Goal: Task Accomplishment & Management: Complete application form

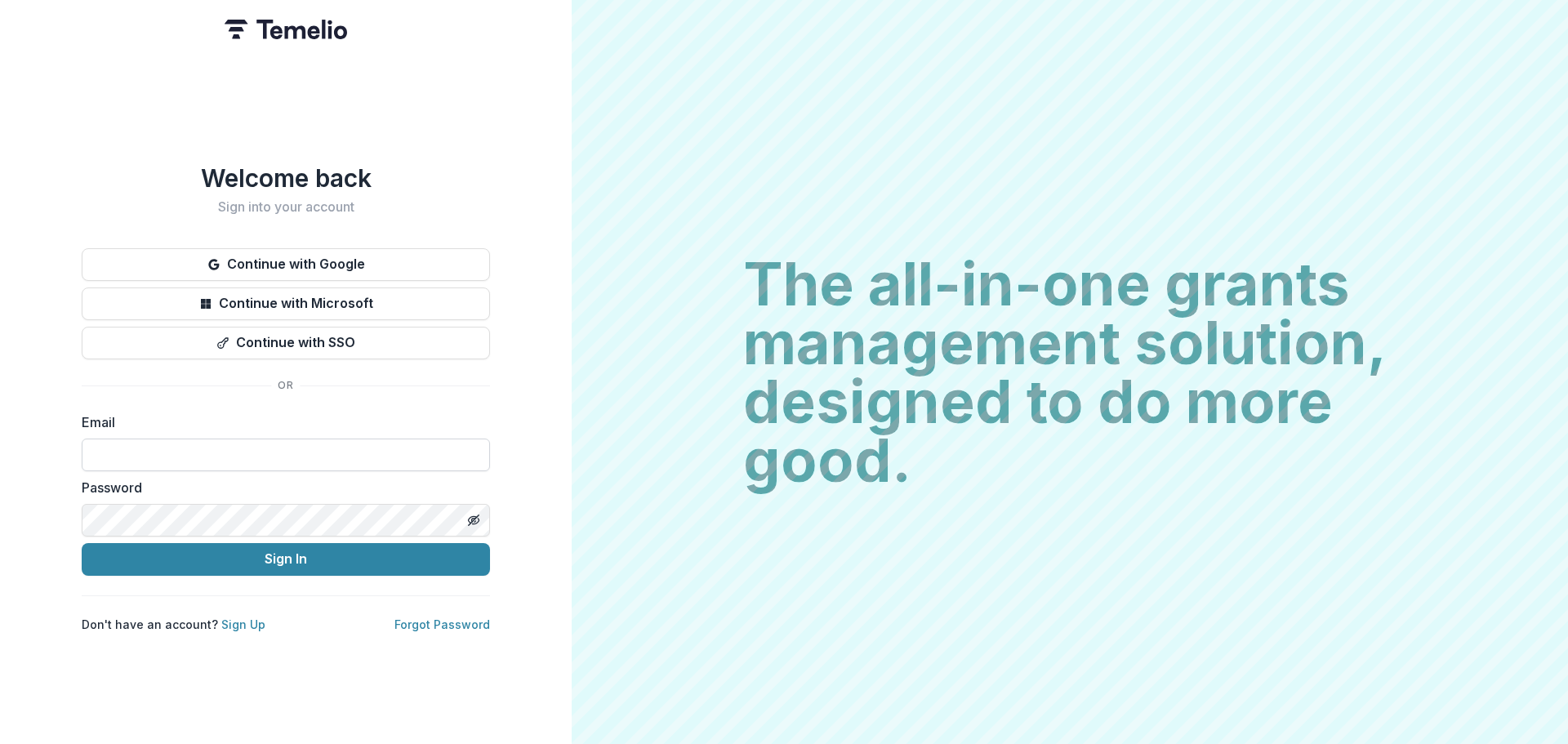
click at [210, 448] on input at bounding box center [285, 454] width 409 height 32
type input "**********"
click at [82, 543] on button "Sign In" at bounding box center [285, 559] width 409 height 32
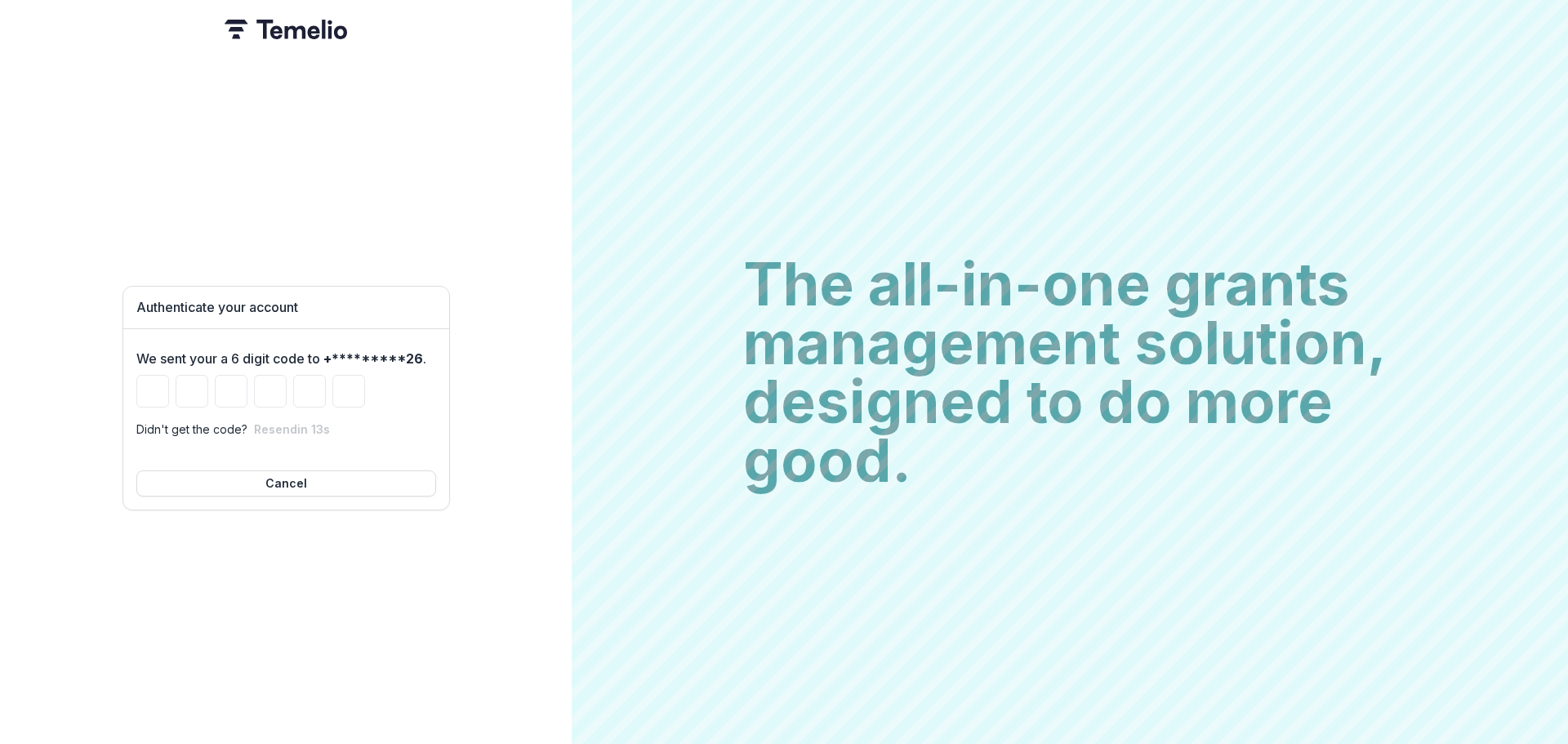
click at [213, 425] on p "Didn't get the code?" at bounding box center [192, 429] width 111 height 17
click at [152, 384] on input "Please enter your pin code" at bounding box center [153, 391] width 32 height 32
type input "*"
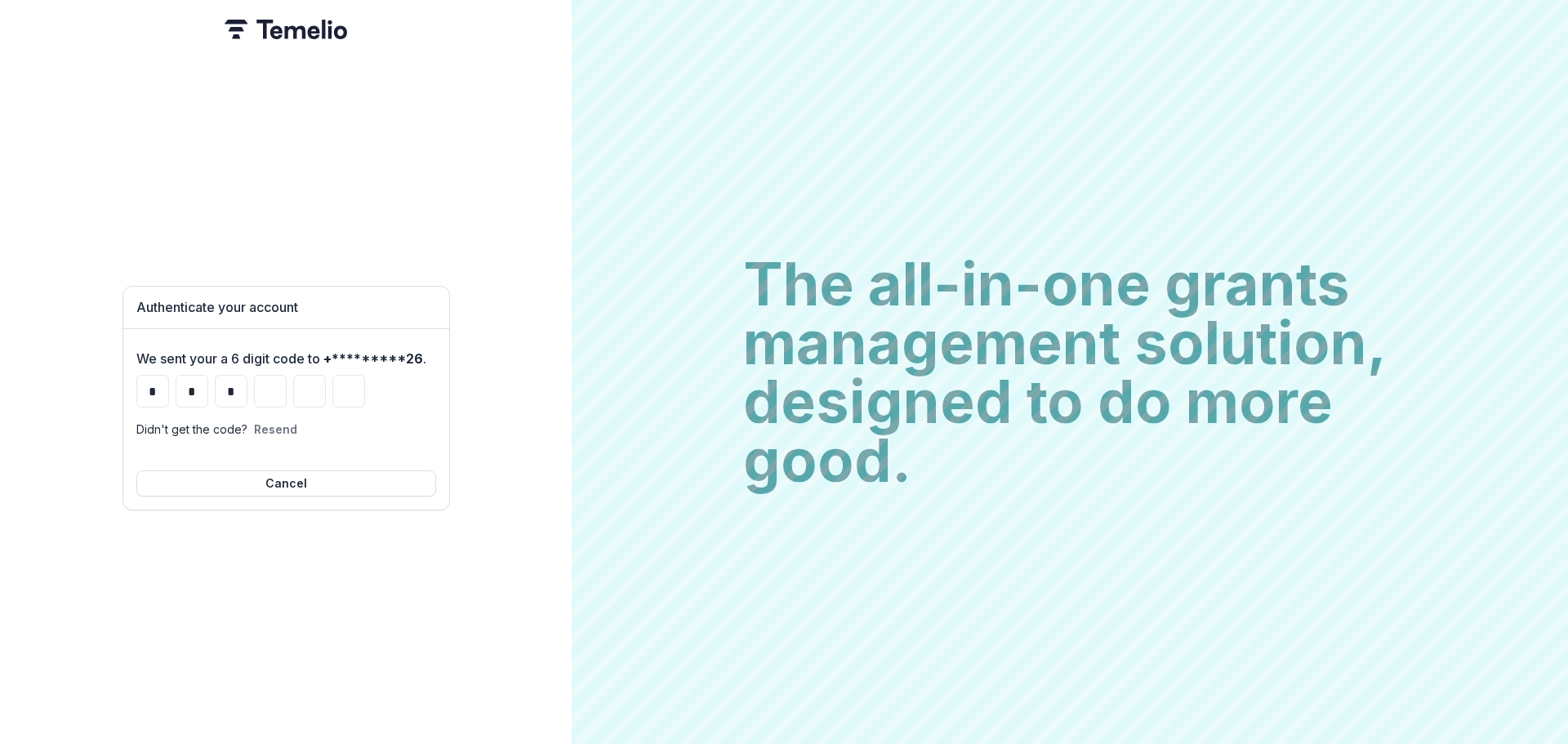
type input "*"
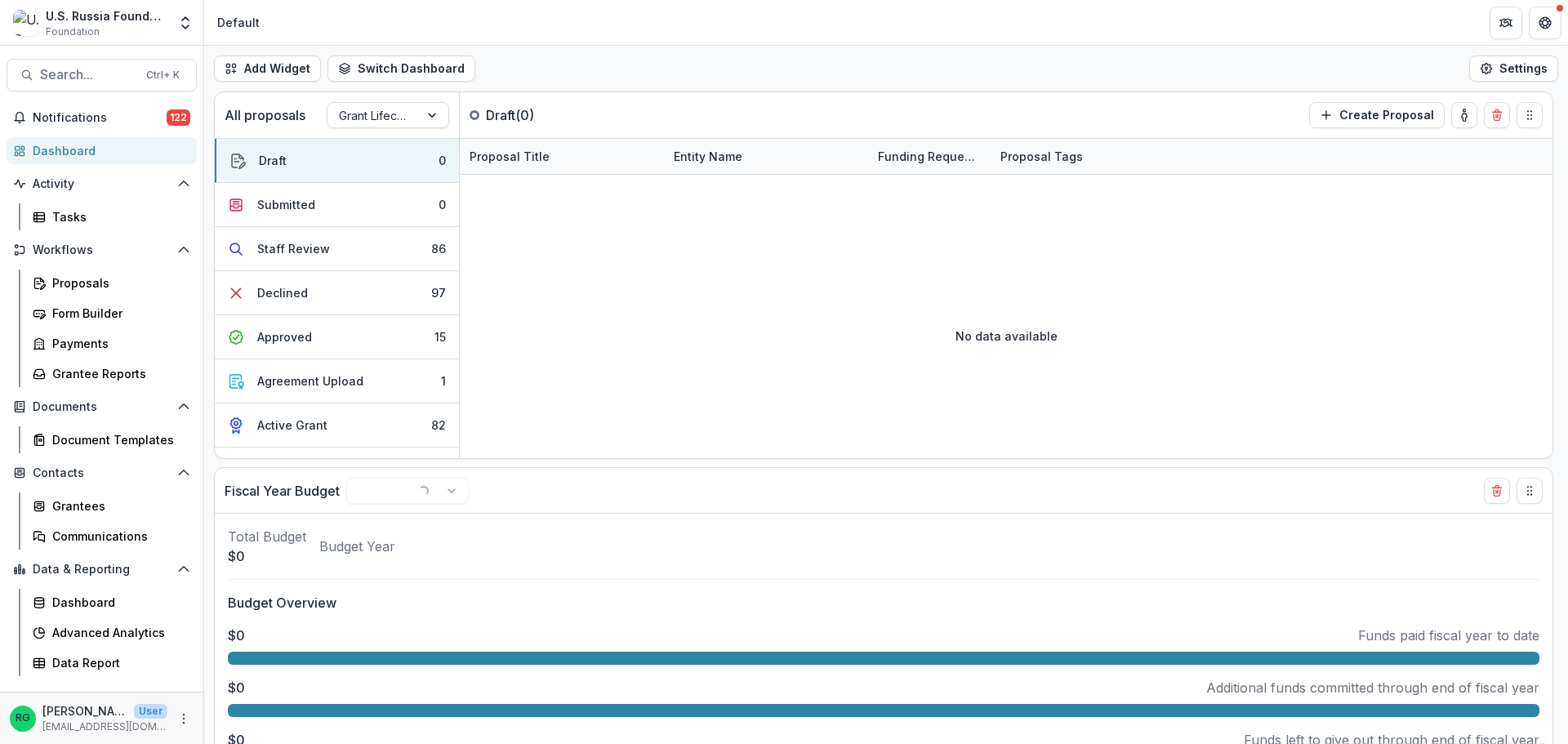
select select "******"
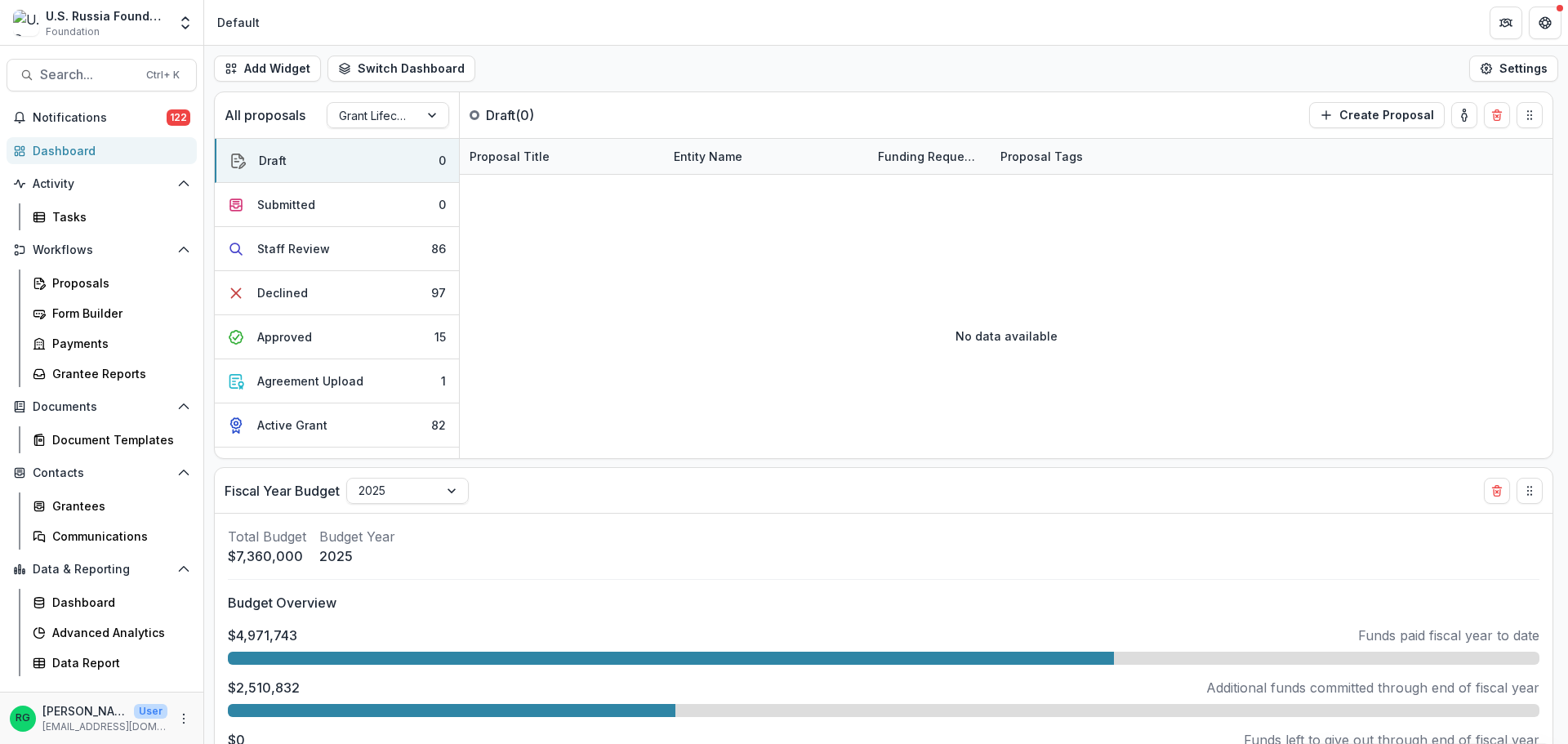
select select "******"
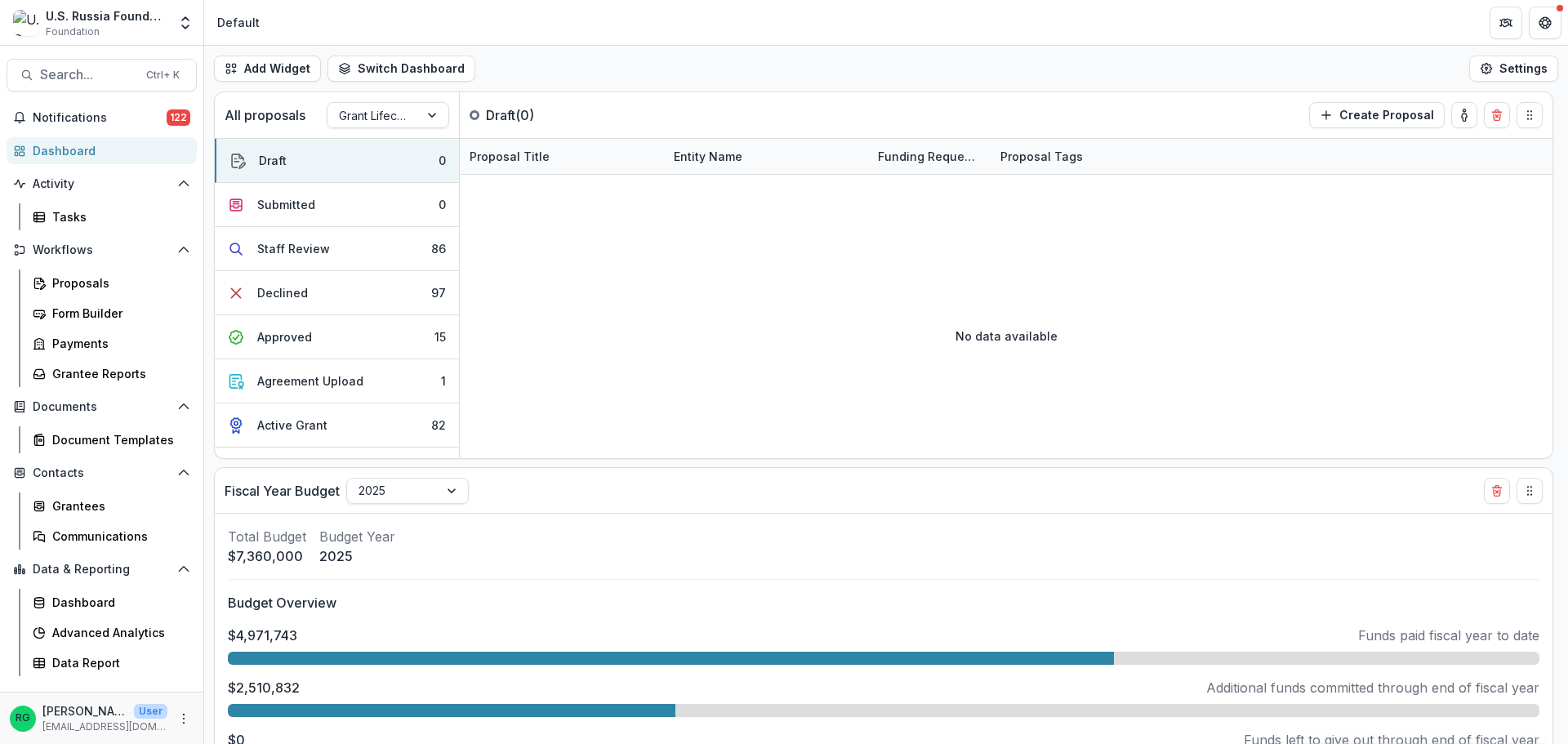
select select "******"
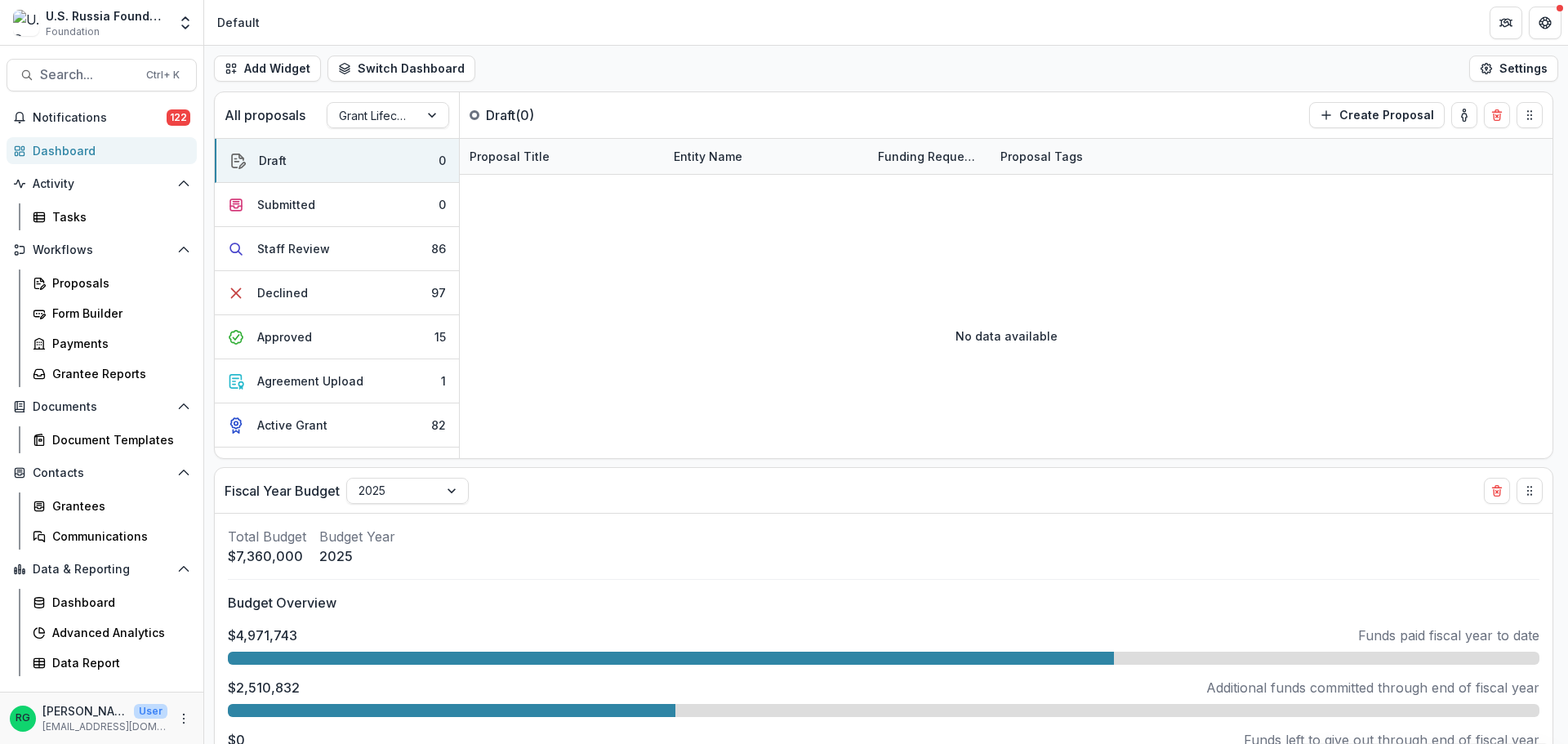
select select "******"
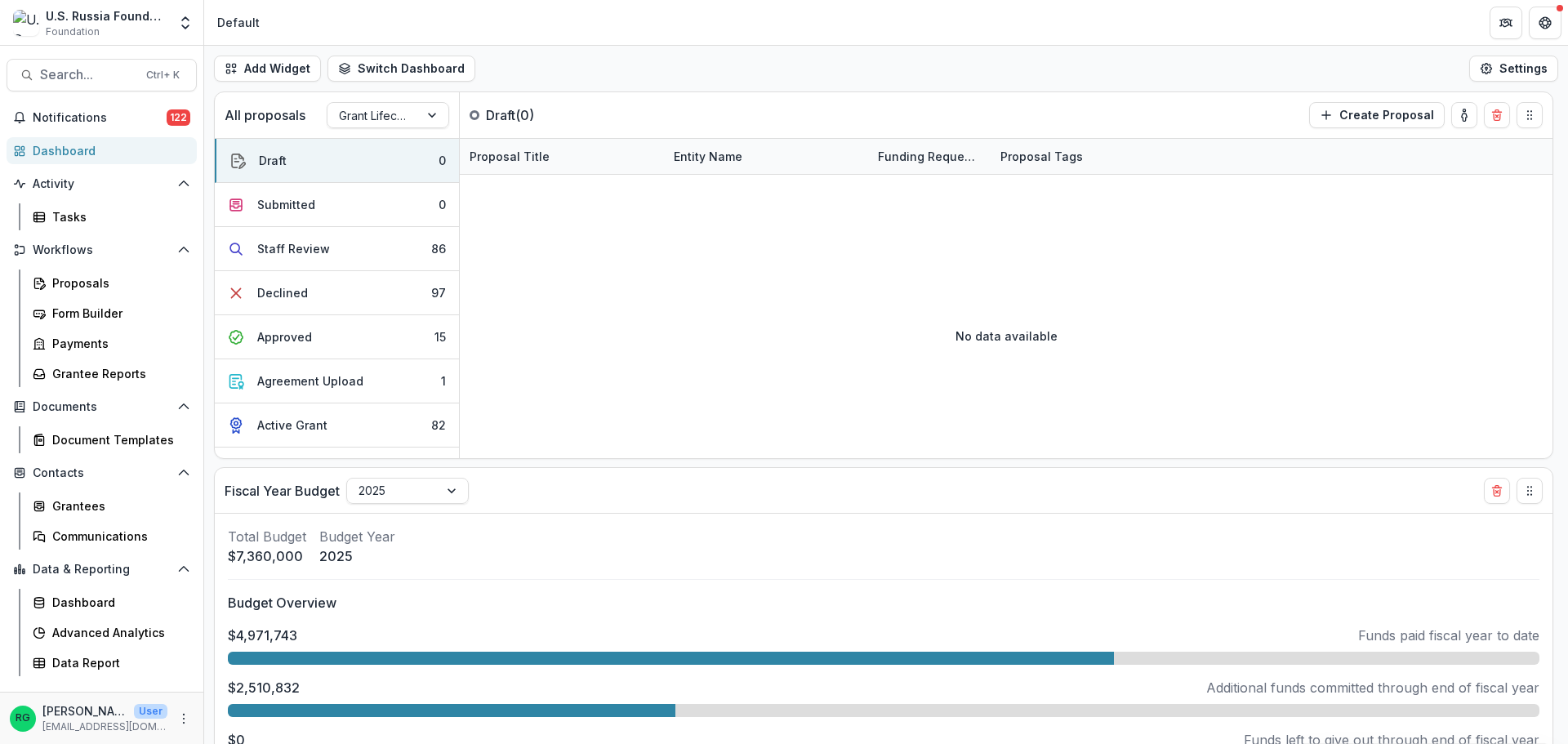
select select "******"
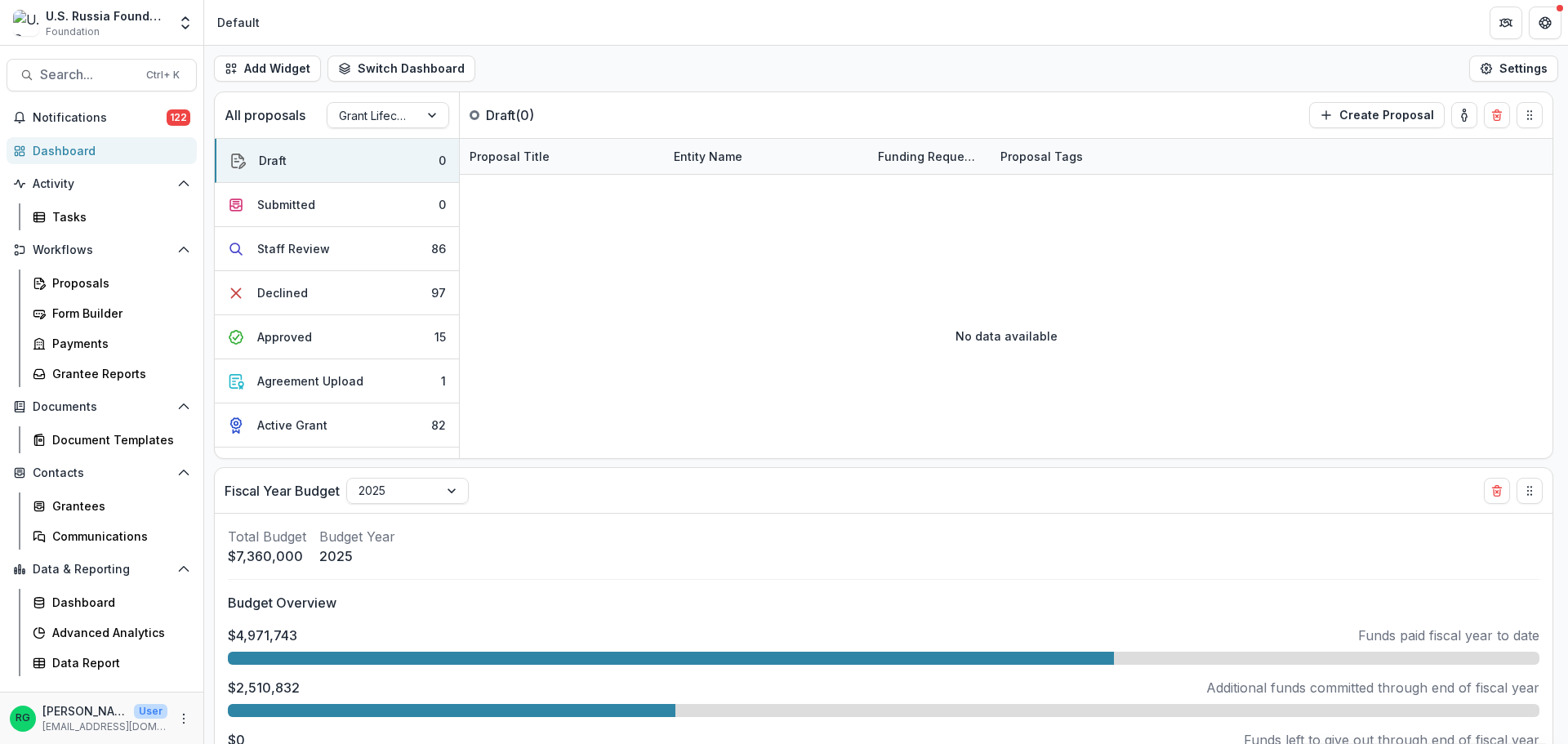
select select "******"
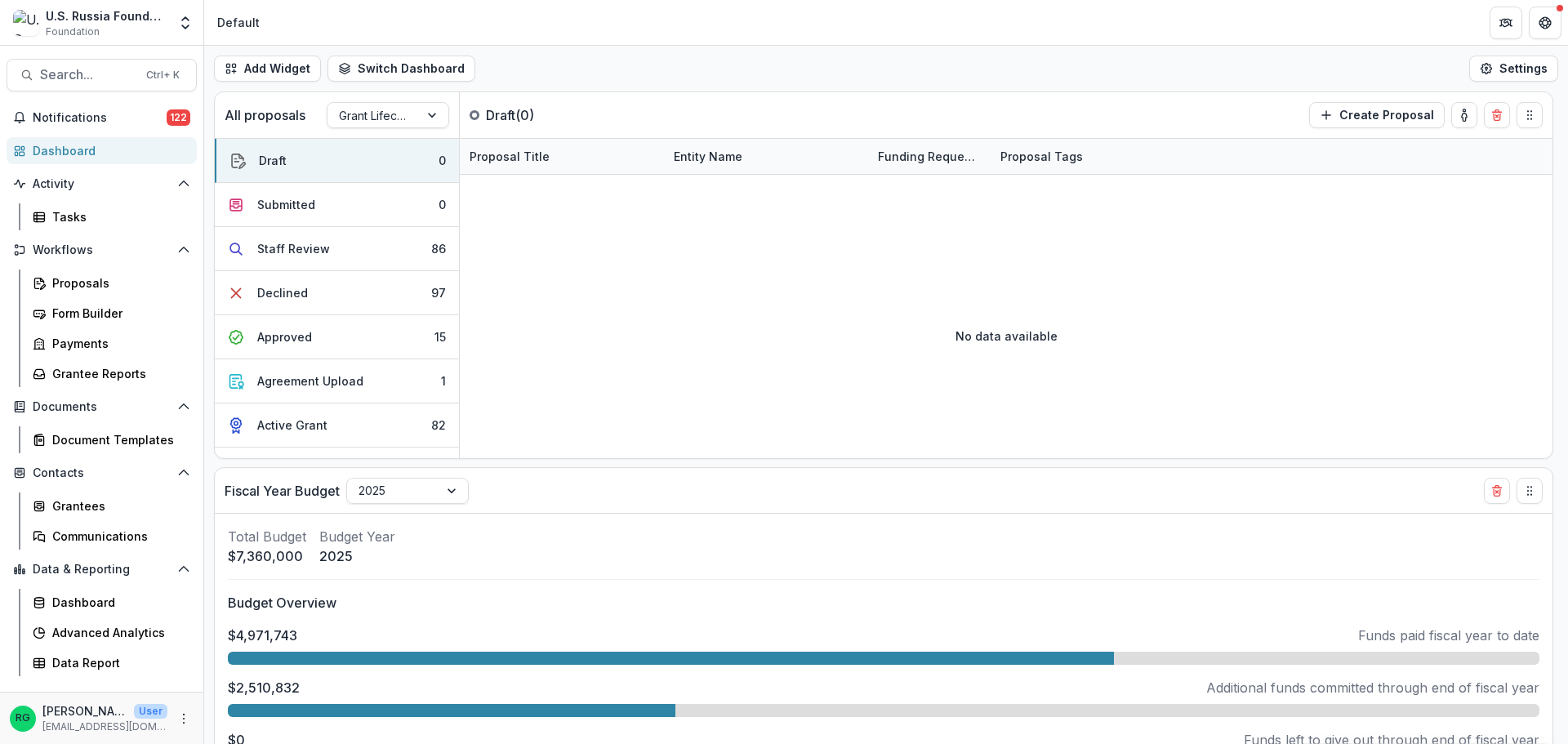
select select "******"
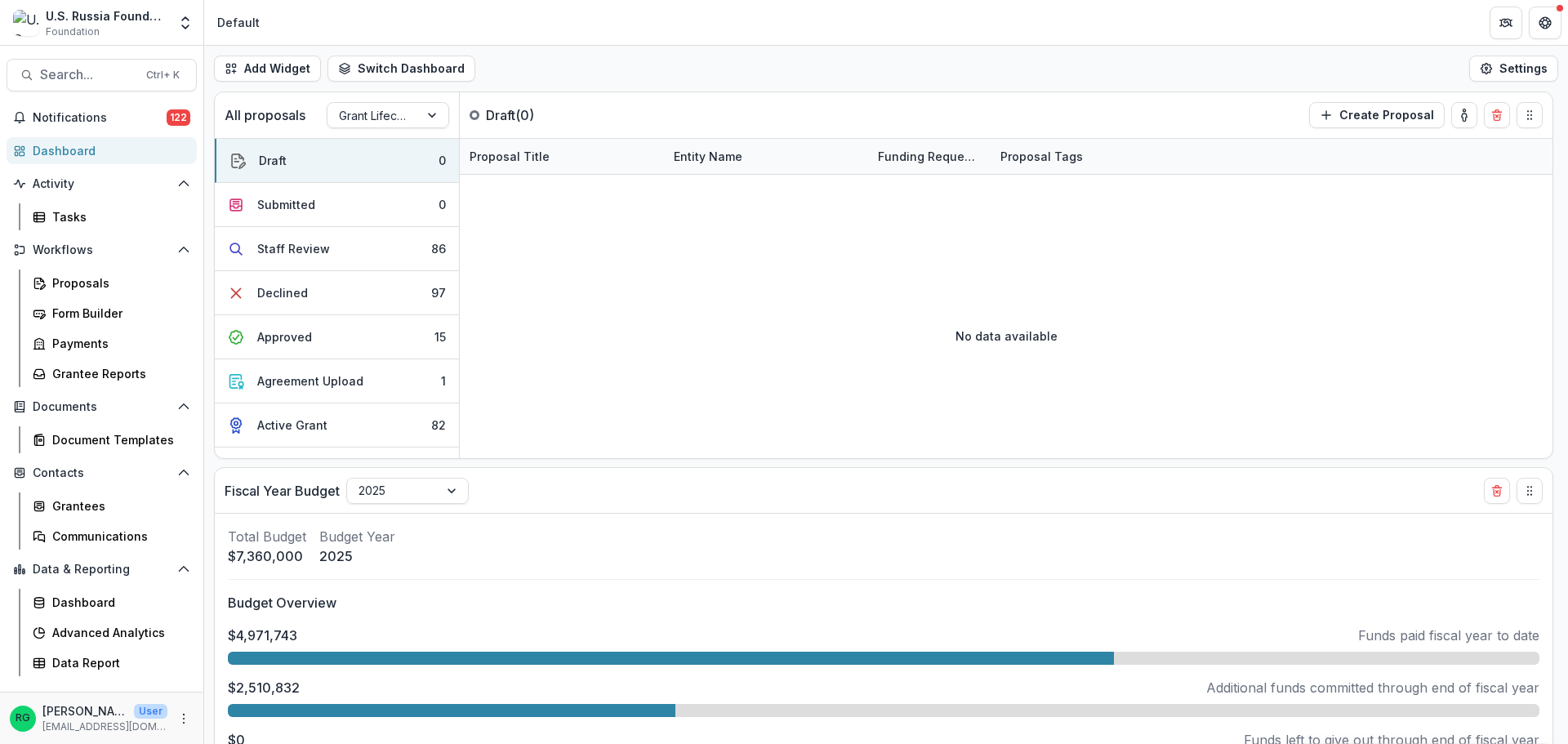
select select "******"
click at [89, 275] on div "Proposals" at bounding box center [118, 283] width 132 height 17
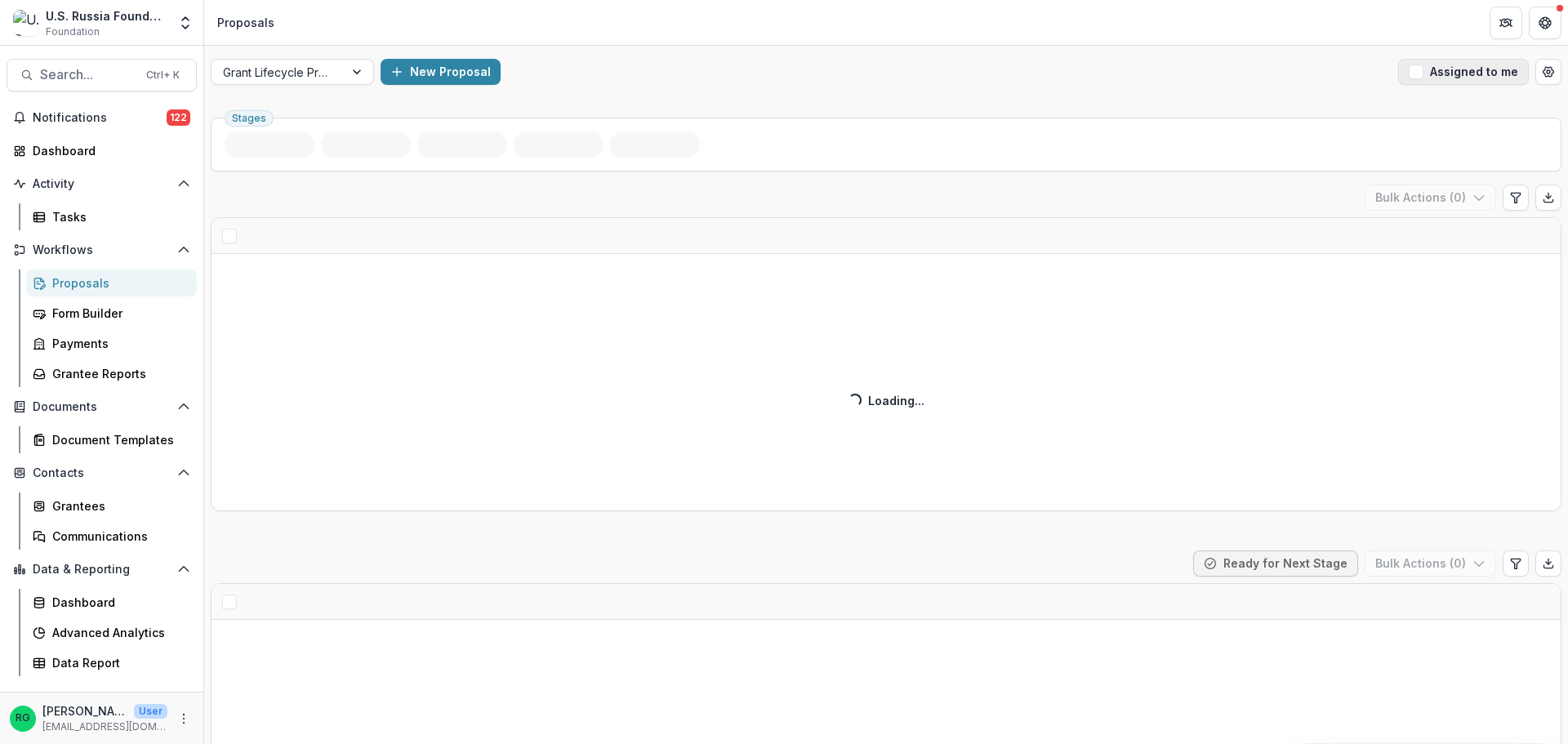
click at [1413, 72] on span "button" at bounding box center [1416, 71] width 14 height 14
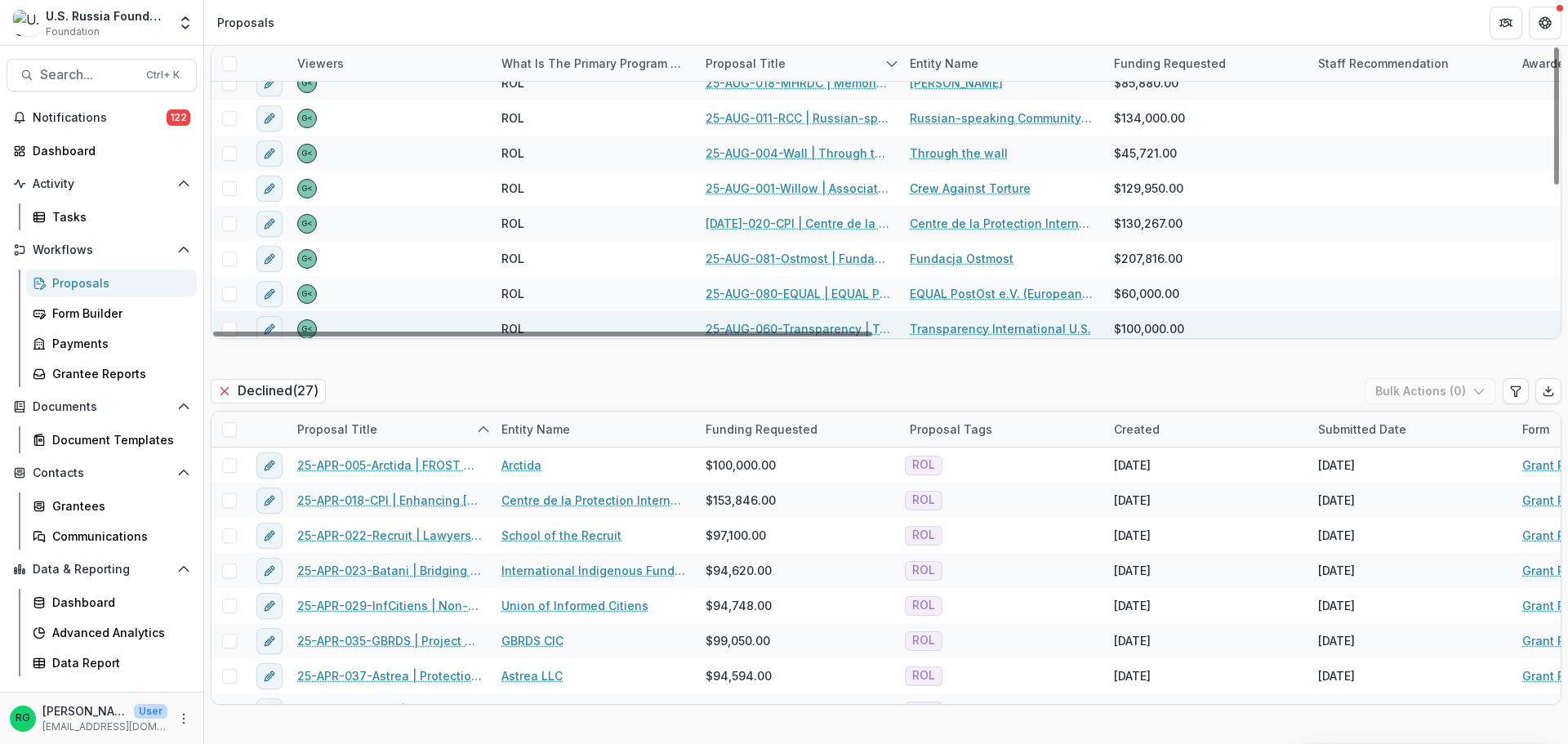
scroll to position [223, 0]
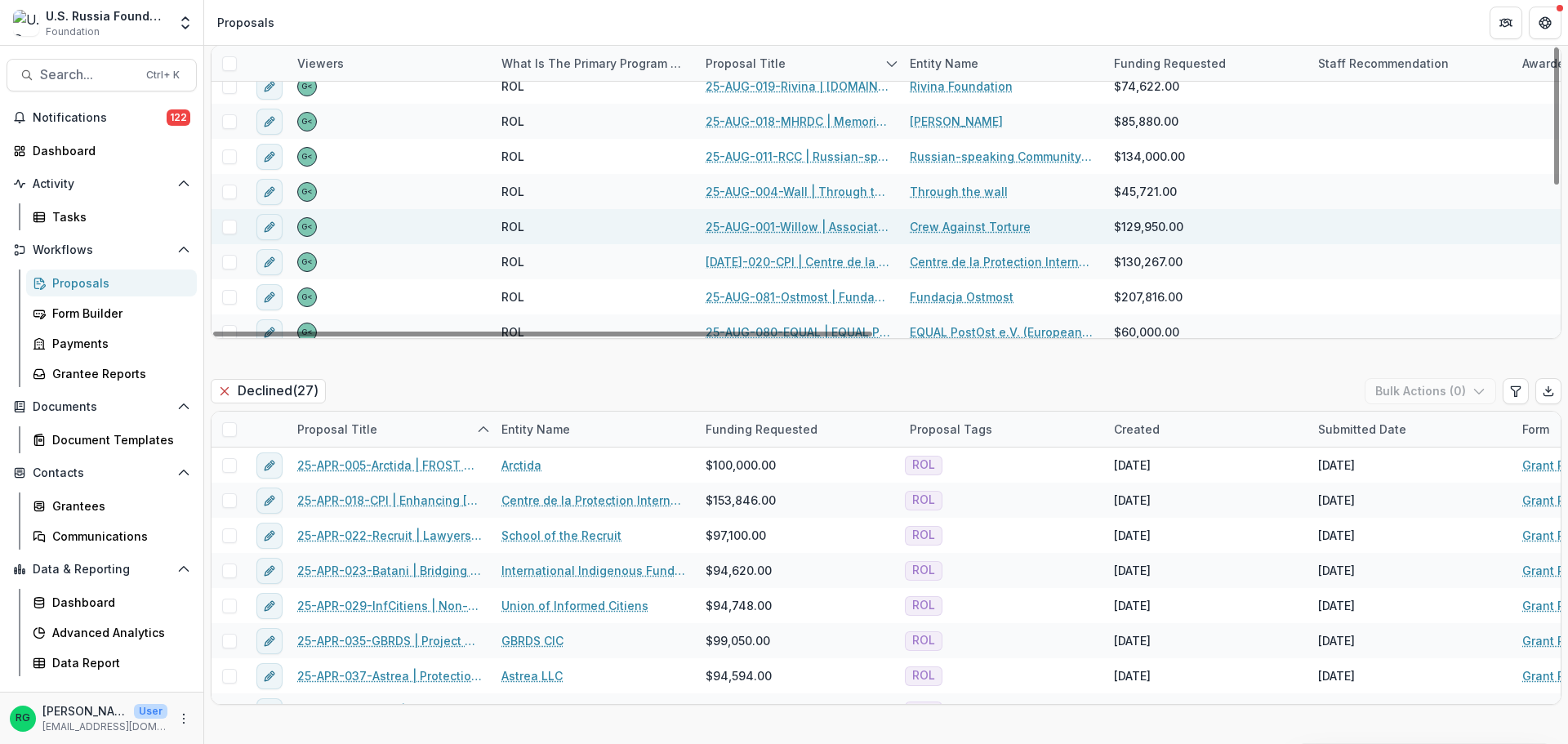
click at [828, 225] on link "25-AUG-001-Willow | Association Willow - 2025 - Grant Proposal Application ([DA…" at bounding box center [798, 227] width 184 height 17
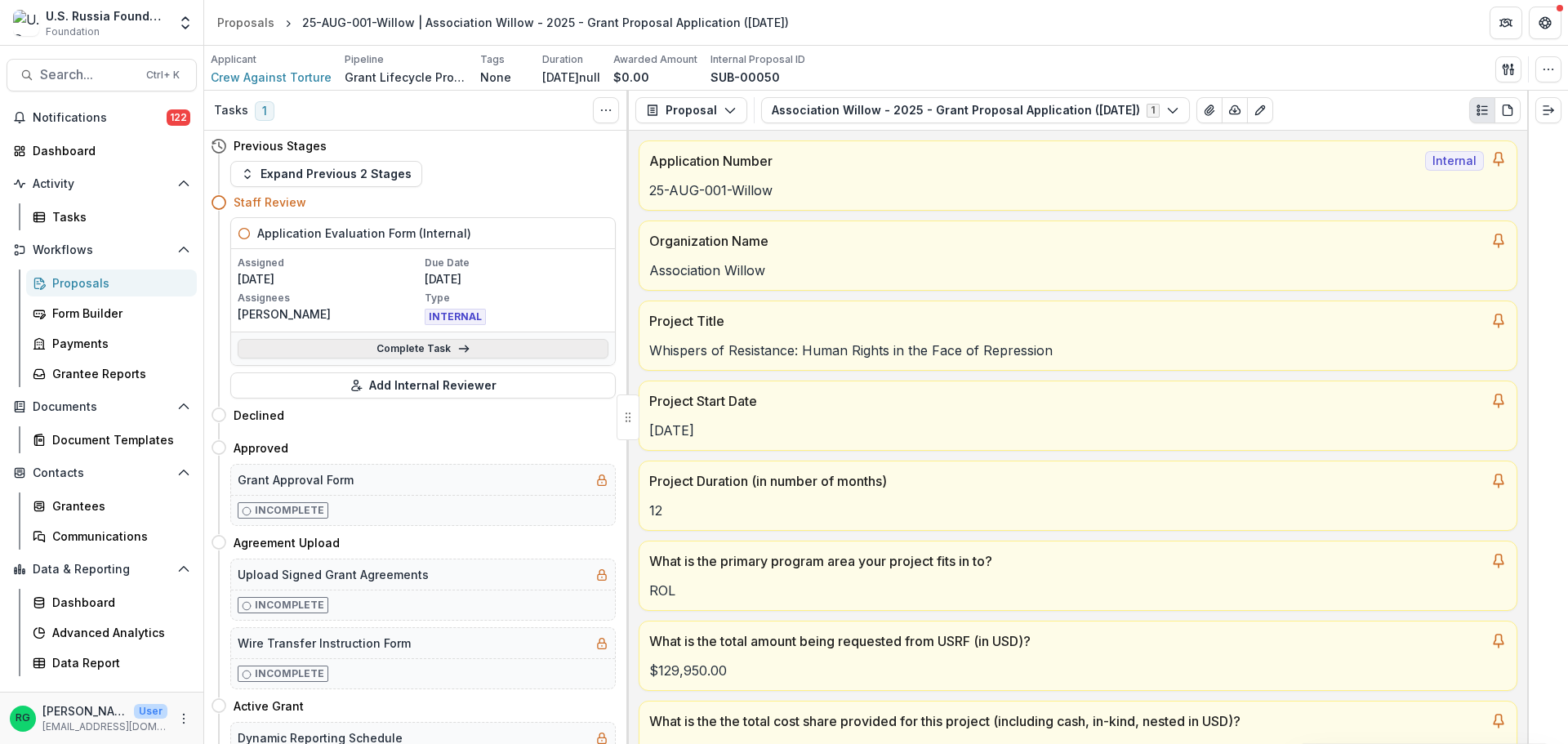
click at [408, 345] on link "Complete Task" at bounding box center [423, 348] width 371 height 20
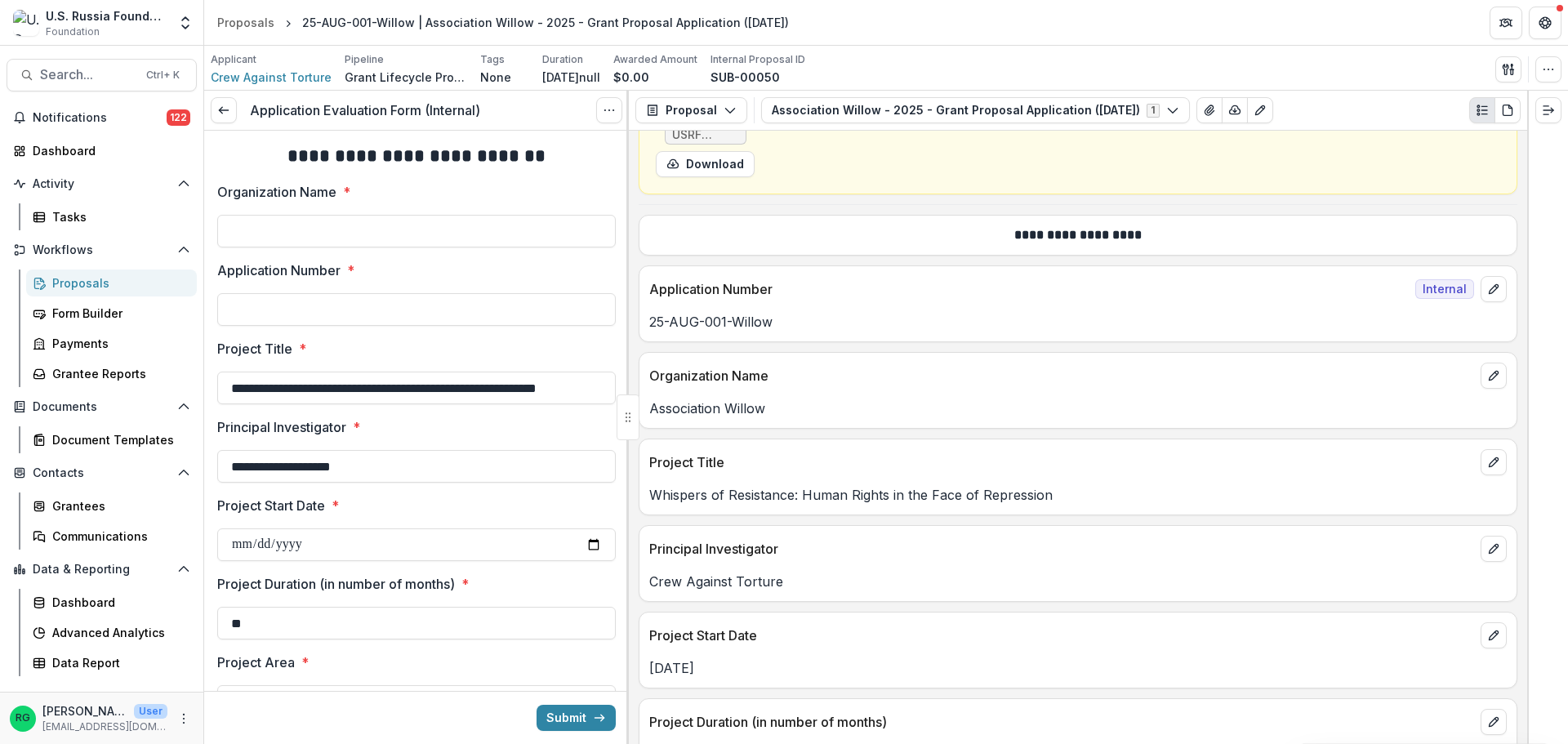
scroll to position [817, 0]
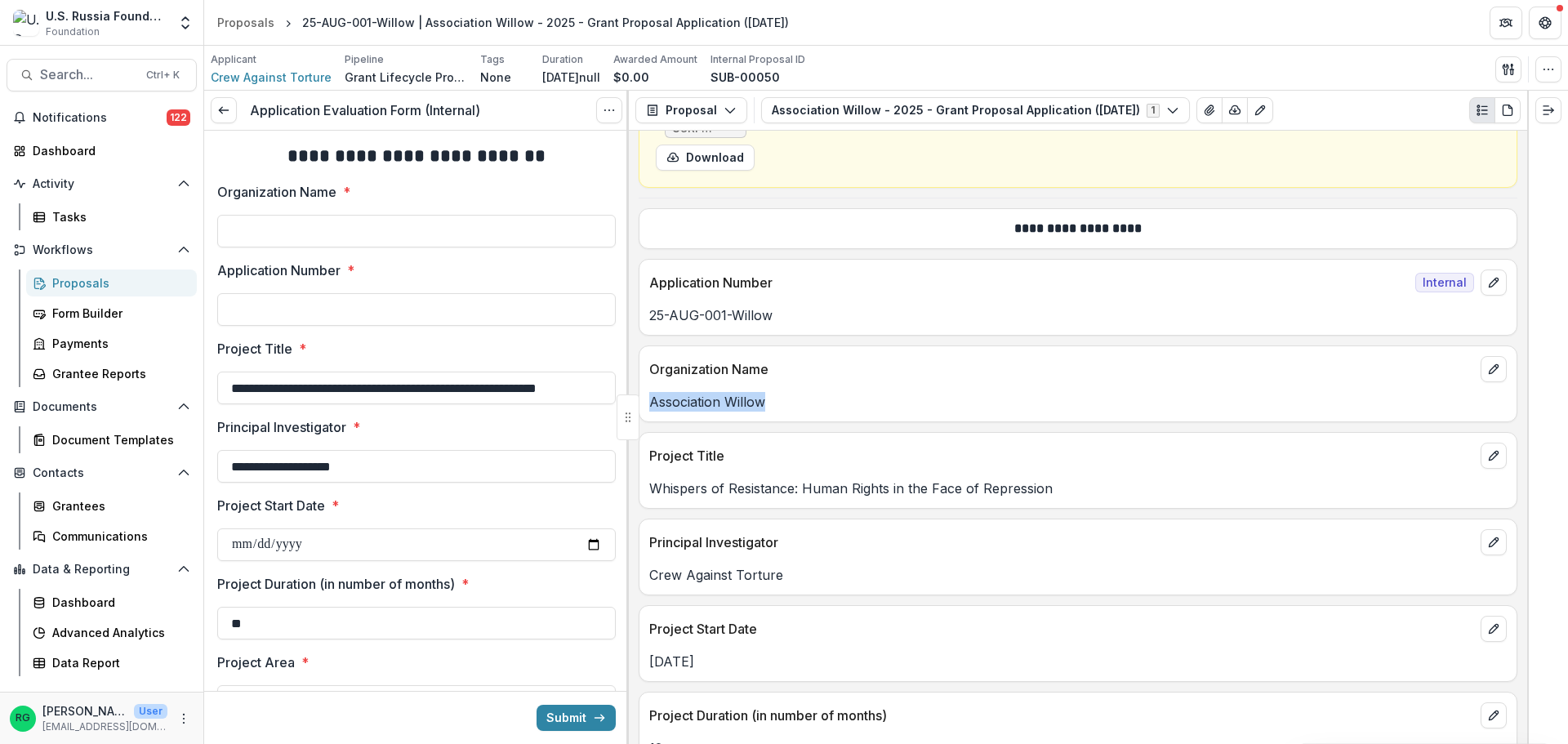
drag, startPoint x: 765, startPoint y: 403, endPoint x: 652, endPoint y: 403, distance: 113.0
click at [652, 403] on p "Association Willow" at bounding box center [1078, 402] width 858 height 20
copy p "Association Willow"
click at [264, 230] on input "Organization Name *" at bounding box center [416, 231] width 398 height 32
paste input "**********"
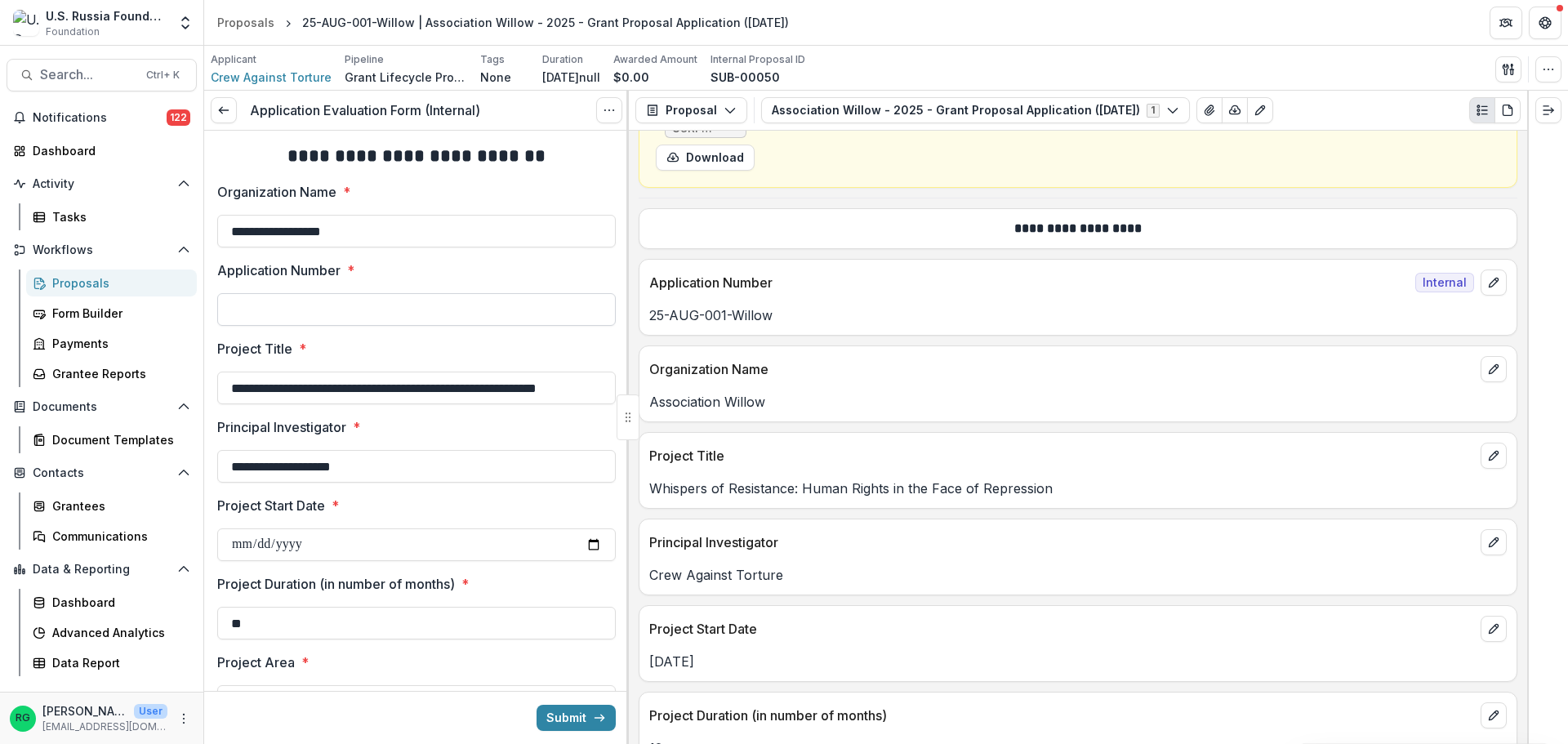
type input "**********"
click at [347, 315] on input "Application Number *" at bounding box center [416, 309] width 398 height 32
drag, startPoint x: 773, startPoint y: 314, endPoint x: 650, endPoint y: 314, distance: 123.0
click at [650, 314] on p "25-AUG-001-Willow" at bounding box center [1078, 315] width 858 height 20
copy p "25-AUG-001-Willow"
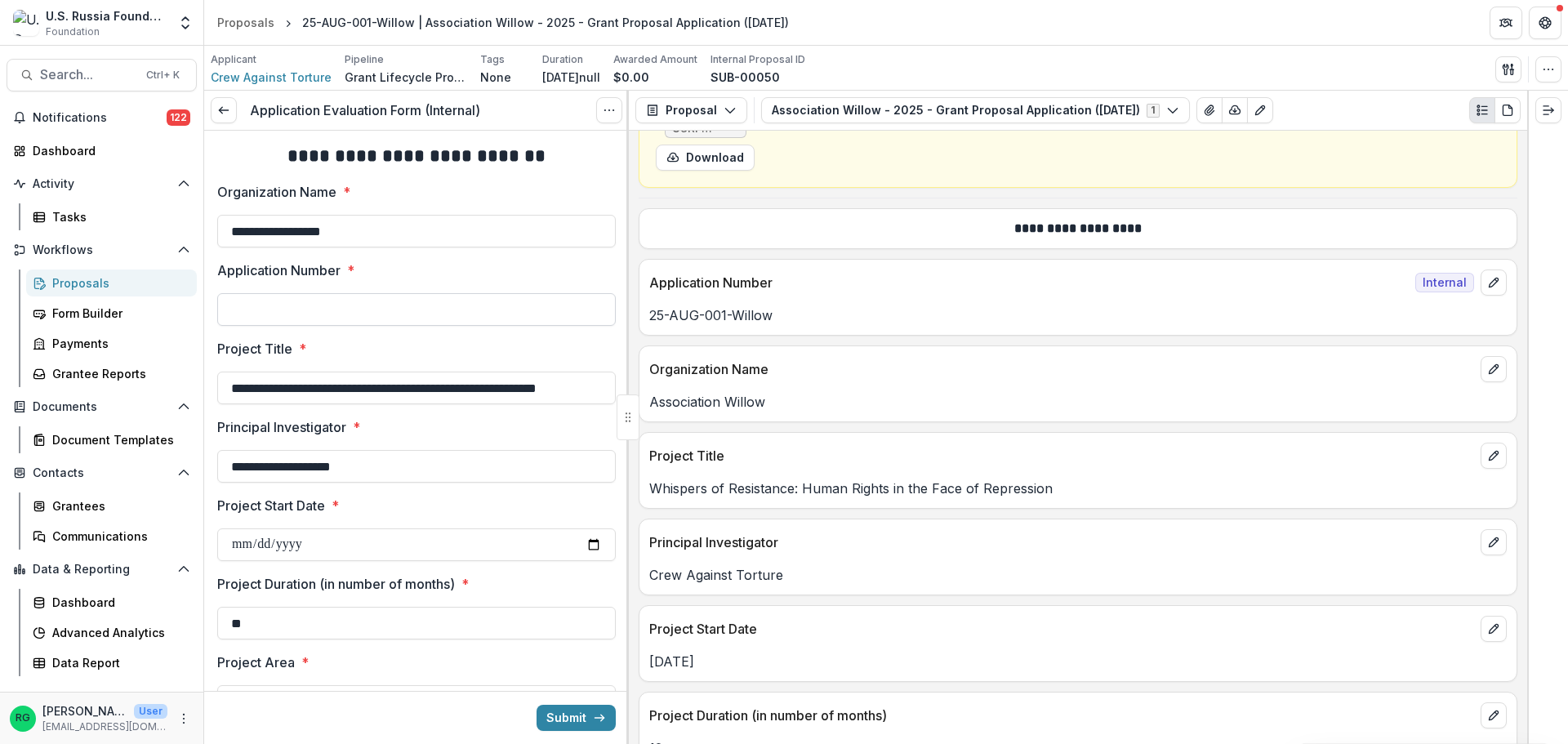
drag, startPoint x: 289, startPoint y: 302, endPoint x: 244, endPoint y: 311, distance: 45.9
click at [289, 302] on input "Application Number *" at bounding box center [416, 309] width 398 height 32
paste input "**********"
type input "**********"
drag, startPoint x: 651, startPoint y: 488, endPoint x: 1048, endPoint y: 497, distance: 397.1
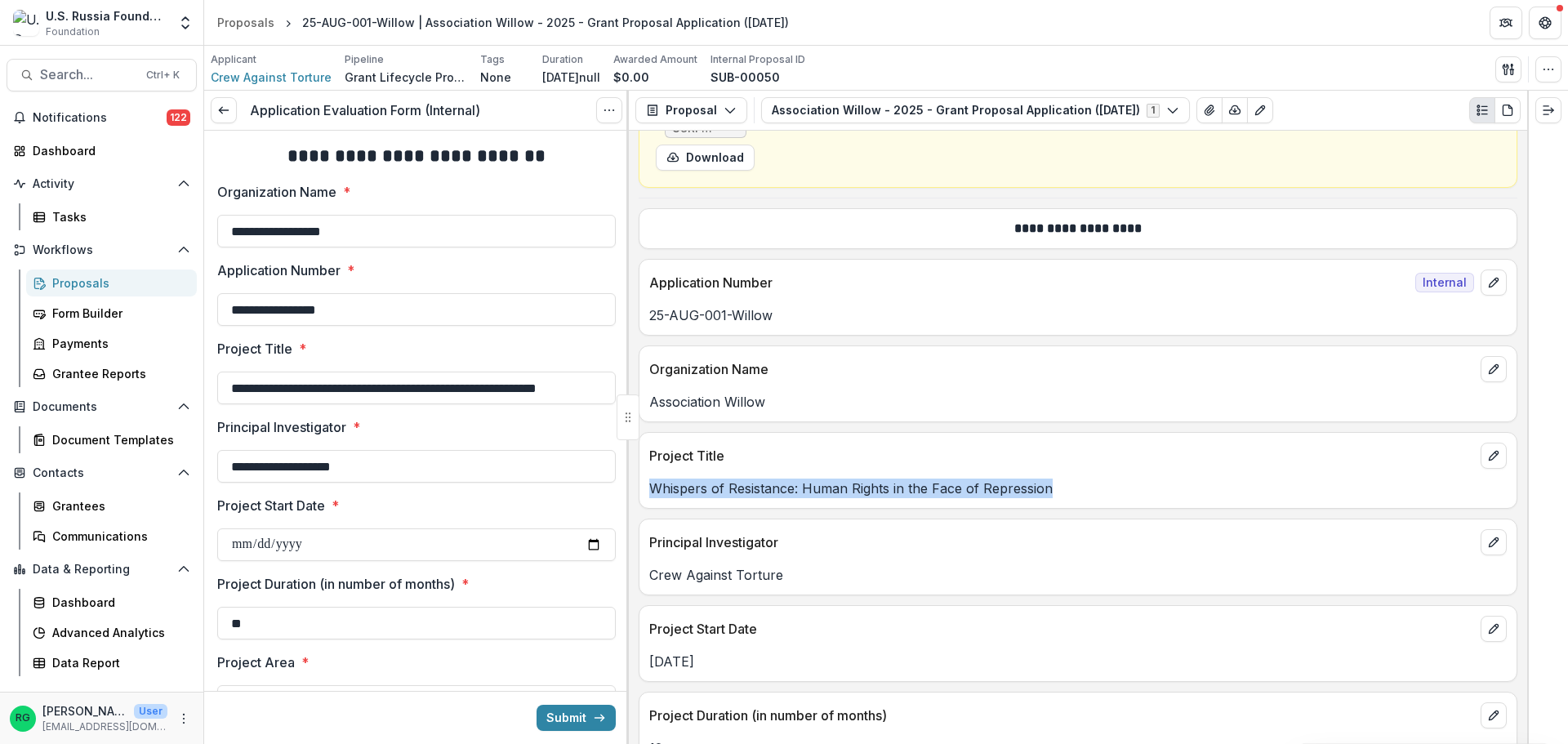
click at [1048, 497] on p "Whispers of Resistance: Human Rights in the Face of Repression" at bounding box center [1078, 488] width 858 height 20
copy p "Whispers of Resistance: Human Rights in the Face of Repression"
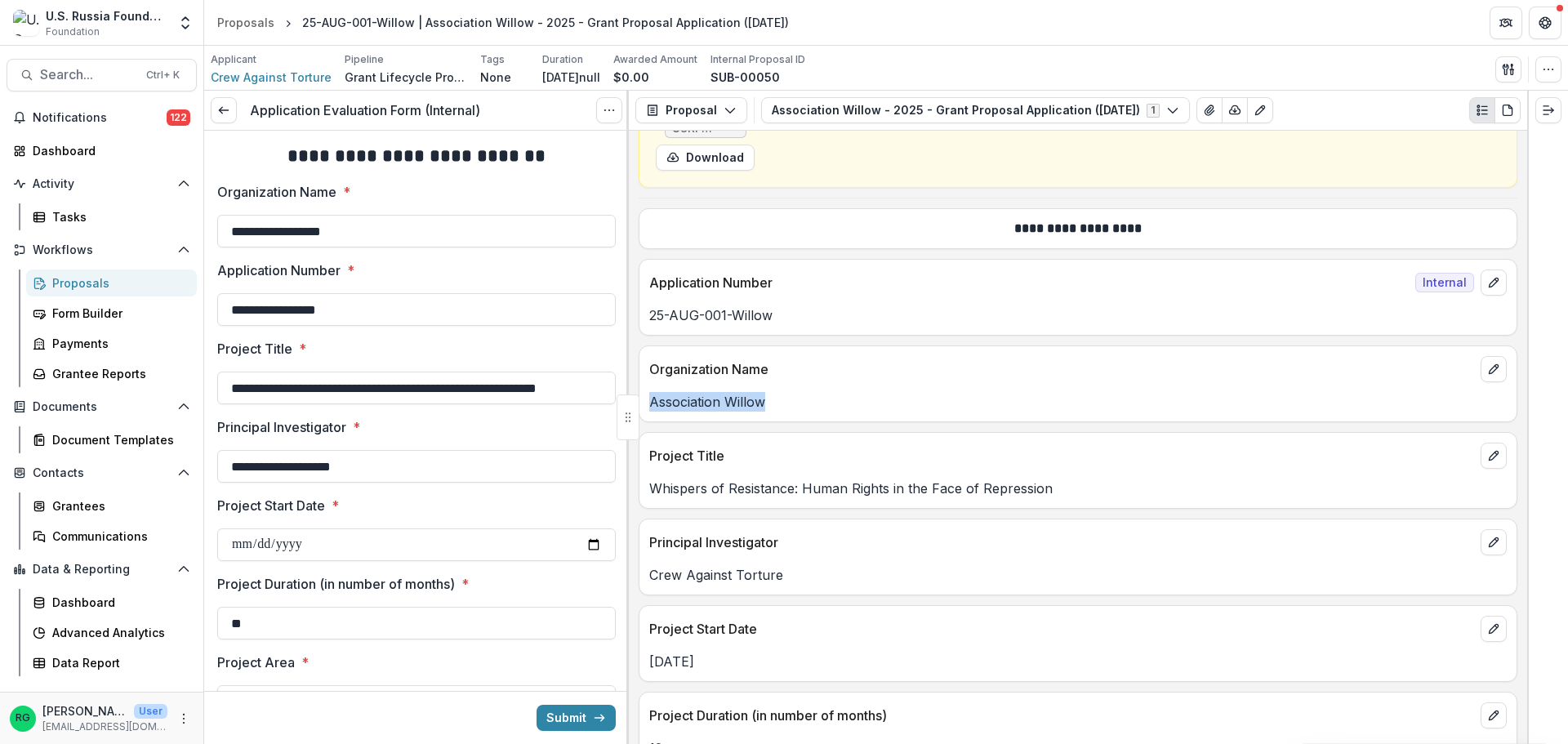
drag, startPoint x: 769, startPoint y: 405, endPoint x: 642, endPoint y: 402, distance: 127.0
click at [642, 402] on div "Association Willow" at bounding box center [1078, 402] width 877 height 20
copy p "Association Willow"
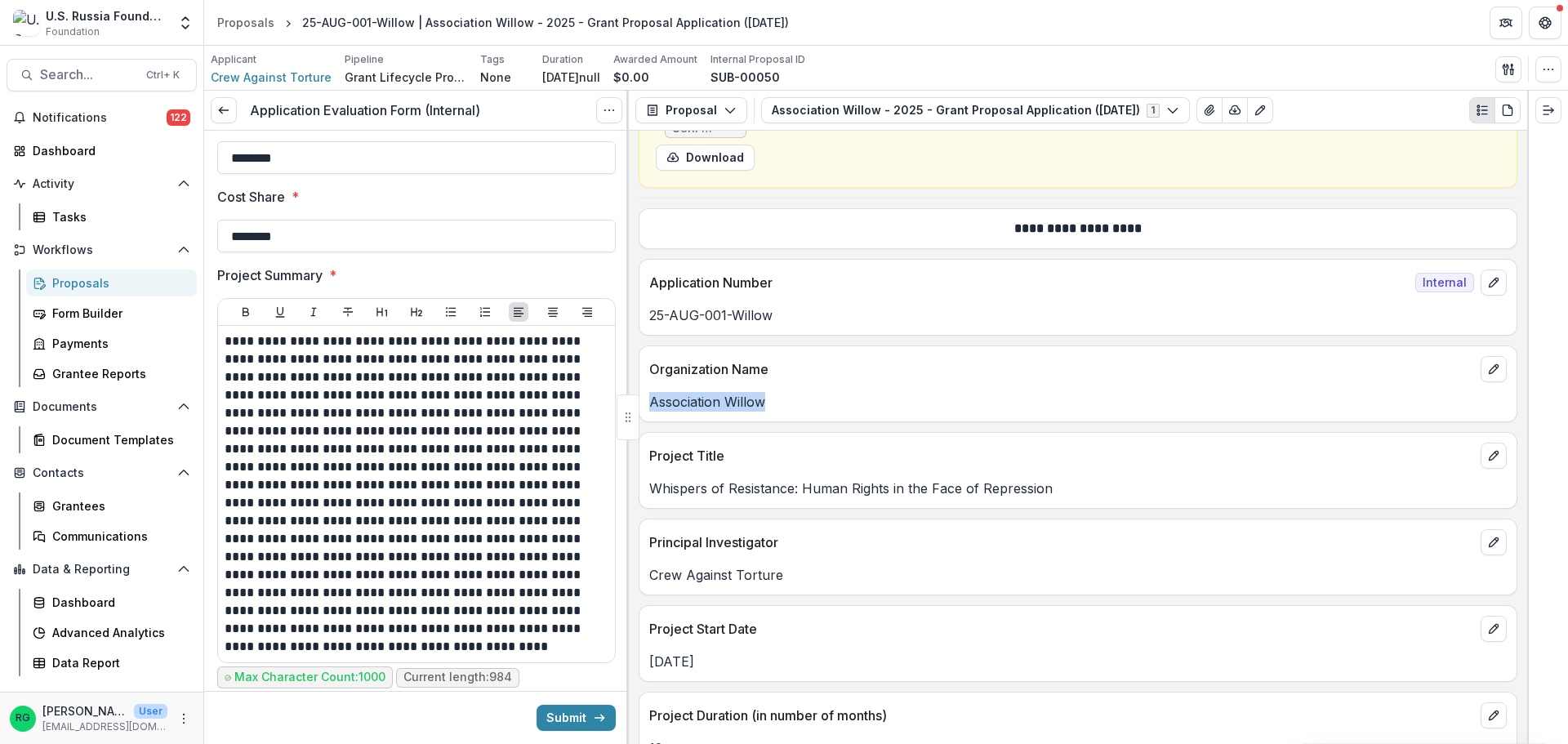
scroll to position [735, 0]
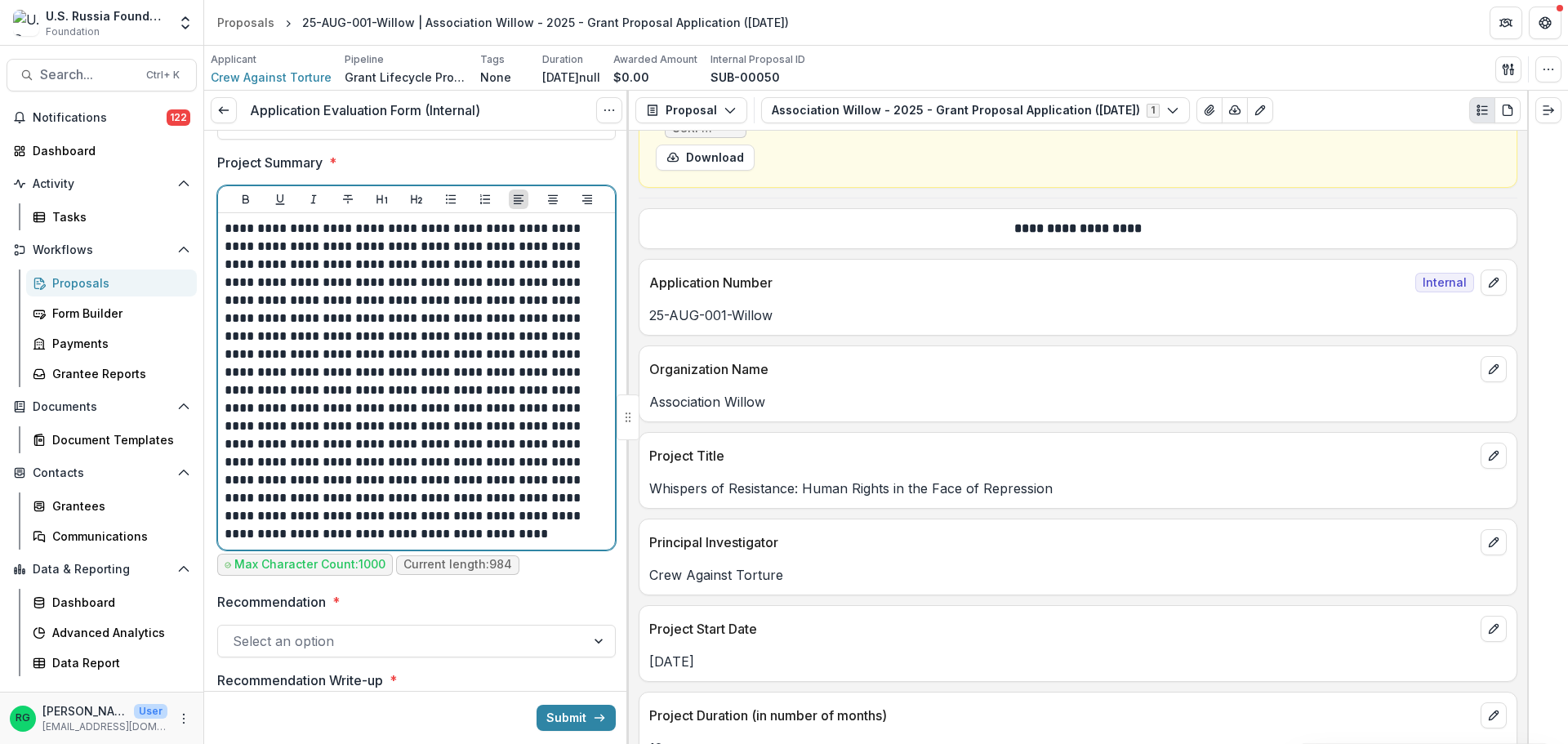
click at [388, 327] on p "**********" at bounding box center [414, 381] width 379 height 324
click at [316, 302] on p "**********" at bounding box center [414, 381] width 379 height 324
click at [479, 297] on p "**********" at bounding box center [414, 381] width 379 height 324
click at [494, 427] on p "**********" at bounding box center [414, 381] width 379 height 324
click at [490, 454] on p "**********" at bounding box center [414, 381] width 379 height 324
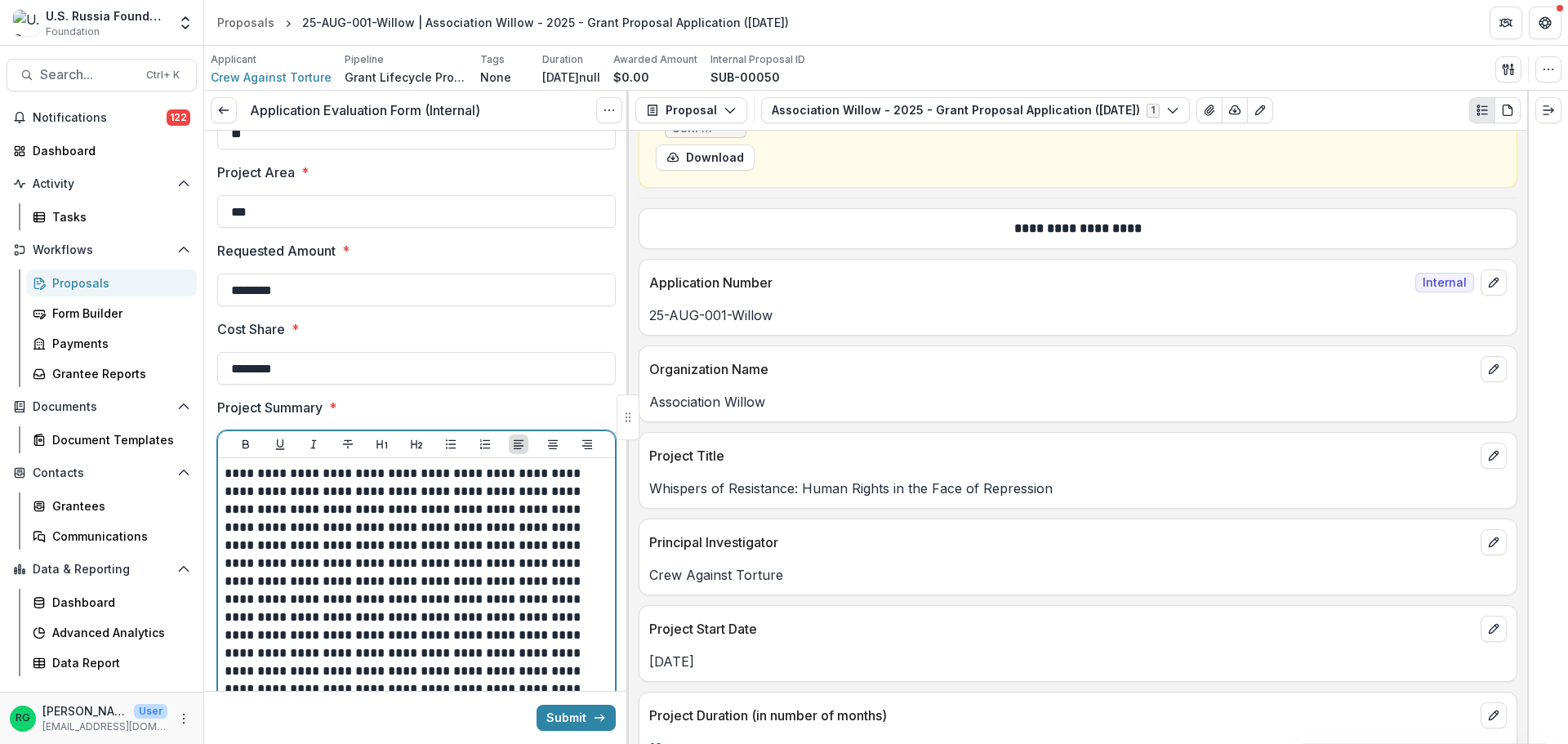
scroll to position [572, 0]
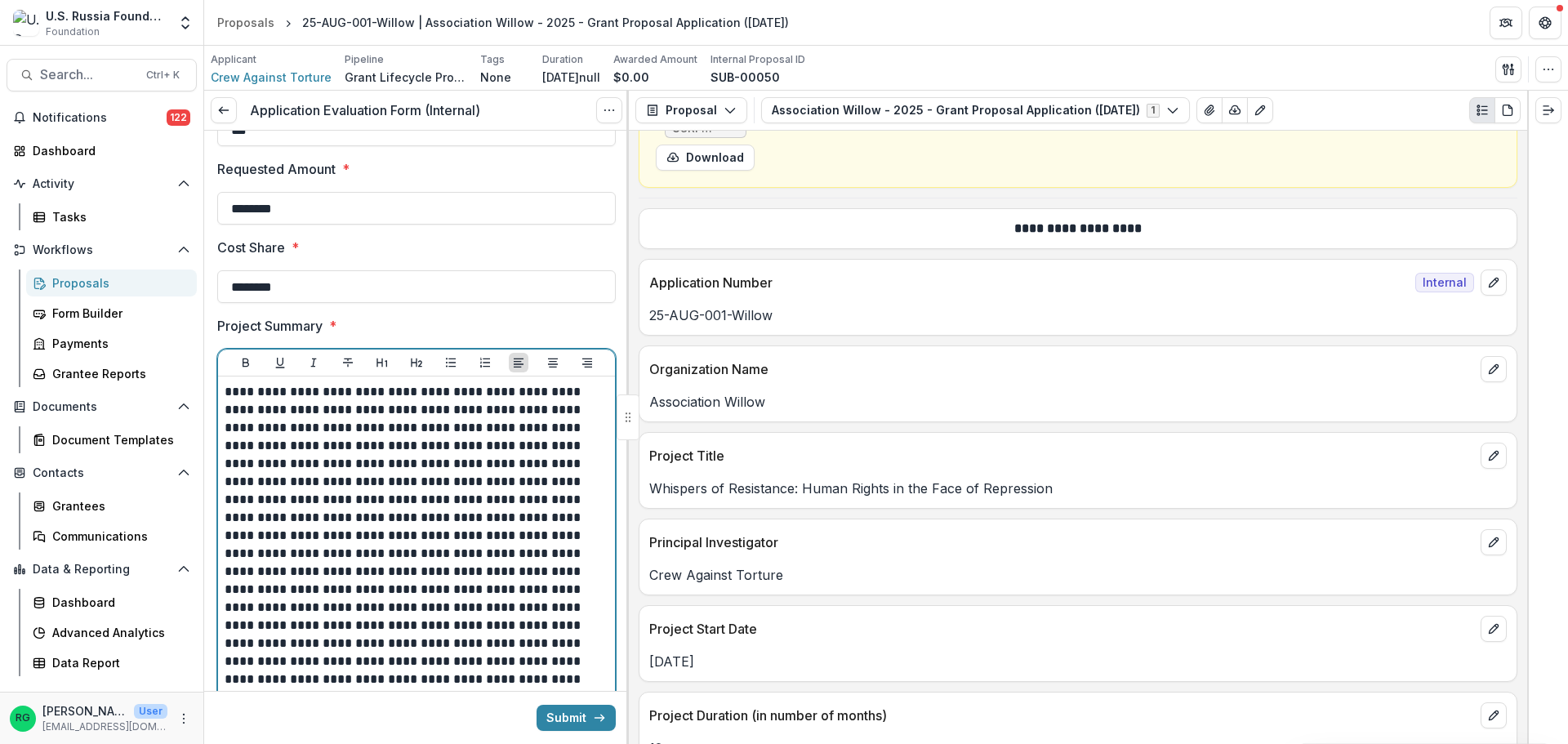
click at [258, 410] on p "**********" at bounding box center [414, 544] width 379 height 324
click at [556, 451] on p "**********" at bounding box center [414, 544] width 379 height 324
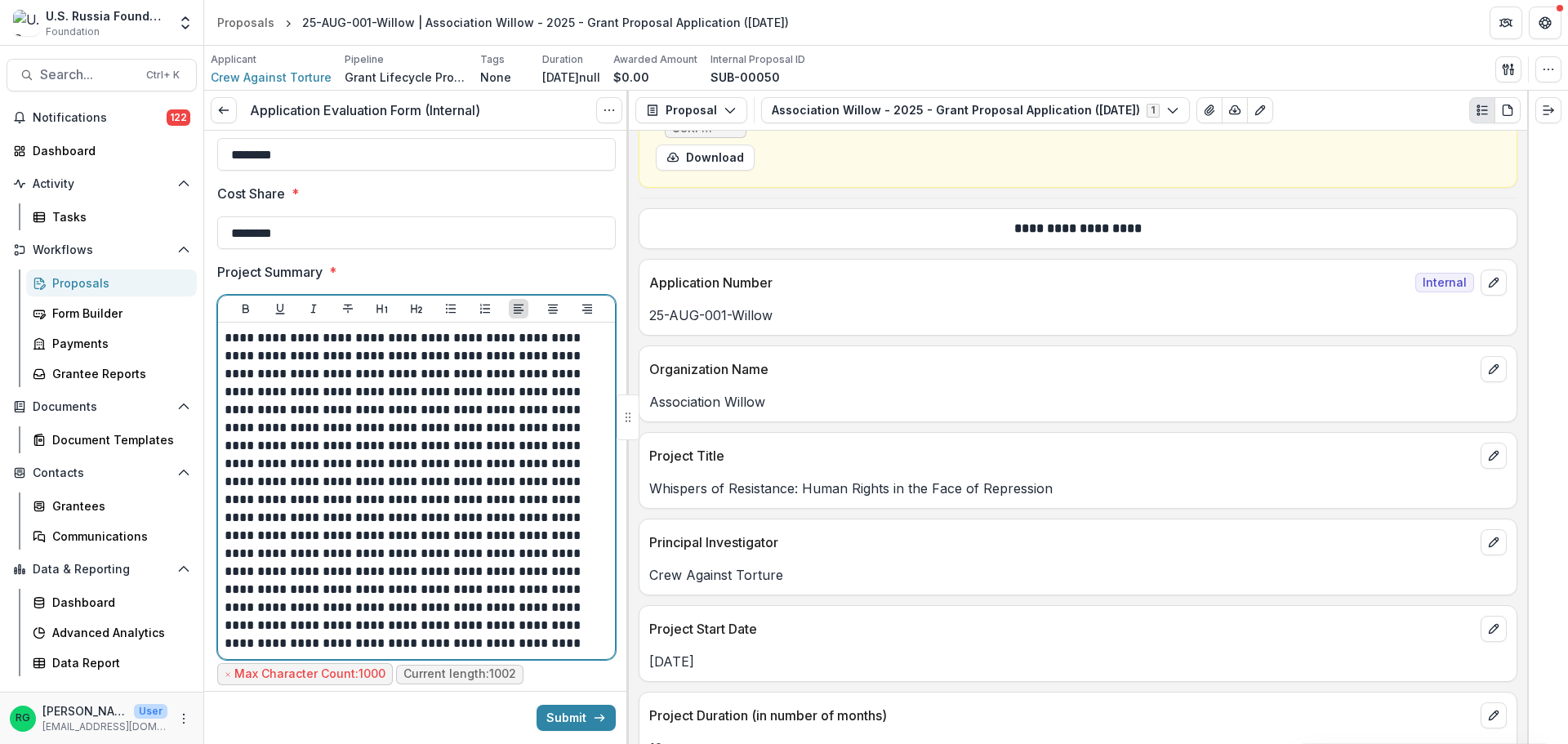
scroll to position [653, 0]
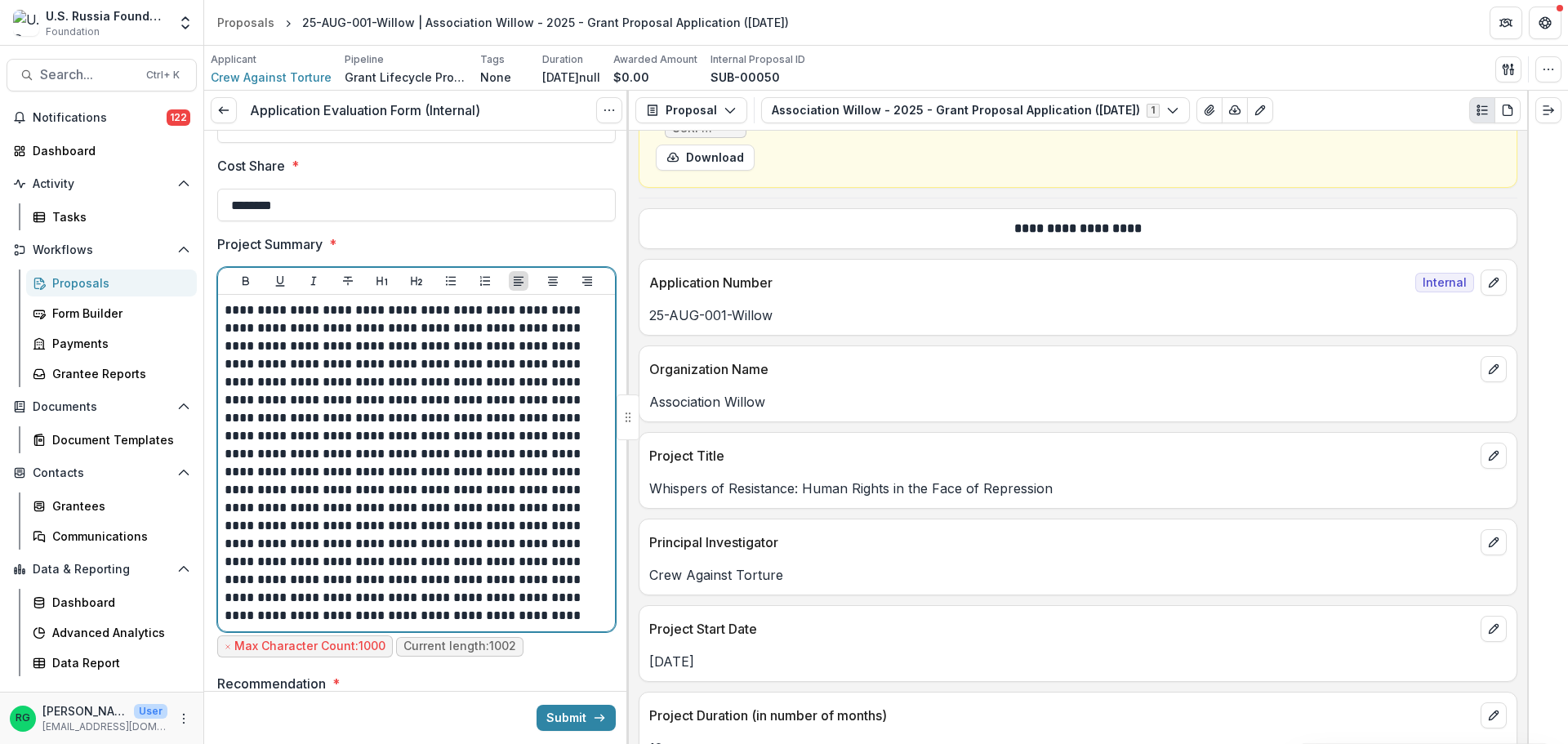
click at [589, 386] on p "**********" at bounding box center [414, 463] width 379 height 324
click at [487, 419] on p "**********" at bounding box center [414, 463] width 379 height 324
click at [424, 458] on p "**********" at bounding box center [414, 463] width 379 height 324
click at [384, 477] on p "**********" at bounding box center [414, 463] width 379 height 324
click at [308, 544] on p "**********" at bounding box center [414, 463] width 379 height 324
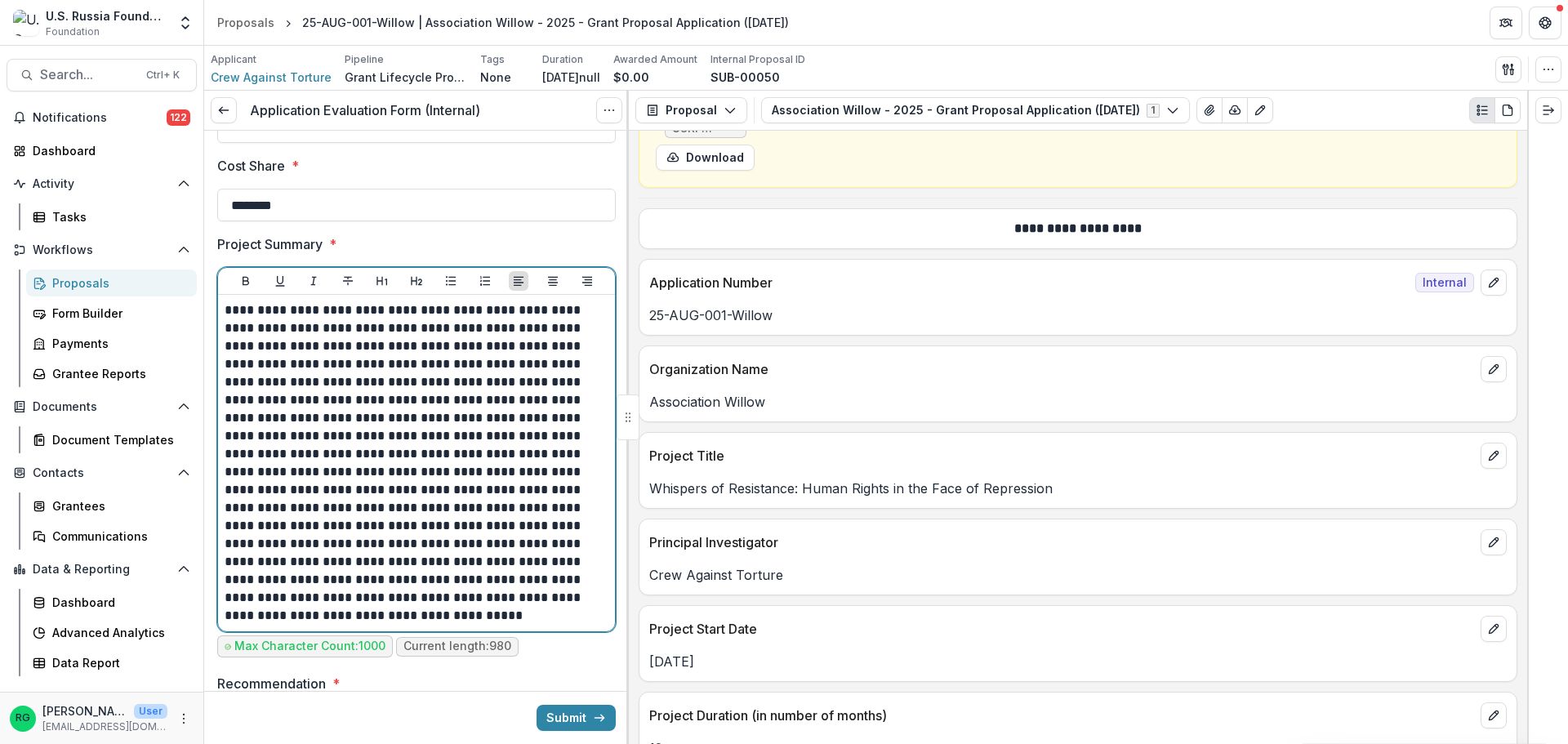
click at [301, 543] on p "**********" at bounding box center [414, 463] width 379 height 324
click at [511, 561] on p "**********" at bounding box center [414, 463] width 379 height 324
click at [508, 561] on p "**********" at bounding box center [414, 463] width 379 height 324
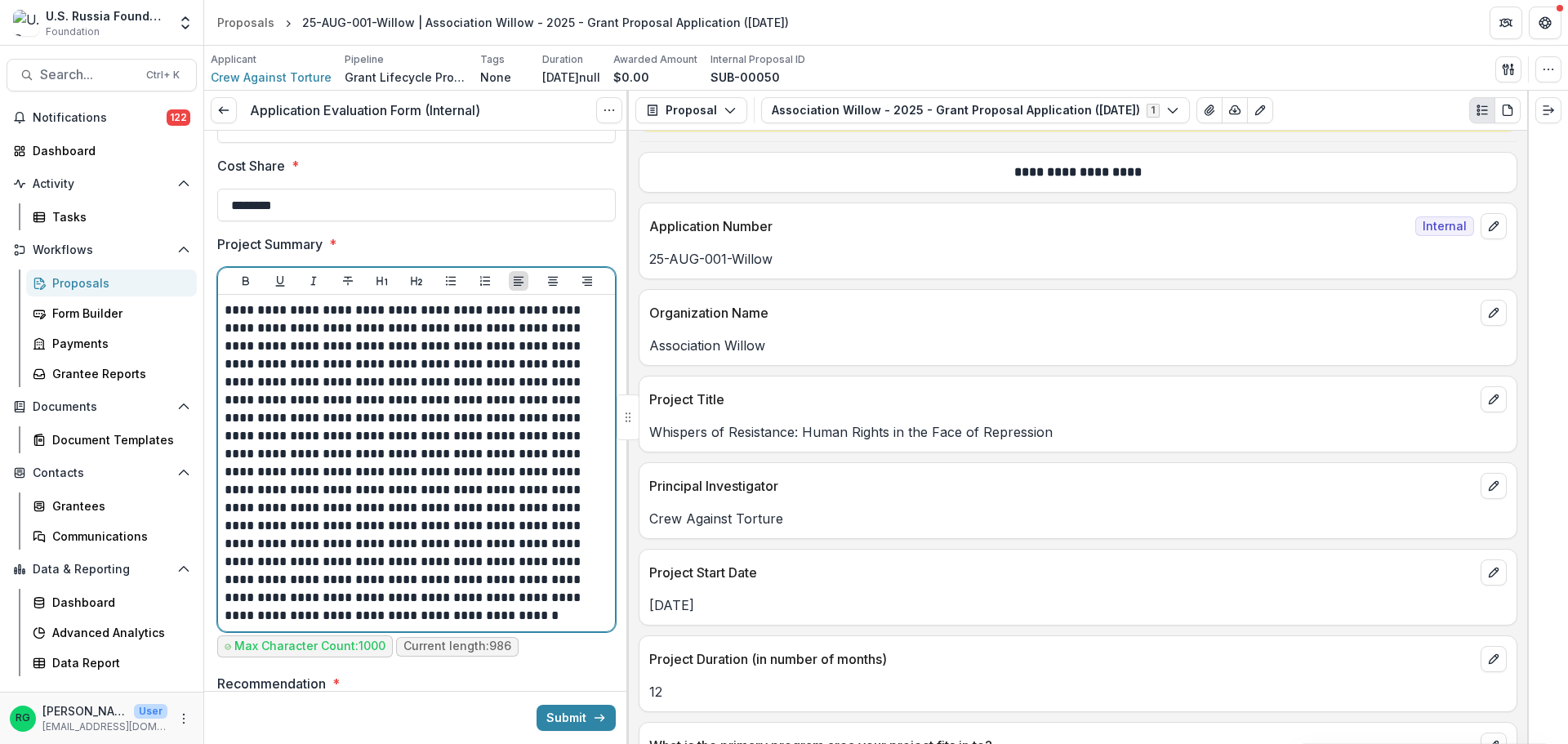
scroll to position [1307, 0]
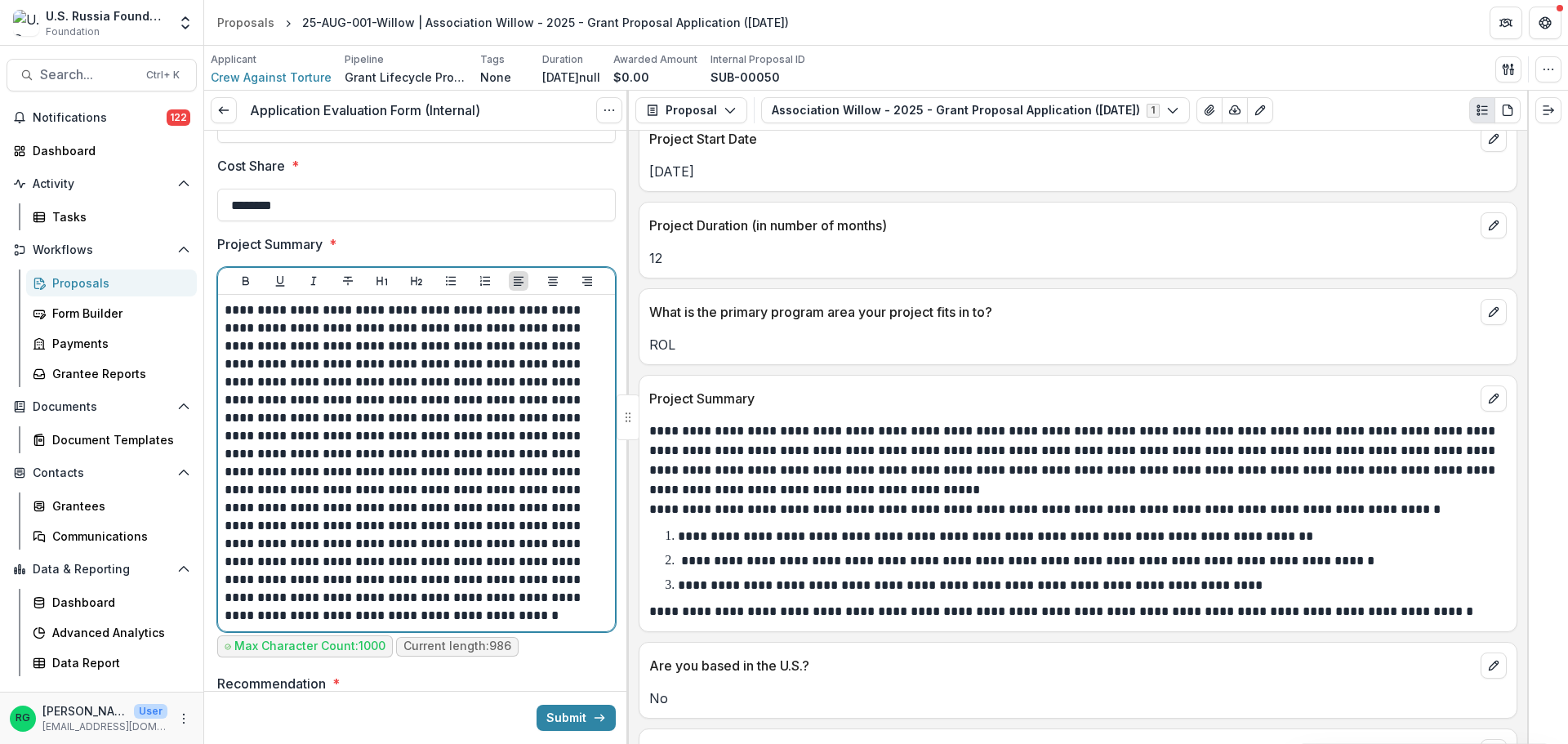
click at [356, 507] on p "**********" at bounding box center [414, 463] width 379 height 324
click at [348, 508] on p "**********" at bounding box center [414, 463] width 379 height 324
click at [374, 549] on p "**********" at bounding box center [414, 463] width 379 height 324
click at [245, 581] on p "**********" at bounding box center [414, 463] width 379 height 324
click at [567, 490] on p "**********" at bounding box center [414, 463] width 379 height 324
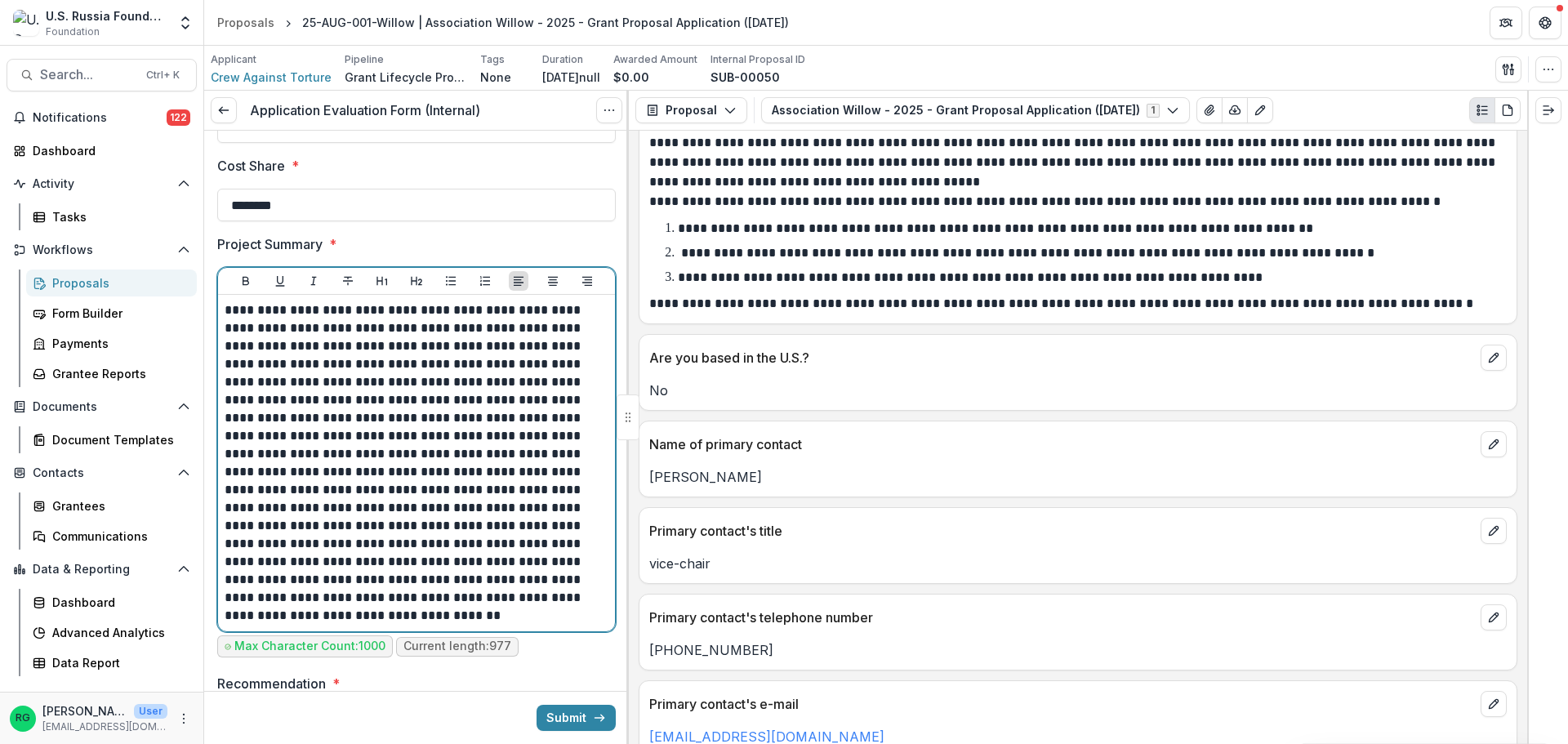
scroll to position [1633, 0]
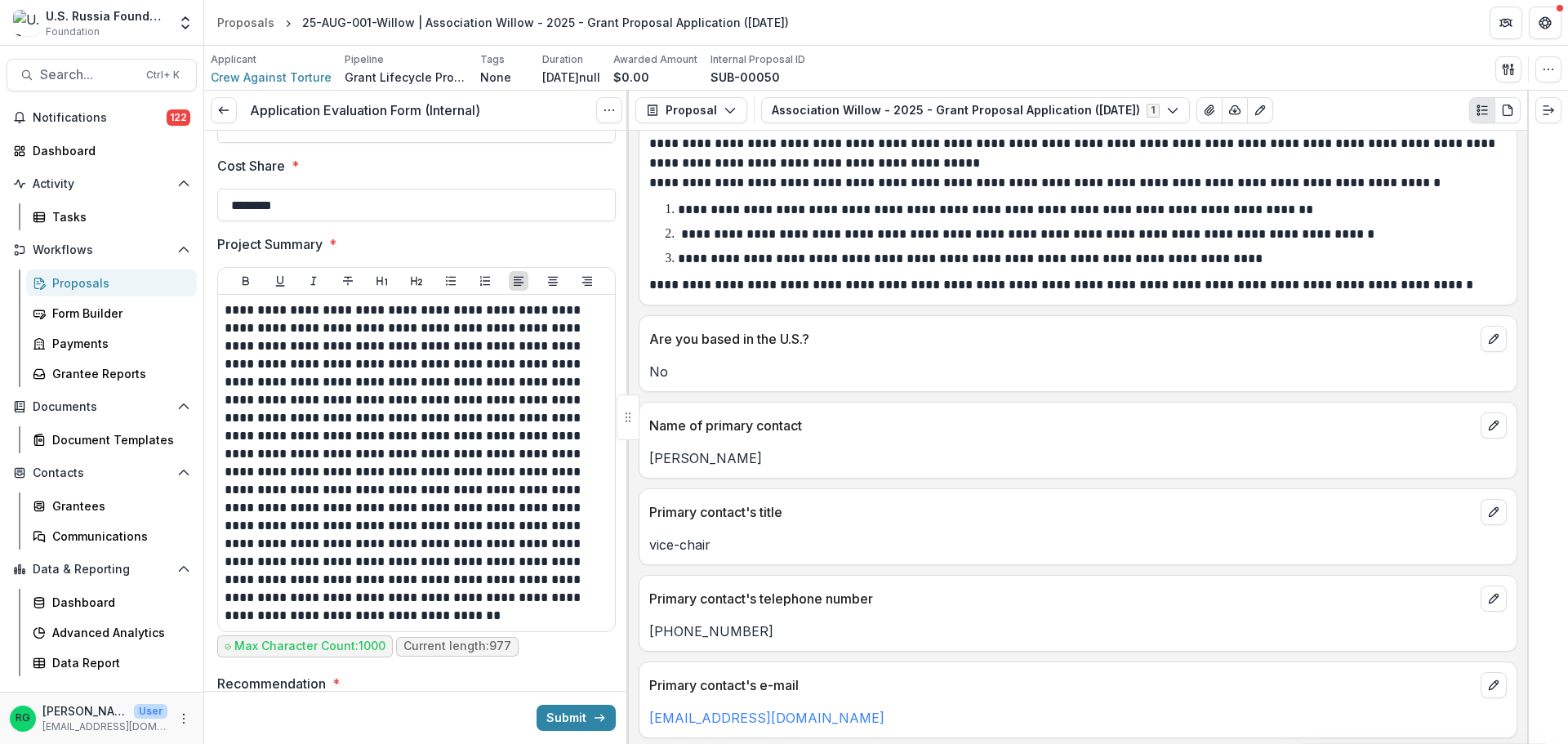
drag, startPoint x: 757, startPoint y: 460, endPoint x: 652, endPoint y: 464, distance: 105.1
click at [652, 464] on p "[PERSON_NAME]" at bounding box center [1078, 458] width 858 height 20
copy p "[PERSON_NAME]"
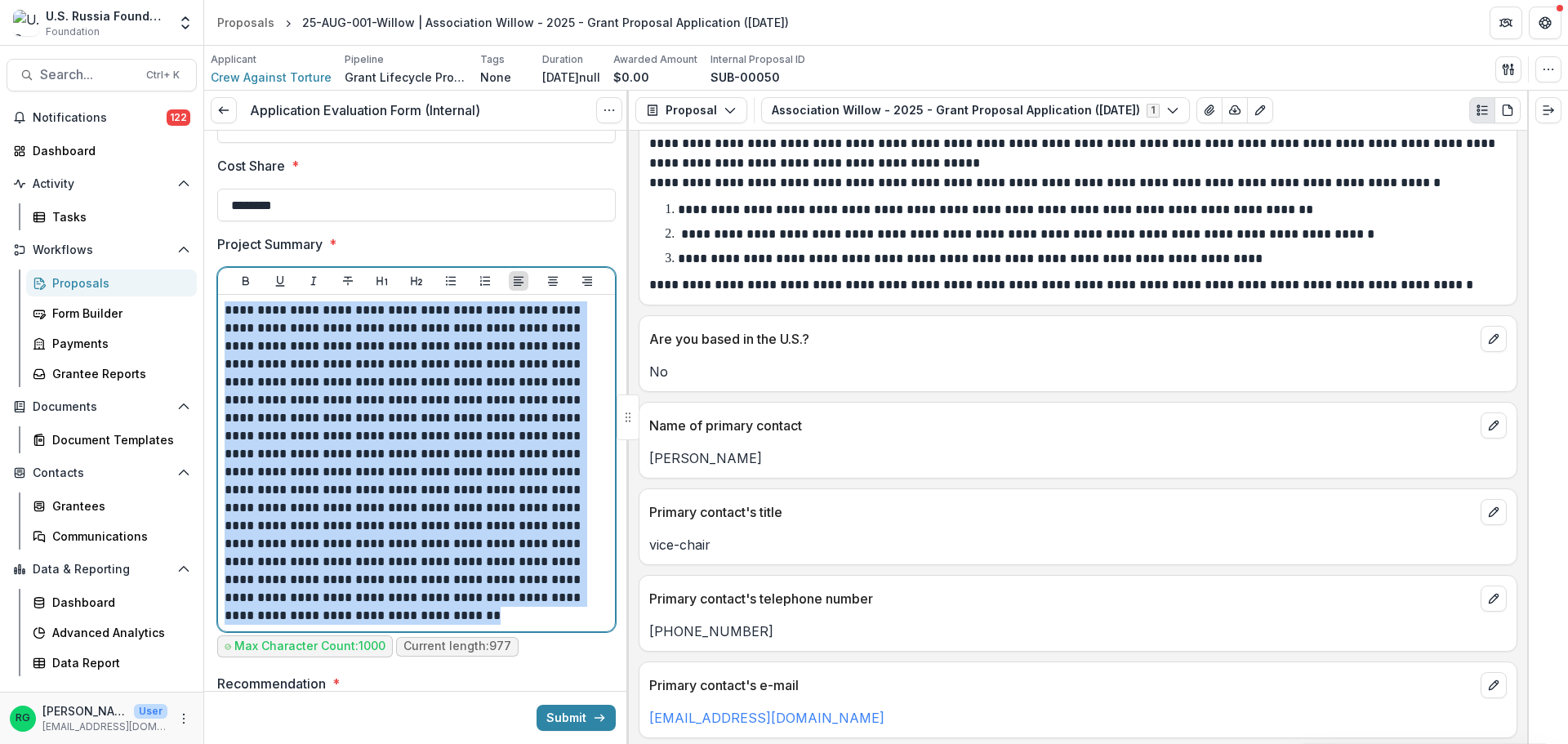
drag, startPoint x: 226, startPoint y: 313, endPoint x: 321, endPoint y: 617, distance: 318.5
click at [321, 617] on p "**********" at bounding box center [414, 463] width 379 height 324
copy p "**********"
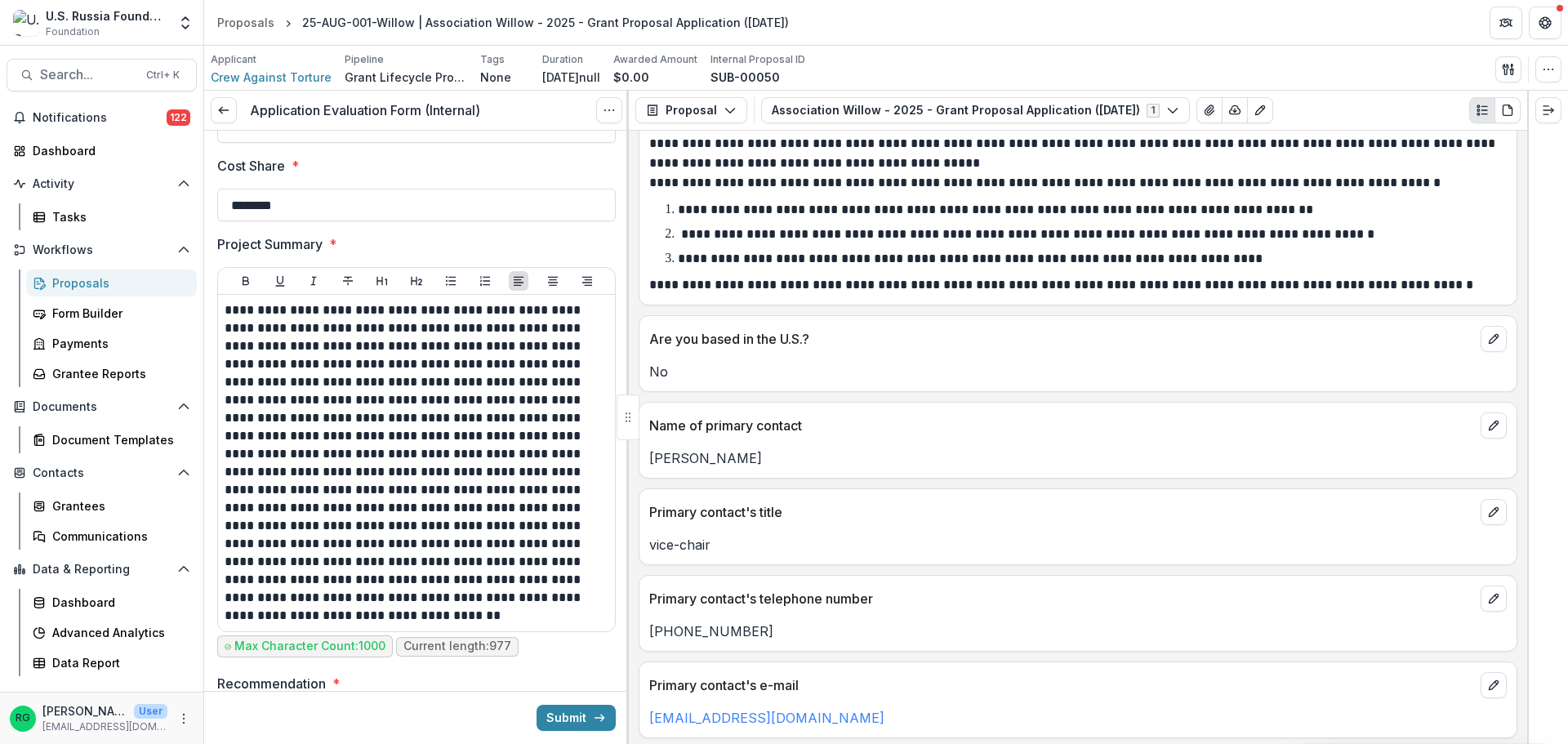
click at [951, 442] on div "[PERSON_NAME]" at bounding box center [1078, 453] width 877 height 30
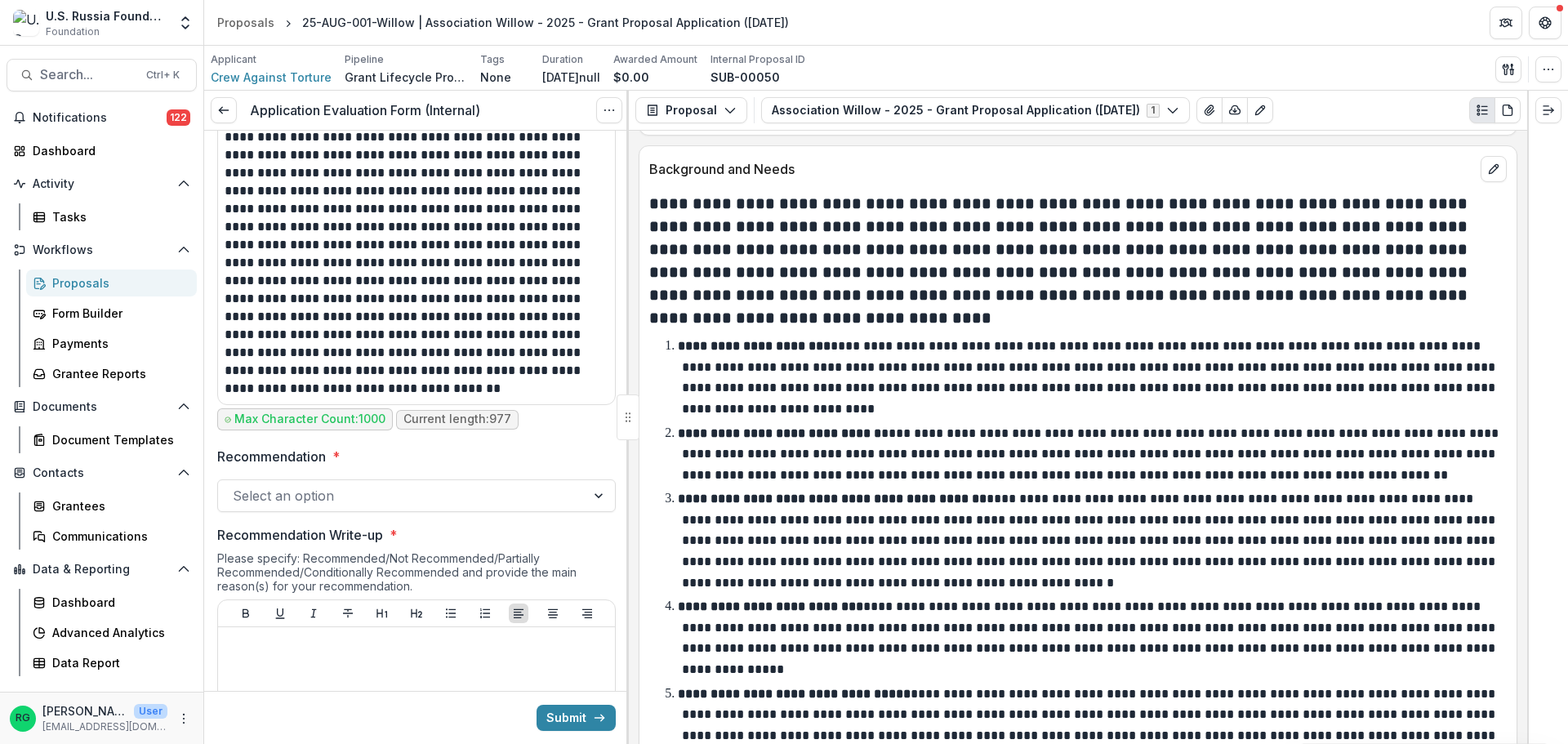
scroll to position [980, 0]
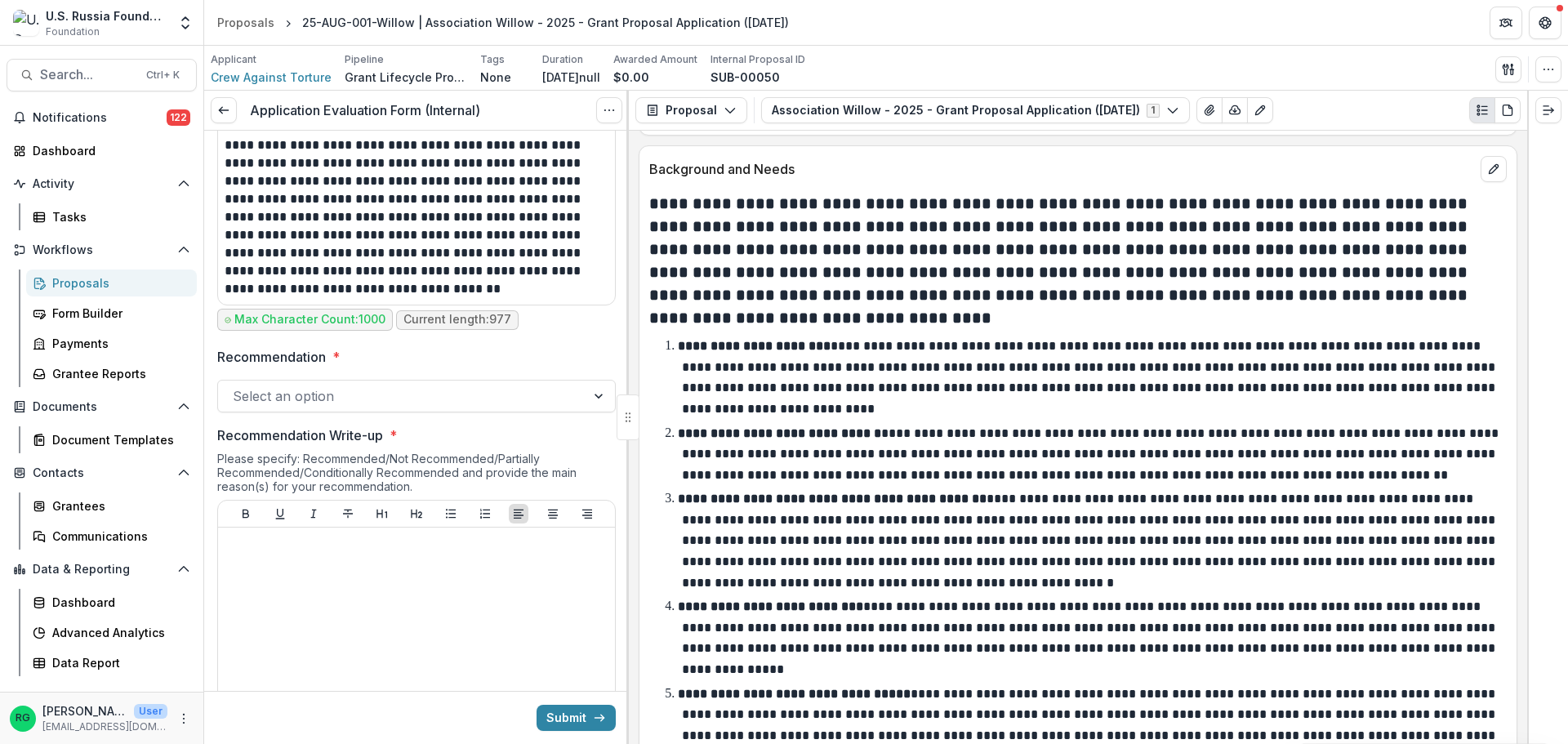
click at [592, 399] on div at bounding box center [600, 396] width 30 height 31
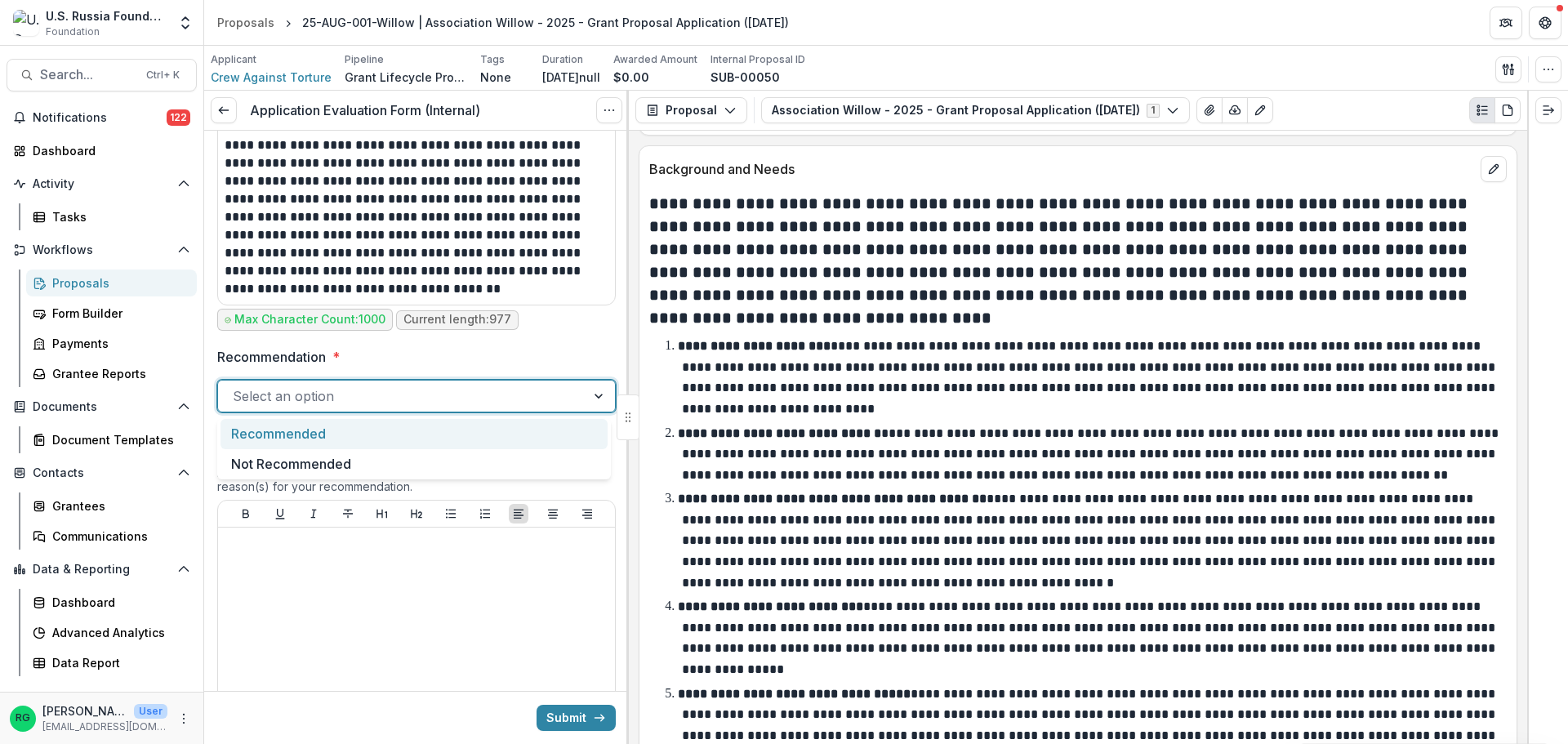
click at [321, 433] on div "Recommended" at bounding box center [415, 434] width 387 height 31
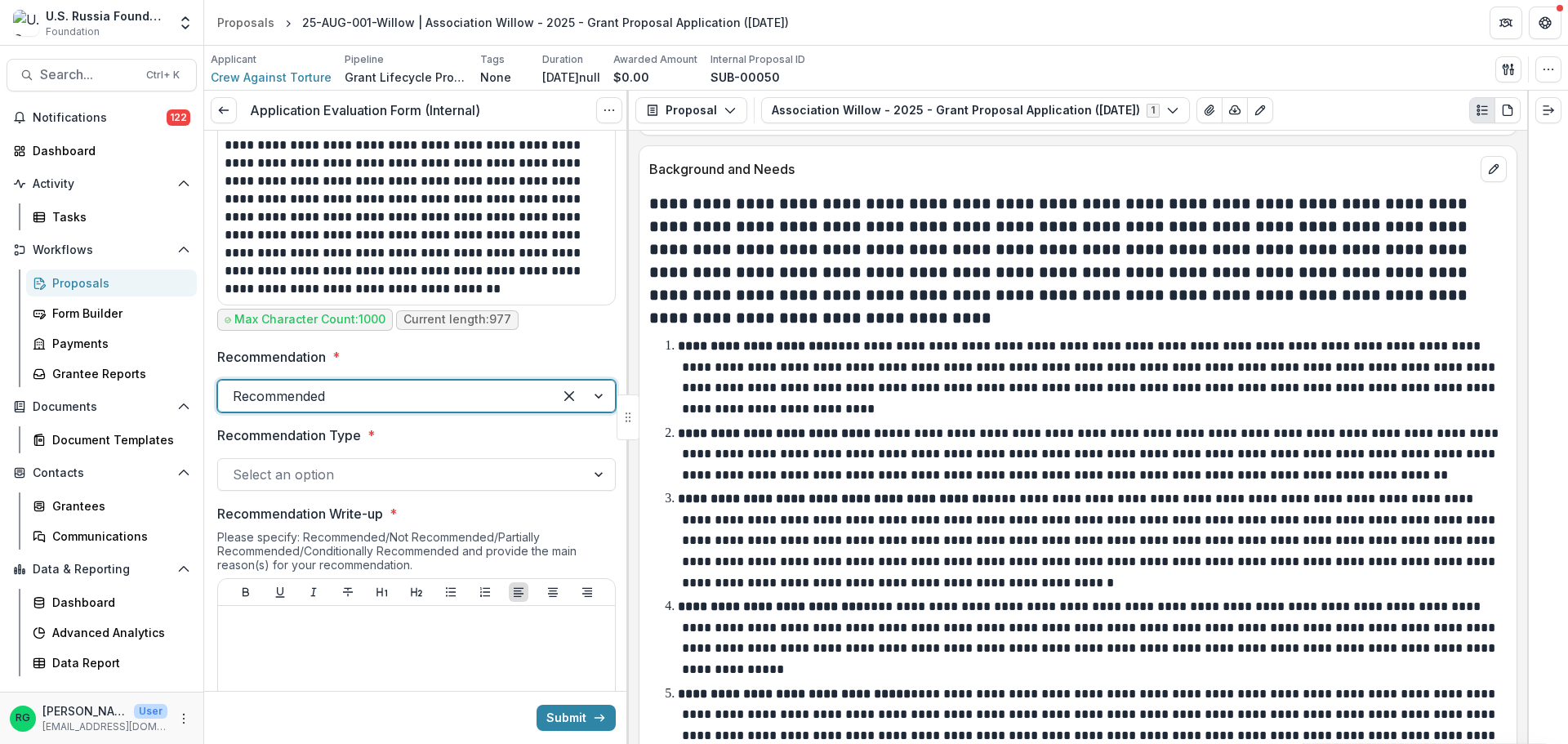
click at [595, 475] on div at bounding box center [600, 474] width 30 height 31
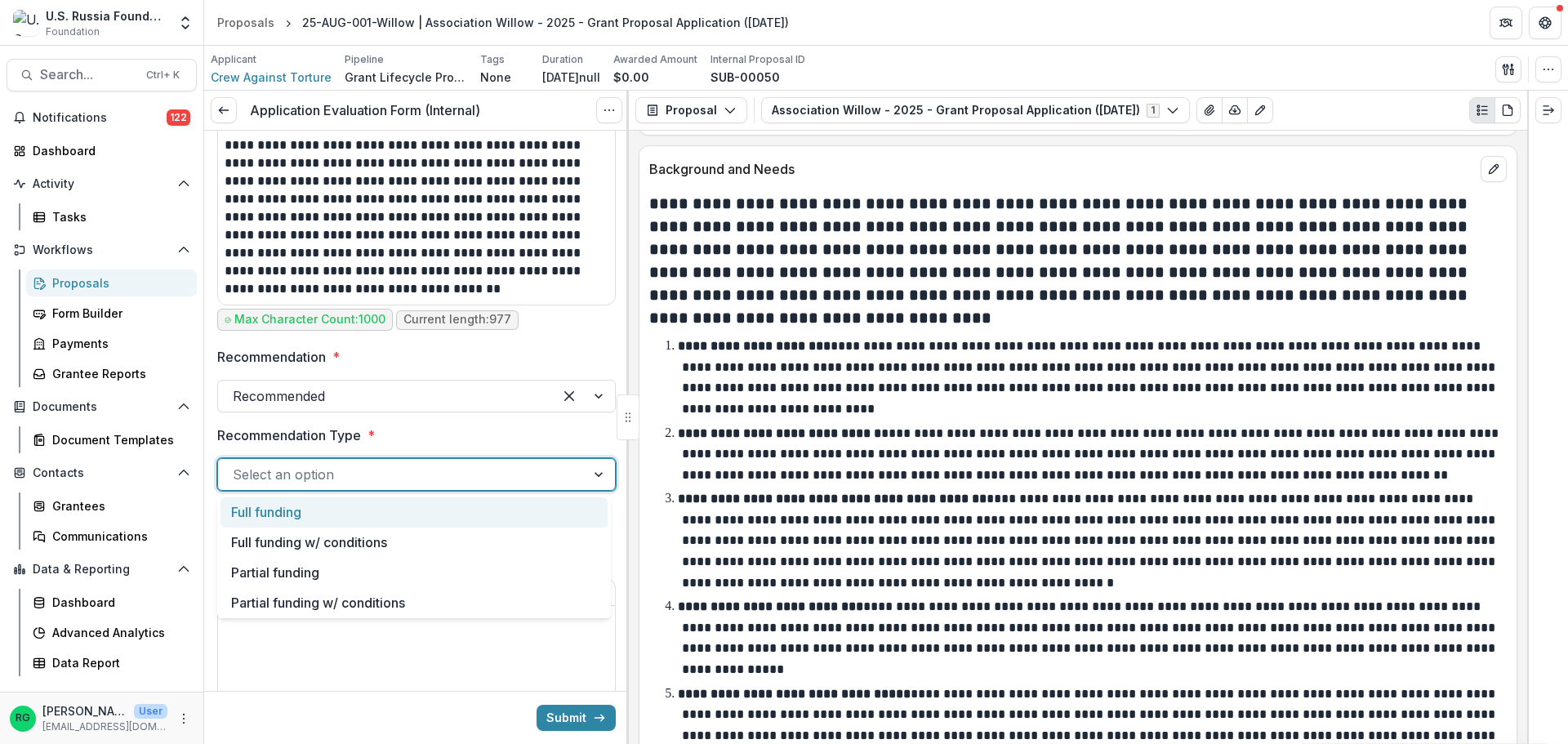
click at [290, 514] on div "Full funding" at bounding box center [415, 513] width 387 height 31
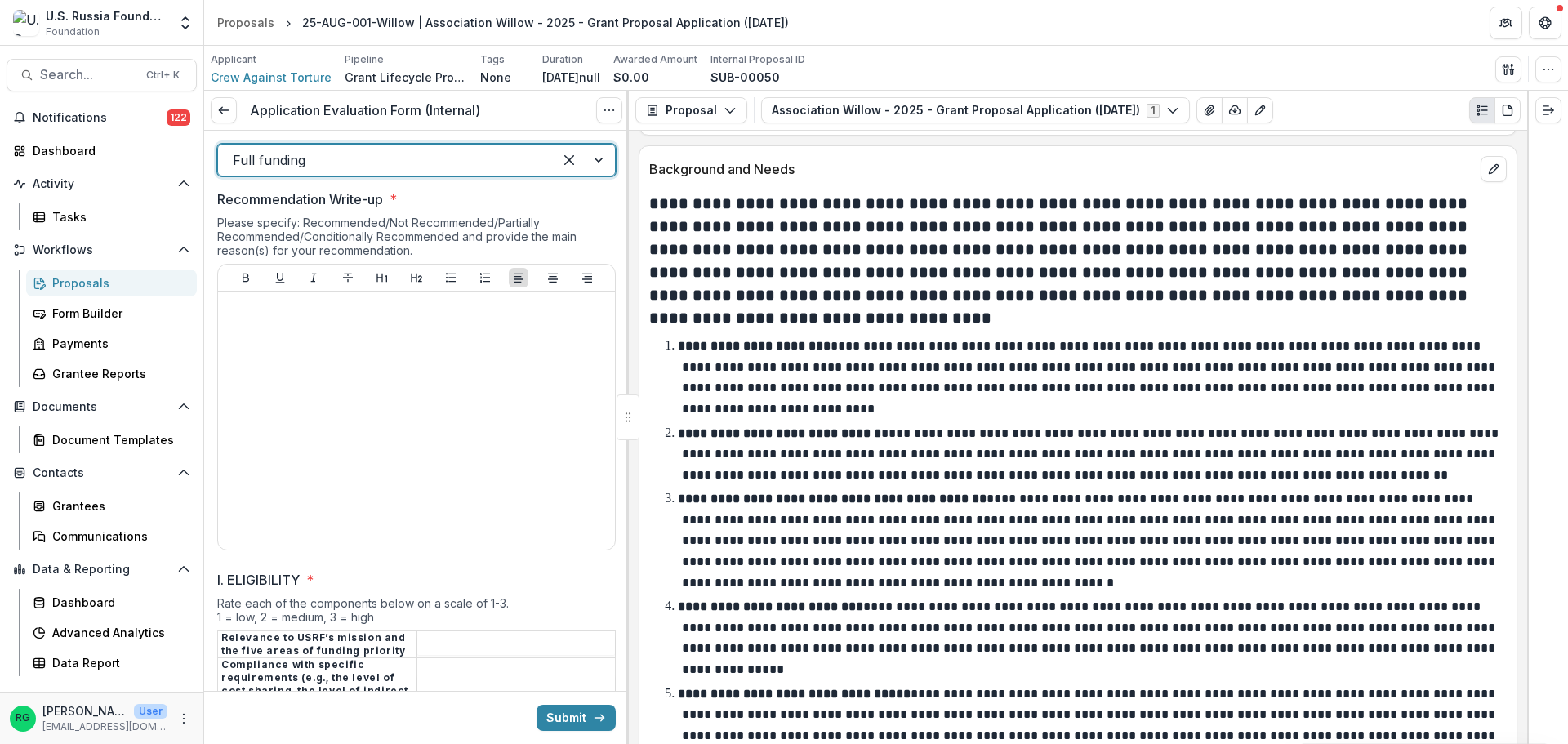
scroll to position [1307, 0]
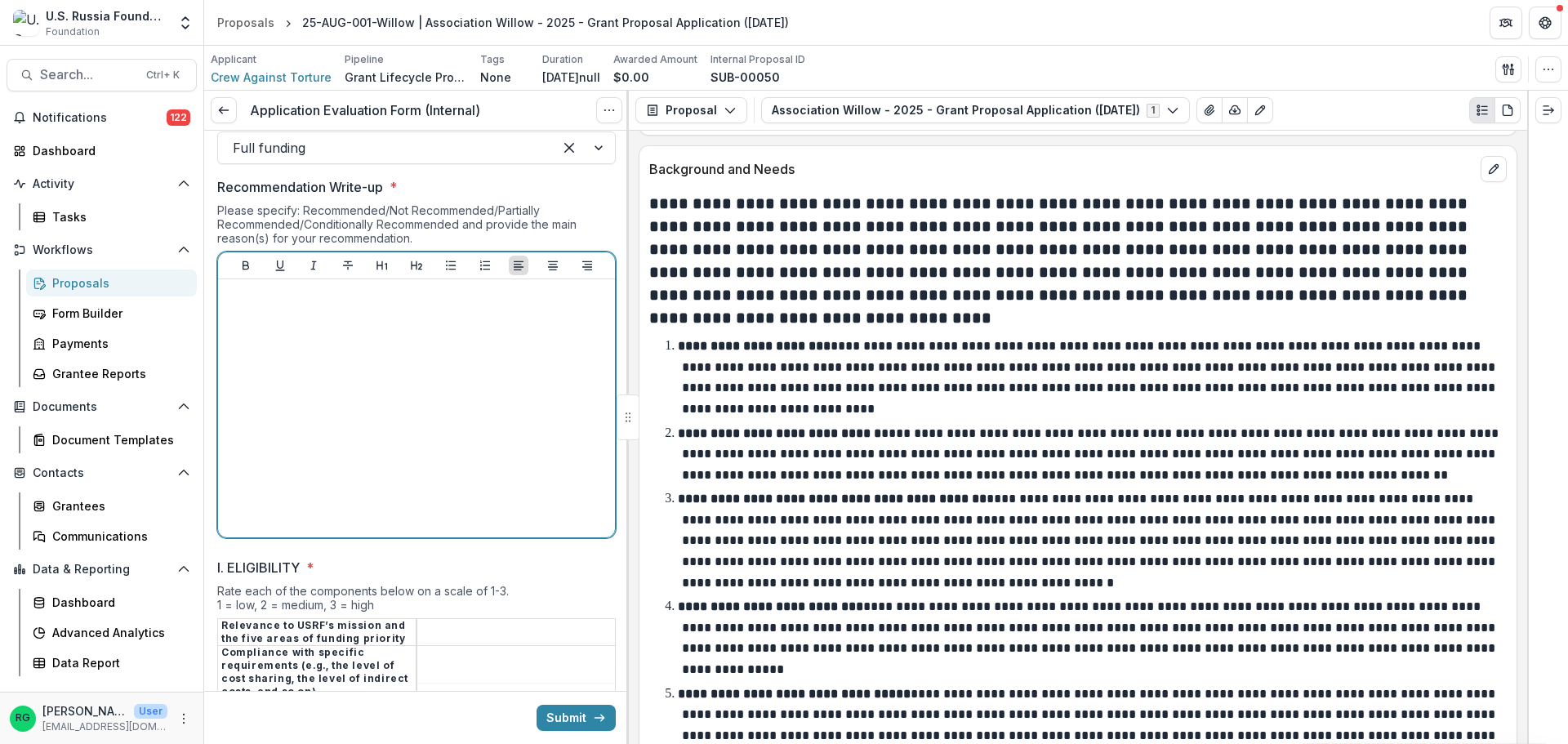
click at [274, 336] on div at bounding box center [416, 409] width 384 height 245
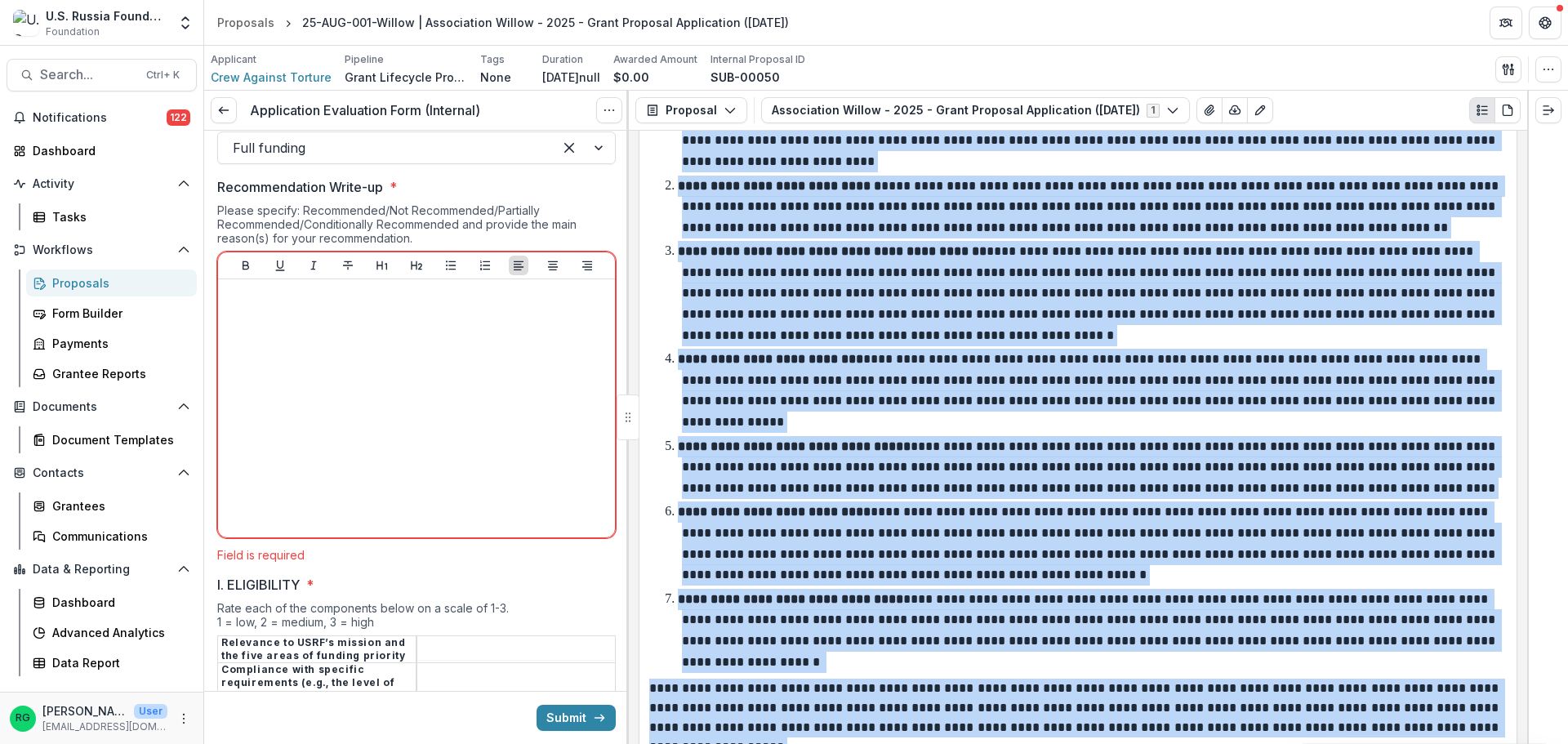
scroll to position [2607, 0]
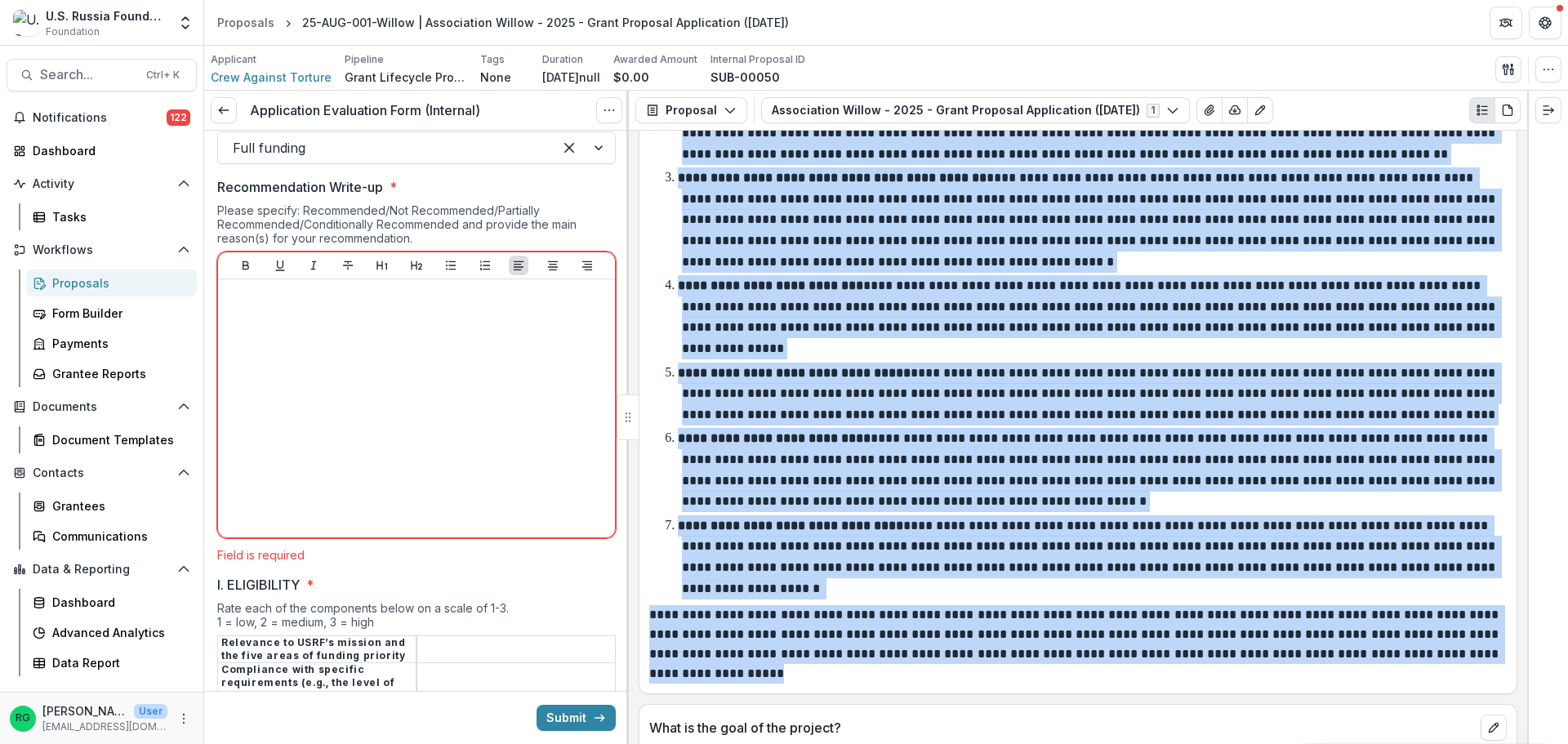
drag, startPoint x: 652, startPoint y: 202, endPoint x: 913, endPoint y: 677, distance: 542.0
click at [913, 677] on div "**********" at bounding box center [1078, 277] width 858 height 813
copy div "**********"
click at [955, 355] on li "**********" at bounding box center [1088, 317] width 838 height 83
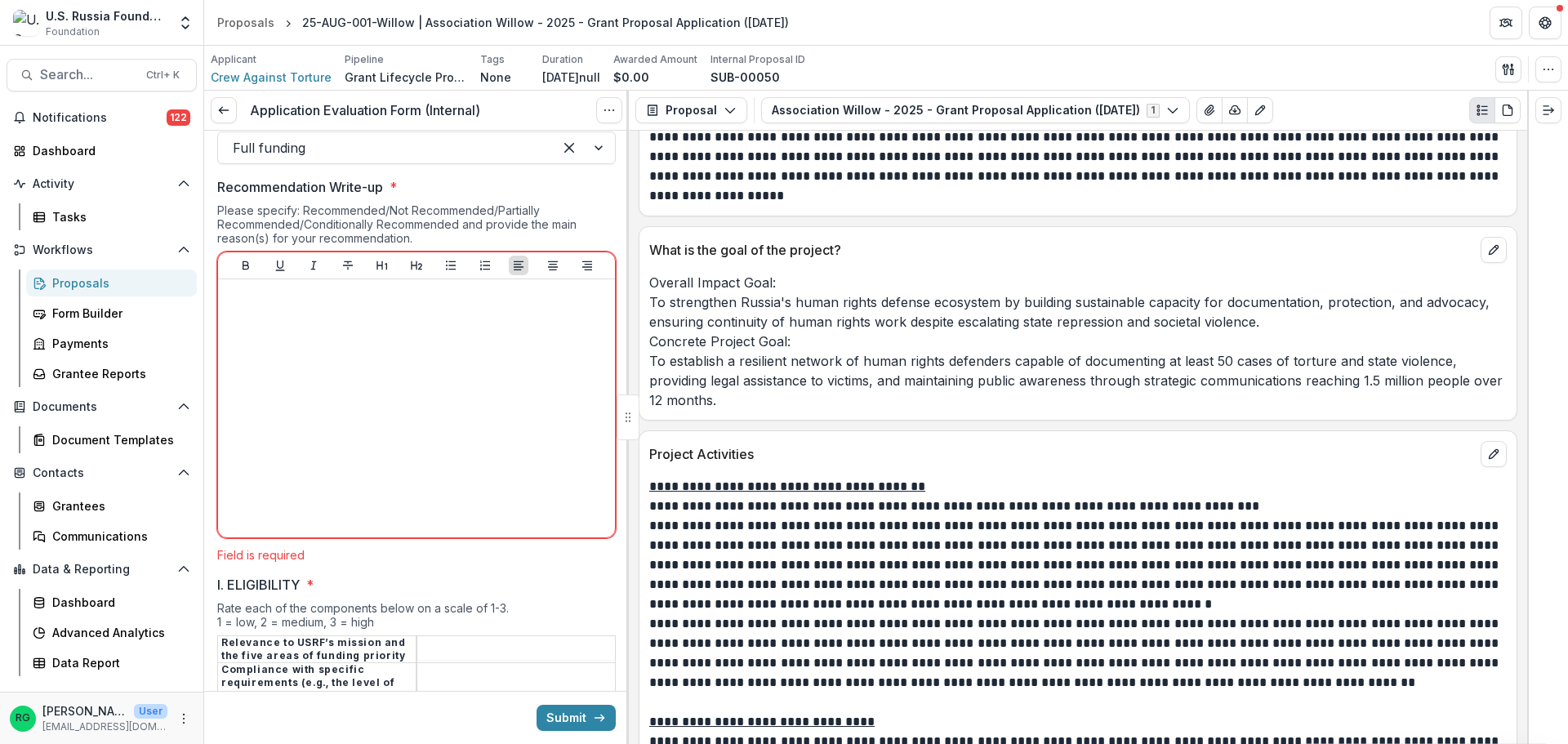
scroll to position [3016, 0]
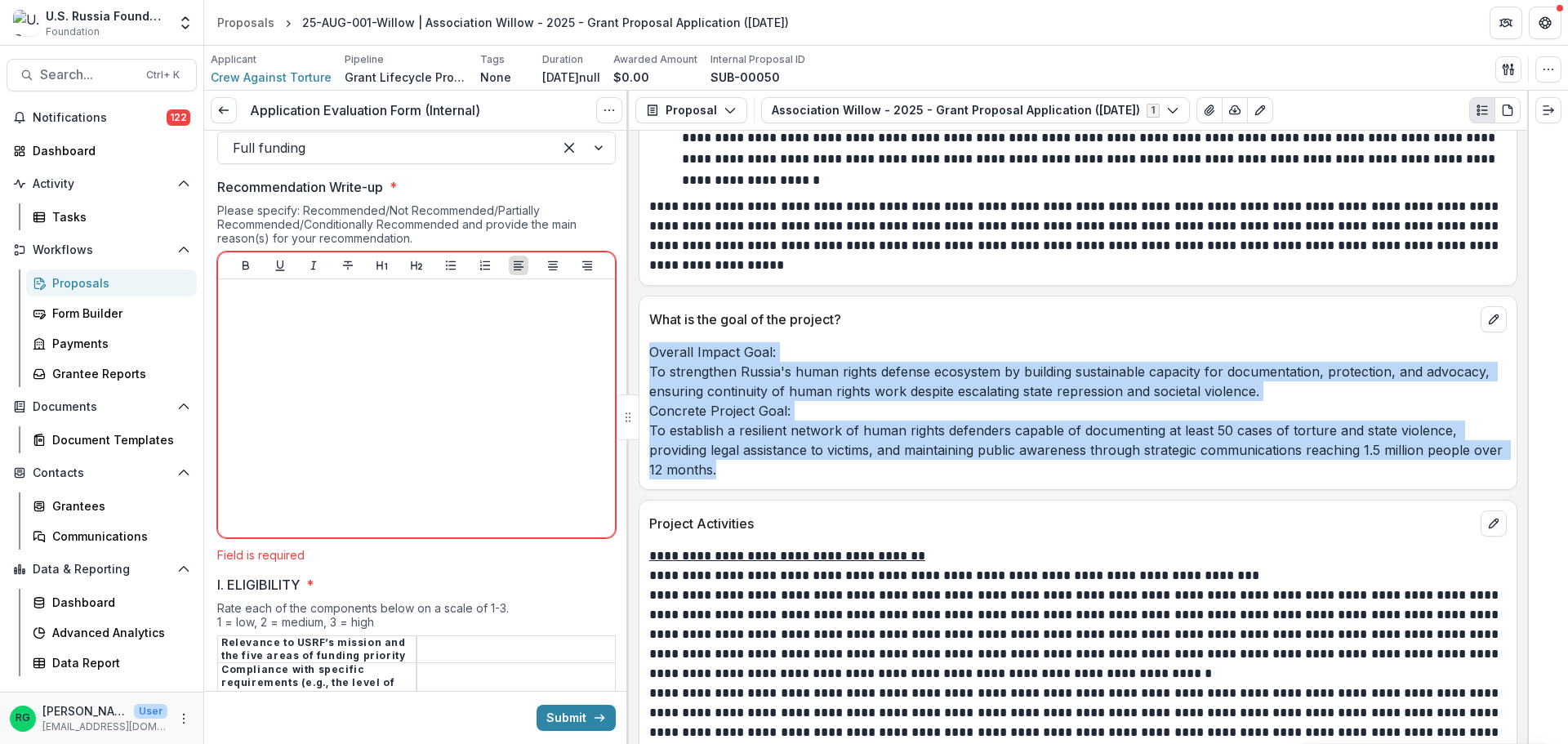
drag, startPoint x: 651, startPoint y: 352, endPoint x: 798, endPoint y: 468, distance: 187.3
click at [798, 468] on p "Overall Impact Goal: To strengthen Russia's human rights defense ecosystem by b…" at bounding box center [1078, 411] width 858 height 138
copy p "Overall Impact Goal: To strengthen Russia's human rights defense ecosystem by b…"
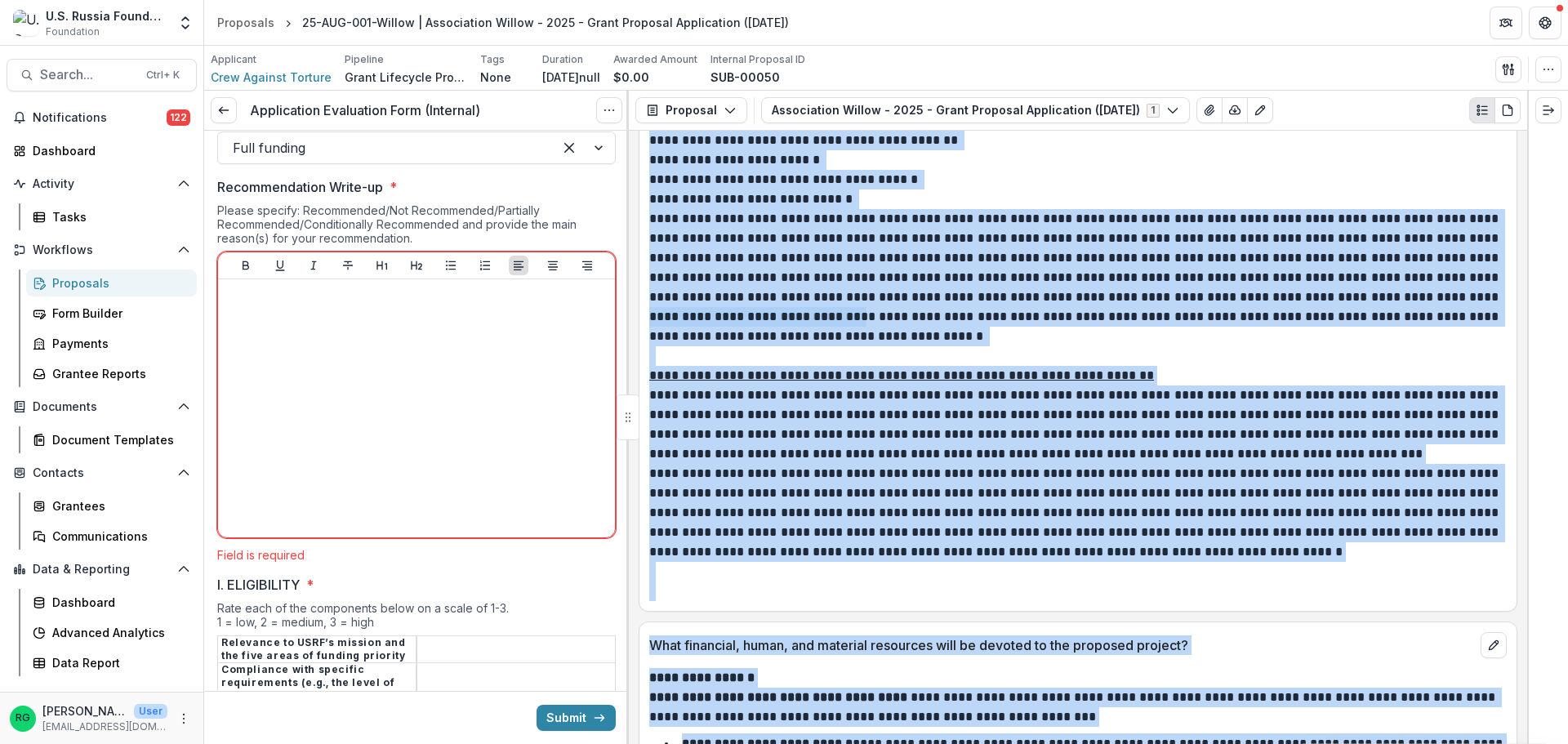
scroll to position [6253, 0]
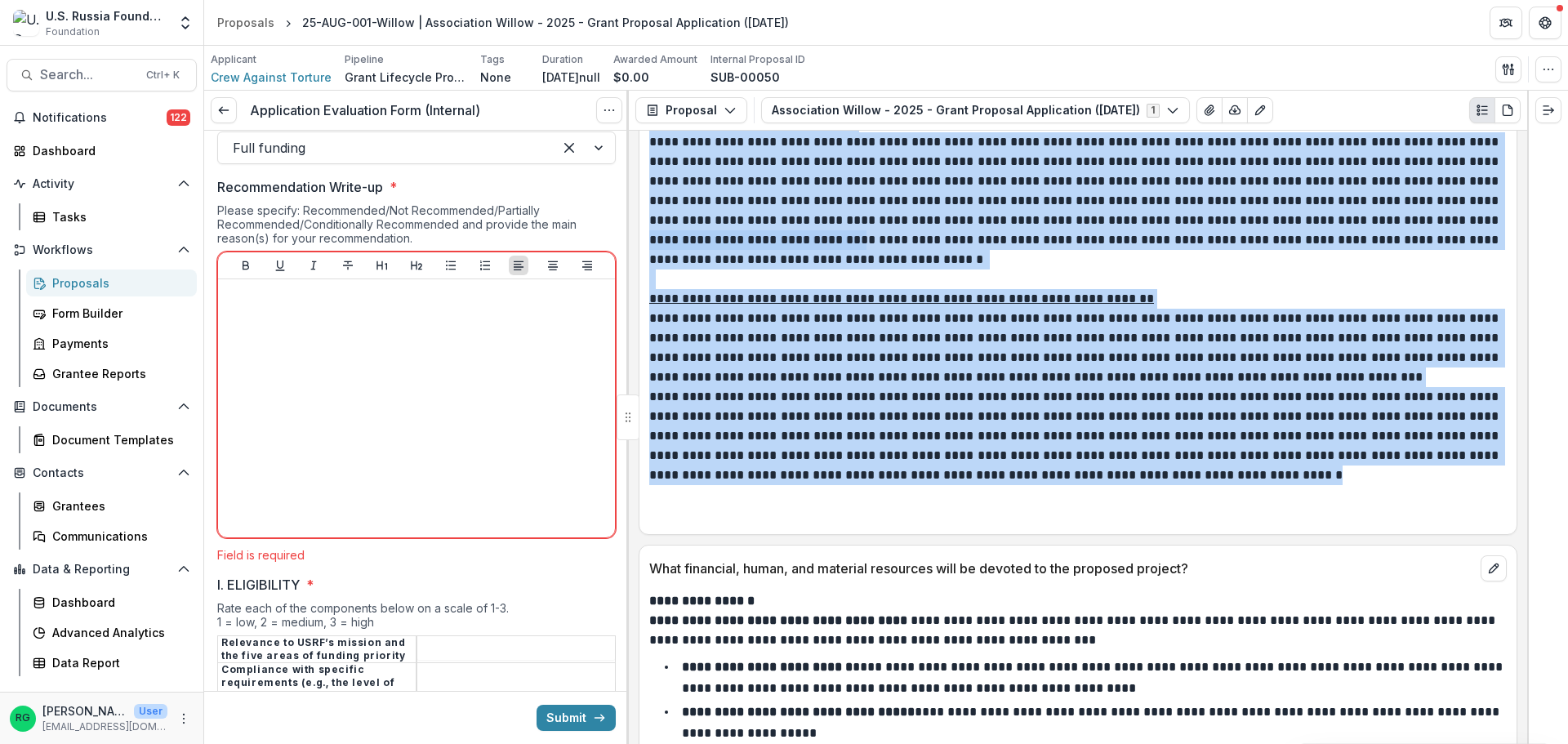
drag, startPoint x: 650, startPoint y: 396, endPoint x: 1238, endPoint y: 482, distance: 594.3
copy div "**********"
click at [1147, 346] on p "**********" at bounding box center [1075, 347] width 853 height 78
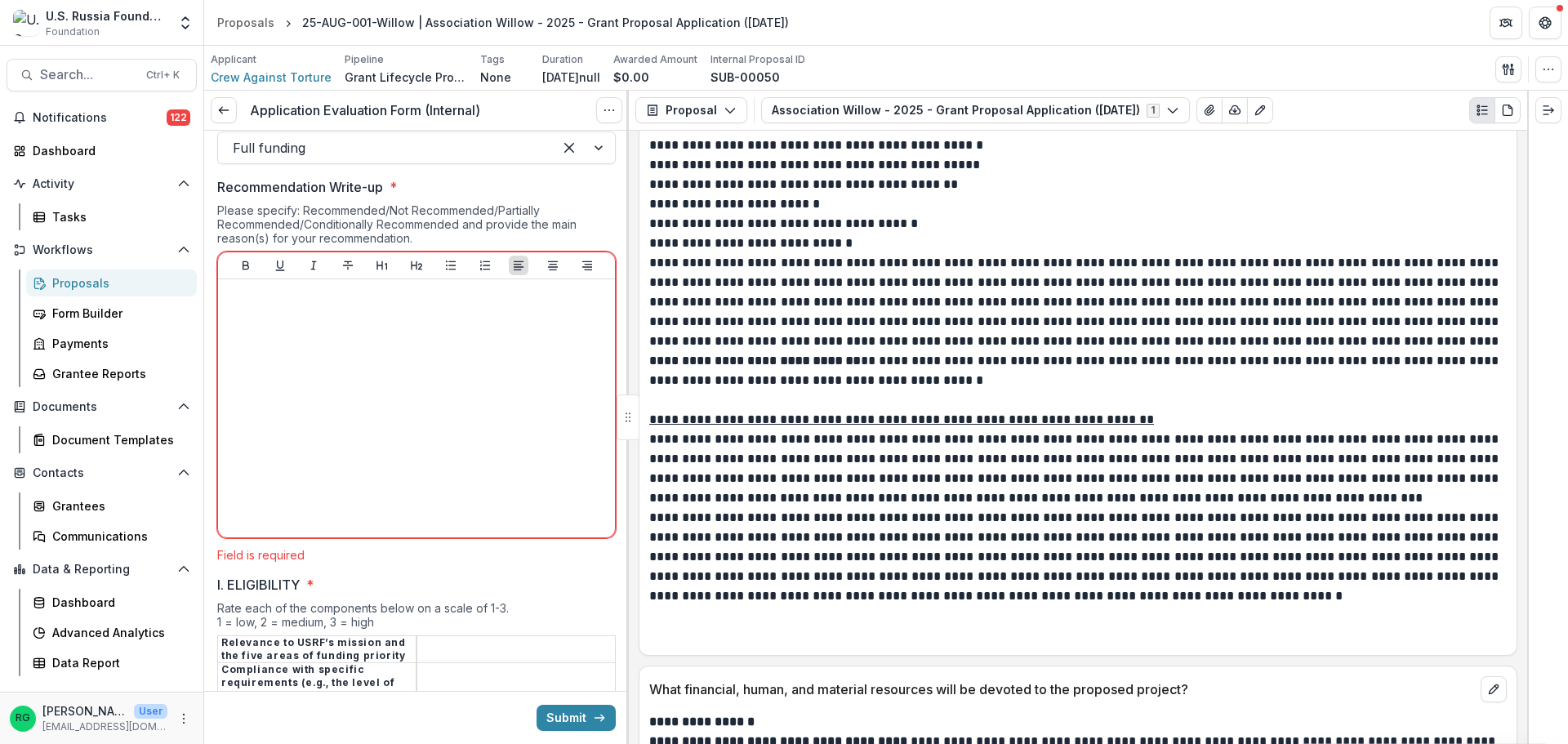
scroll to position [6171, 0]
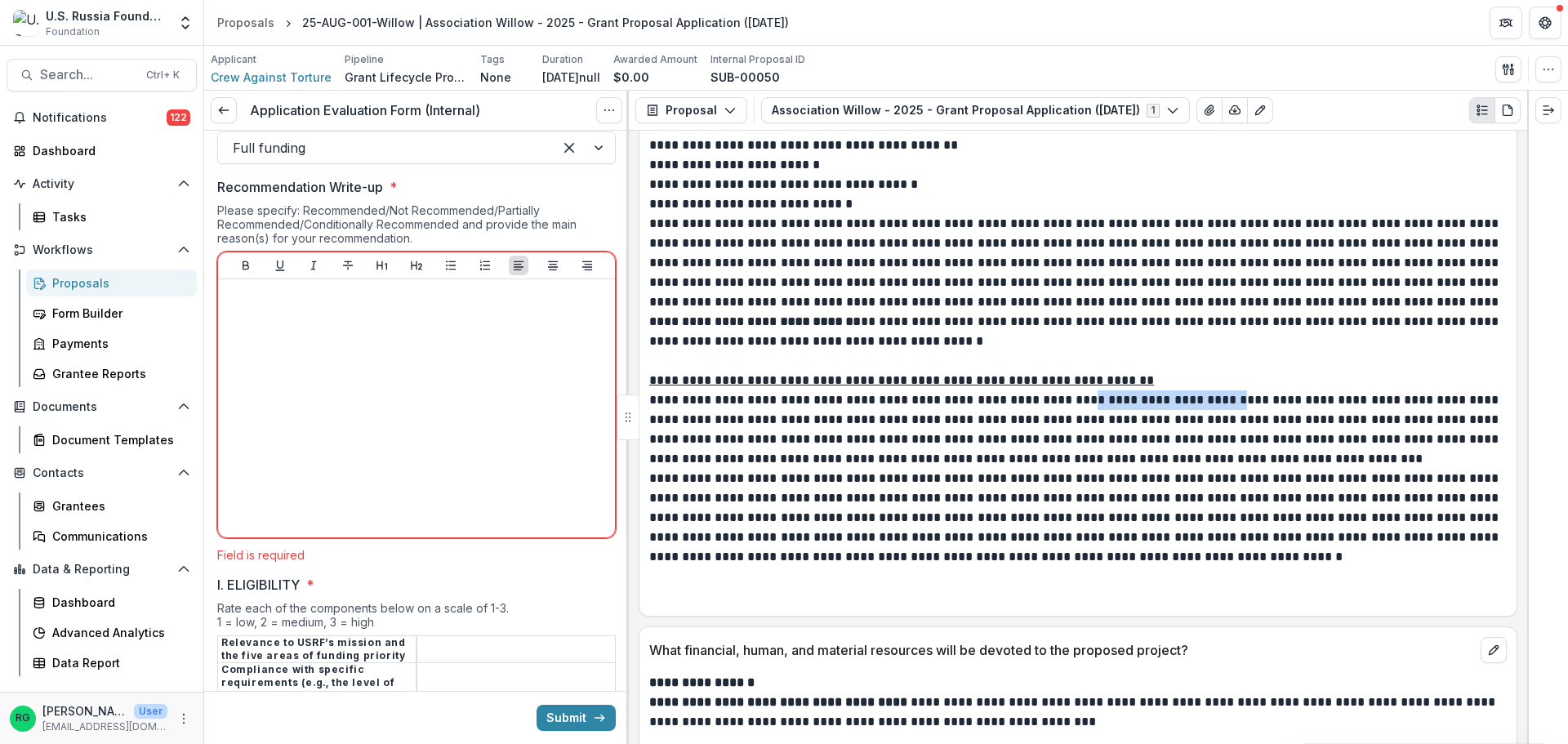
drag, startPoint x: 1097, startPoint y: 401, endPoint x: 1251, endPoint y: 405, distance: 154.1
click at [1251, 405] on p "**********" at bounding box center [1075, 430] width 853 height 78
copy p "**********"
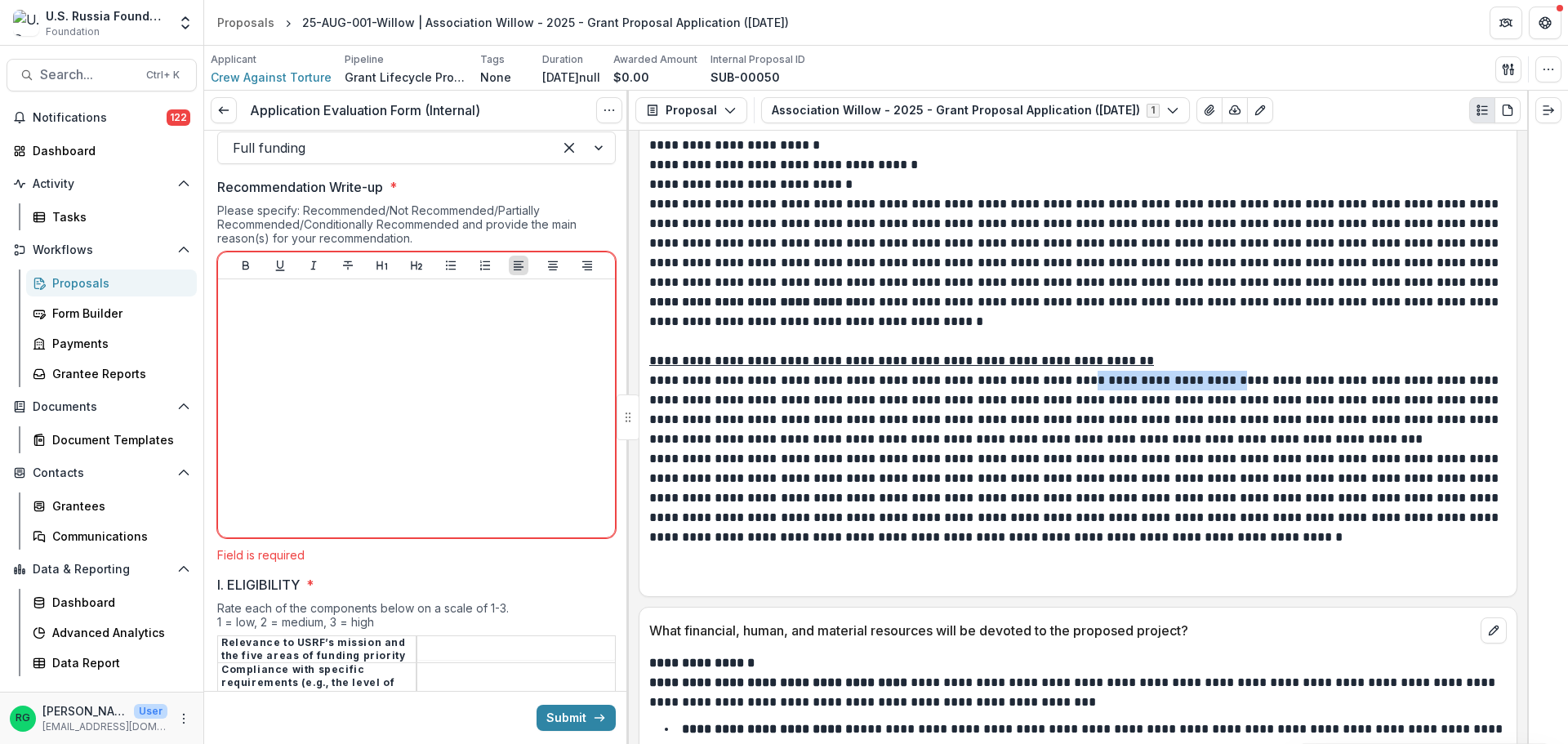
scroll to position [6253, 0]
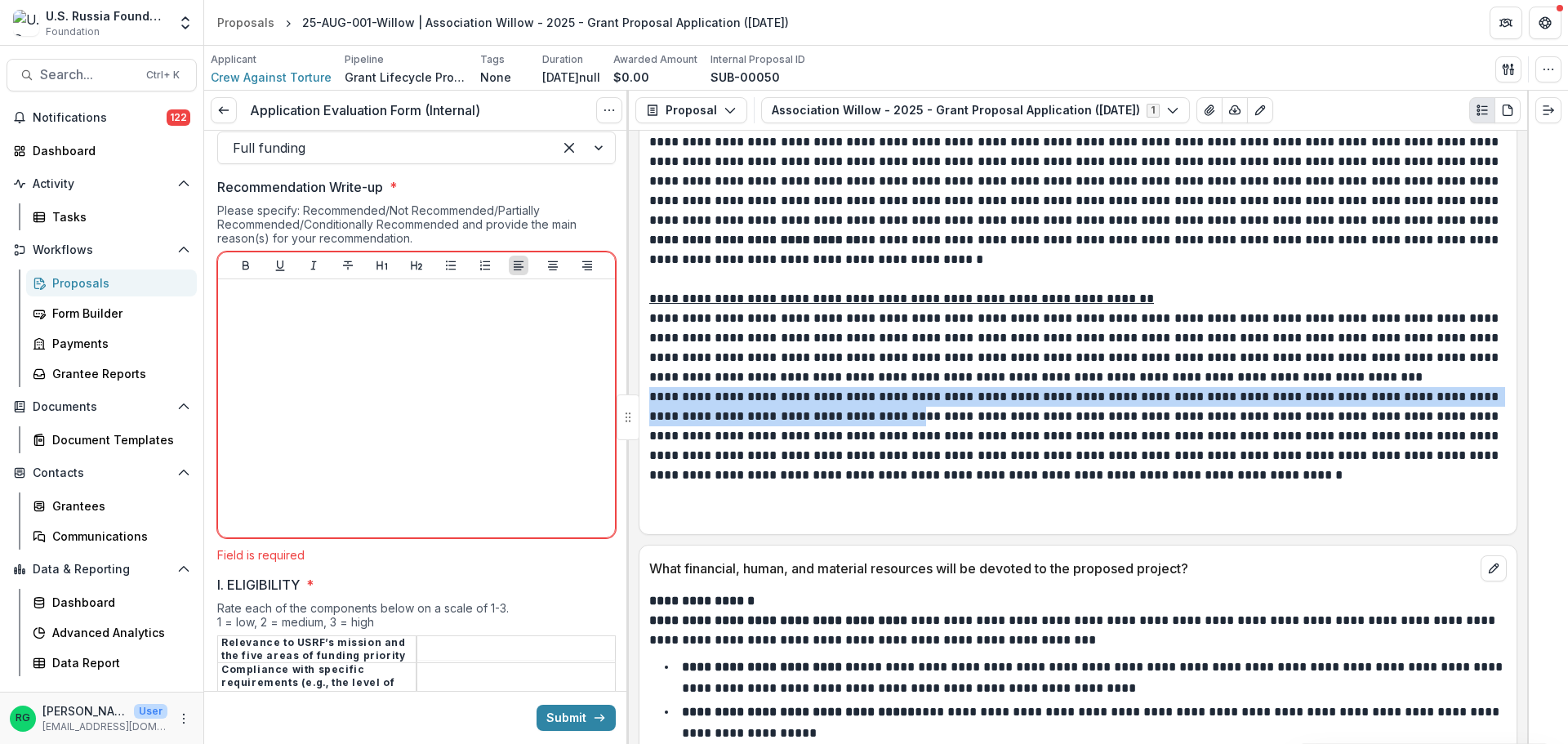
drag, startPoint x: 651, startPoint y: 396, endPoint x: 888, endPoint y: 412, distance: 237.5
click at [888, 412] on p "**********" at bounding box center [1075, 436] width 853 height 98
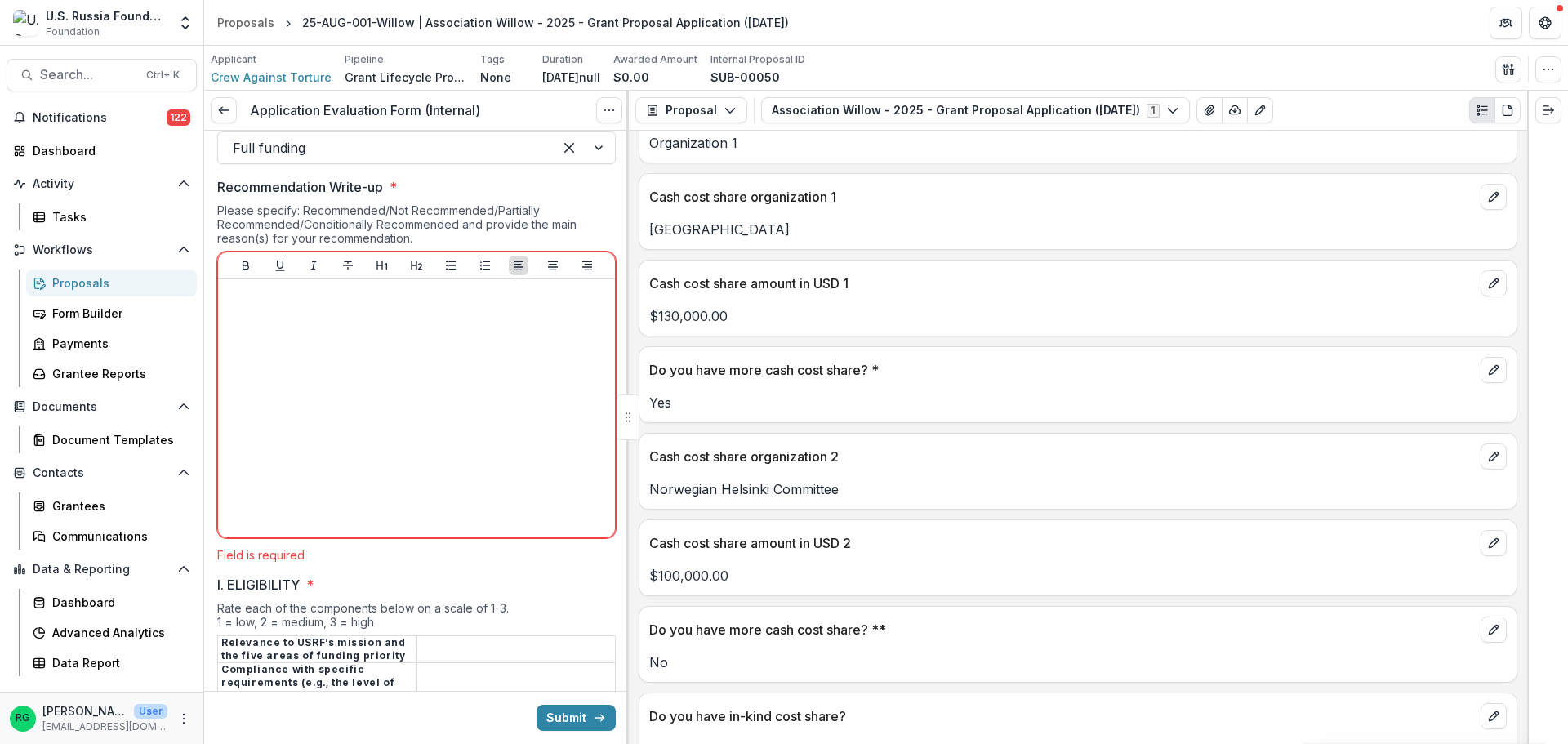
scroll to position [14421, 0]
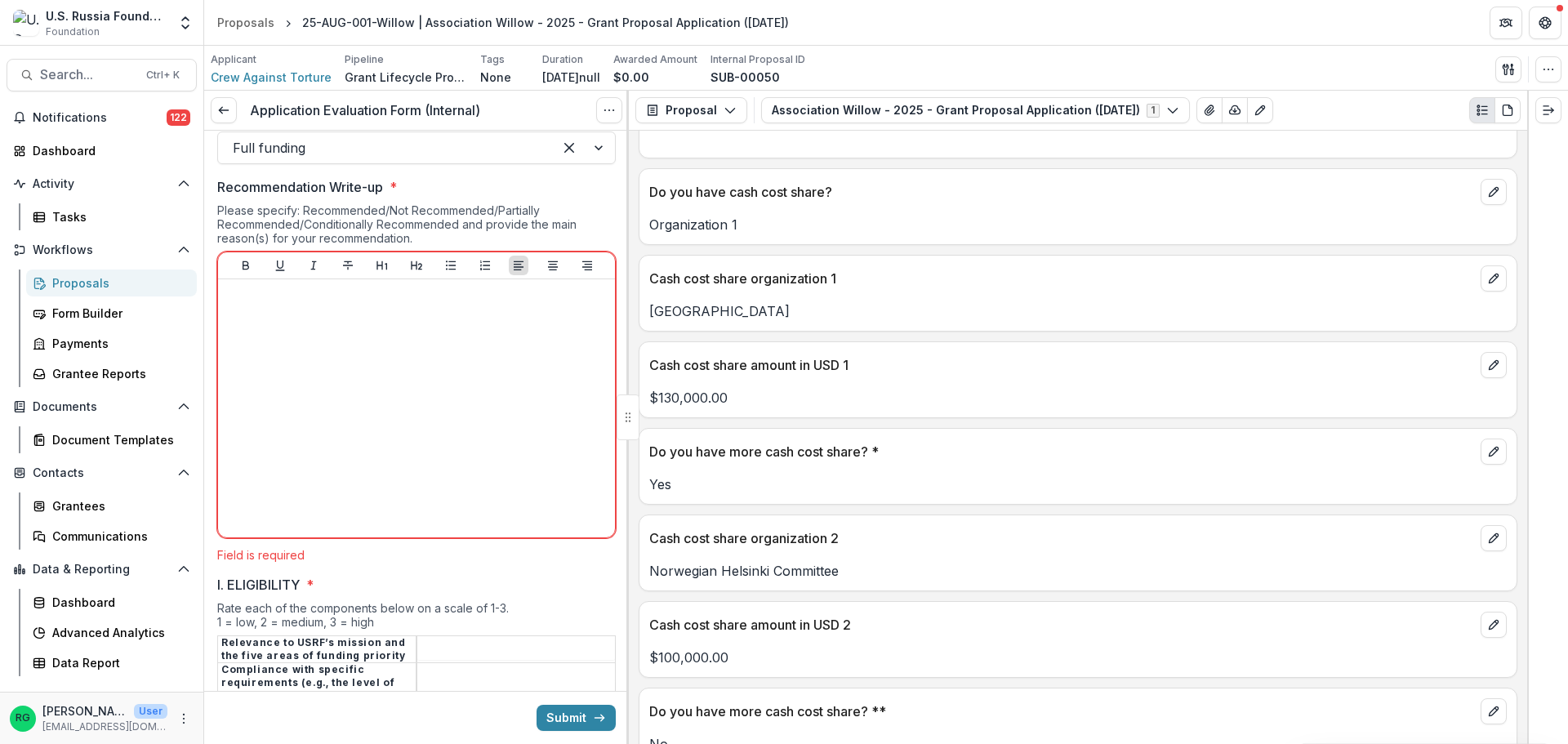
drag, startPoint x: 649, startPoint y: 311, endPoint x: 818, endPoint y: 318, distance: 169.1
click at [818, 318] on p "[GEOGRAPHIC_DATA]" at bounding box center [1078, 311] width 858 height 20
drag, startPoint x: 650, startPoint y: 310, endPoint x: 827, endPoint y: 315, distance: 177.1
click at [827, 315] on p "[GEOGRAPHIC_DATA]" at bounding box center [1078, 311] width 858 height 20
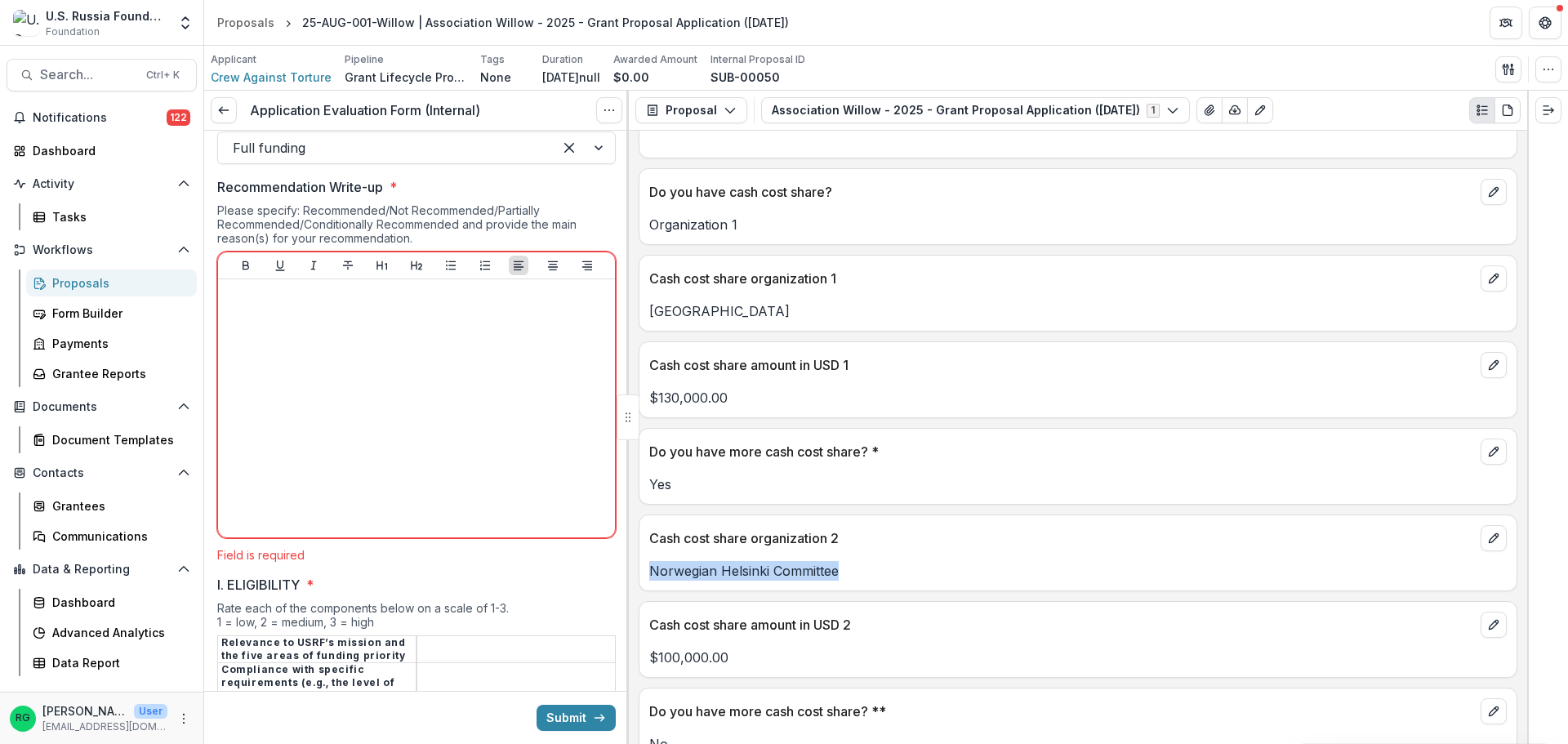
drag, startPoint x: 838, startPoint y: 571, endPoint x: 651, endPoint y: 572, distance: 187.0
click at [651, 572] on p "Norwegian Helsinki Committee" at bounding box center [1078, 571] width 858 height 20
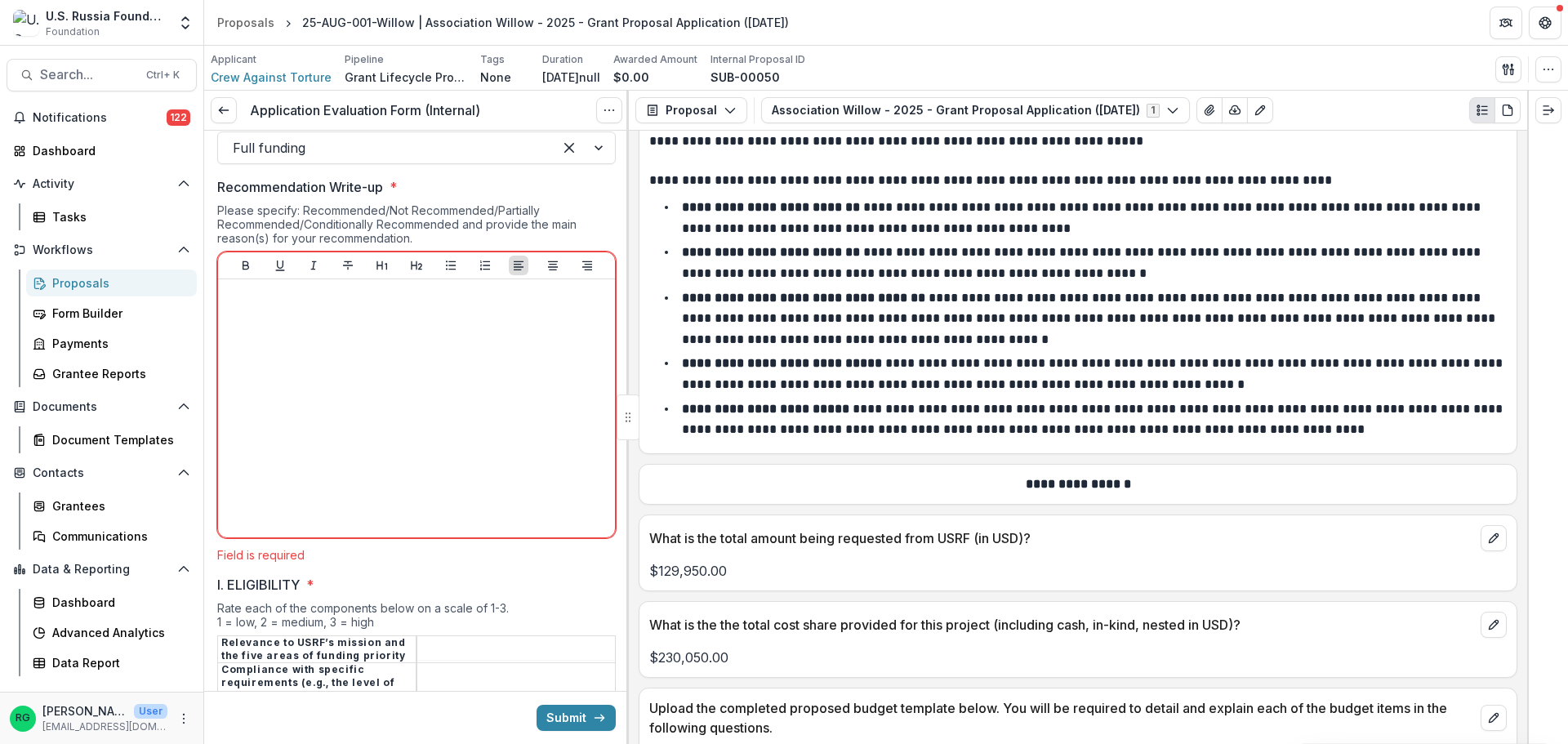
scroll to position [11029, 0]
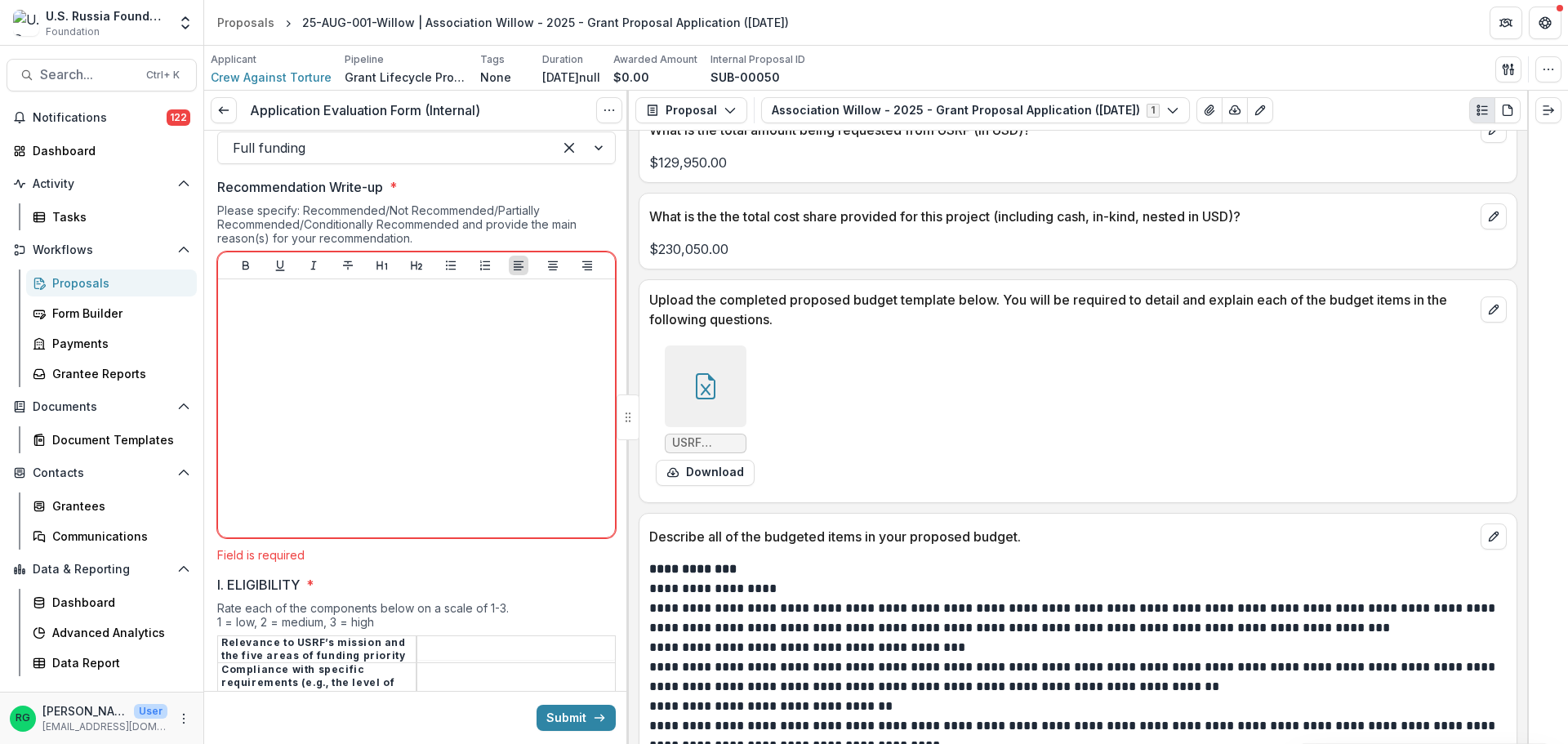
click at [702, 379] on icon at bounding box center [705, 386] width 26 height 26
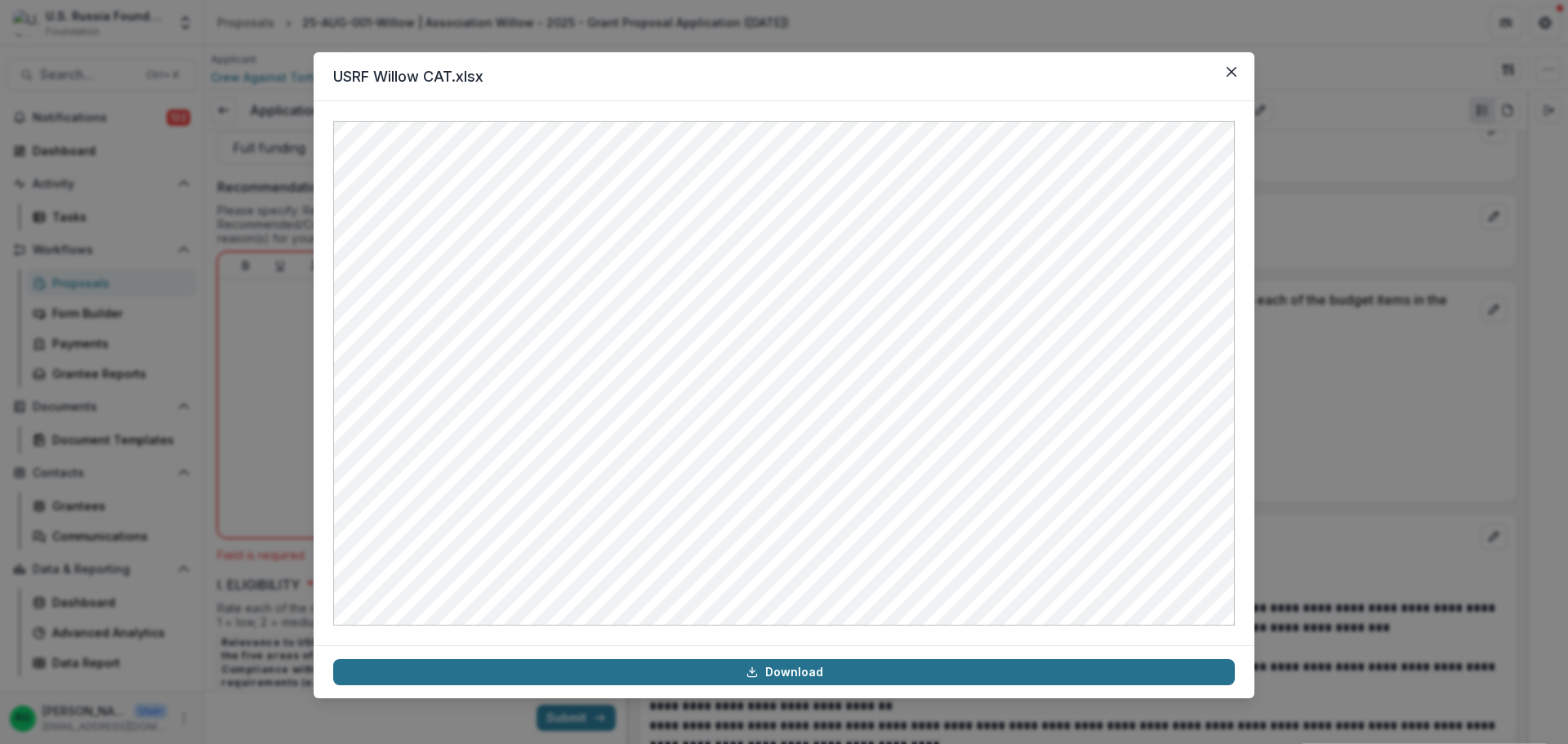
click at [813, 670] on link "Download" at bounding box center [784, 672] width 902 height 26
click at [1235, 71] on icon "Close" at bounding box center [1232, 72] width 10 height 10
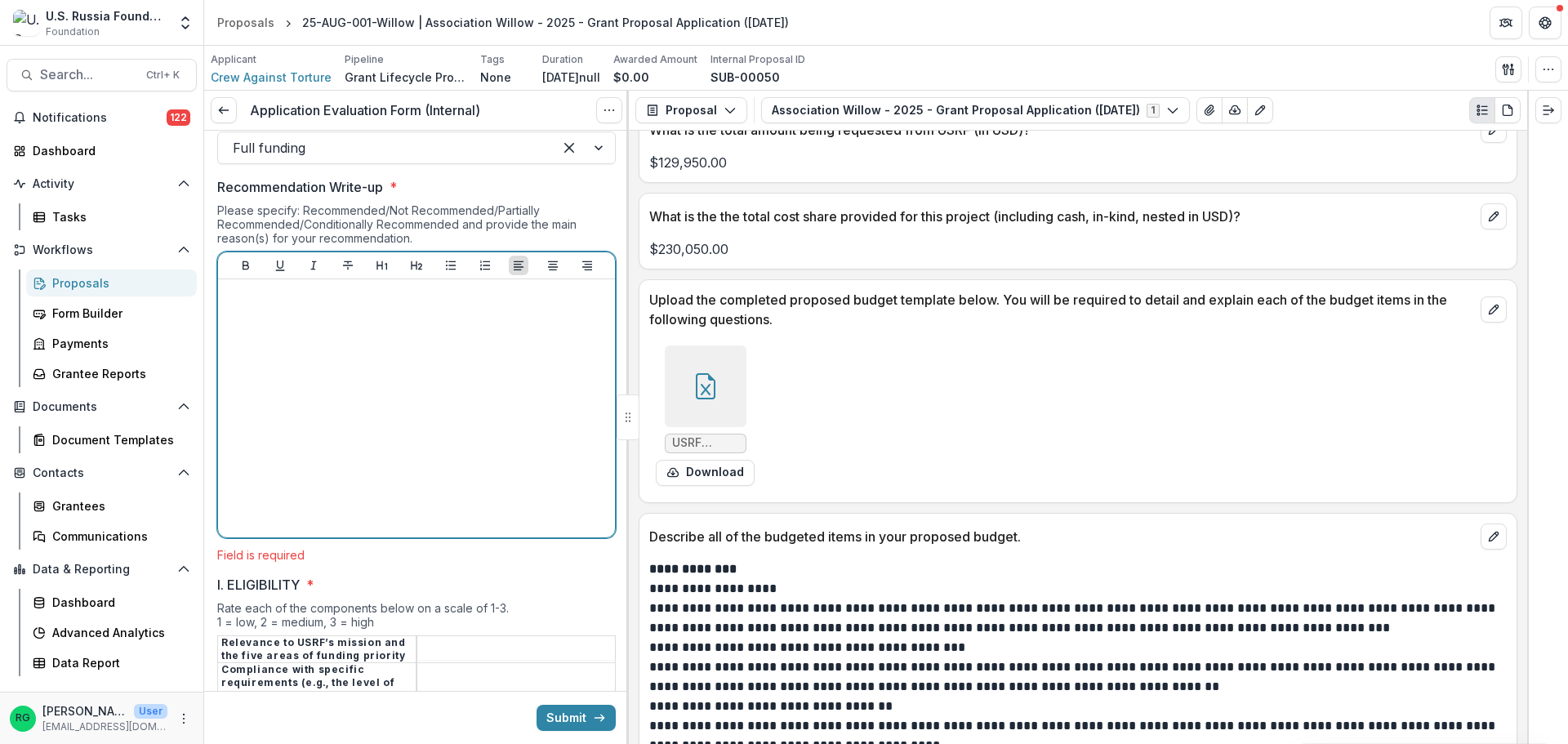
click at [234, 299] on p at bounding box center [416, 295] width 384 height 18
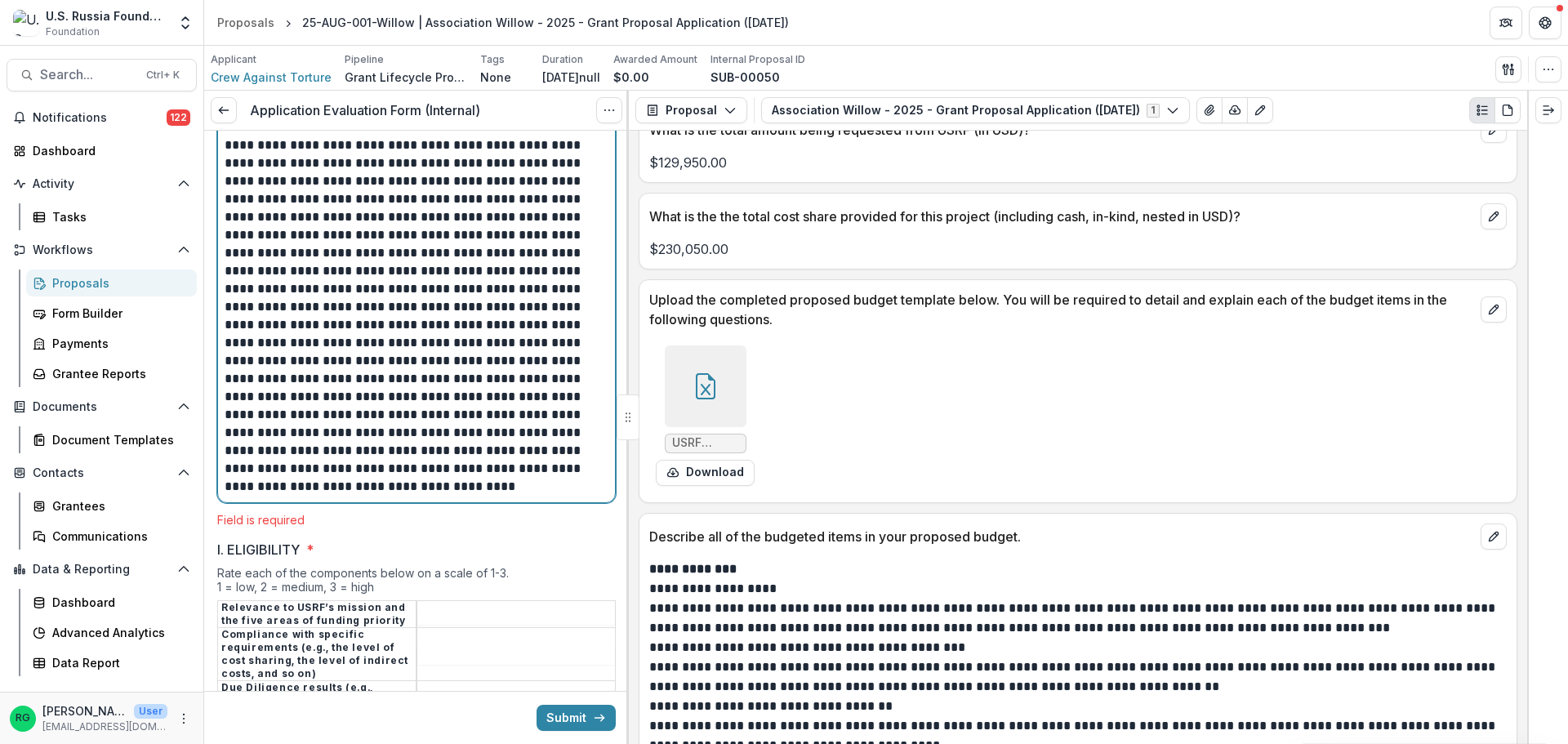
scroll to position [2460, 0]
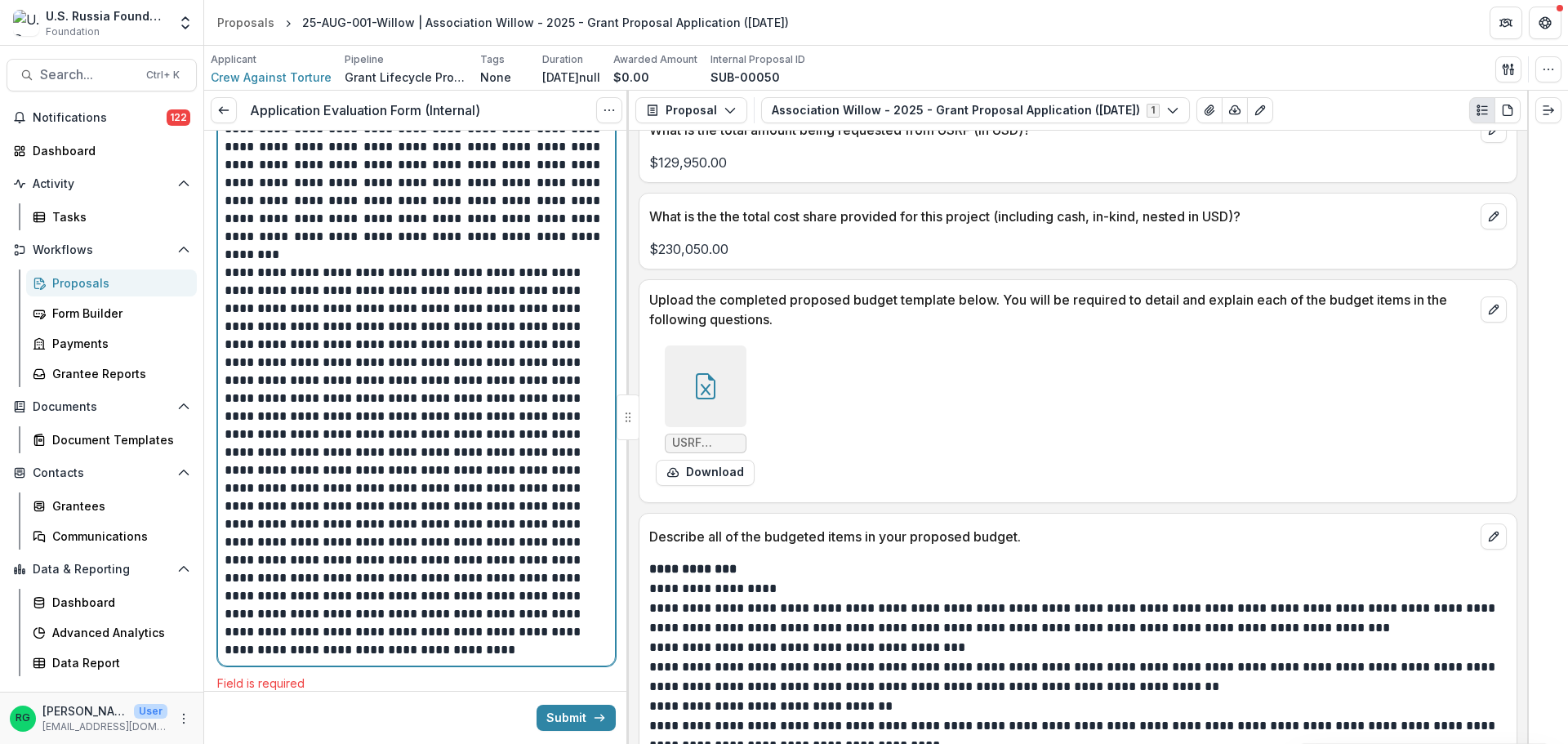
click at [272, 525] on p at bounding box center [414, 461] width 379 height 395
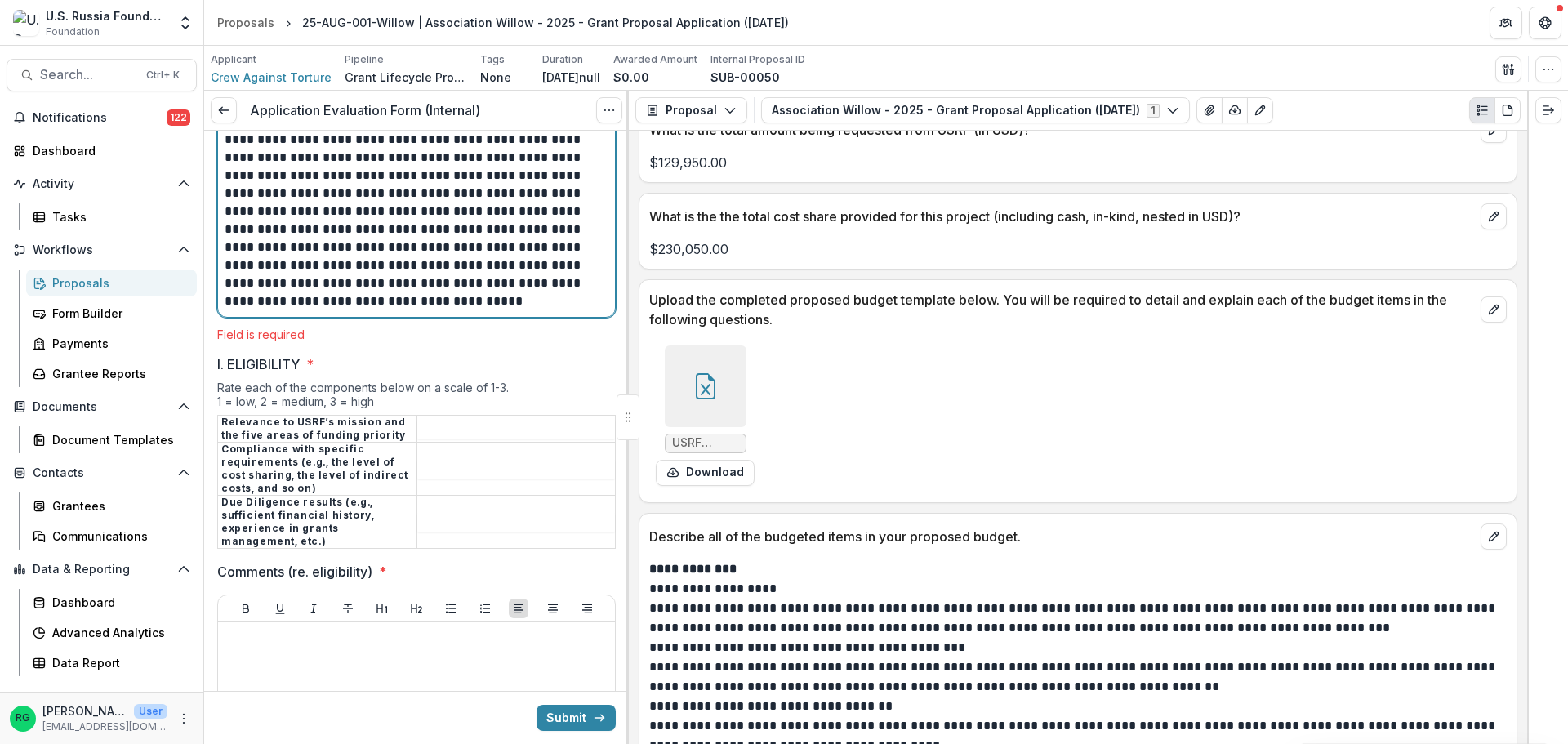
scroll to position [2951, 0]
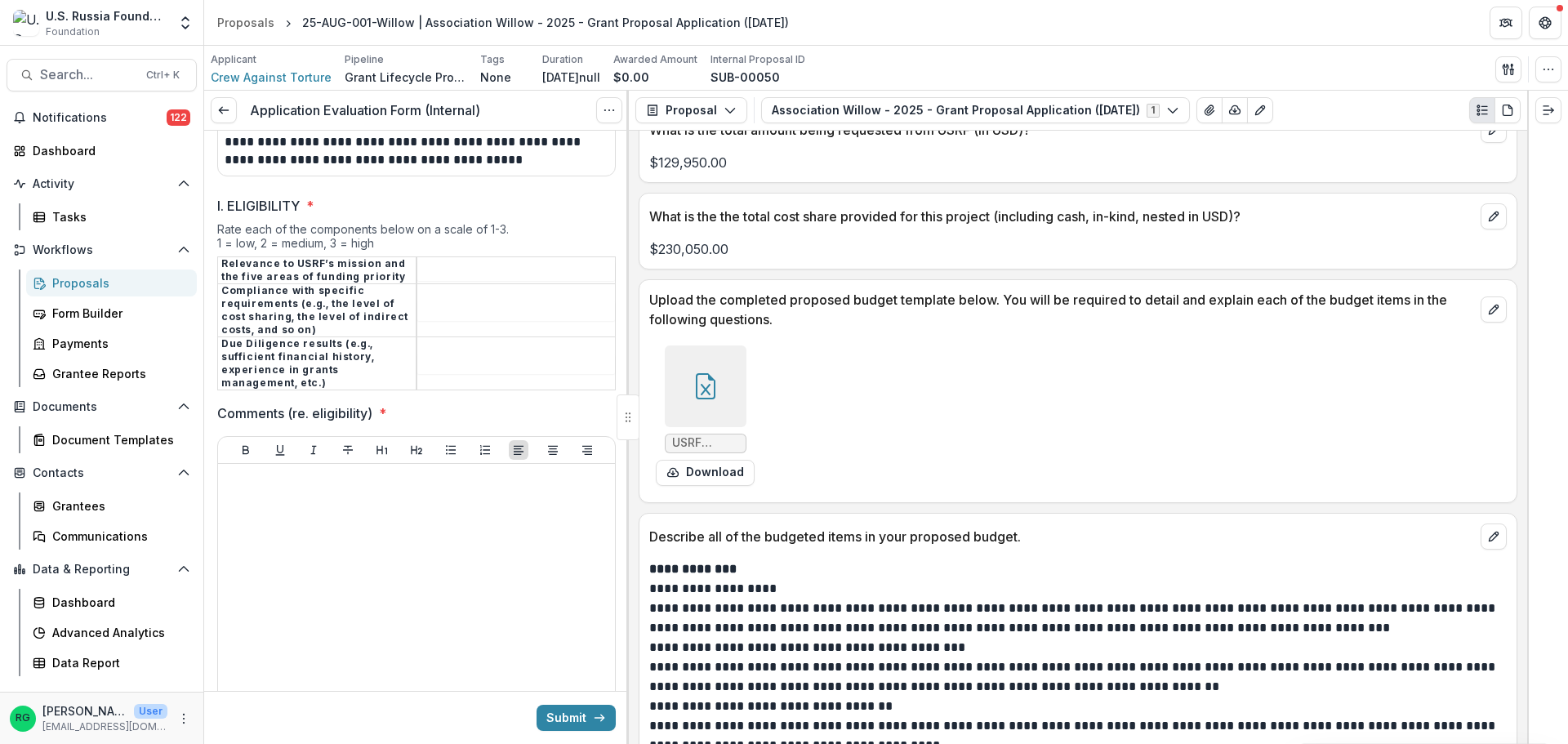
click at [441, 294] on tbody "Relevance to USRF’s mission and the five areas of funding priority Compliance w…" at bounding box center [417, 323] width 398 height 133
type input "*"
click at [439, 307] on input "I. ELIGIBILITY *" at bounding box center [516, 311] width 198 height 20
type input "*"
click at [431, 354] on input "I. ELIGIBILITY *" at bounding box center [516, 364] width 198 height 20
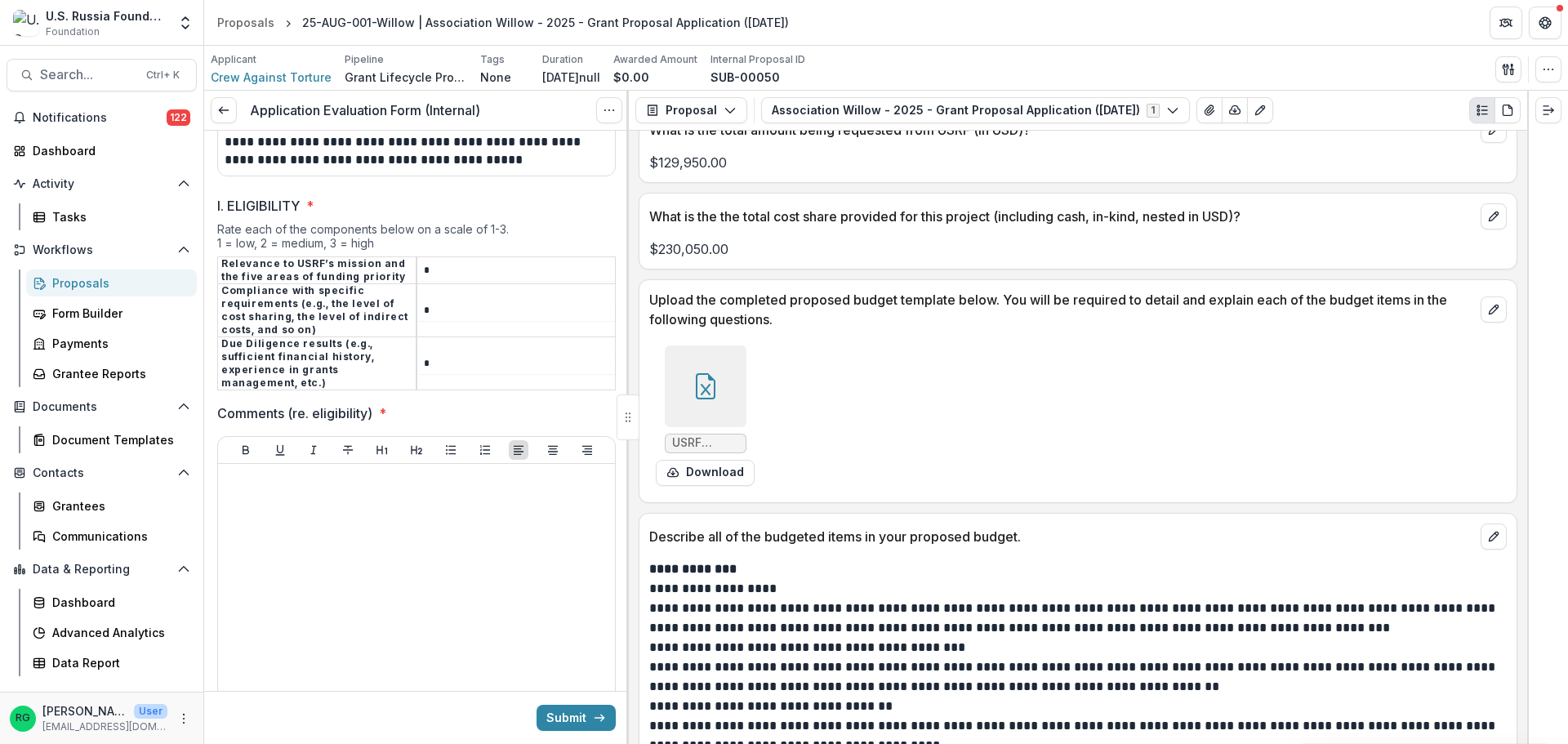
type input "*"
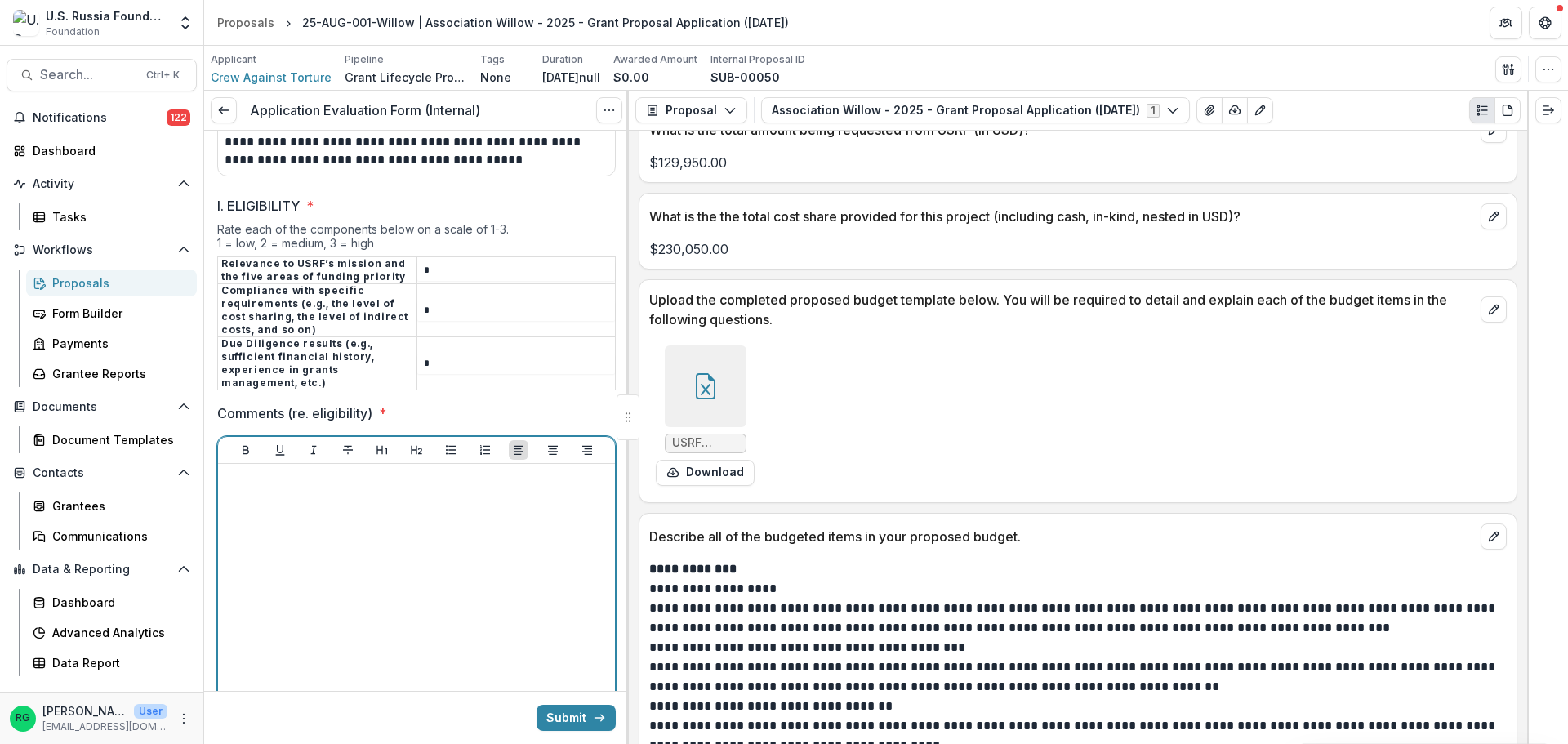
click at [259, 490] on div at bounding box center [416, 593] width 384 height 245
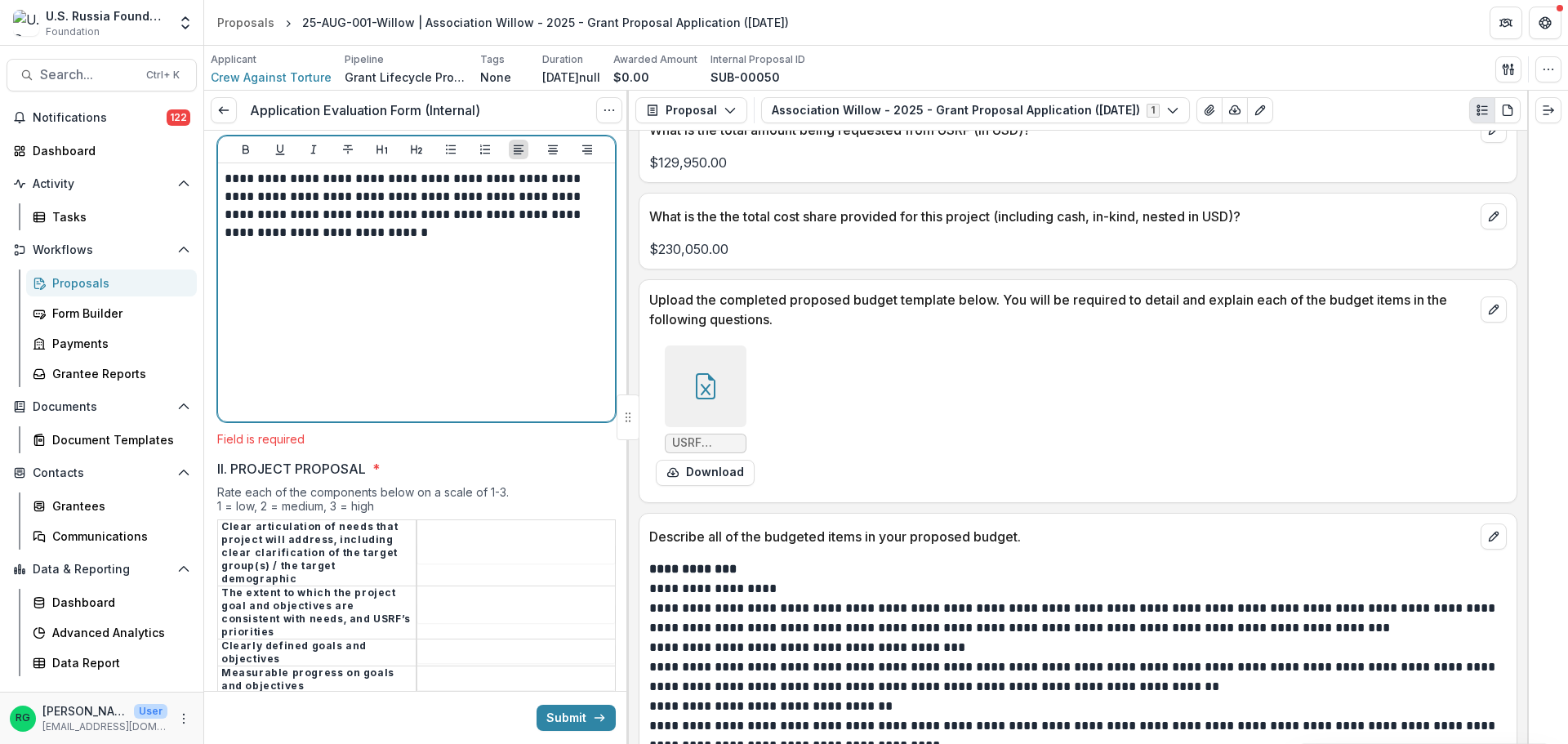
scroll to position [3441, 0]
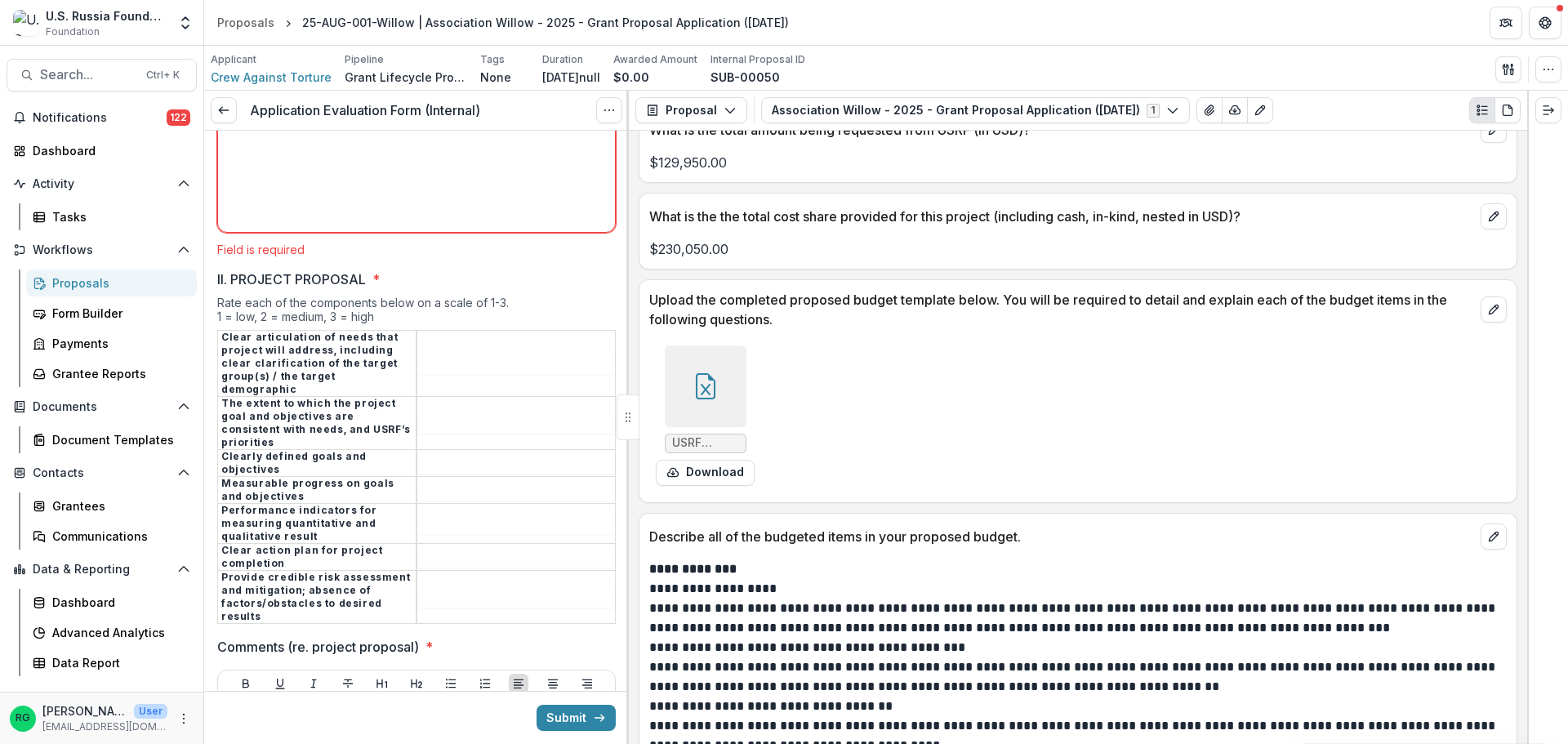
click at [477, 346] on td at bounding box center [516, 363] width 200 height 66
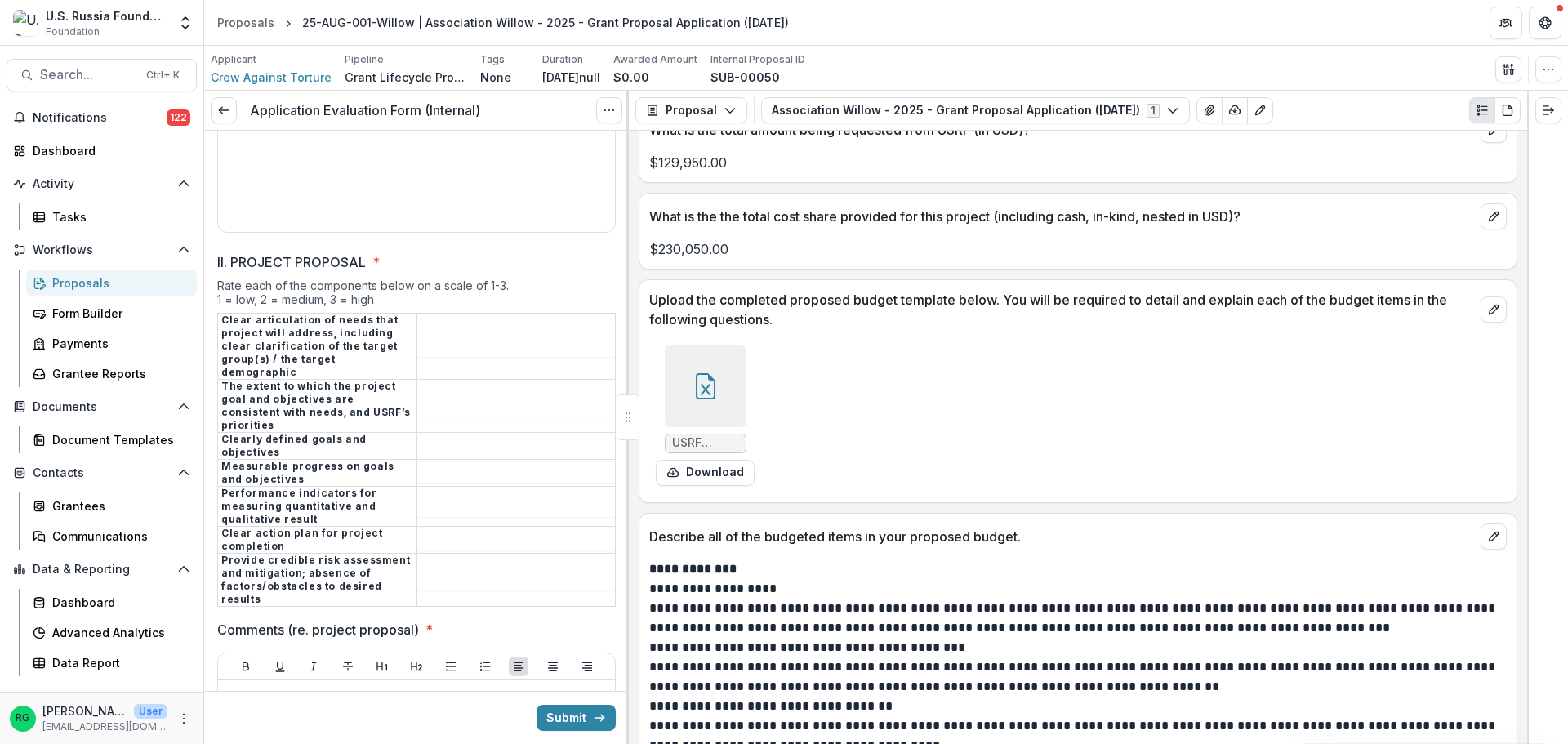
click at [459, 337] on input "II. PROJECT PROPOSAL *" at bounding box center [516, 347] width 198 height 20
type input "*"
click at [443, 397] on input "II. PROJECT PROPOSAL *" at bounding box center [516, 406] width 198 height 20
type input "*"
click at [440, 437] on input "II. PROJECT PROPOSAL *" at bounding box center [516, 446] width 198 height 20
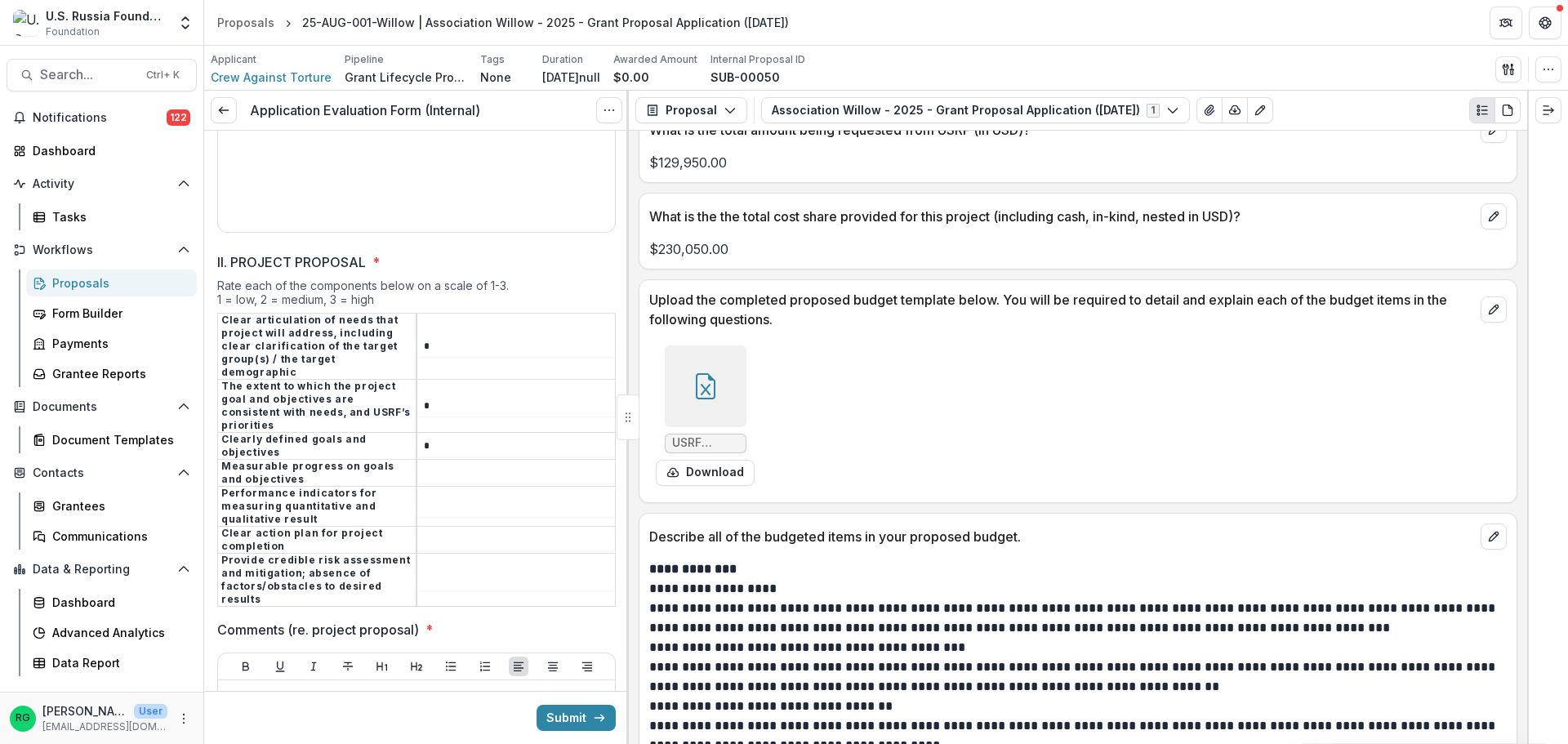
type input "*"
click at [448, 464] on input "II. PROJECT PROPOSAL *" at bounding box center [516, 473] width 198 height 20
type input "*"
click at [446, 498] on input "II. PROJECT PROPOSAL *" at bounding box center [516, 507] width 198 height 20
type input "*"
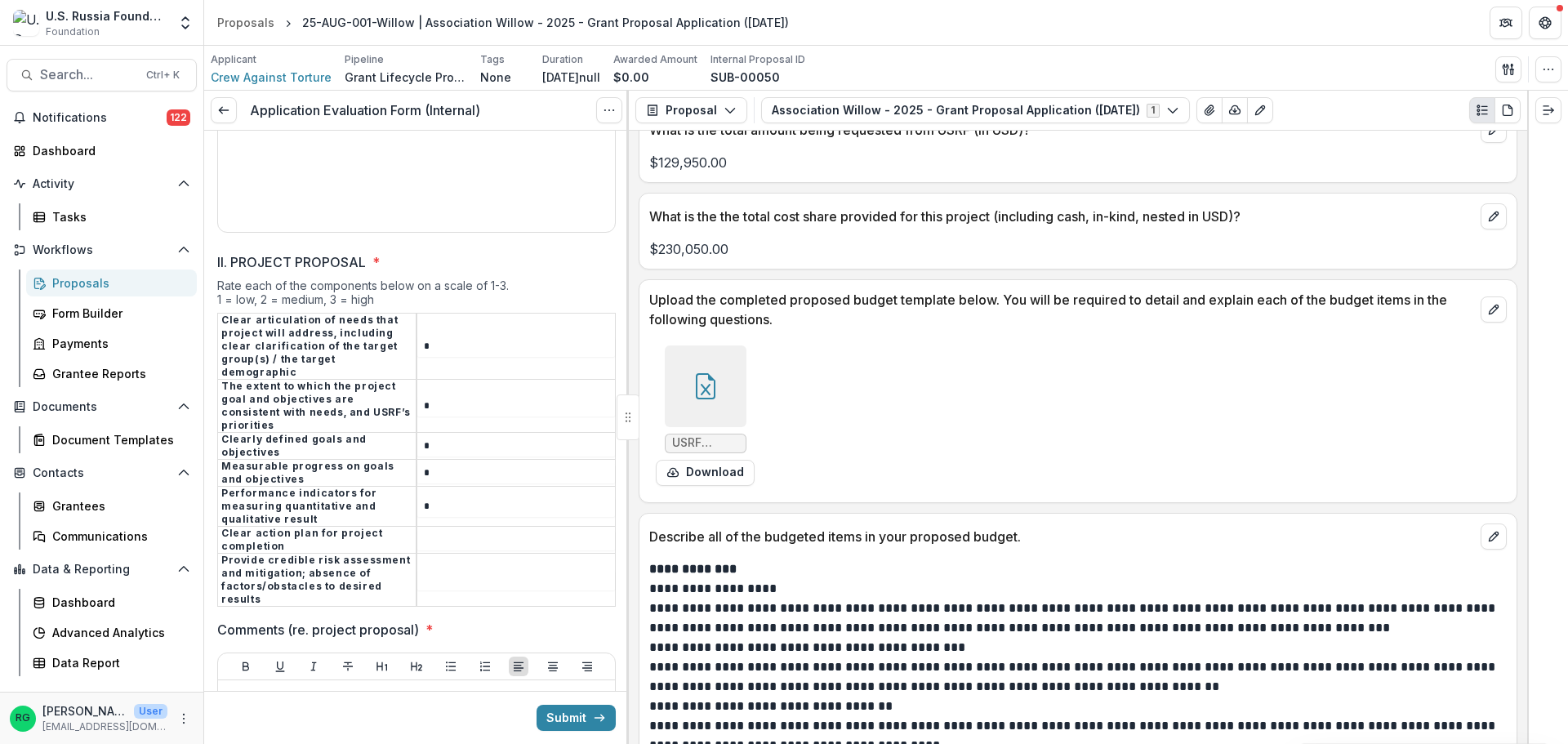
click at [446, 531] on input "II. PROJECT PROPOSAL *" at bounding box center [516, 540] width 198 height 20
type input "*"
click at [445, 571] on input "II. PROJECT PROPOSAL *" at bounding box center [516, 580] width 198 height 20
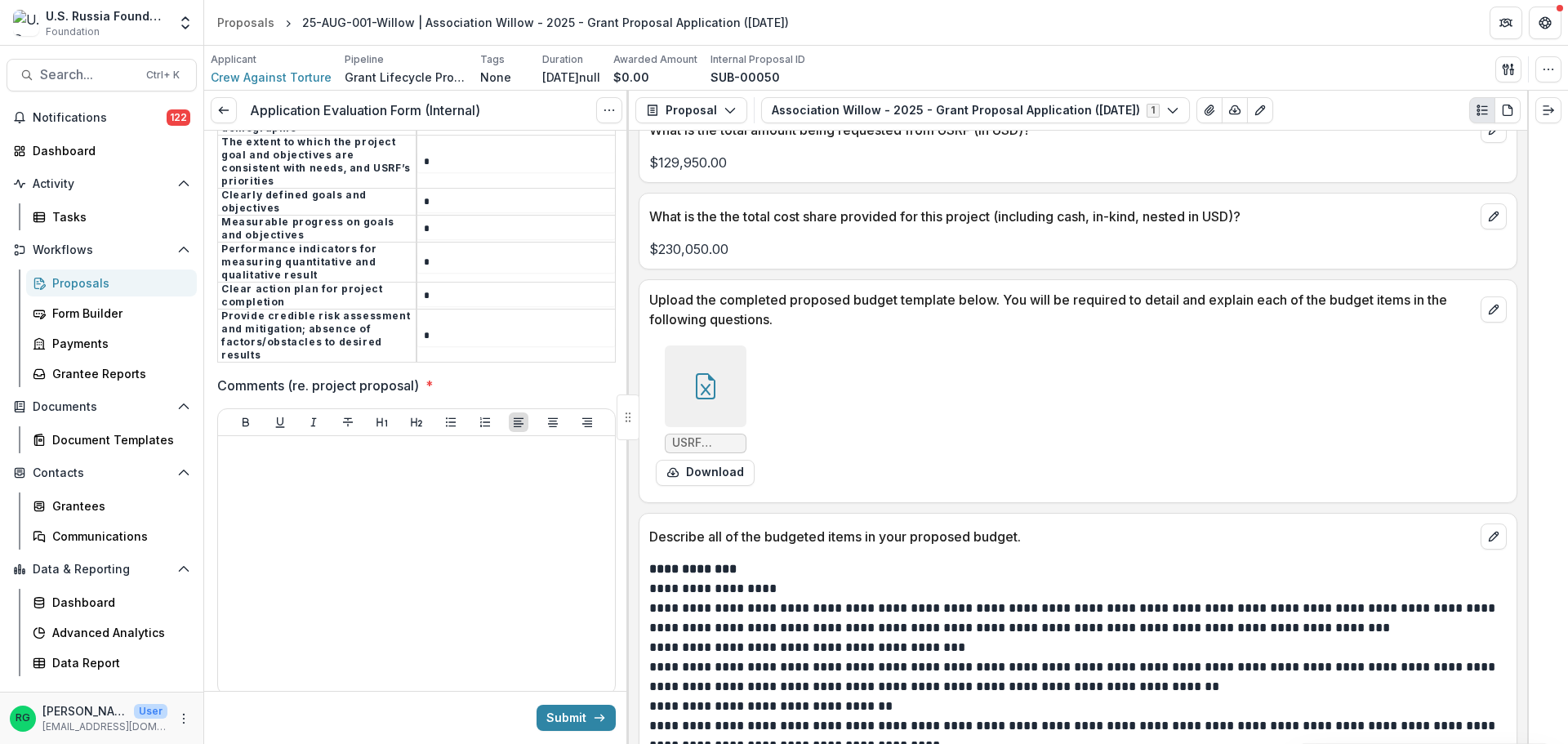
scroll to position [3768, 0]
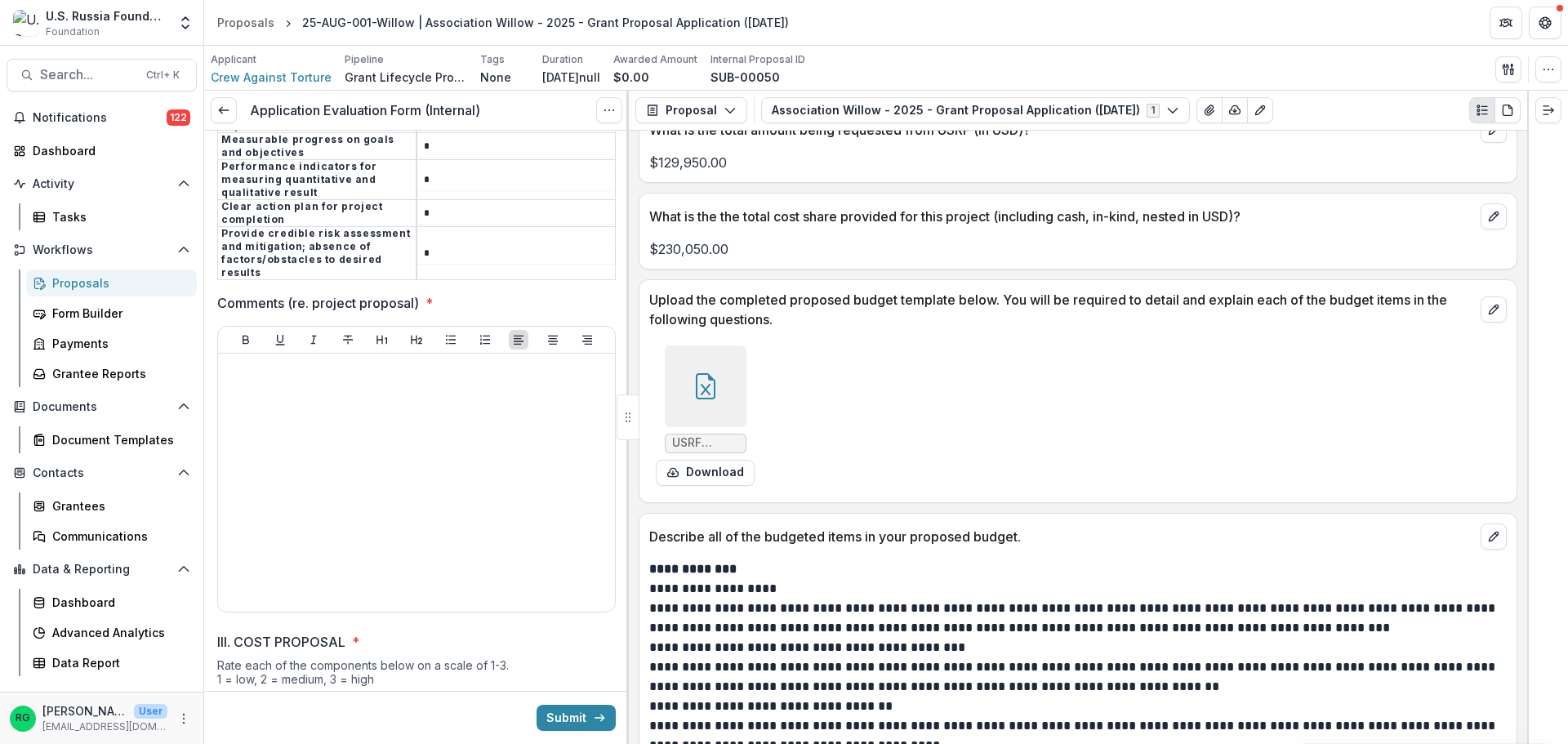
type input "*"
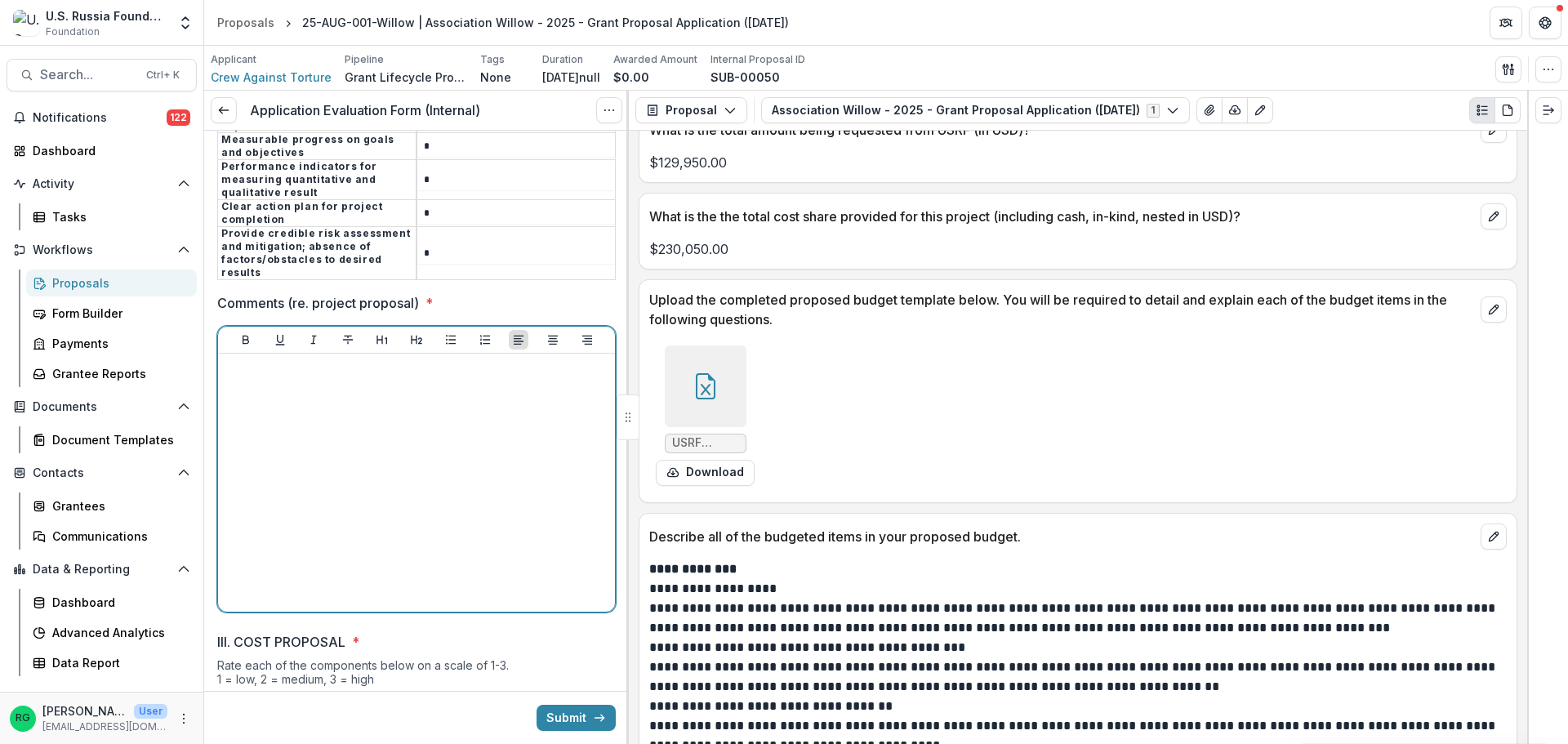
click at [296, 362] on div at bounding box center [416, 482] width 384 height 245
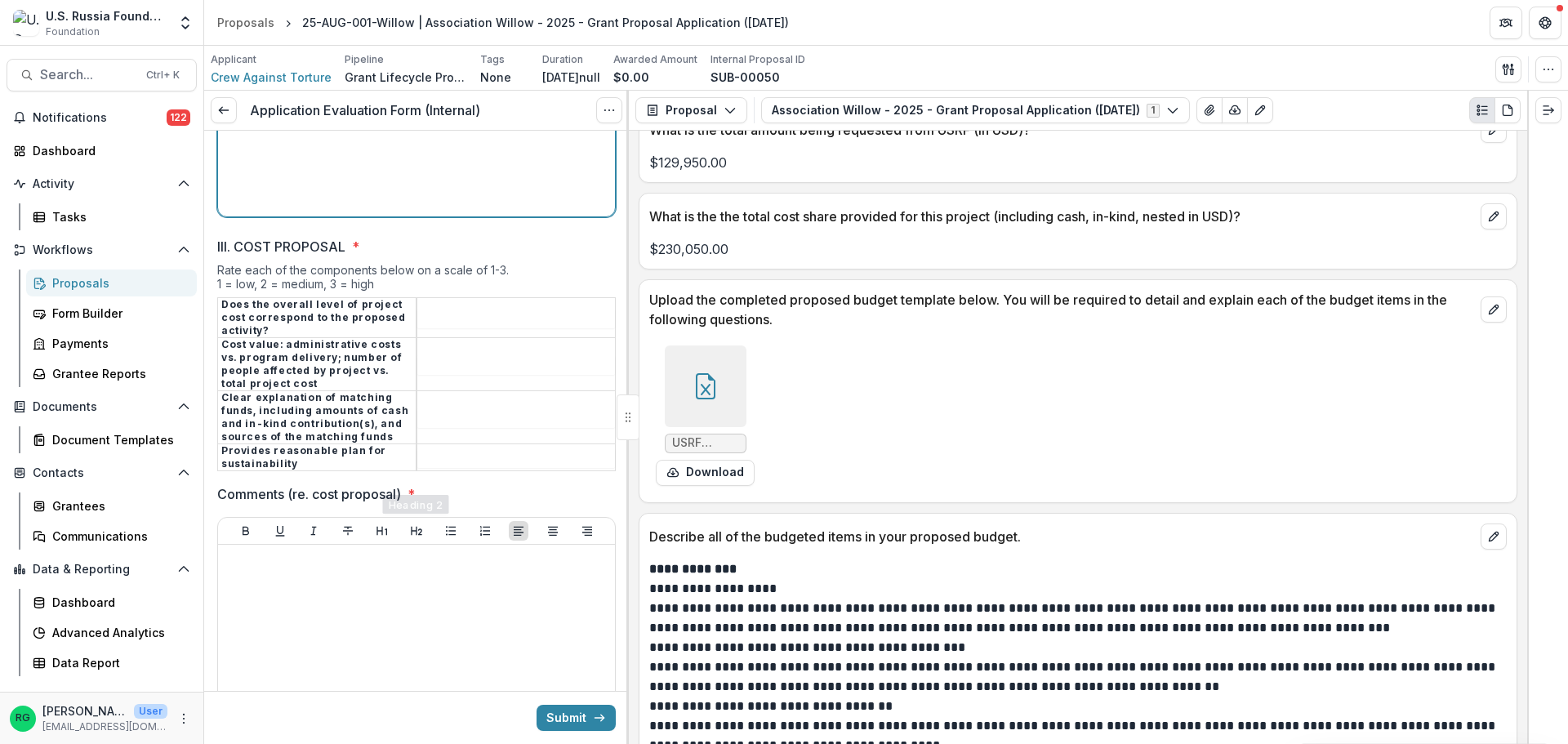
scroll to position [4176, 0]
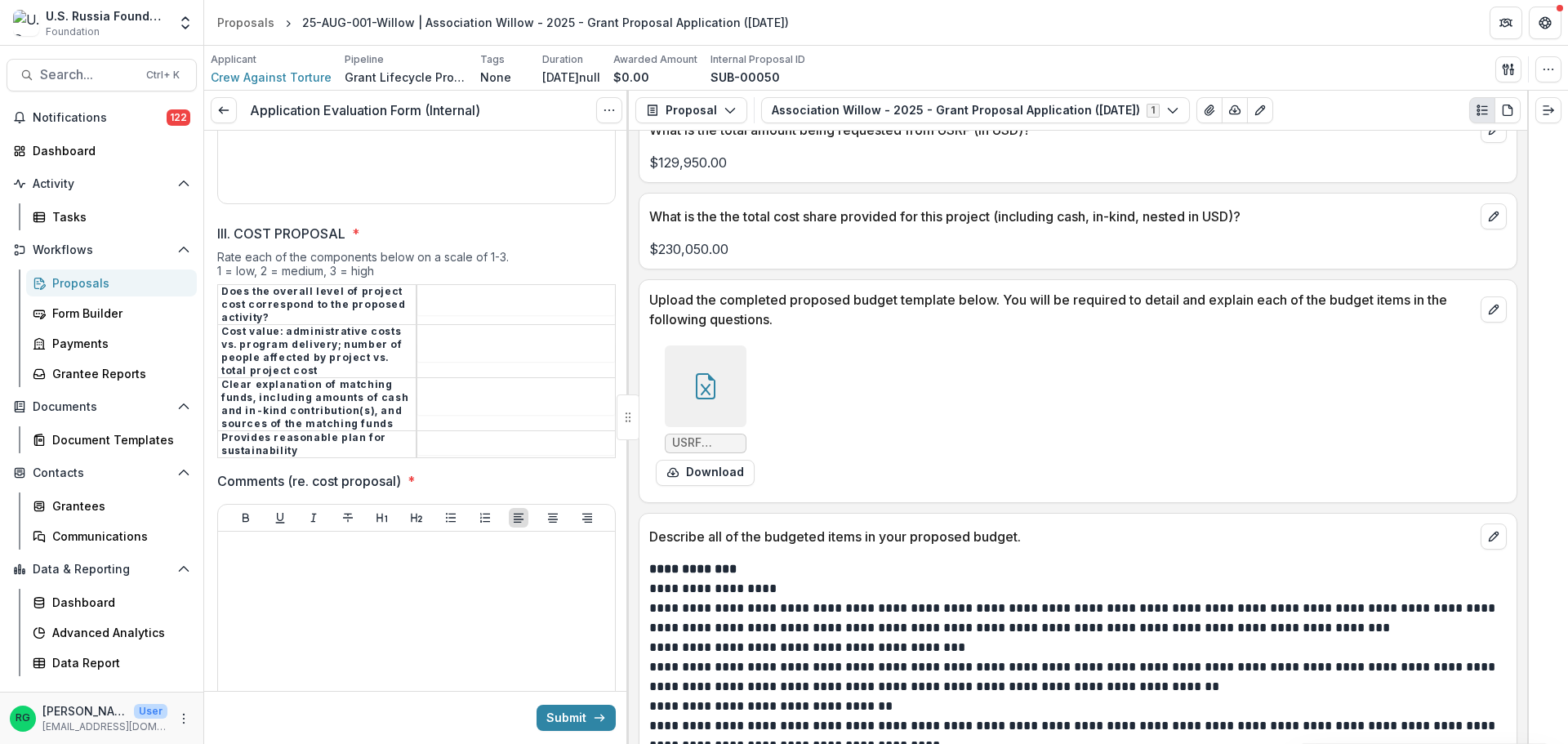
click at [450, 296] on input "III. COST PROPOSAL *" at bounding box center [516, 305] width 198 height 20
type input "*"
click at [449, 324] on td at bounding box center [516, 351] width 200 height 54
click at [444, 342] on input "III. COST PROPOSAL *" at bounding box center [516, 352] width 198 height 20
type input "*"
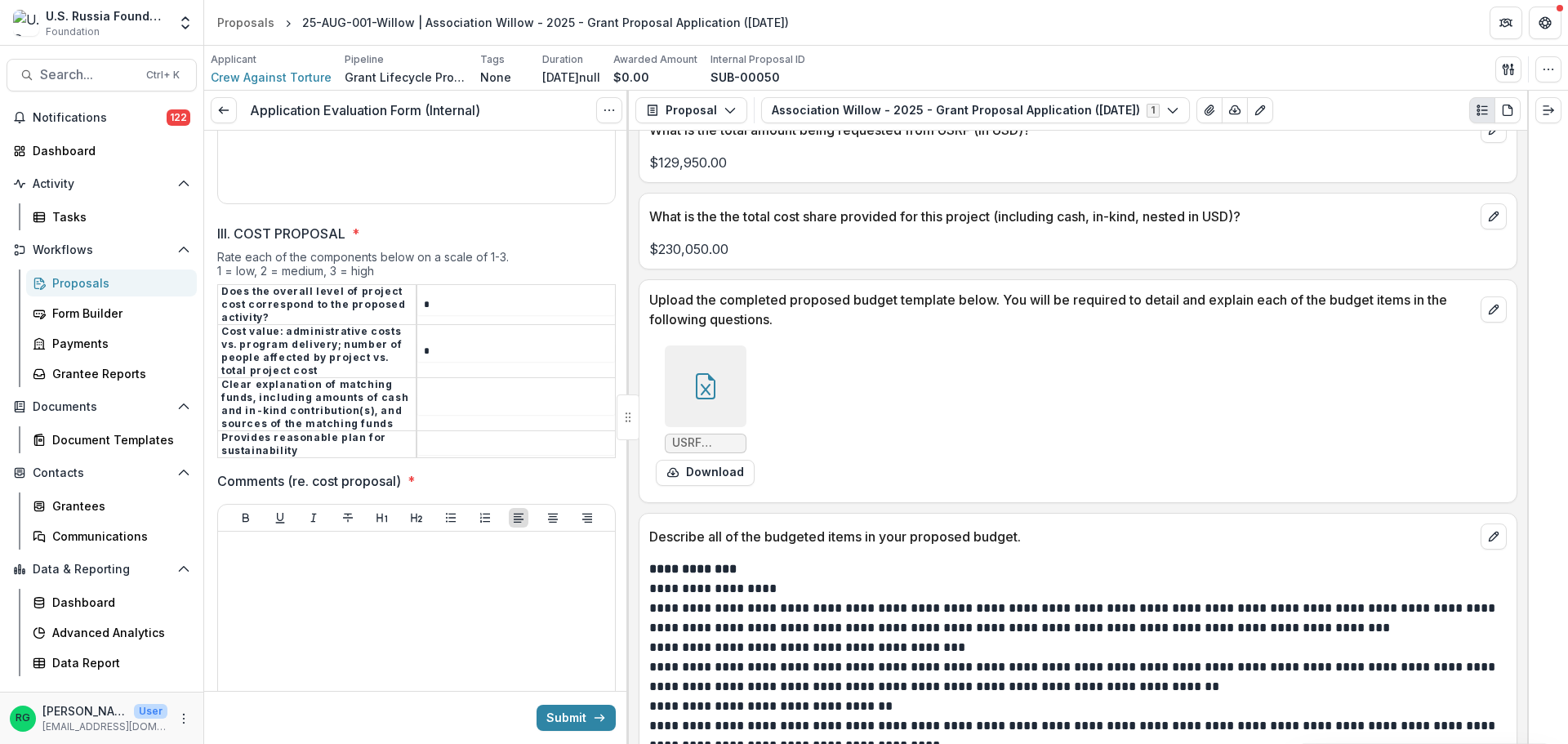
click at [444, 395] on input "III. COST PROPOSAL *" at bounding box center [516, 404] width 198 height 20
type input "*"
click at [448, 436] on input "III. COST PROPOSAL *" at bounding box center [516, 445] width 198 height 20
type input "*"
click at [335, 550] on div at bounding box center [416, 661] width 384 height 245
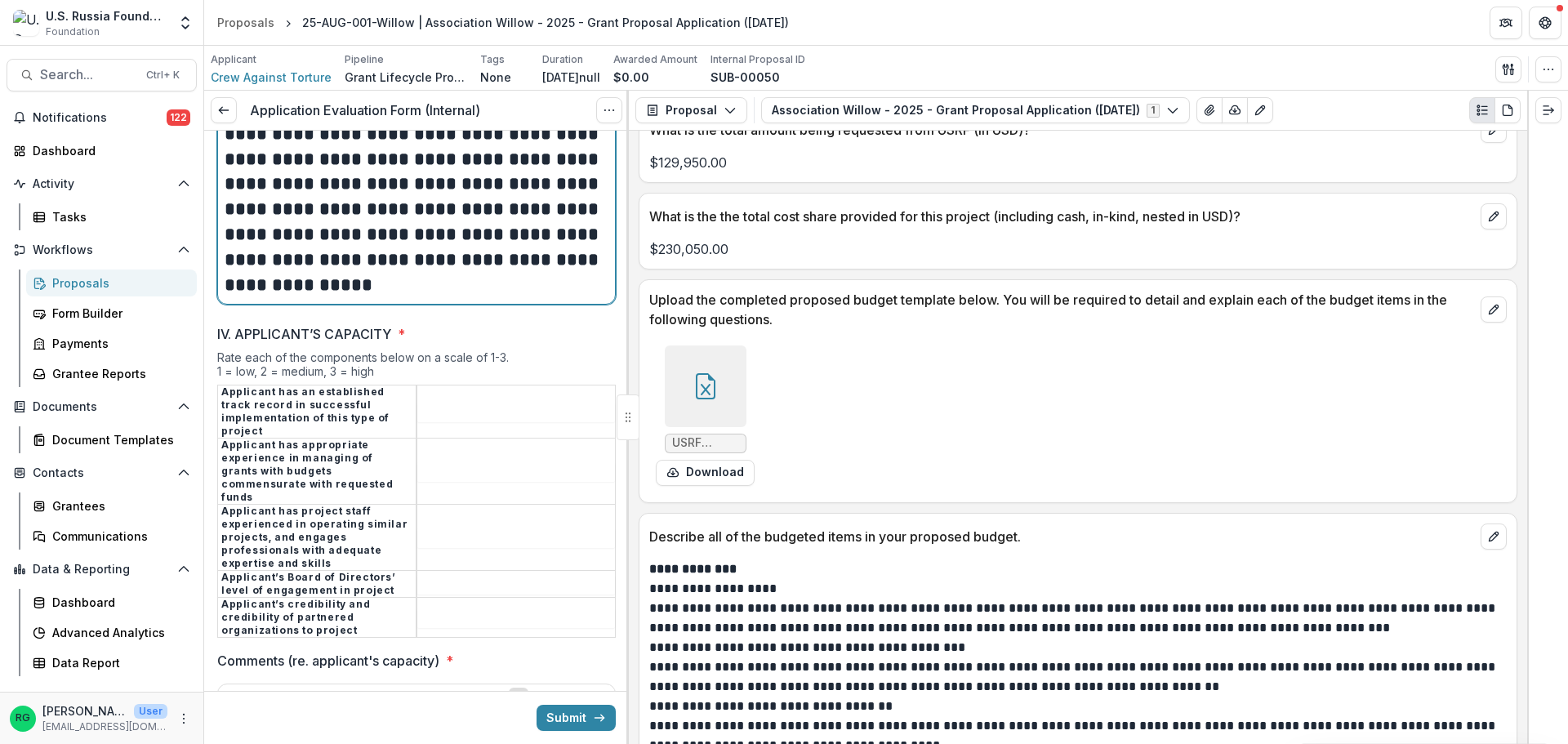
scroll to position [4750, 0]
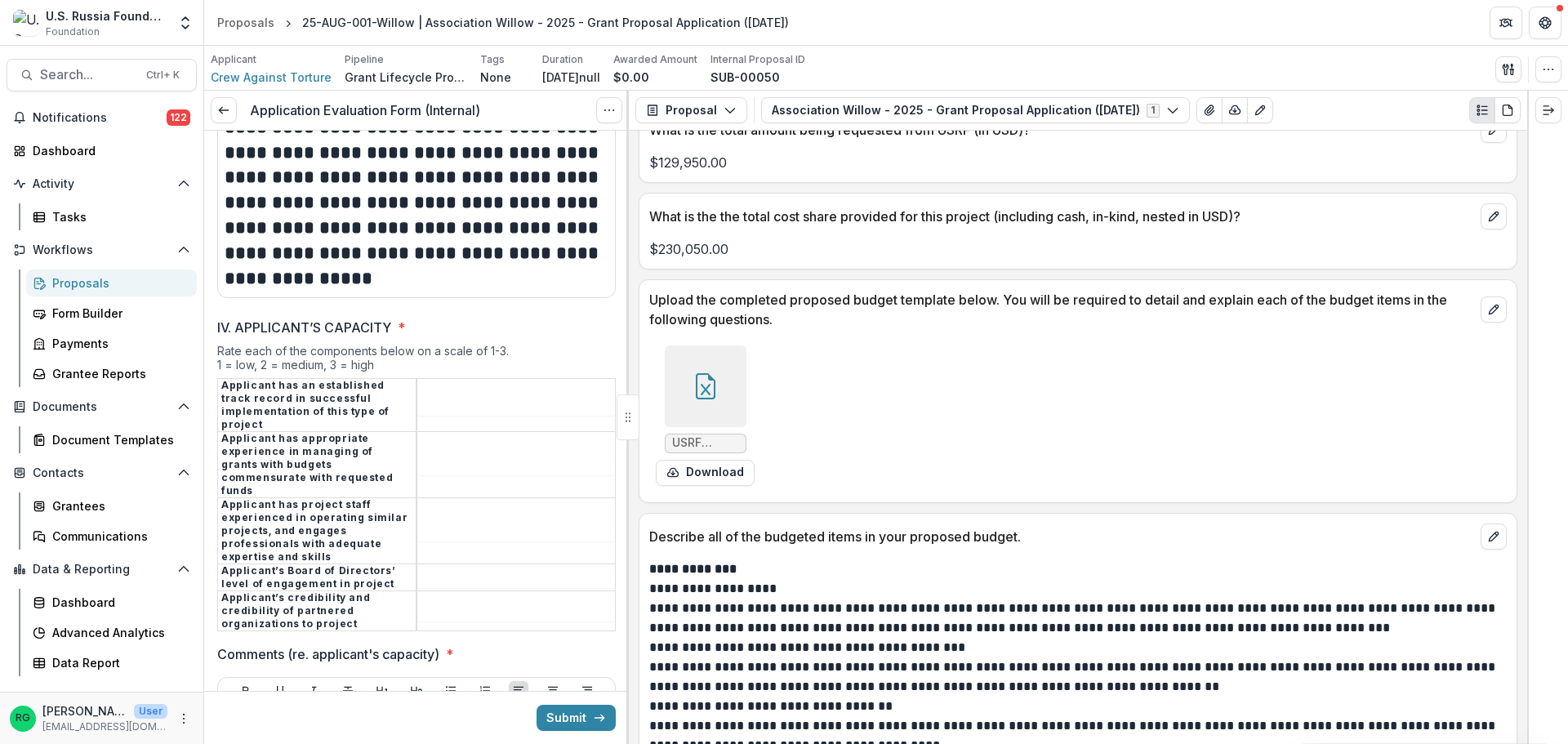
click at [445, 396] on input "IV. APPLICANT’S CAPACITY *" at bounding box center [516, 405] width 198 height 20
type input "*"
click at [491, 456] on input "IV. APPLICANT’S CAPACITY *" at bounding box center [516, 465] width 198 height 20
type input "*"
click at [446, 499] on td at bounding box center [516, 532] width 200 height 66
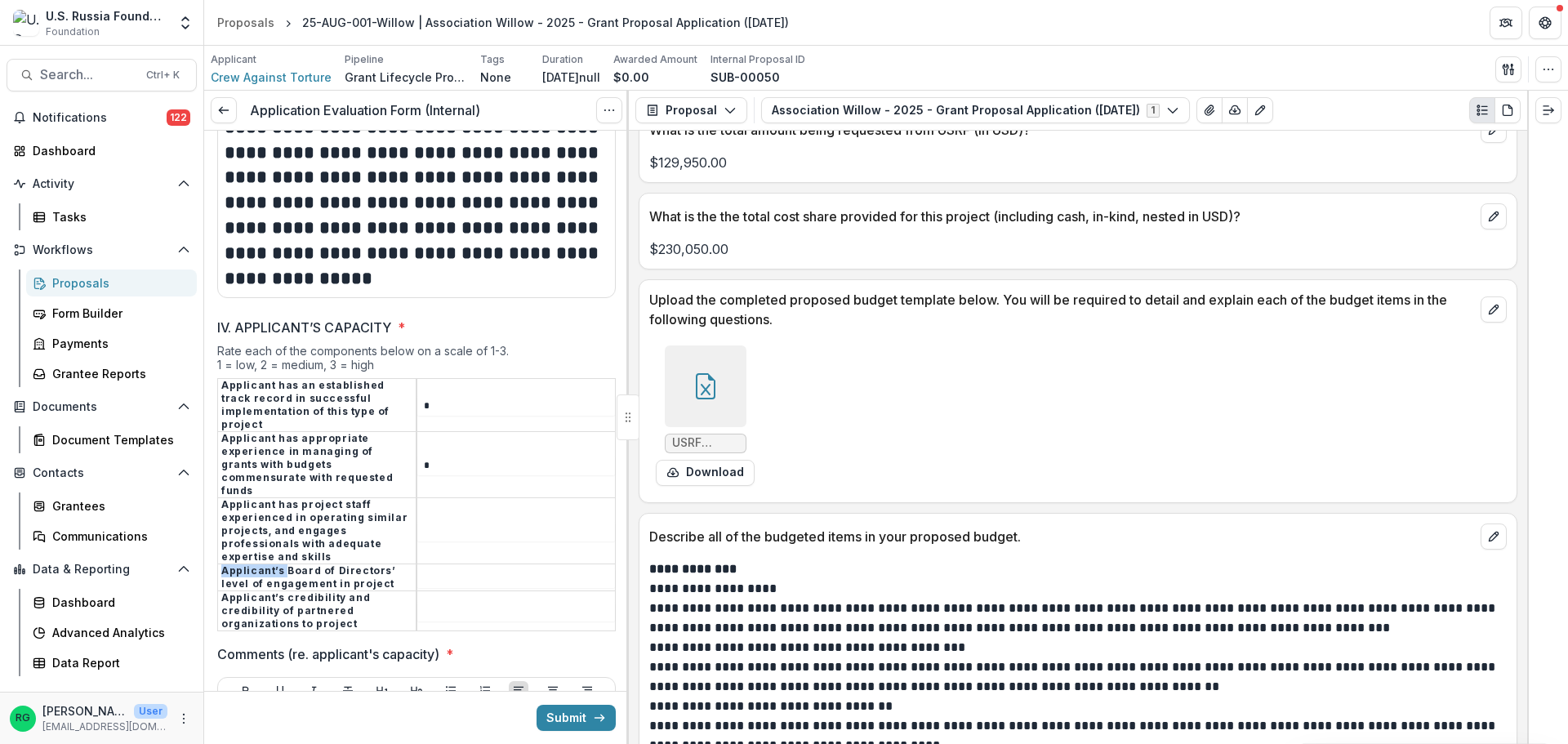
click at [444, 499] on td at bounding box center [516, 532] width 200 height 66
click at [437, 521] on input "IV. APPLICANT’S CAPACITY *" at bounding box center [516, 531] width 198 height 20
type input "*"
click at [450, 568] on input "IV. APPLICANT’S CAPACITY *" at bounding box center [516, 578] width 198 height 20
type input "*"
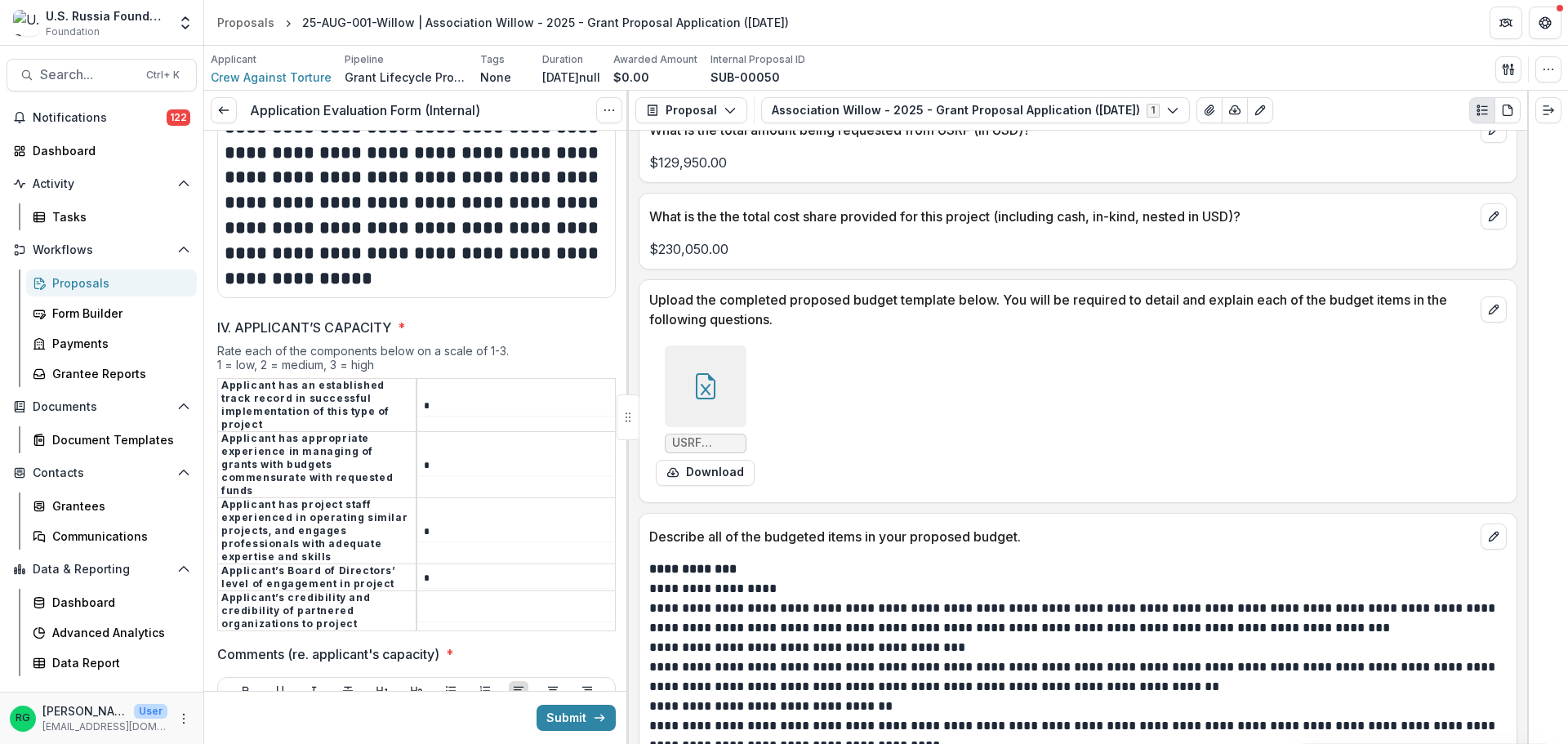
click at [436, 602] on input "IV. APPLICANT’S CAPACITY *" at bounding box center [516, 612] width 198 height 20
type input "*"
click at [448, 568] on input "*" at bounding box center [516, 578] width 198 height 20
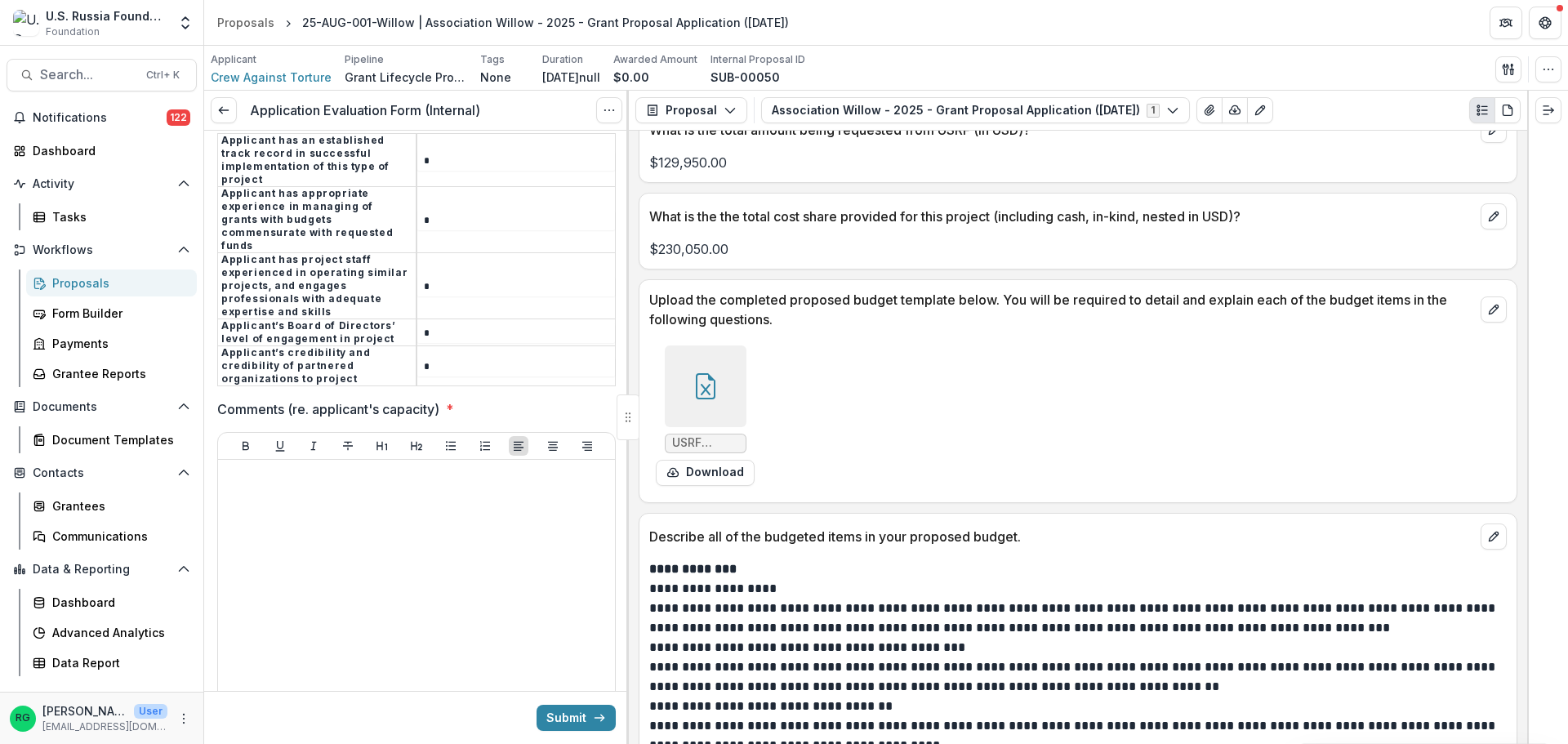
type input "*"
click at [290, 466] on div at bounding box center [416, 589] width 384 height 245
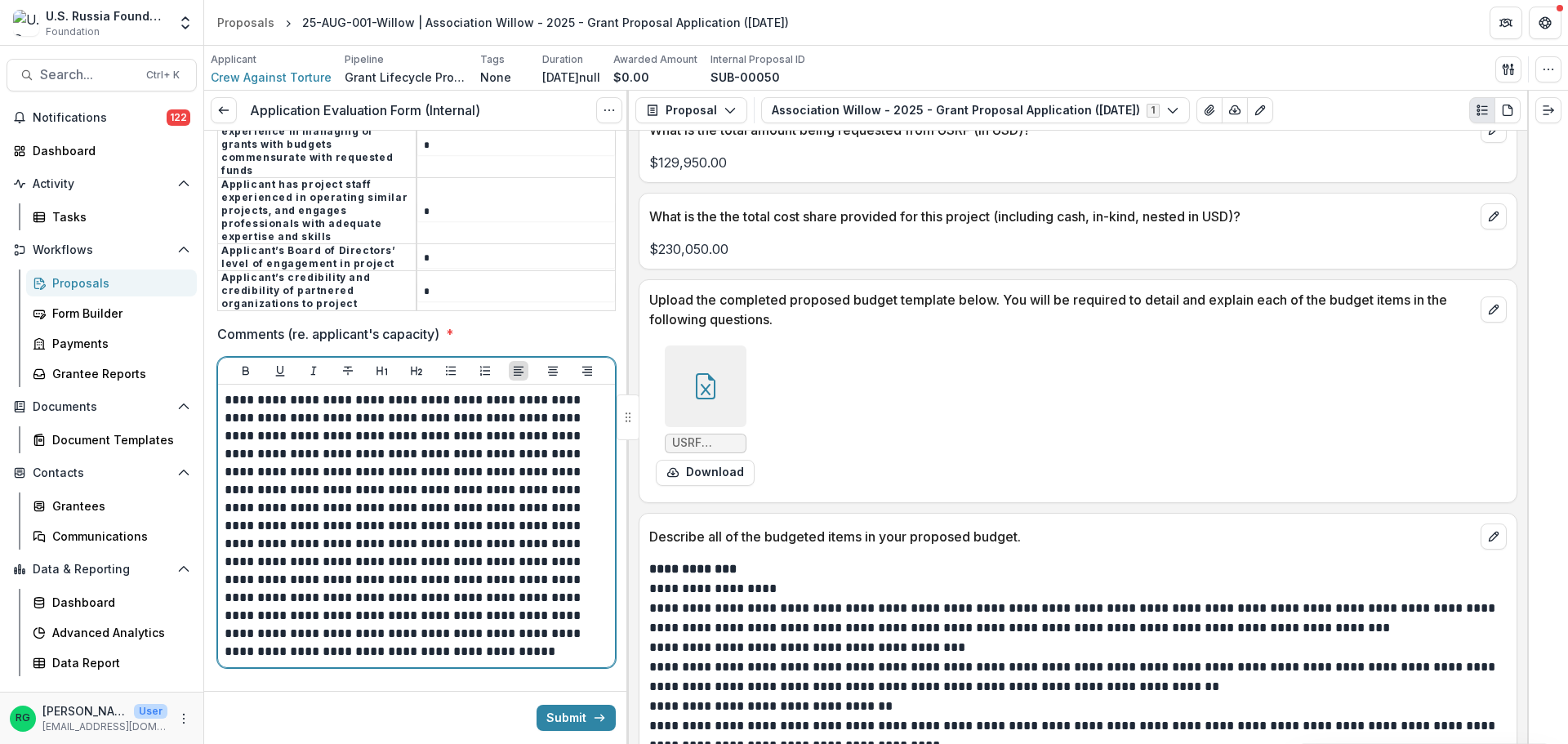
scroll to position [5240, 0]
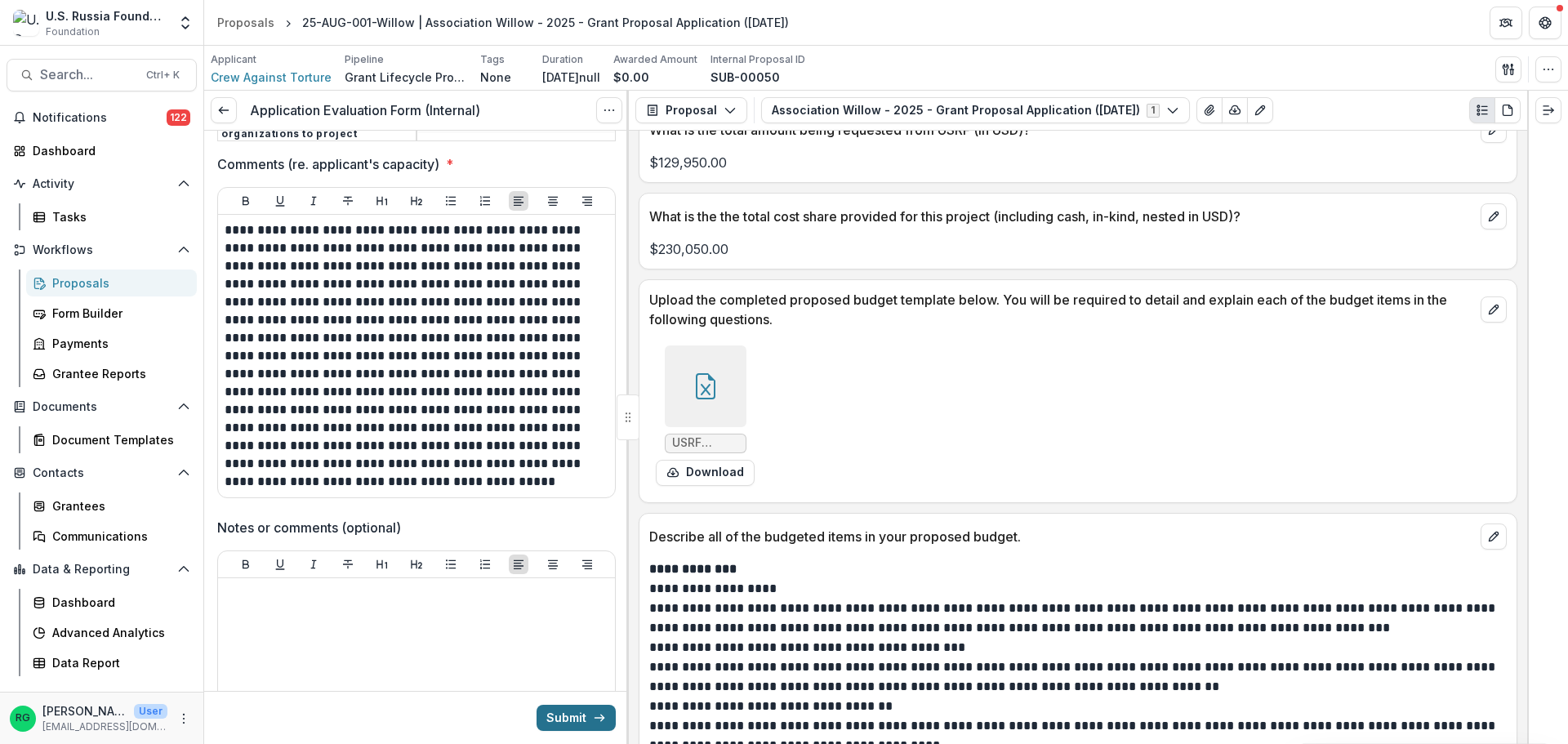
click at [556, 717] on button "Submit" at bounding box center [576, 718] width 79 height 26
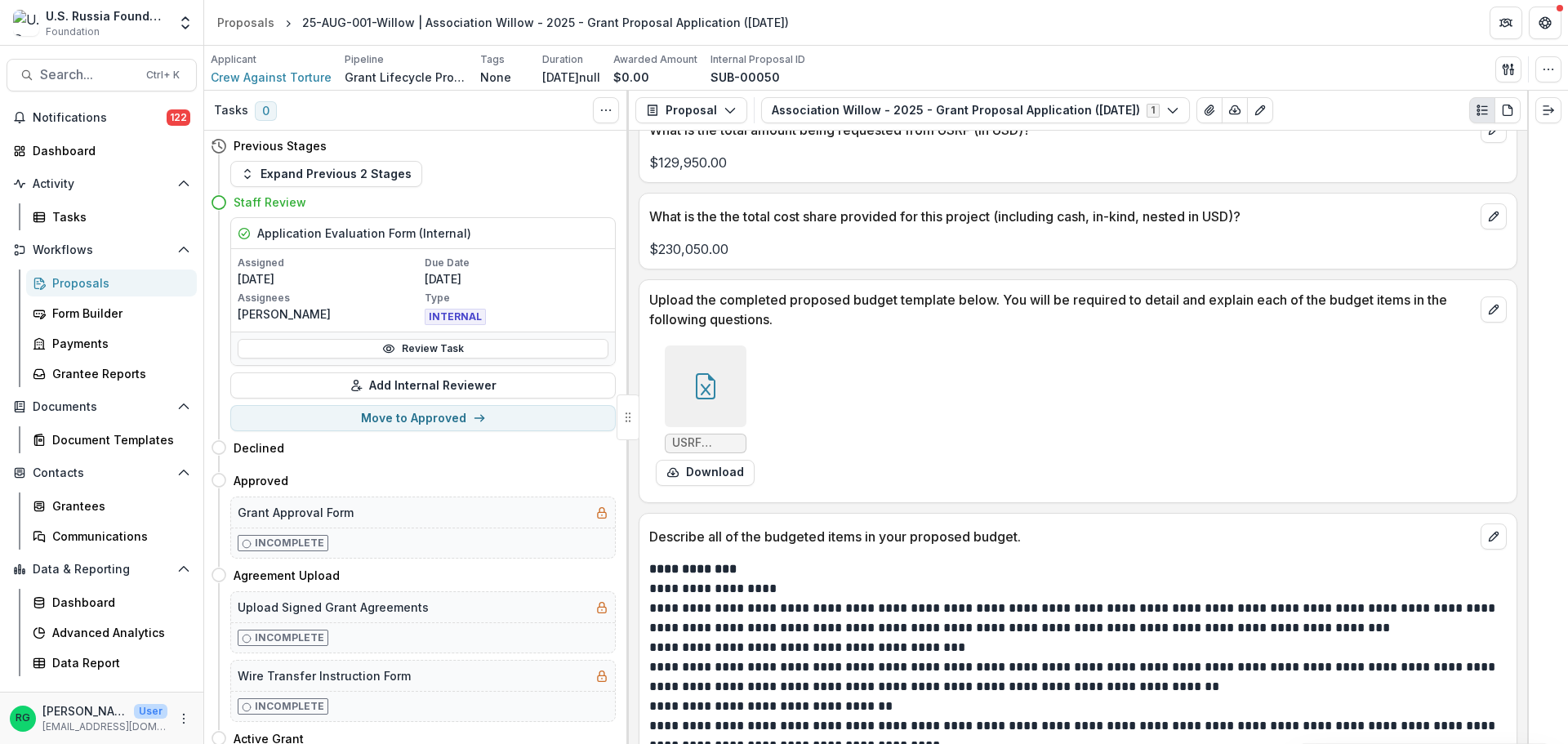
click at [93, 281] on div "Proposals" at bounding box center [118, 283] width 132 height 17
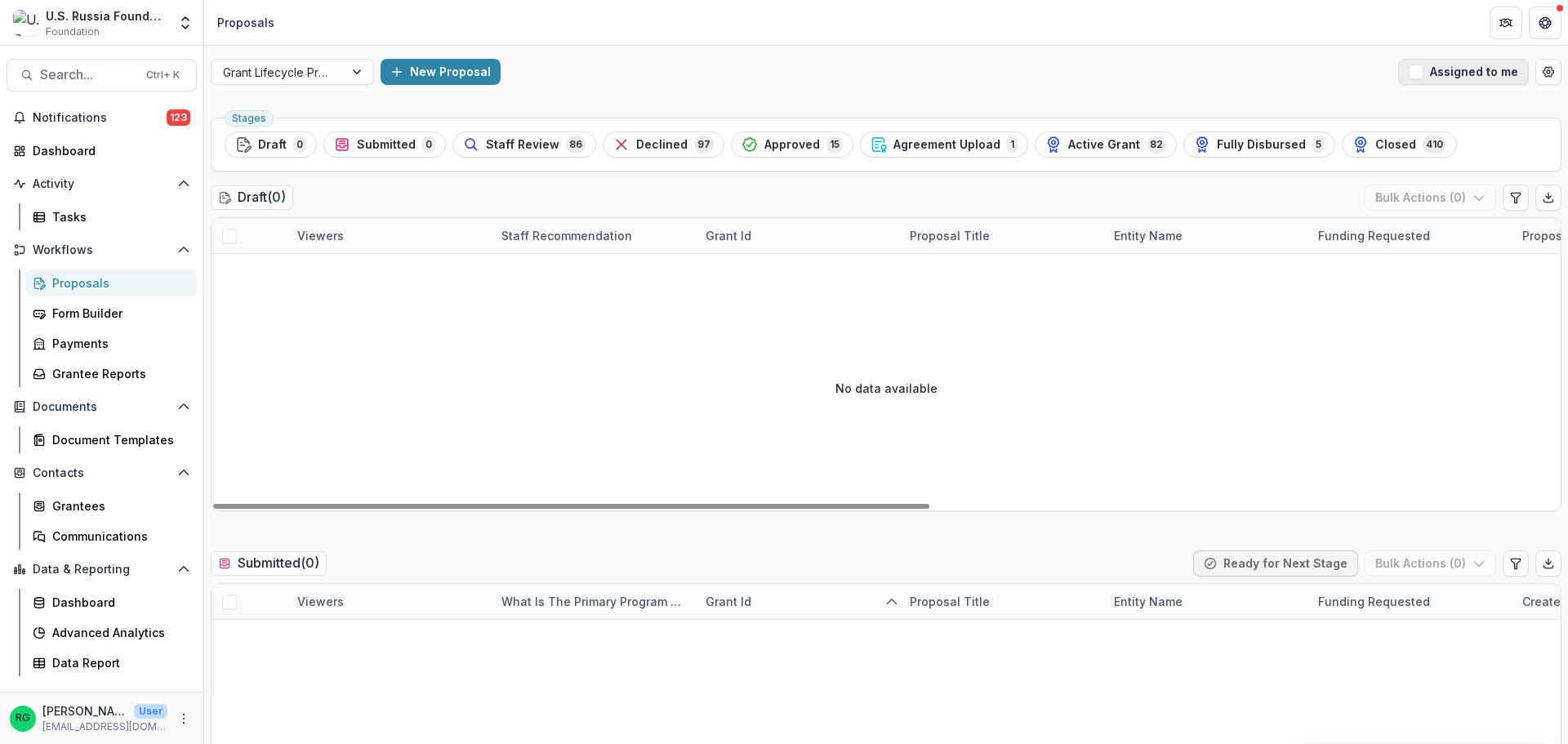
click at [1411, 72] on span "button" at bounding box center [1416, 71] width 14 height 14
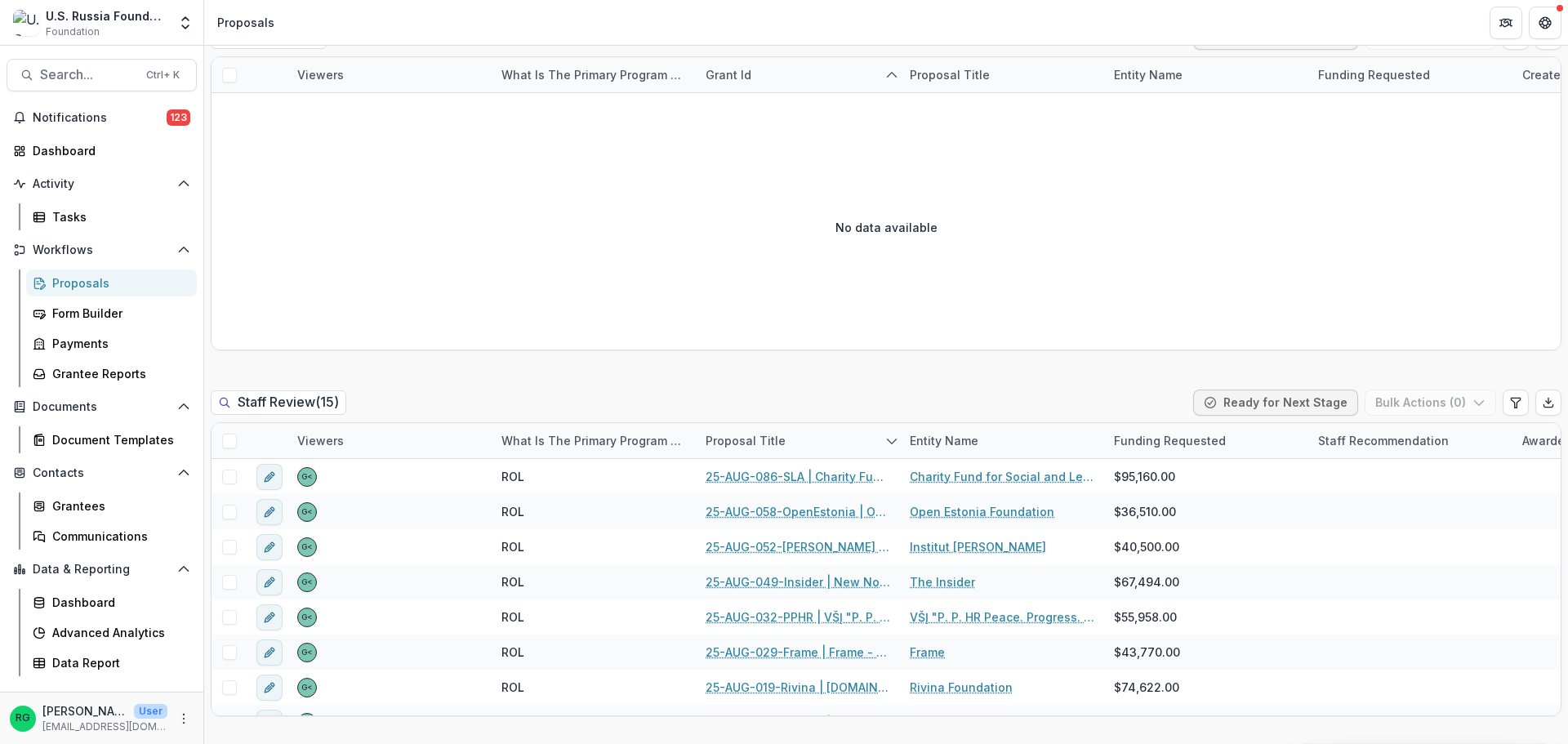
scroll to position [735, 0]
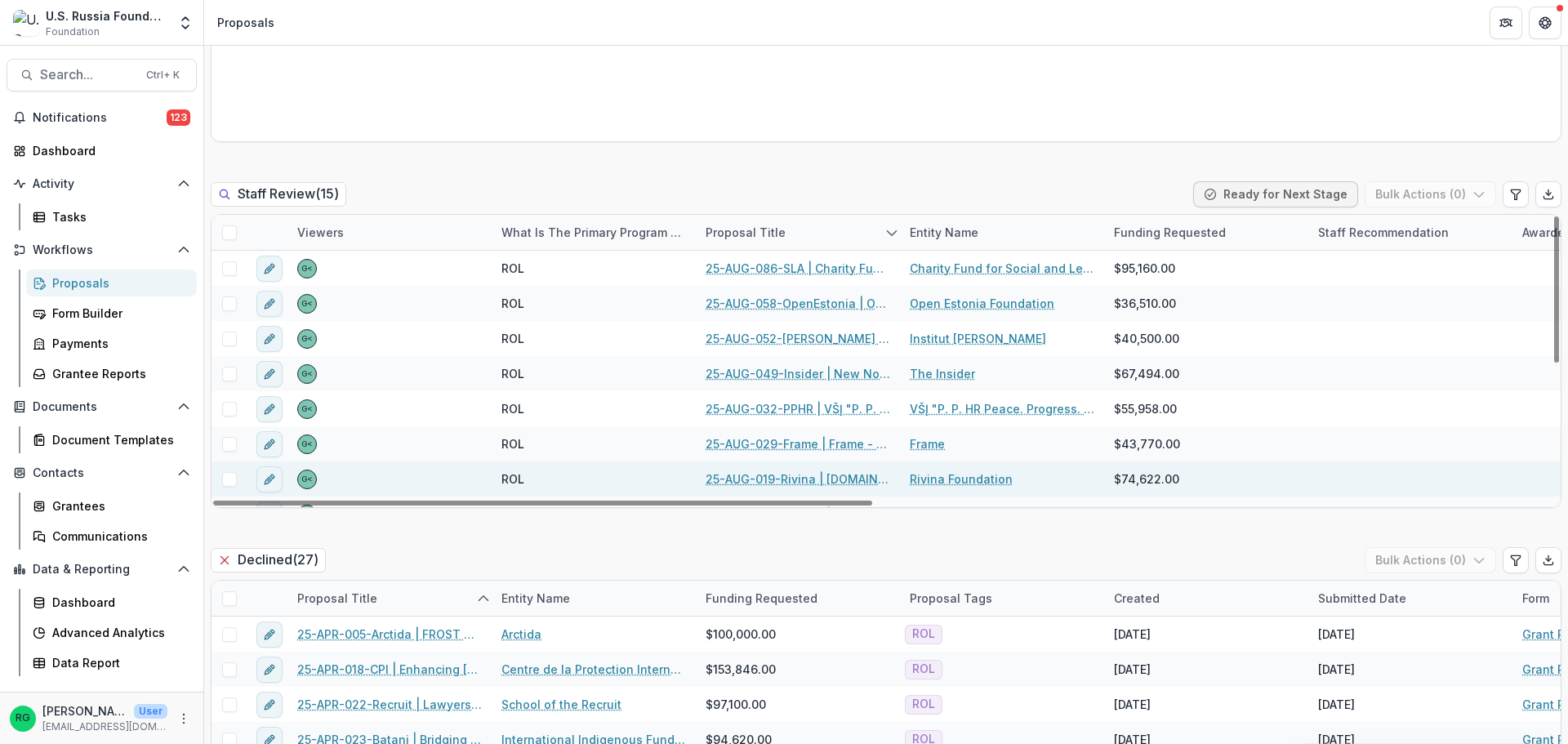
click at [843, 477] on link "25-AUG-019-Rivina | [DOMAIN_NAME] / Rivina Foundation - 2025 - Grant Proposal A…" at bounding box center [798, 479] width 184 height 17
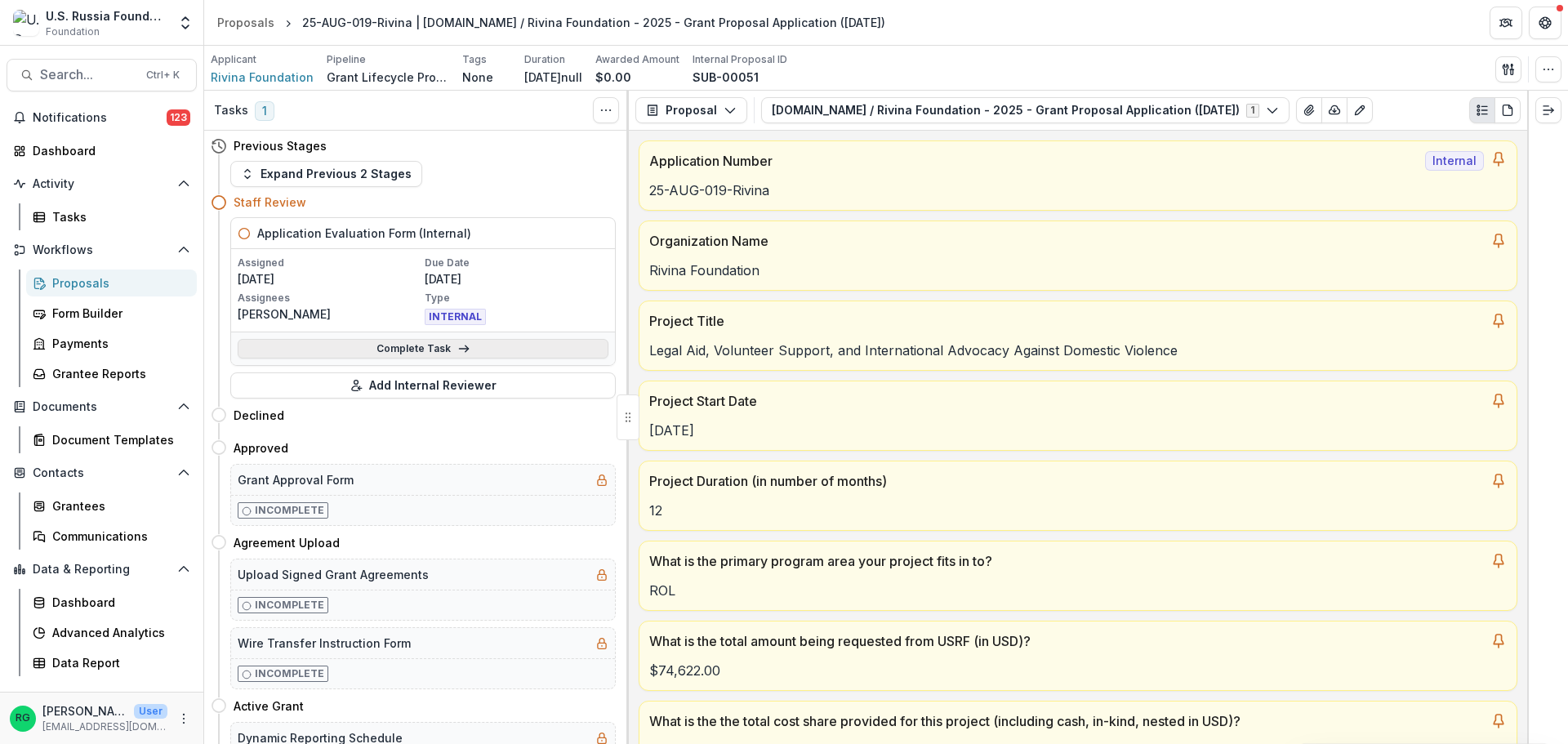
click at [426, 349] on link "Complete Task" at bounding box center [423, 348] width 371 height 20
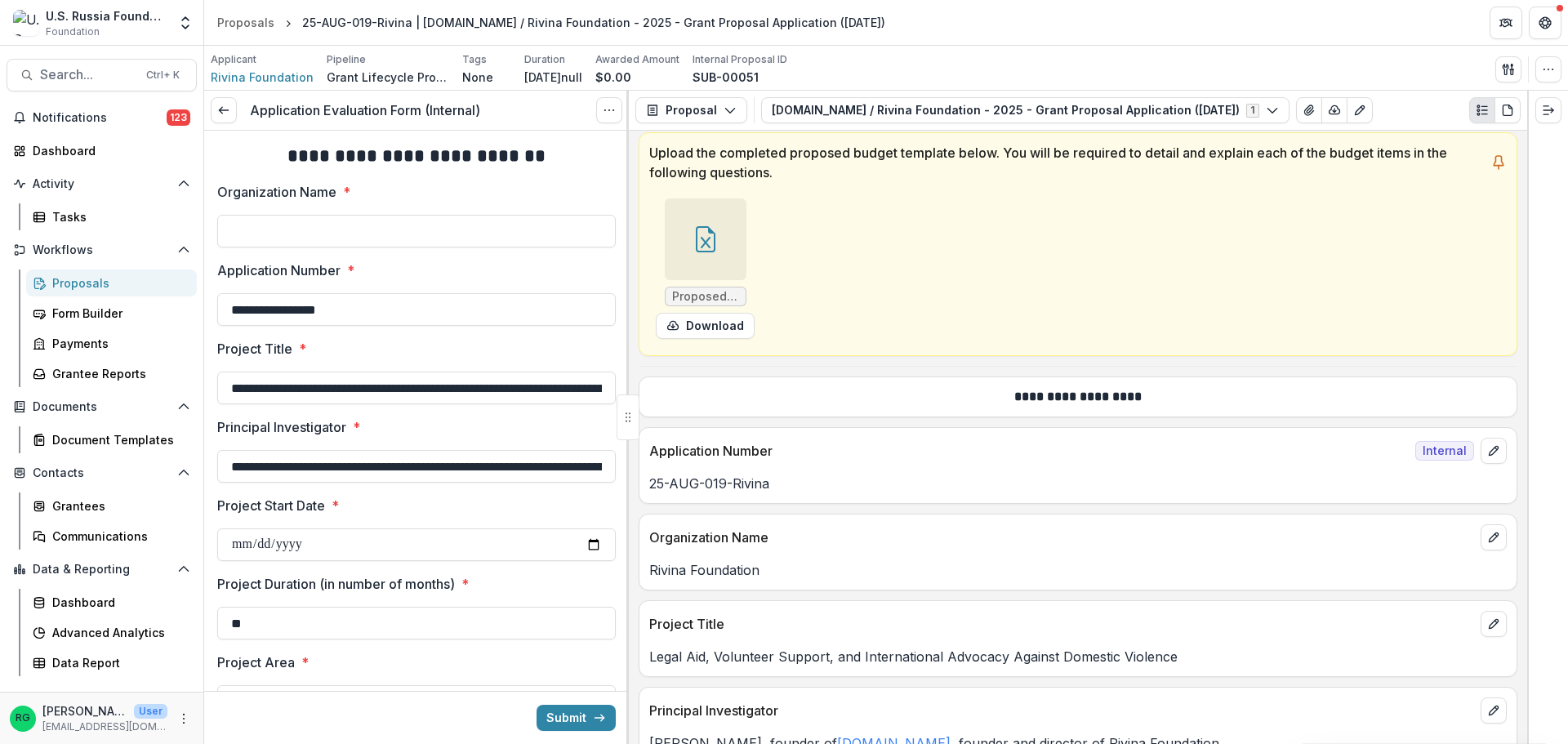
scroll to position [653, 0]
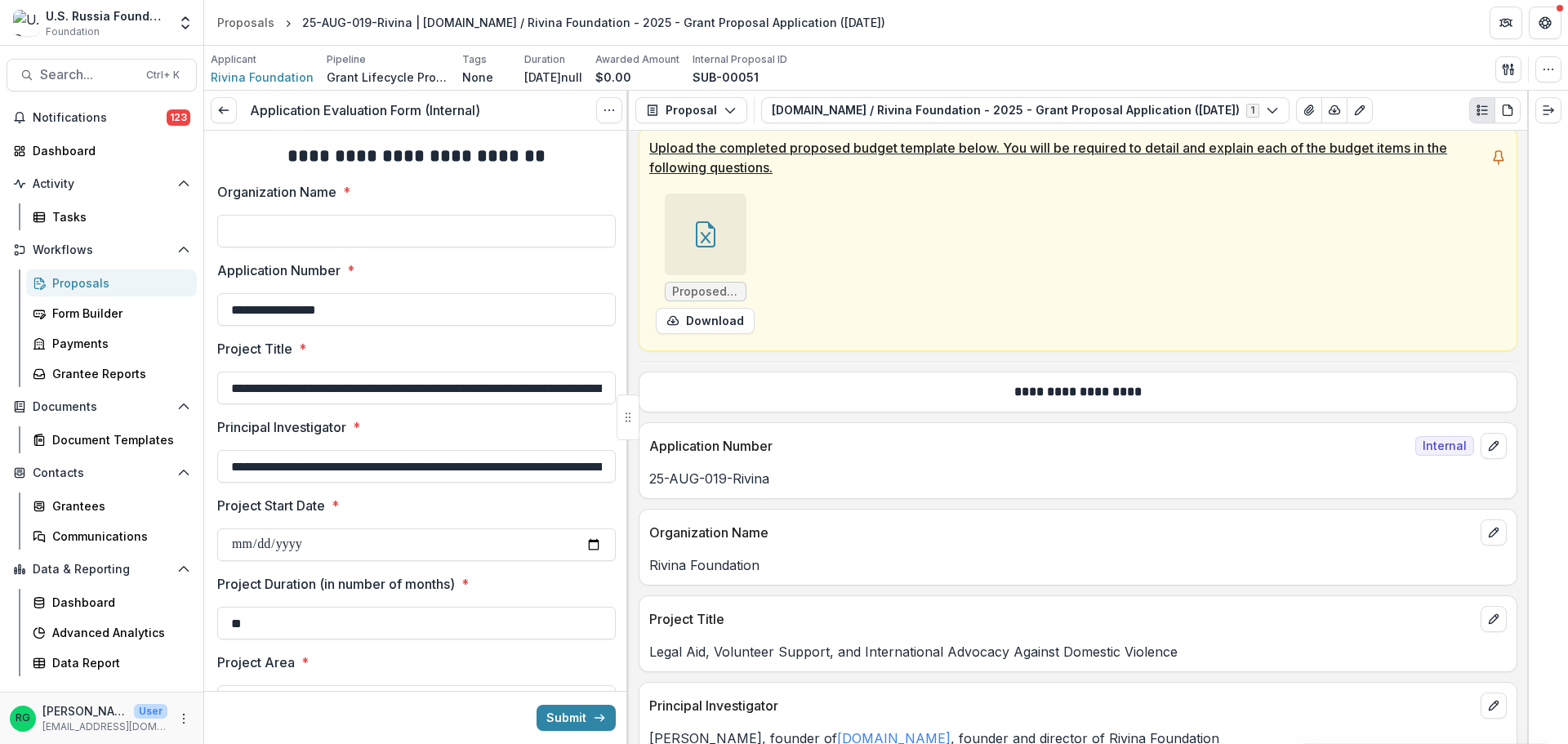
click at [704, 234] on icon at bounding box center [705, 234] width 26 height 26
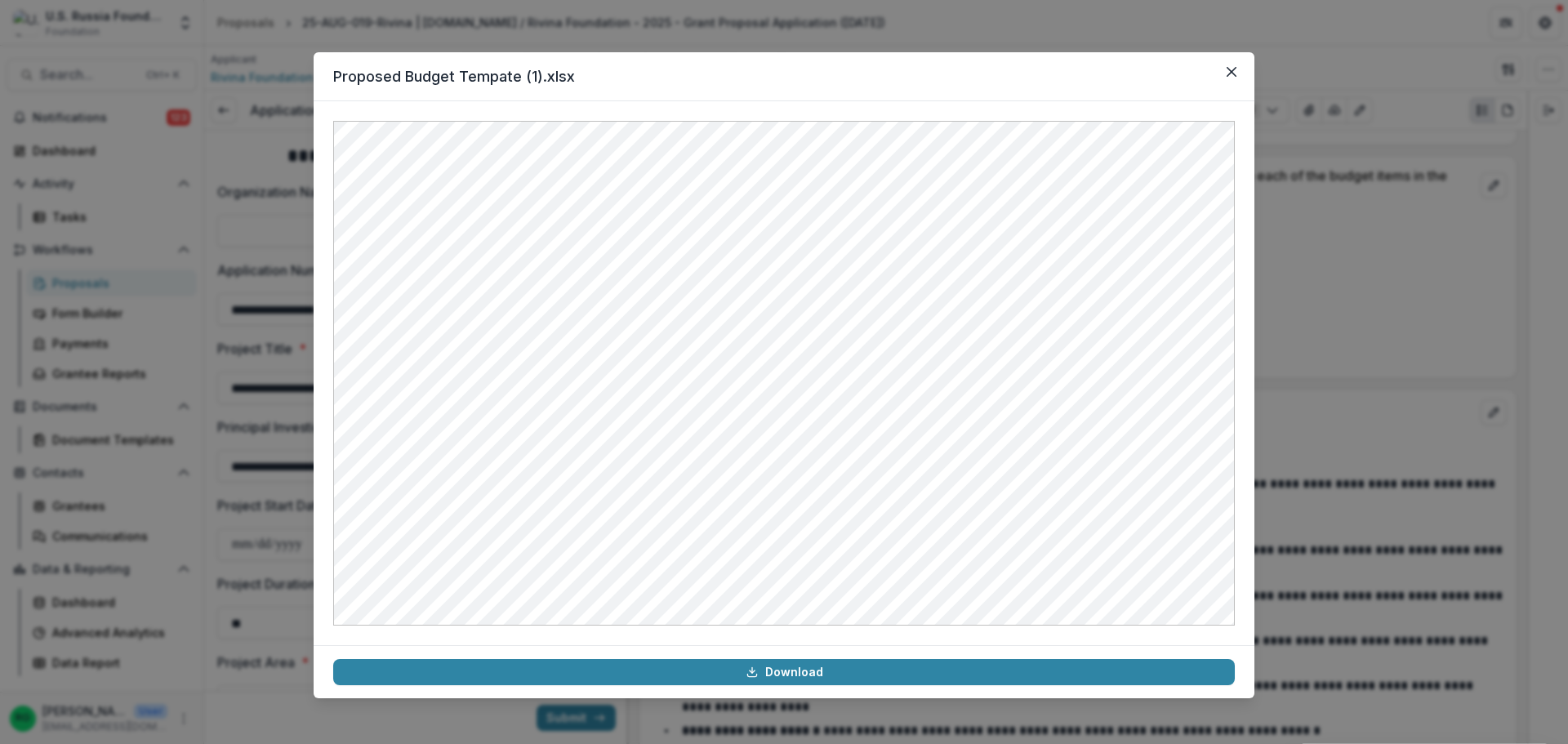
scroll to position [9326, 0]
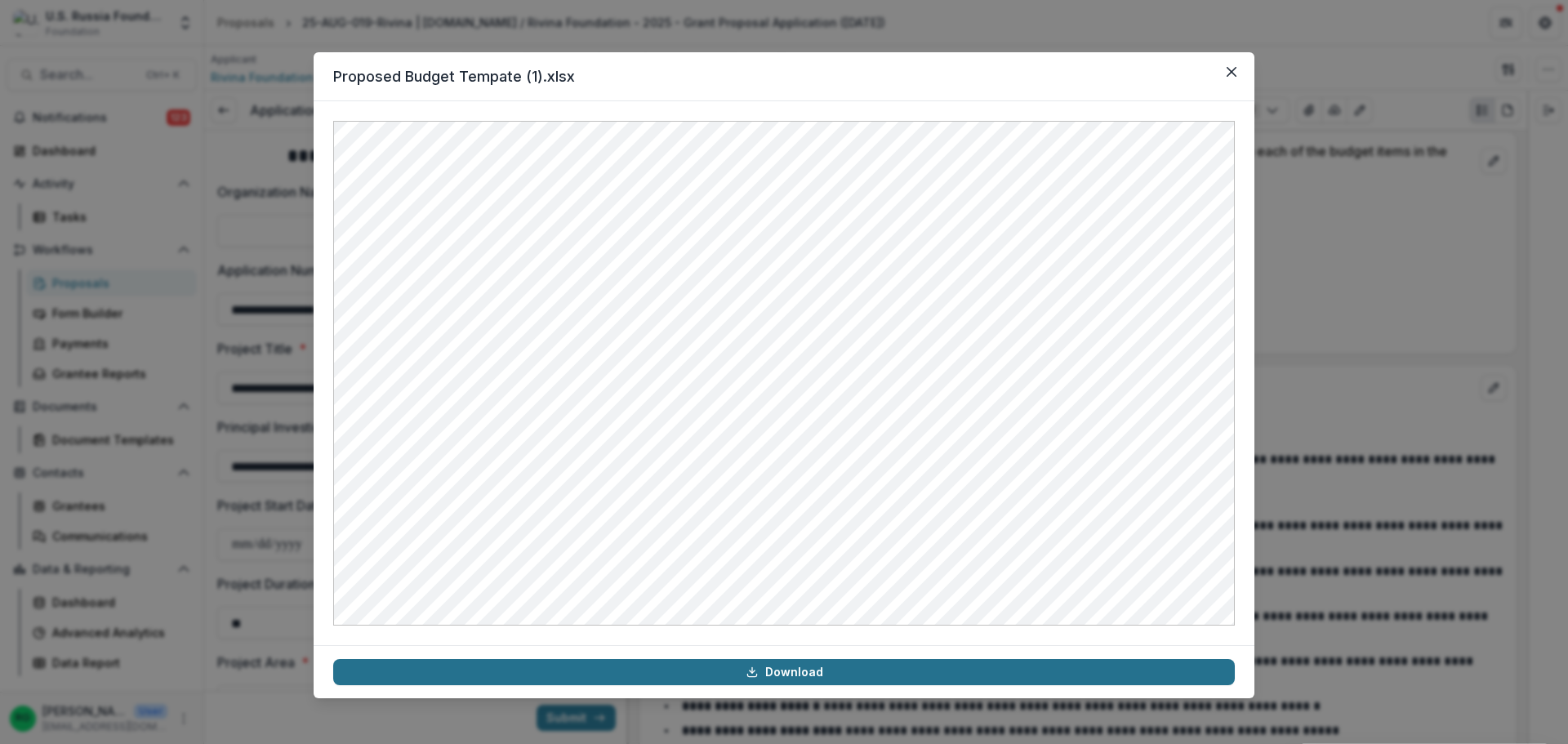
click at [844, 665] on link "Download" at bounding box center [784, 672] width 902 height 26
click at [1227, 69] on icon "Close" at bounding box center [1232, 72] width 10 height 10
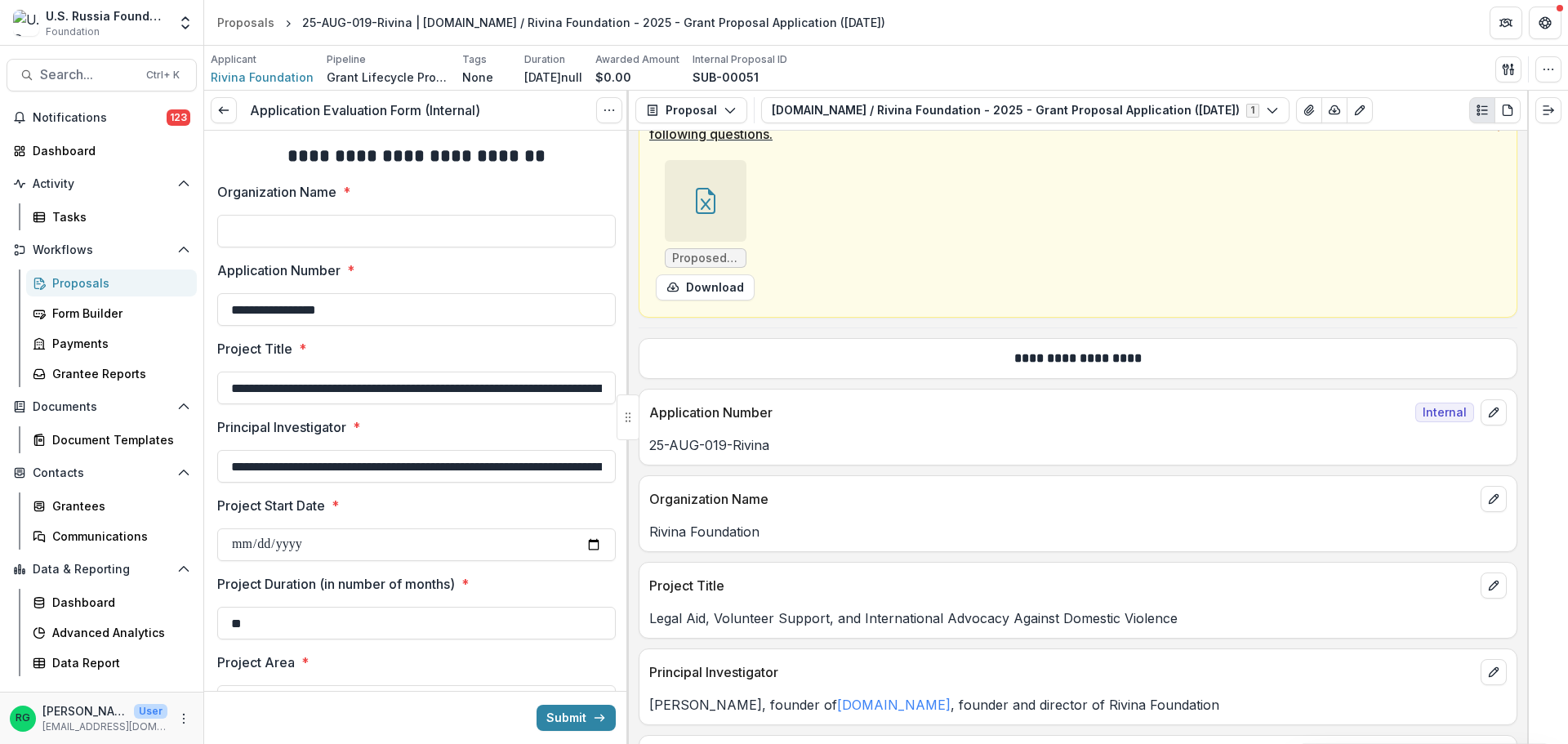
scroll to position [701, 0]
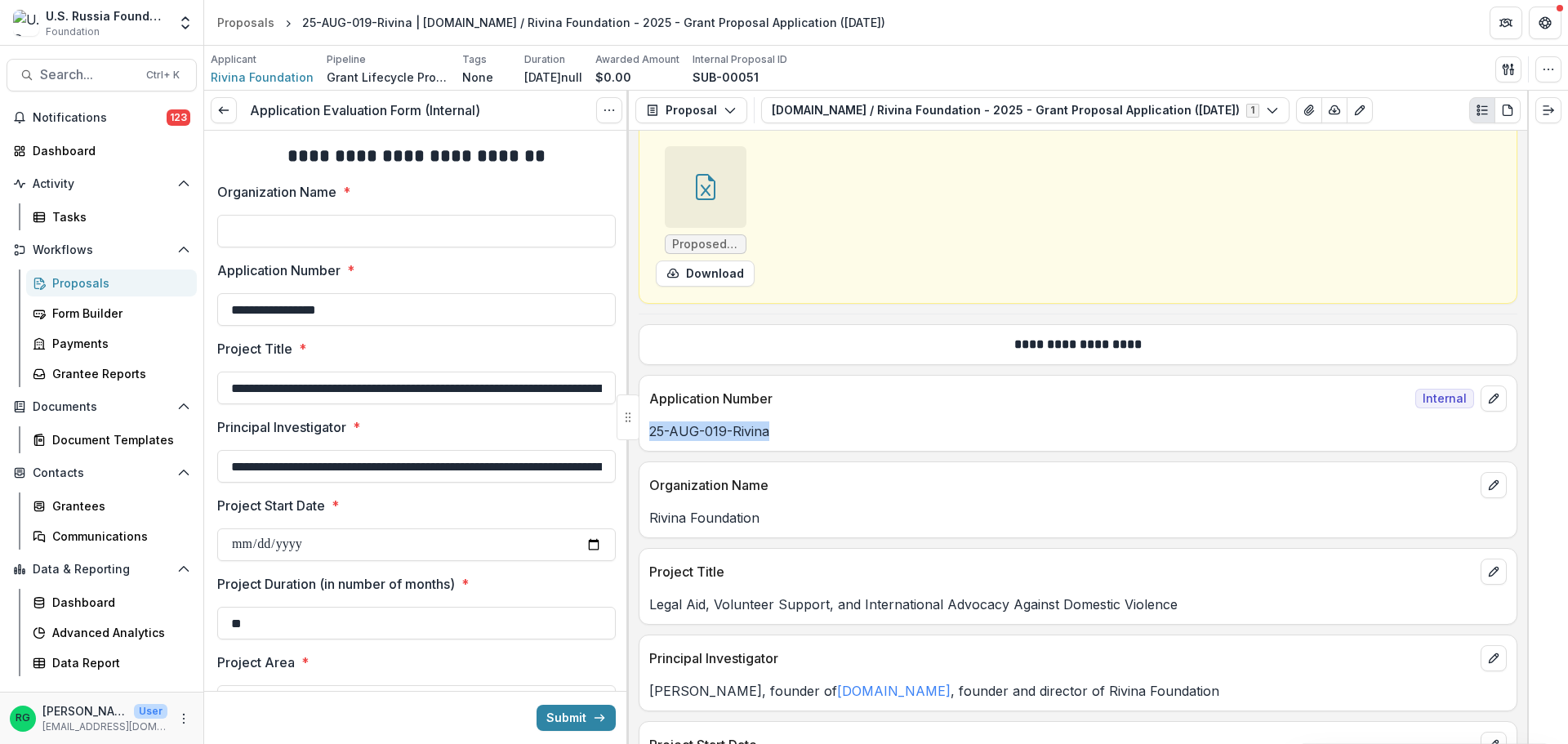
drag, startPoint x: 769, startPoint y: 432, endPoint x: 648, endPoint y: 430, distance: 121.0
click at [648, 430] on div "25-AUG-019-Rivina" at bounding box center [1078, 431] width 877 height 20
drag, startPoint x: 757, startPoint y: 519, endPoint x: 652, endPoint y: 521, distance: 105.0
click at [652, 521] on p "Rivina Foundation" at bounding box center [1078, 517] width 858 height 20
drag, startPoint x: 305, startPoint y: 229, endPoint x: 281, endPoint y: 222, distance: 25.0
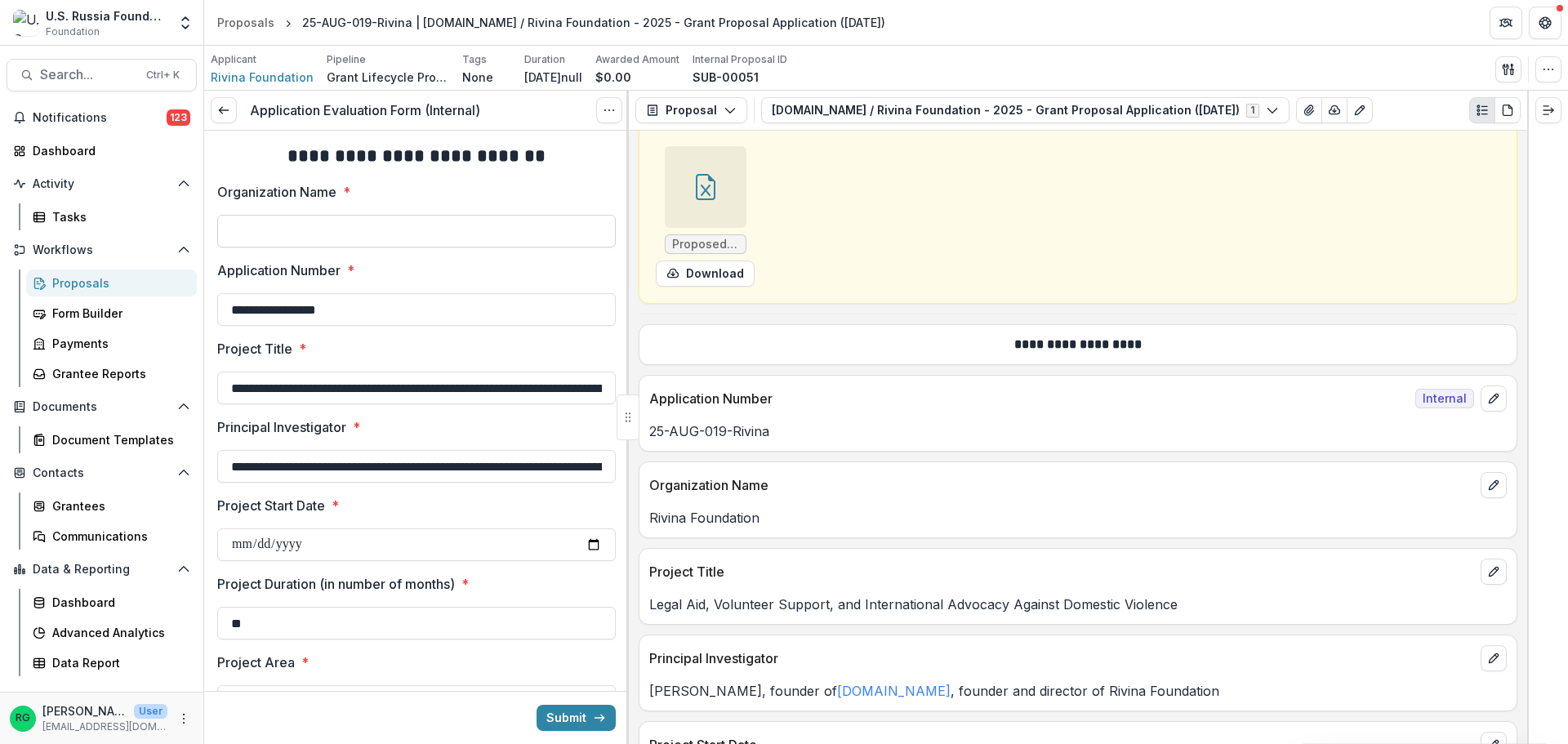
click at [305, 229] on input "Organization Name *" at bounding box center [416, 231] width 398 height 32
paste input "**********"
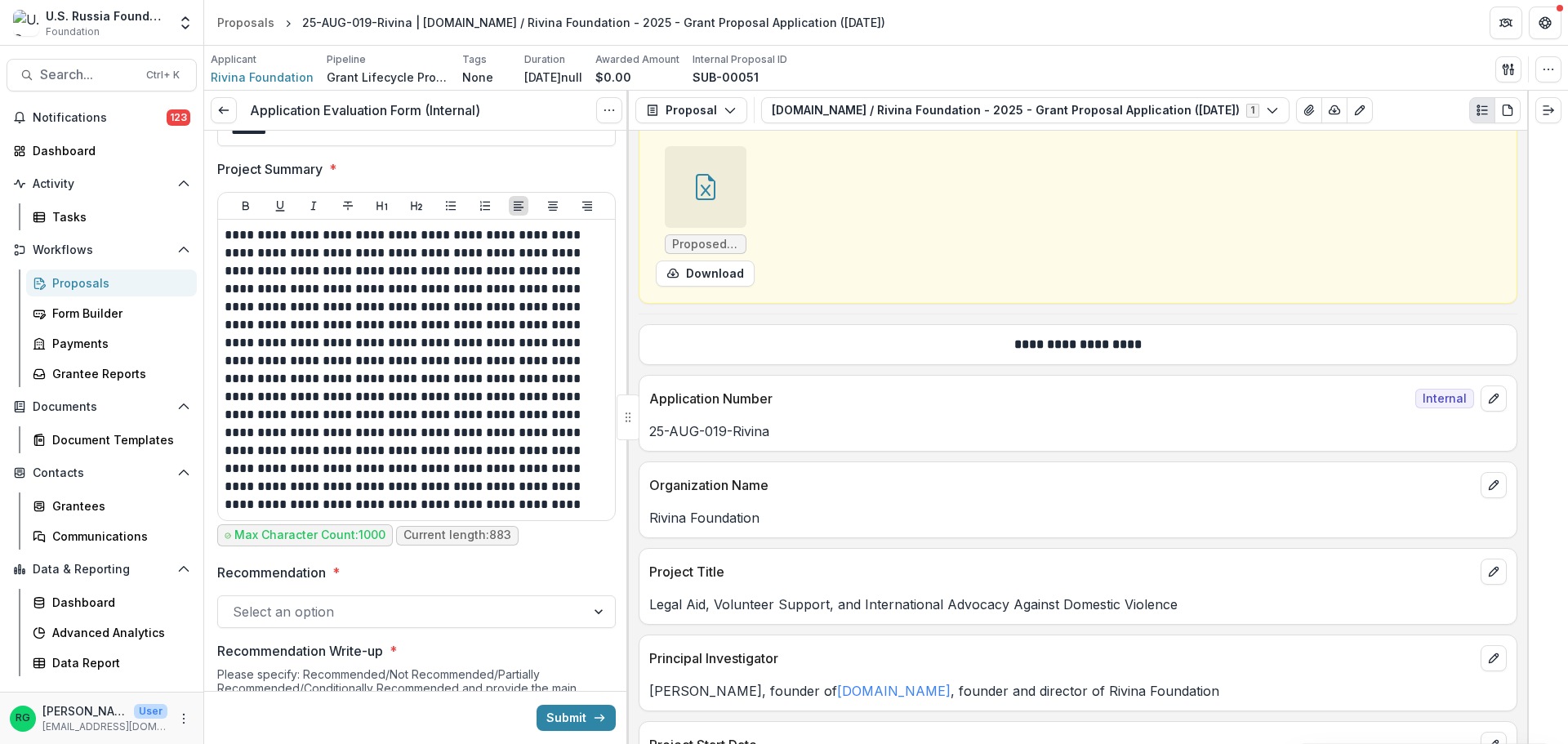
scroll to position [735, 0]
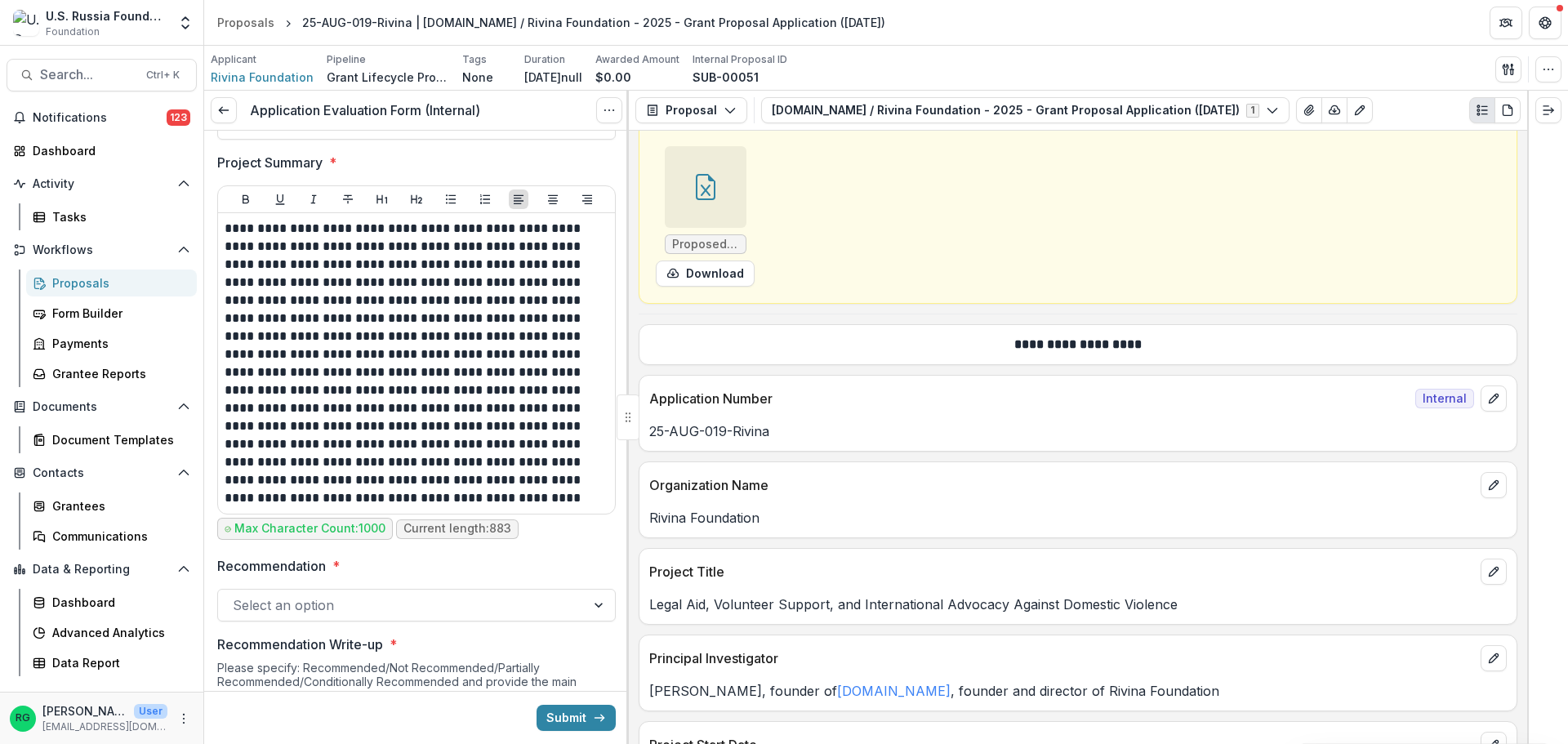
type input "**********"
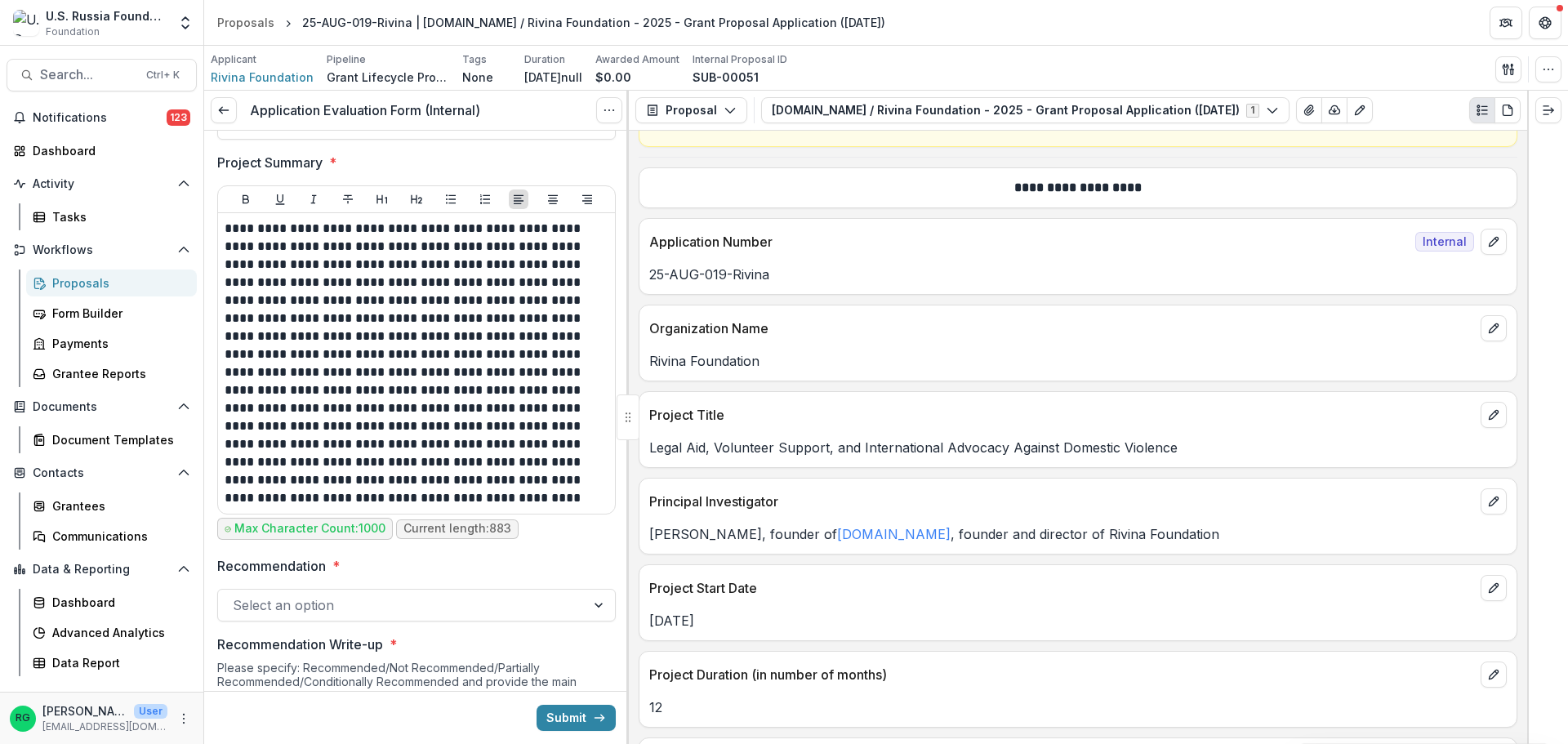
scroll to position [864, 0]
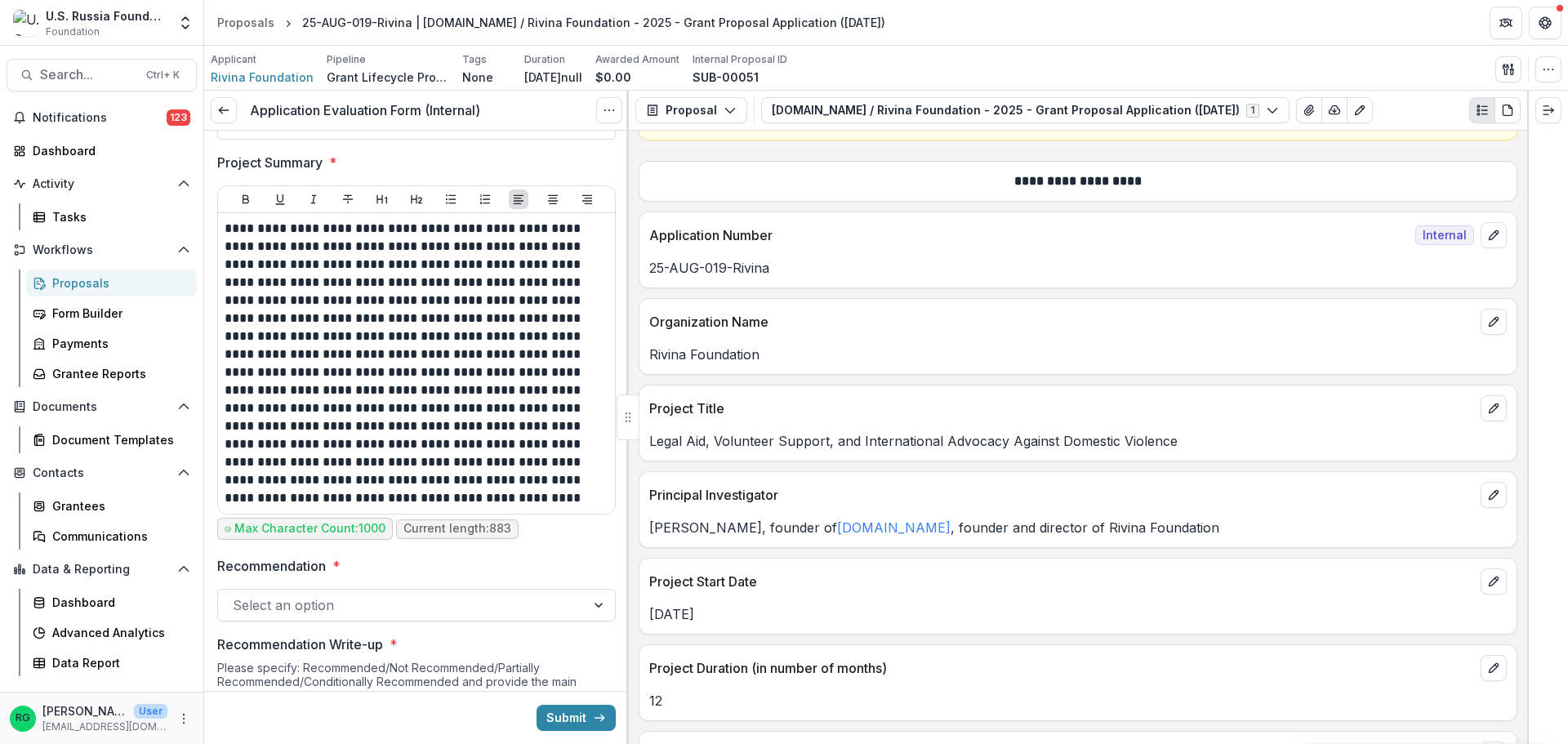
drag, startPoint x: 1173, startPoint y: 439, endPoint x: 655, endPoint y: 445, distance: 518.0
click at [655, 445] on p "Legal Aid, Volunteer Support, and International Advocacy Against Domestic Viole…" at bounding box center [1078, 441] width 858 height 20
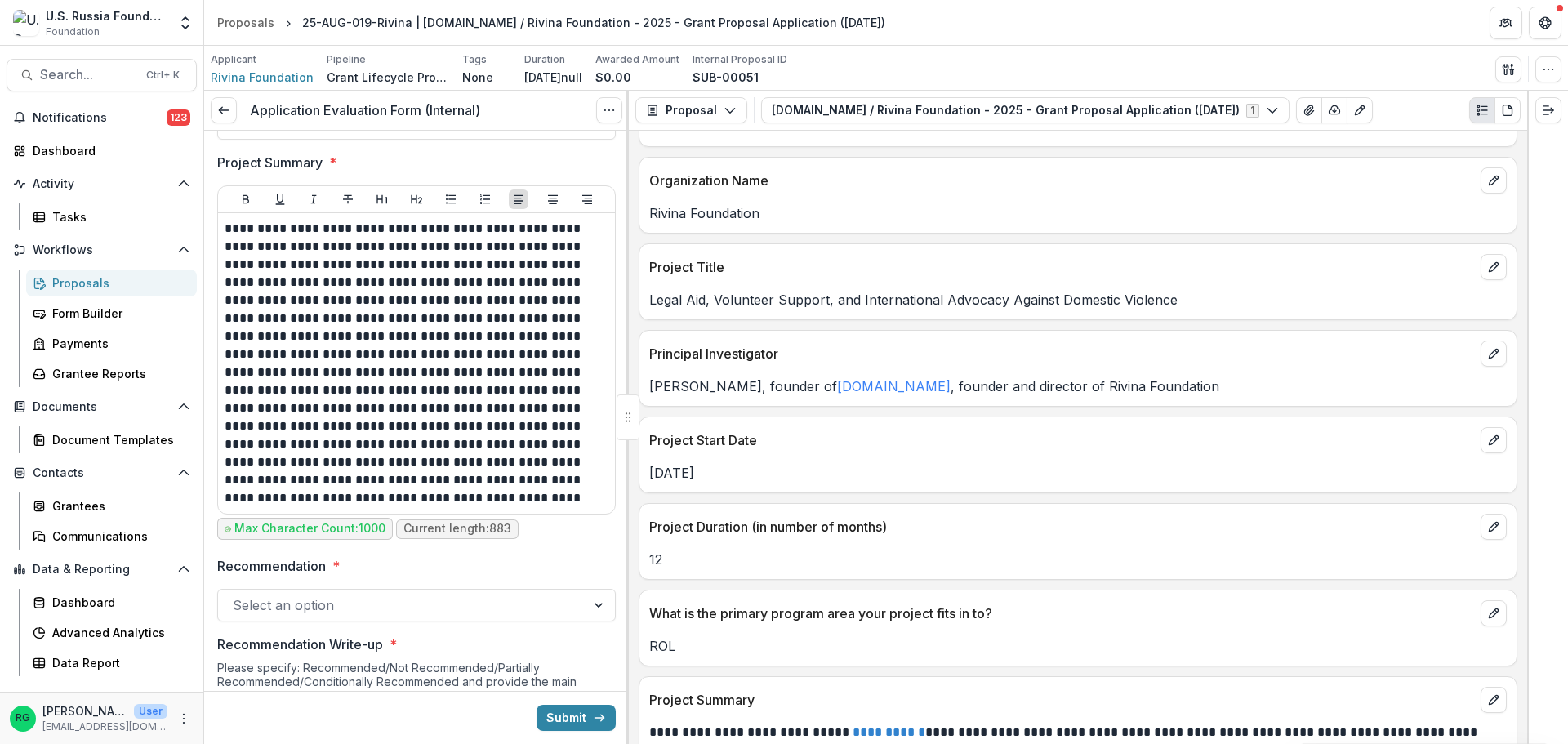
scroll to position [1028, 0]
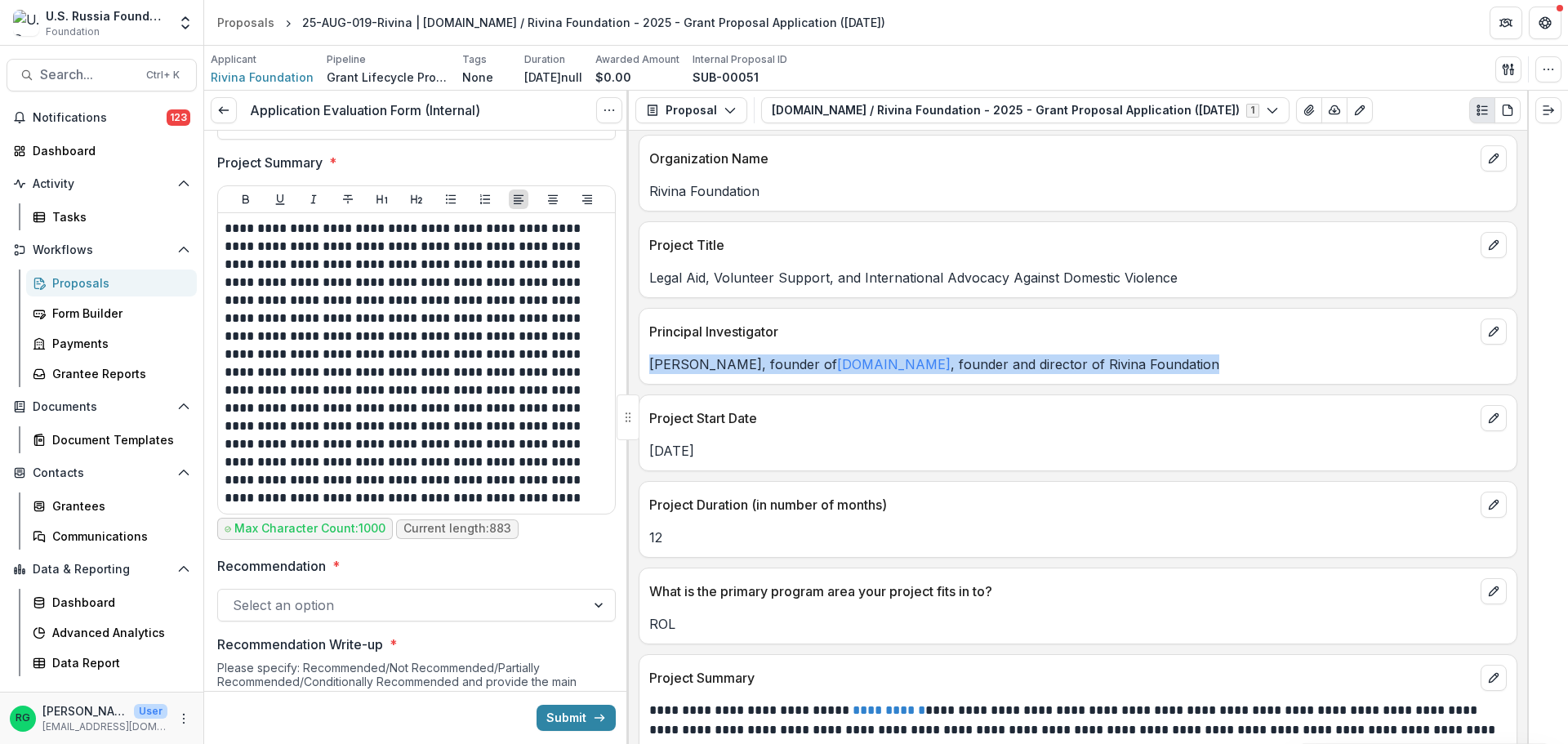
drag, startPoint x: 1125, startPoint y: 368, endPoint x: 649, endPoint y: 364, distance: 476.0
click at [649, 364] on p "[PERSON_NAME], founder of [DOMAIN_NAME] , founder and director of Rivina Founda…" at bounding box center [1078, 364] width 858 height 20
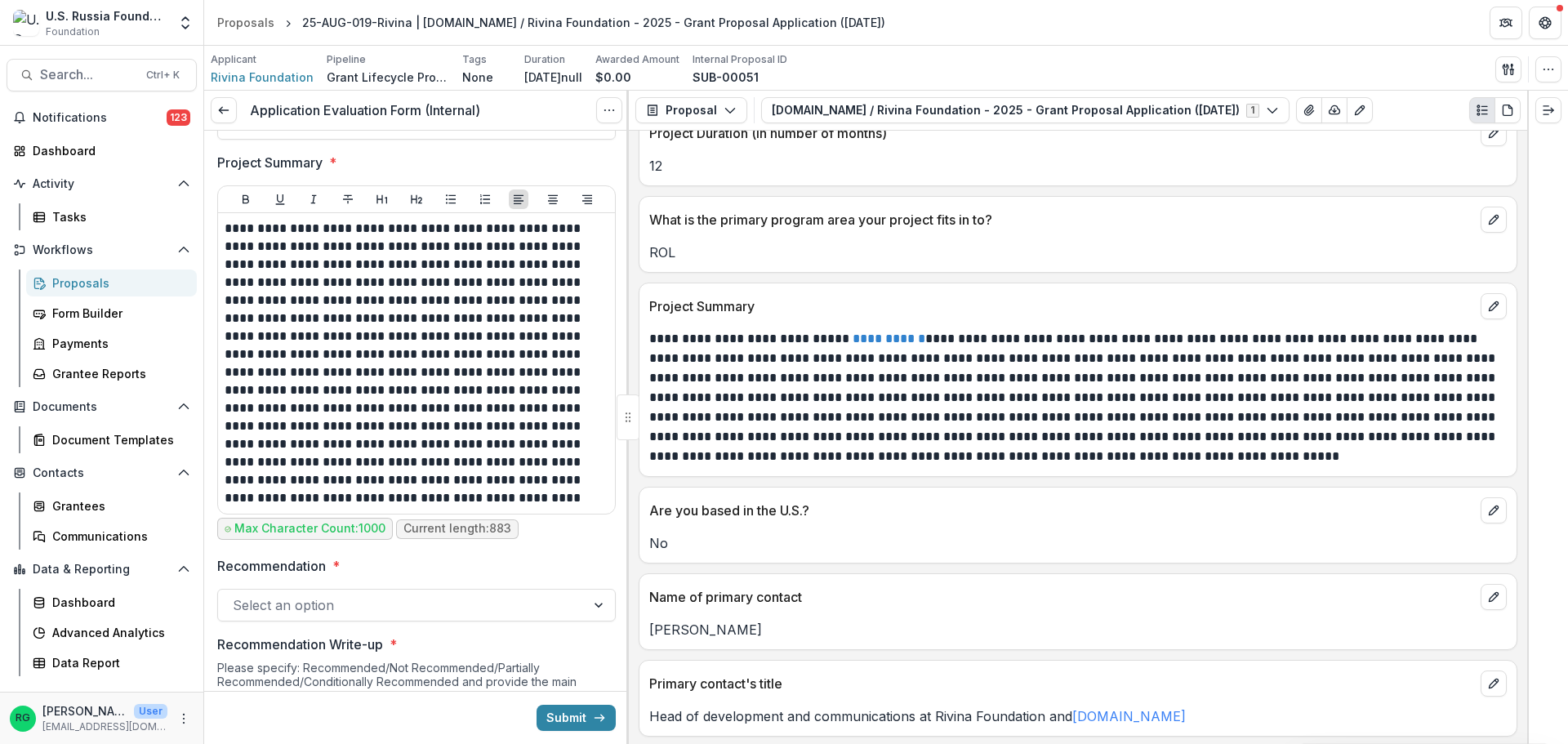
scroll to position [1436, 0]
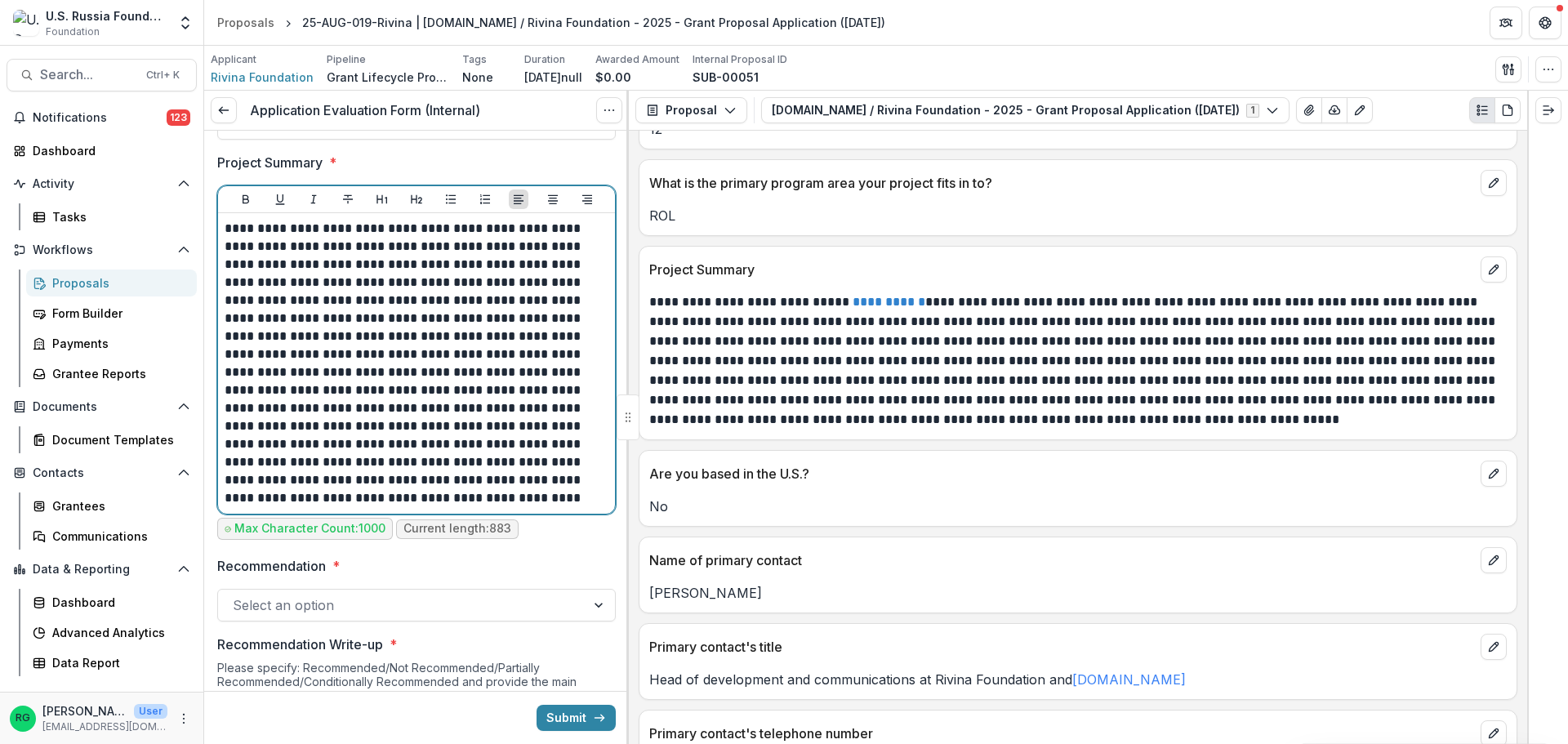
click at [402, 373] on p "**********" at bounding box center [414, 364] width 379 height 287
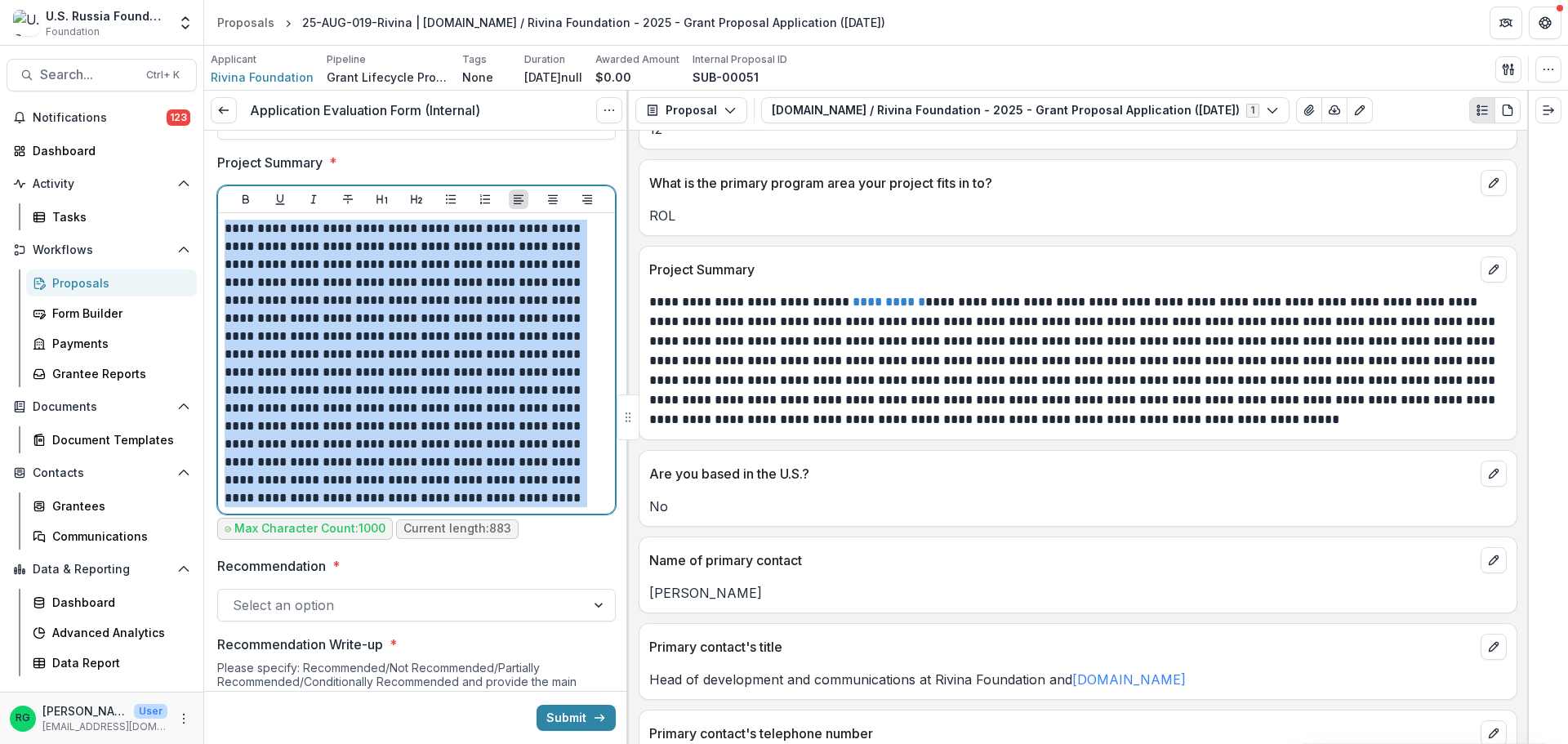
drag, startPoint x: 224, startPoint y: 228, endPoint x: 387, endPoint y: 499, distance: 316.2
click at [387, 499] on p "**********" at bounding box center [414, 364] width 379 height 287
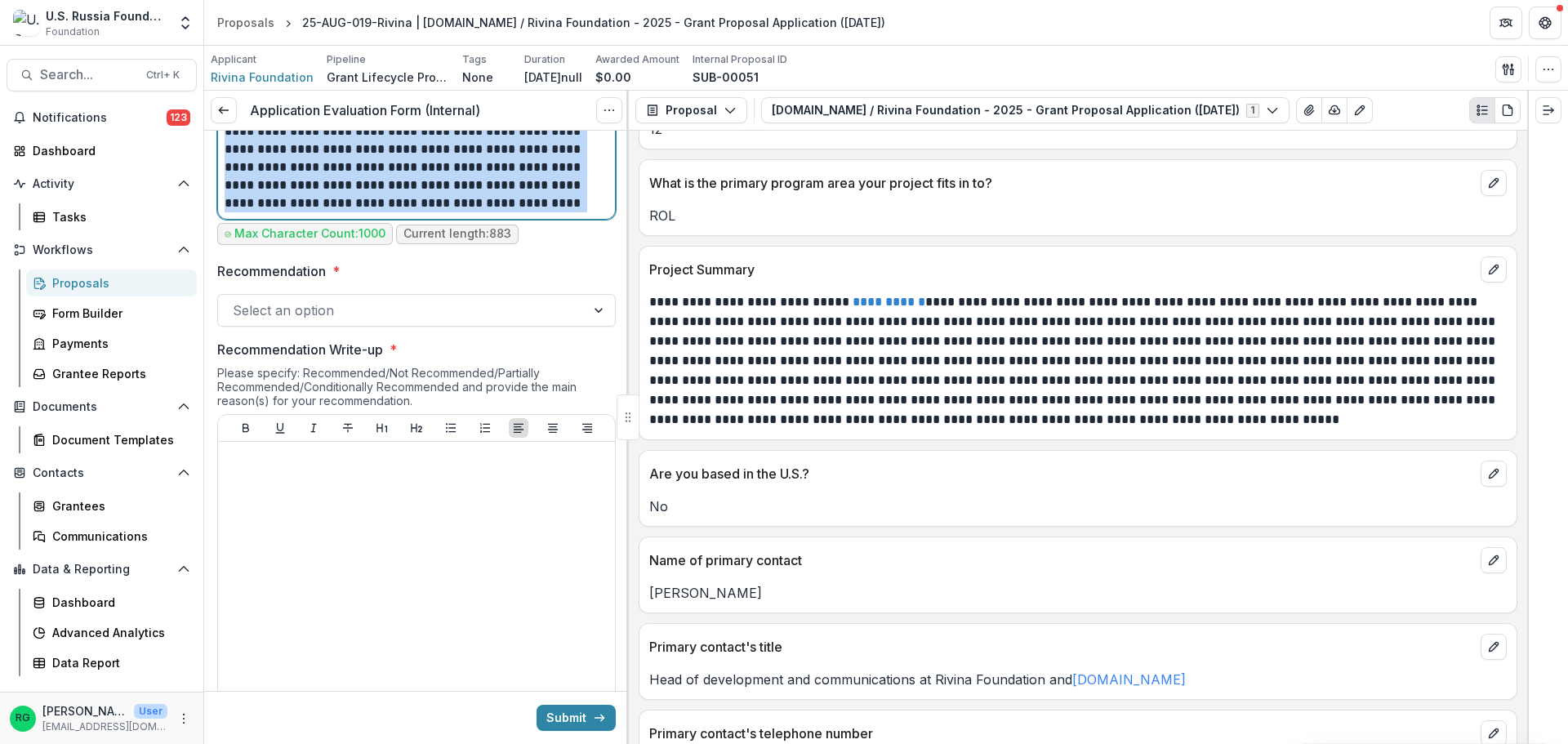
scroll to position [1062, 0]
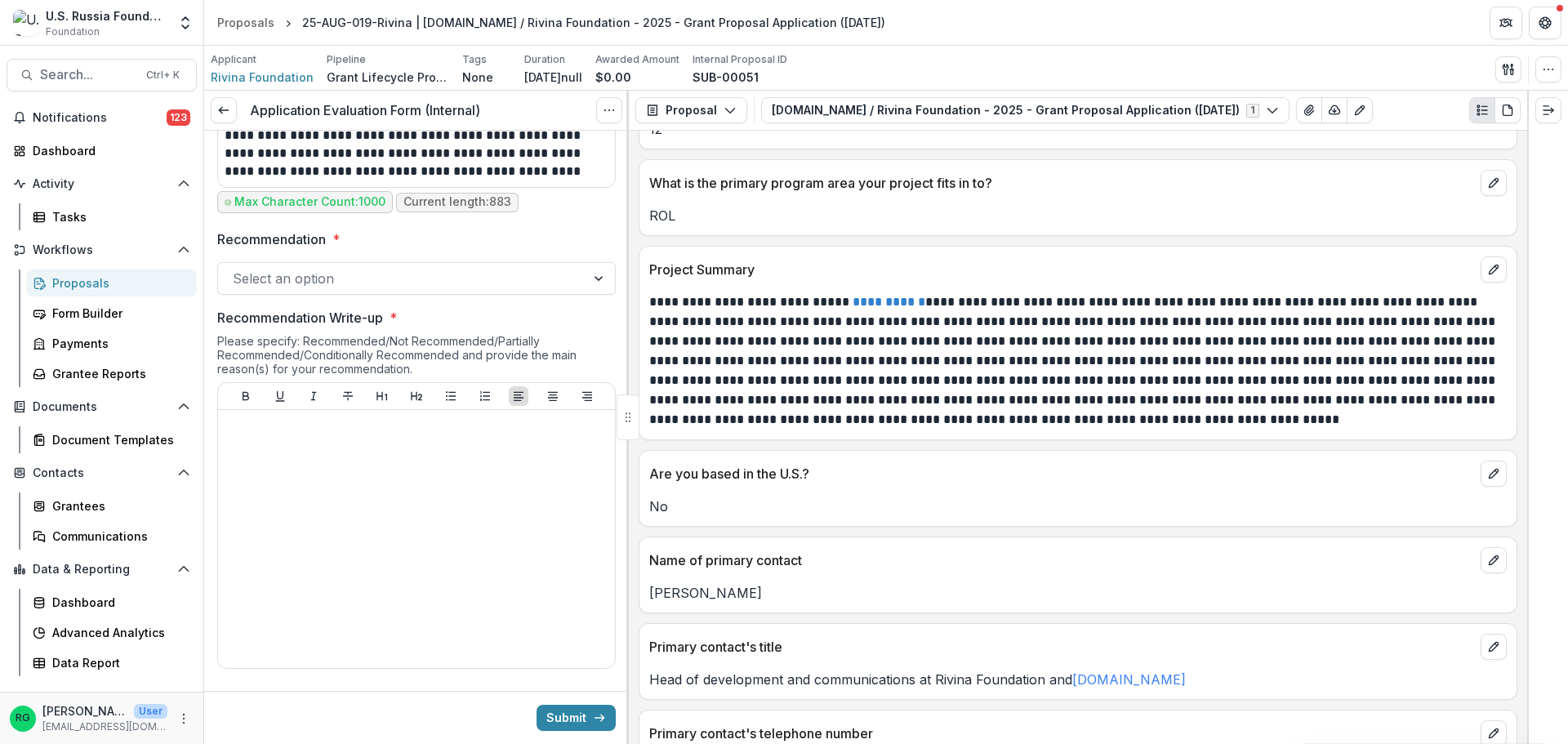
click at [450, 243] on label "Recommendation *" at bounding box center [412, 239] width 389 height 20
click at [237, 268] on input "Recommendation *" at bounding box center [234, 278] width 4 height 20
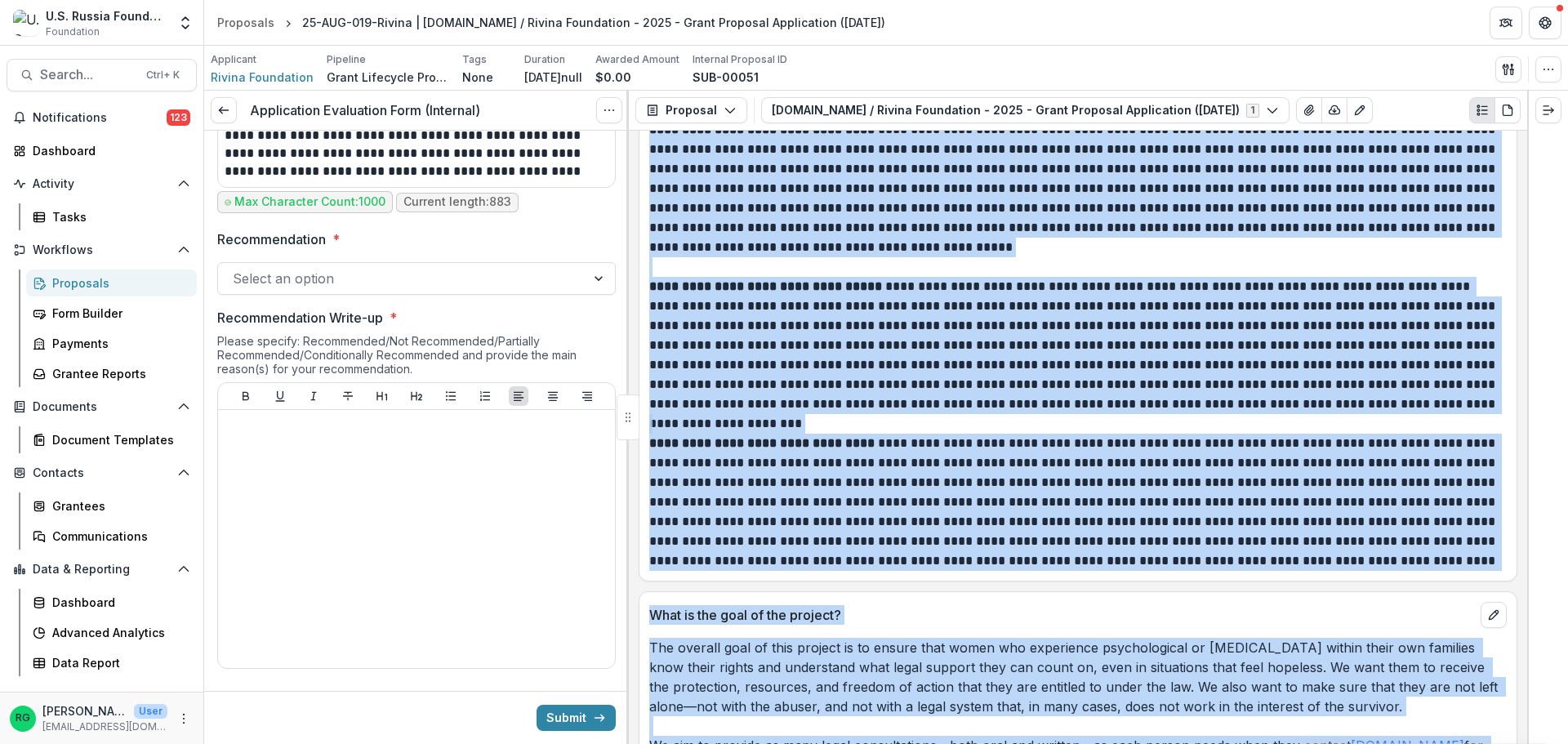
scroll to position [2494, 0]
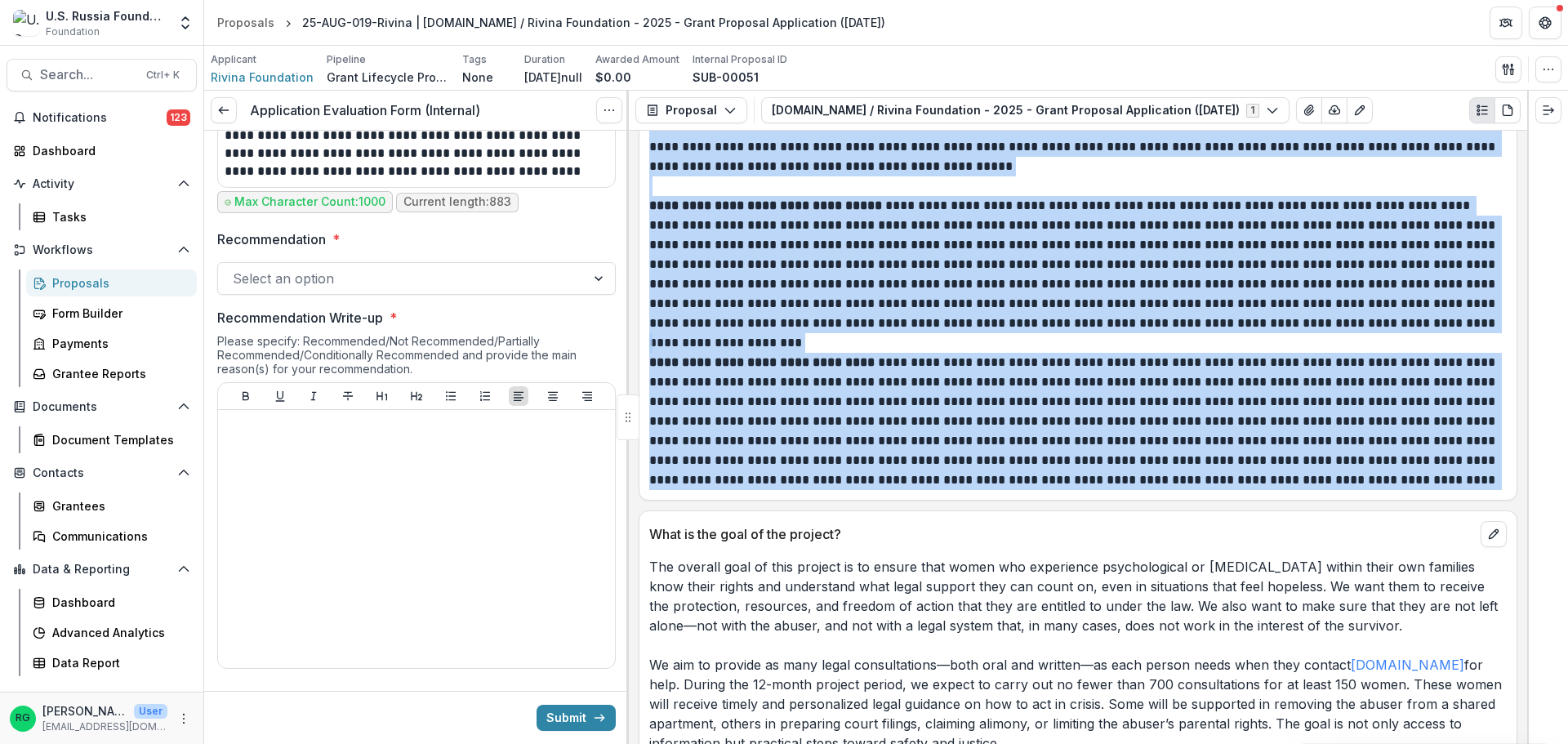
drag, startPoint x: 649, startPoint y: 177, endPoint x: 1439, endPoint y: 477, distance: 845.0
click at [1439, 477] on div "**********" at bounding box center [1078, 206] width 877 height 568
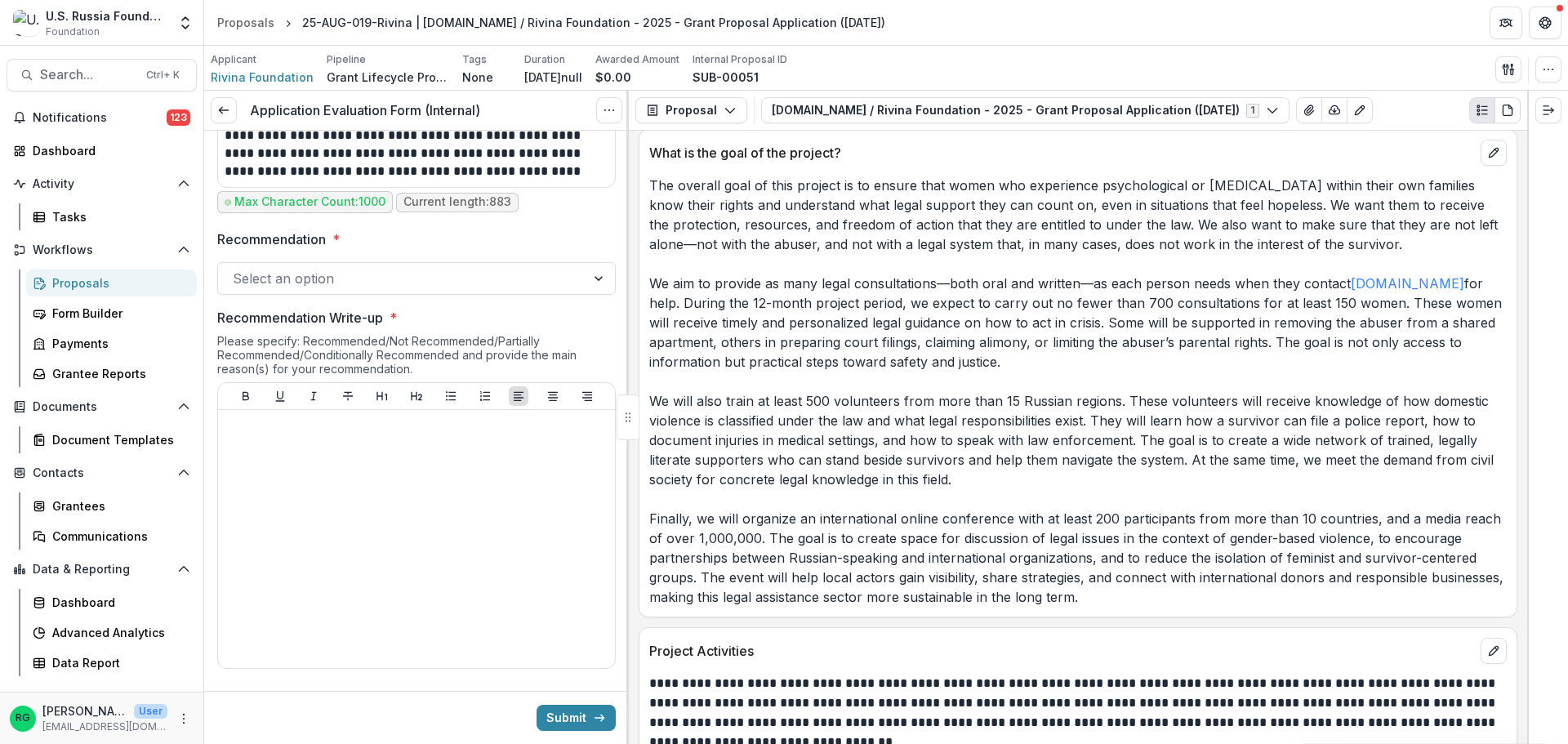
scroll to position [2903, 0]
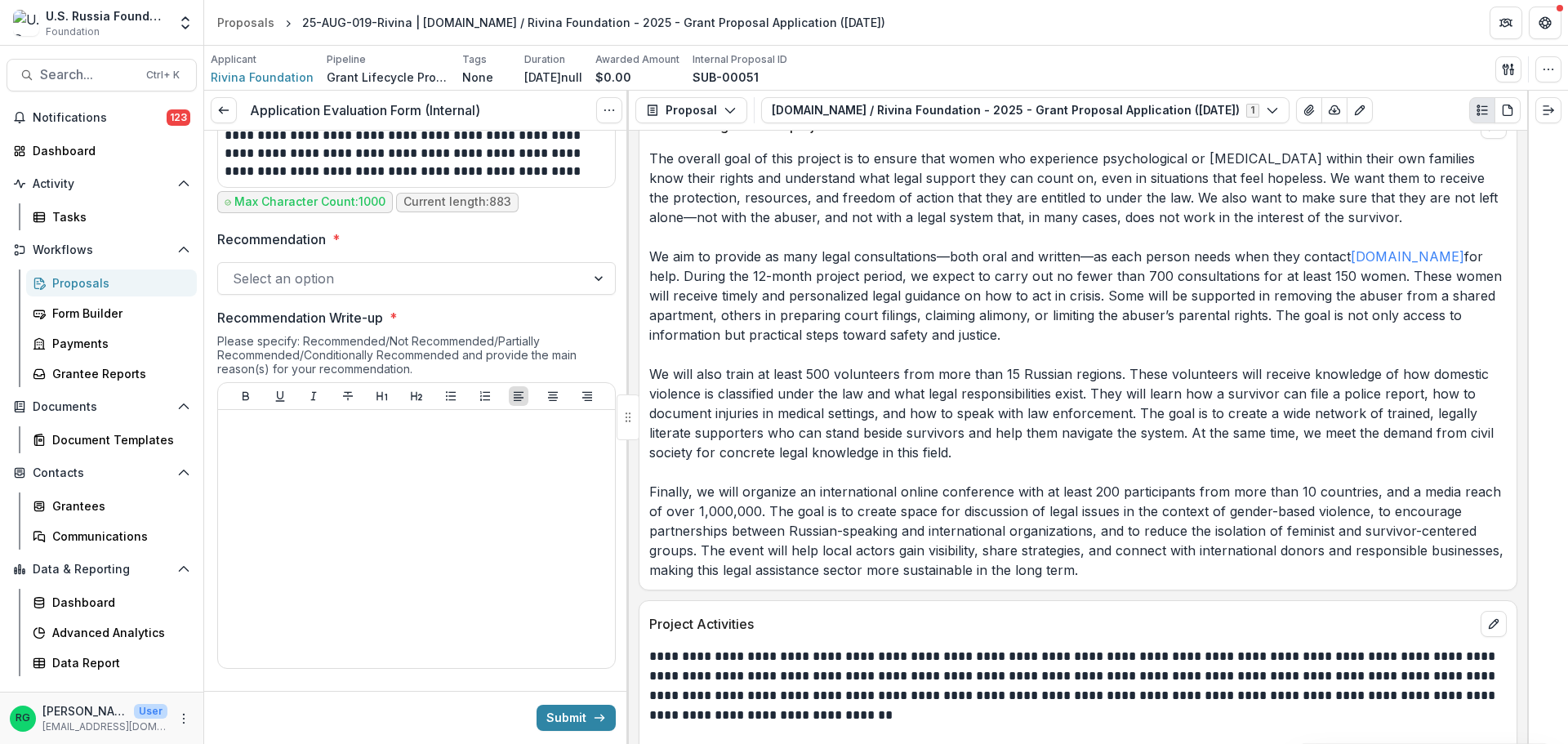
click at [1008, 404] on p "The overall goal of this project is to ensure that women who experience psychol…" at bounding box center [1078, 364] width 858 height 431
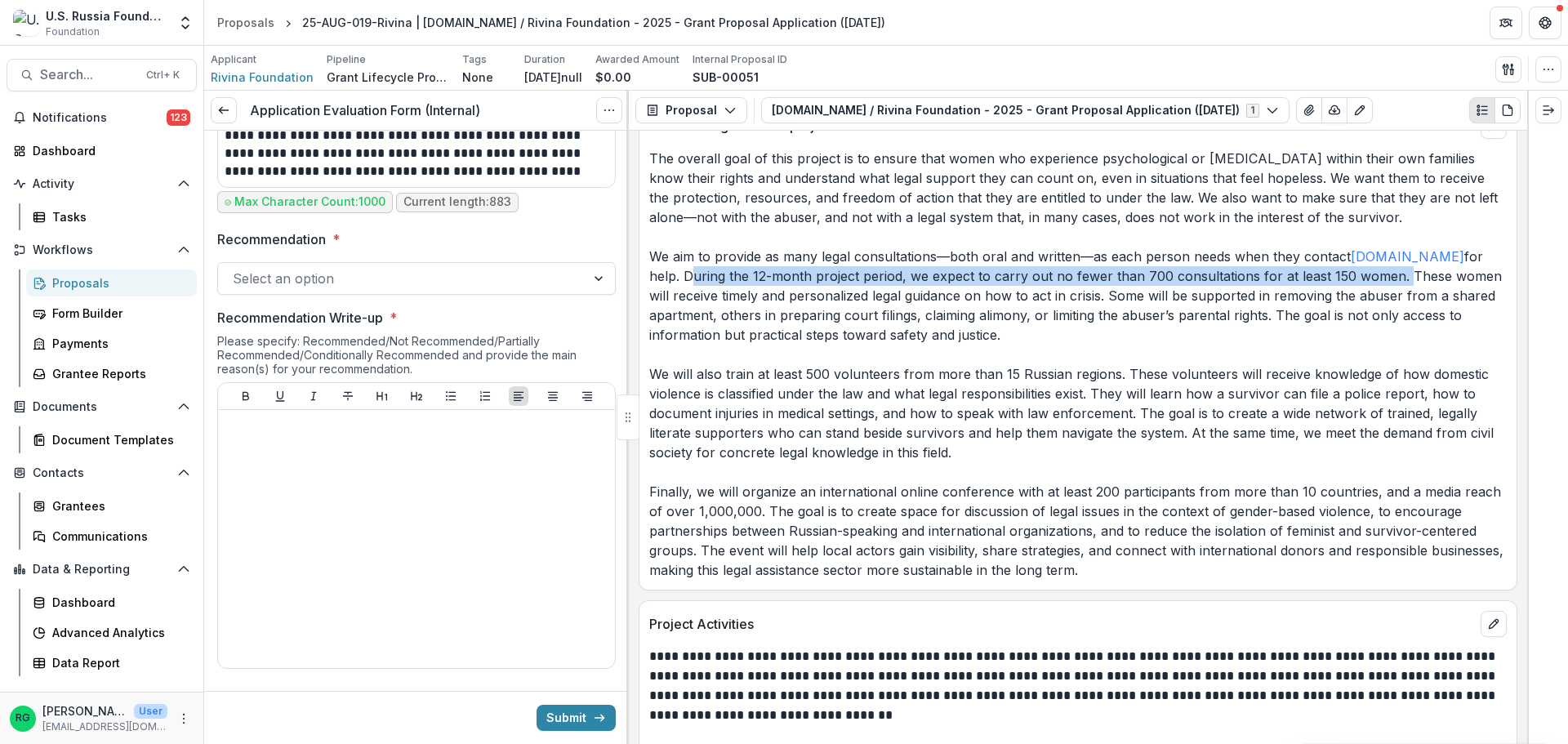
drag, startPoint x: 651, startPoint y: 279, endPoint x: 1362, endPoint y: 281, distance: 711.0
click at [1362, 281] on p "The overall goal of this project is to ensure that women who experience psychol…" at bounding box center [1078, 364] width 858 height 431
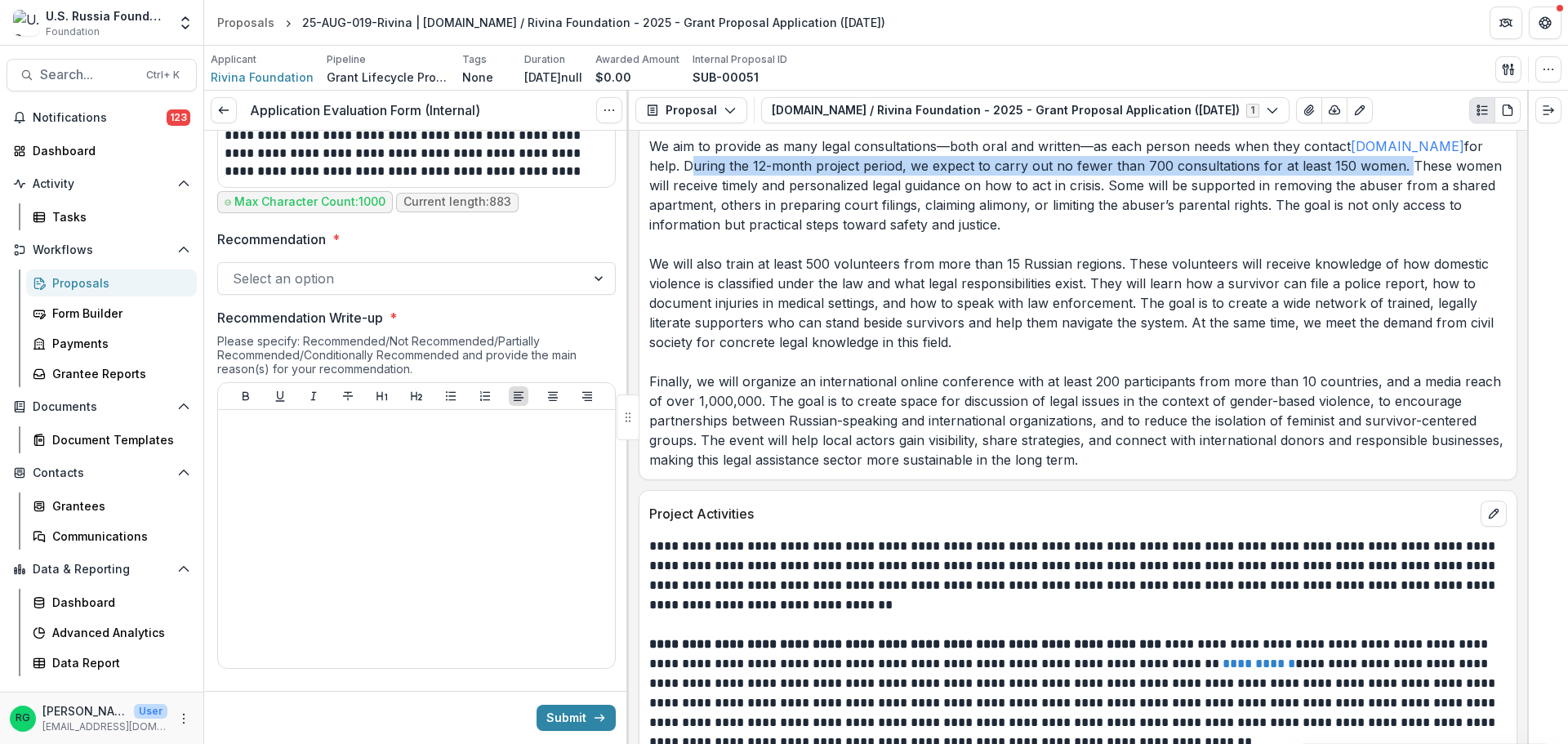
scroll to position [2984, 0]
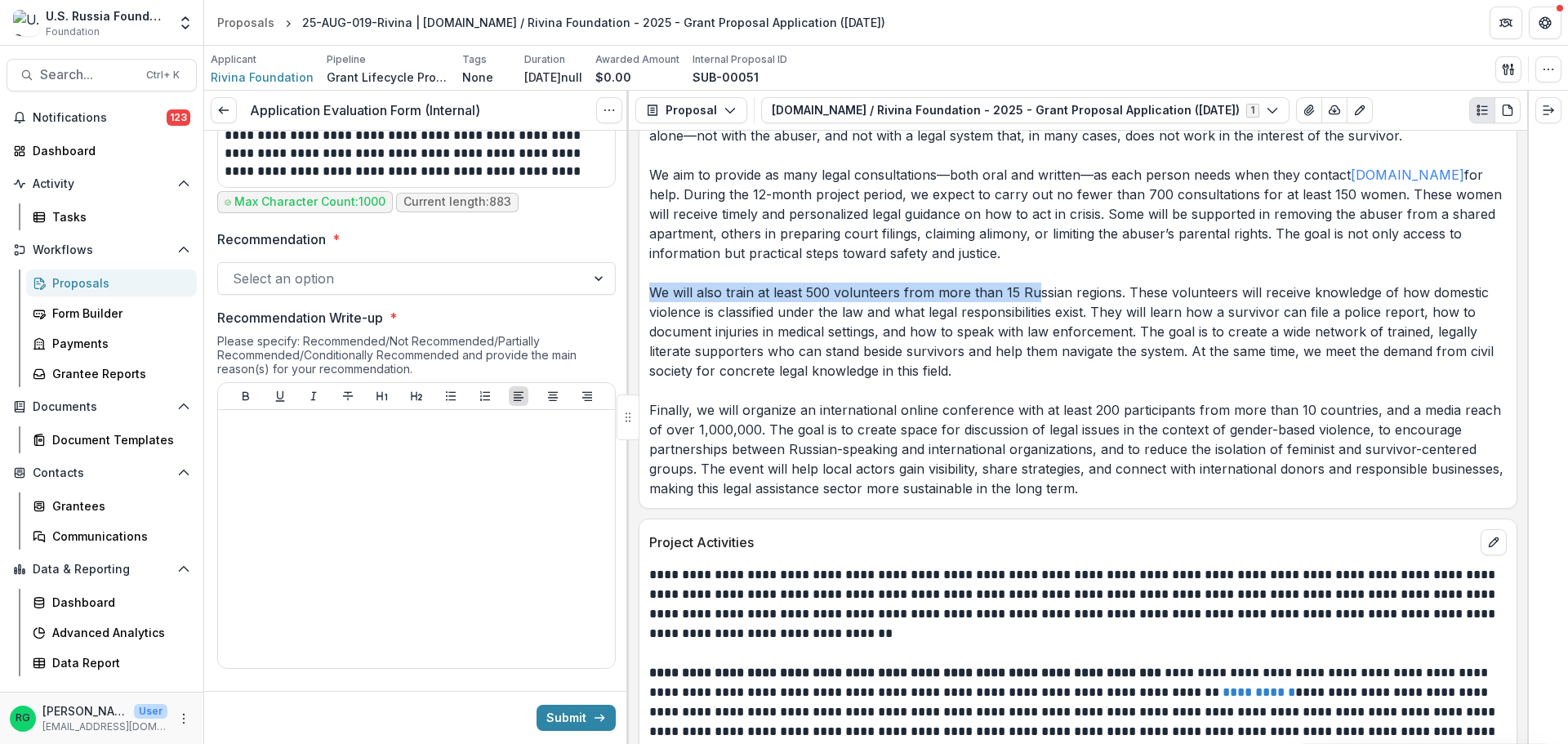
drag, startPoint x: 651, startPoint y: 290, endPoint x: 1045, endPoint y: 296, distance: 394.0
click at [1035, 296] on p "The overall goal of this project is to ensure that women who experience psychol…" at bounding box center [1078, 283] width 858 height 431
click at [1112, 296] on p "The overall goal of this project is to ensure that women who experience psychol…" at bounding box center [1078, 283] width 858 height 431
drag, startPoint x: 1117, startPoint y: 293, endPoint x: 654, endPoint y: 291, distance: 463.0
click at [654, 291] on p "The overall goal of this project is to ensure that women who experience psychol…" at bounding box center [1078, 283] width 858 height 431
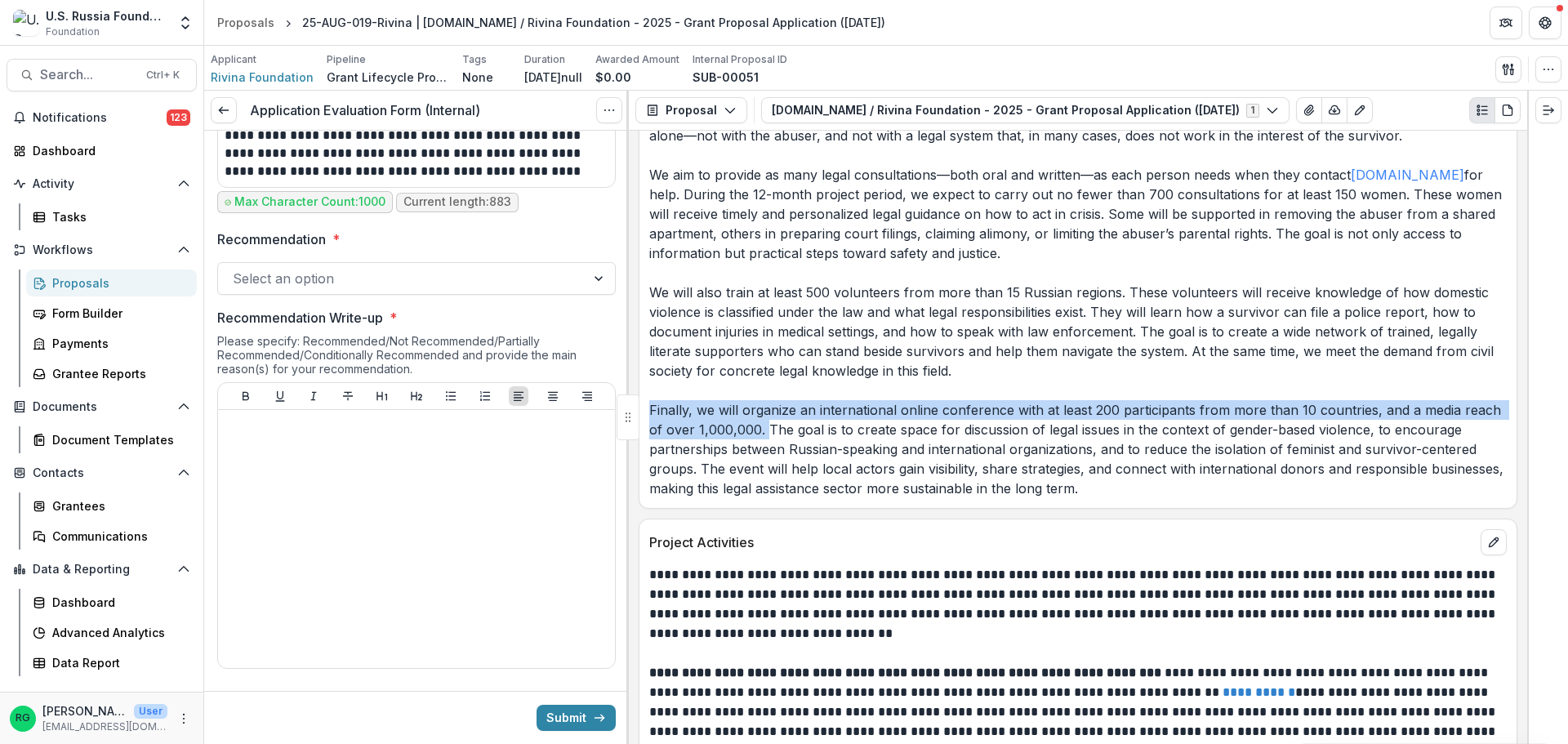
drag, startPoint x: 650, startPoint y: 409, endPoint x: 765, endPoint y: 428, distance: 116.6
click at [765, 428] on p "The overall goal of this project is to ensure that women who experience psychol…" at bounding box center [1078, 283] width 858 height 431
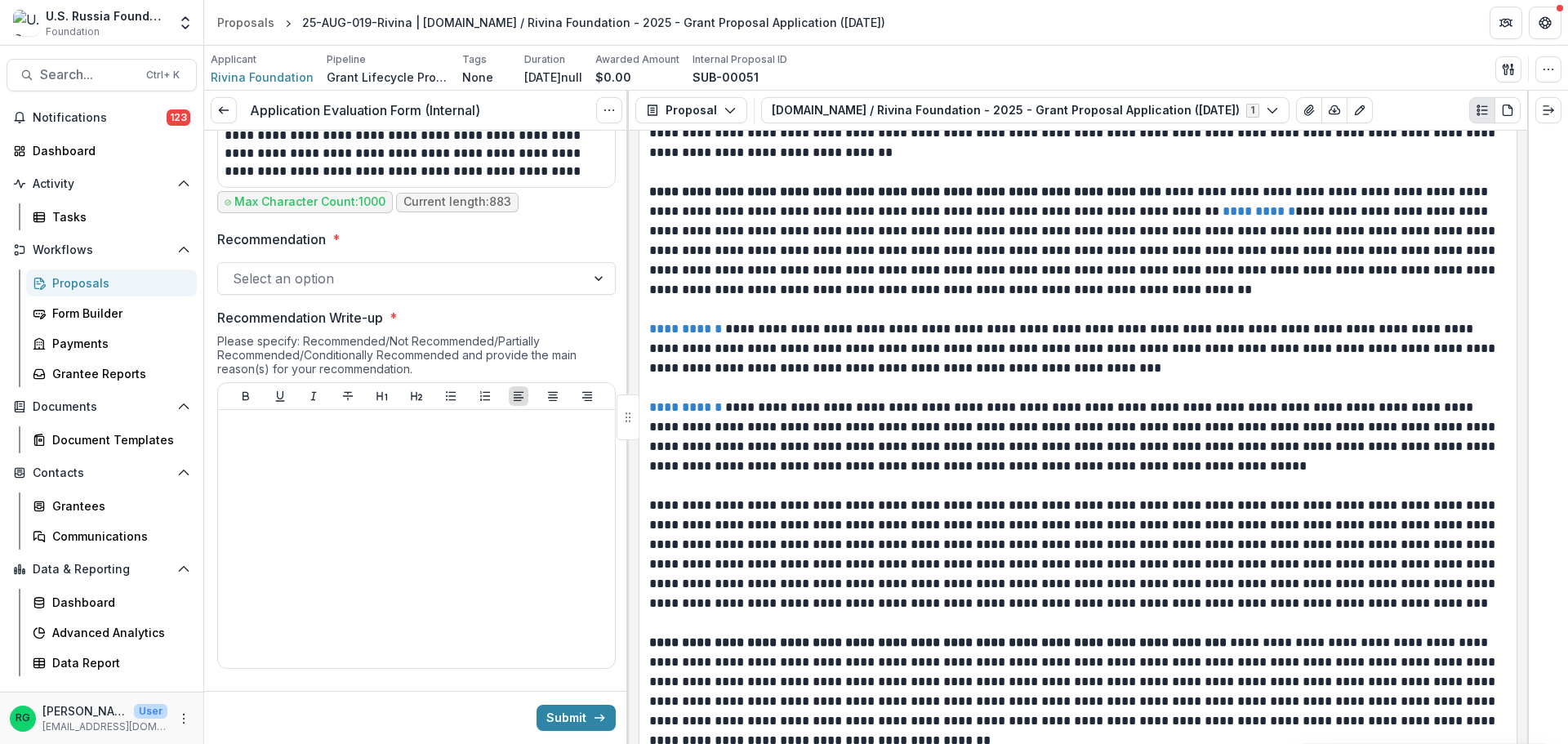
scroll to position [3475, 0]
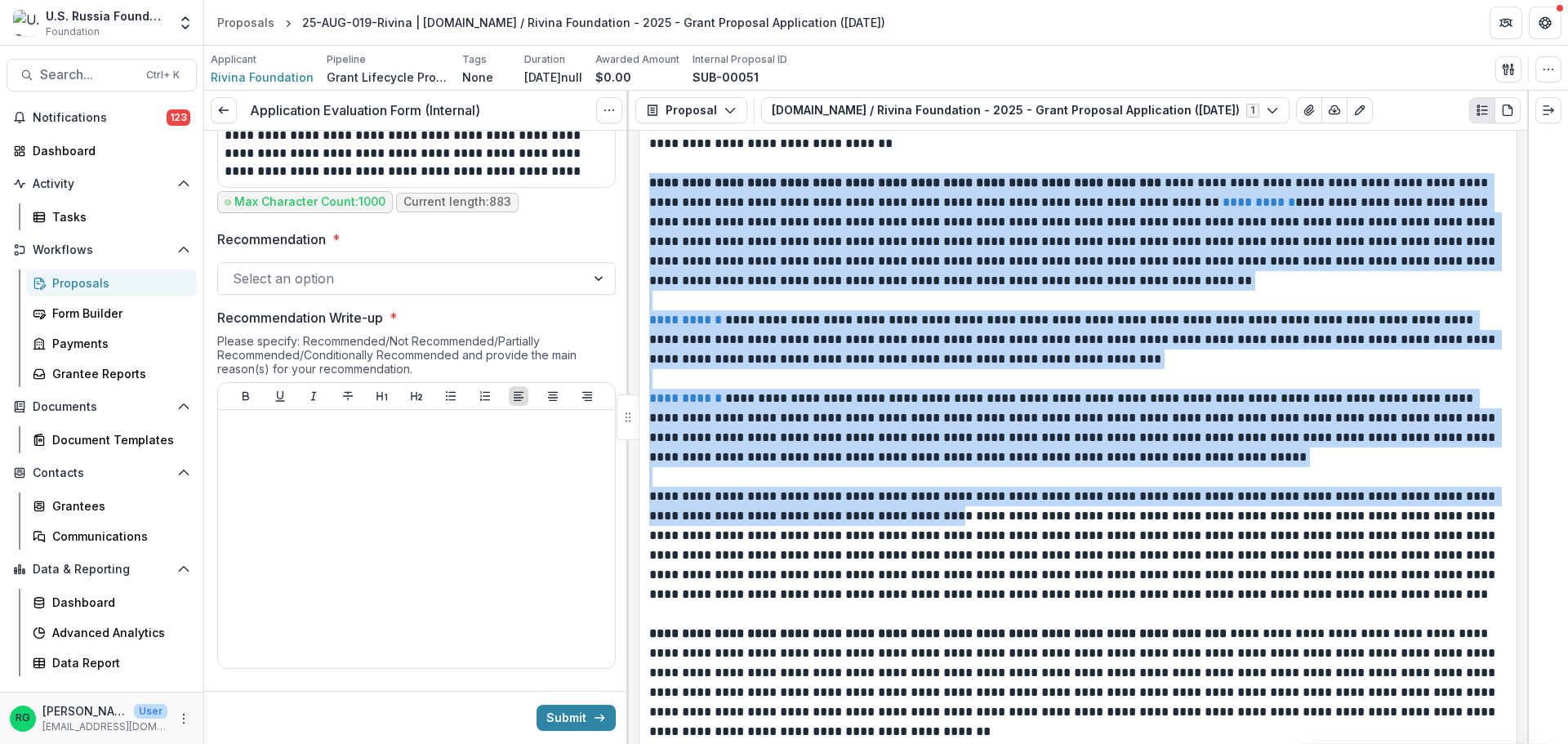
drag, startPoint x: 649, startPoint y: 181, endPoint x: 953, endPoint y: 518, distance: 453.9
click at [953, 518] on div "**********" at bounding box center [1078, 721] width 858 height 1294
click at [1095, 361] on p "**********" at bounding box center [1075, 339] width 853 height 59
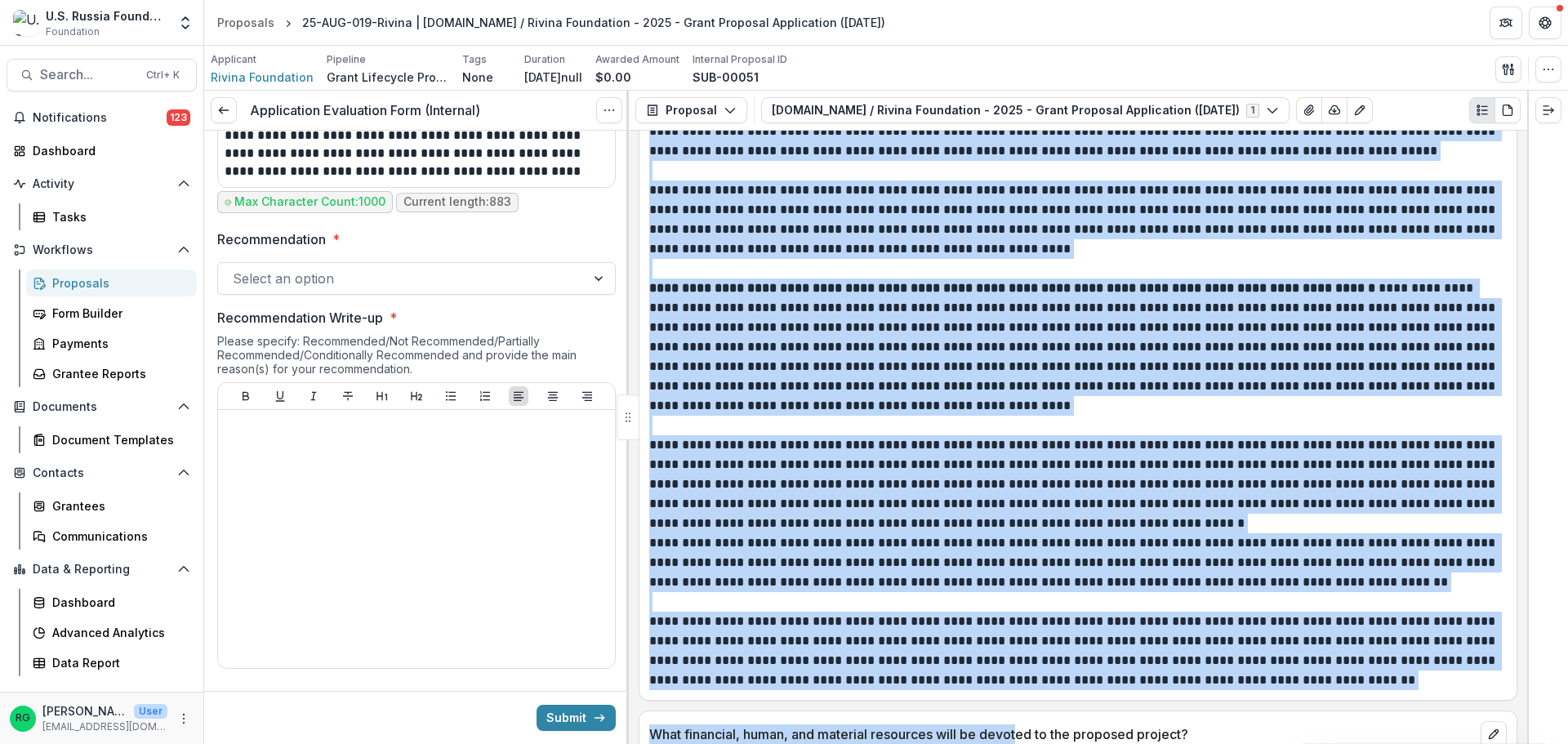
scroll to position [4176, 0]
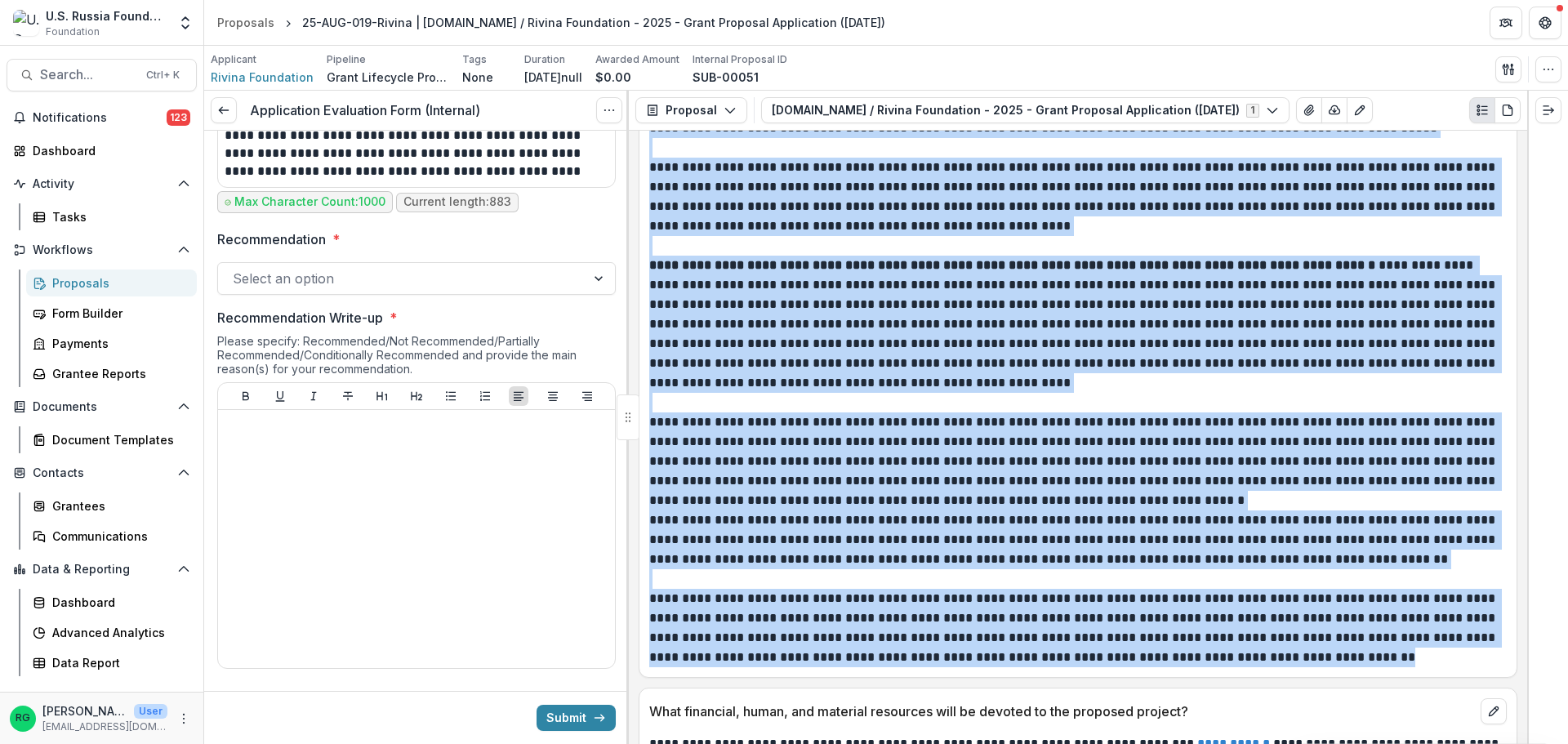
drag, startPoint x: 649, startPoint y: 327, endPoint x: 1227, endPoint y: 664, distance: 669.1
click at [1227, 664] on div "**********" at bounding box center [1078, 20] width 858 height 1294
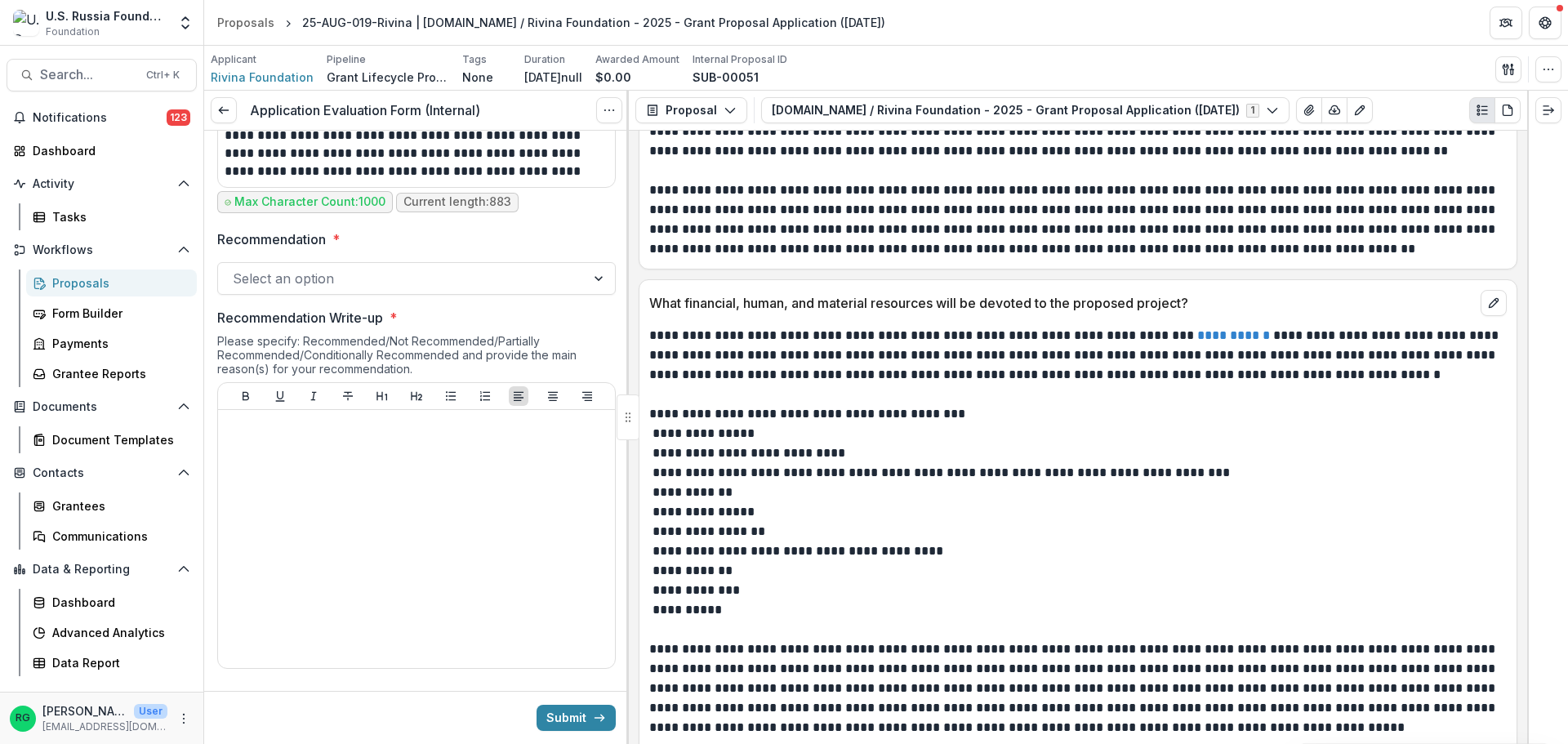
click at [910, 369] on p "**********" at bounding box center [1075, 355] width 853 height 59
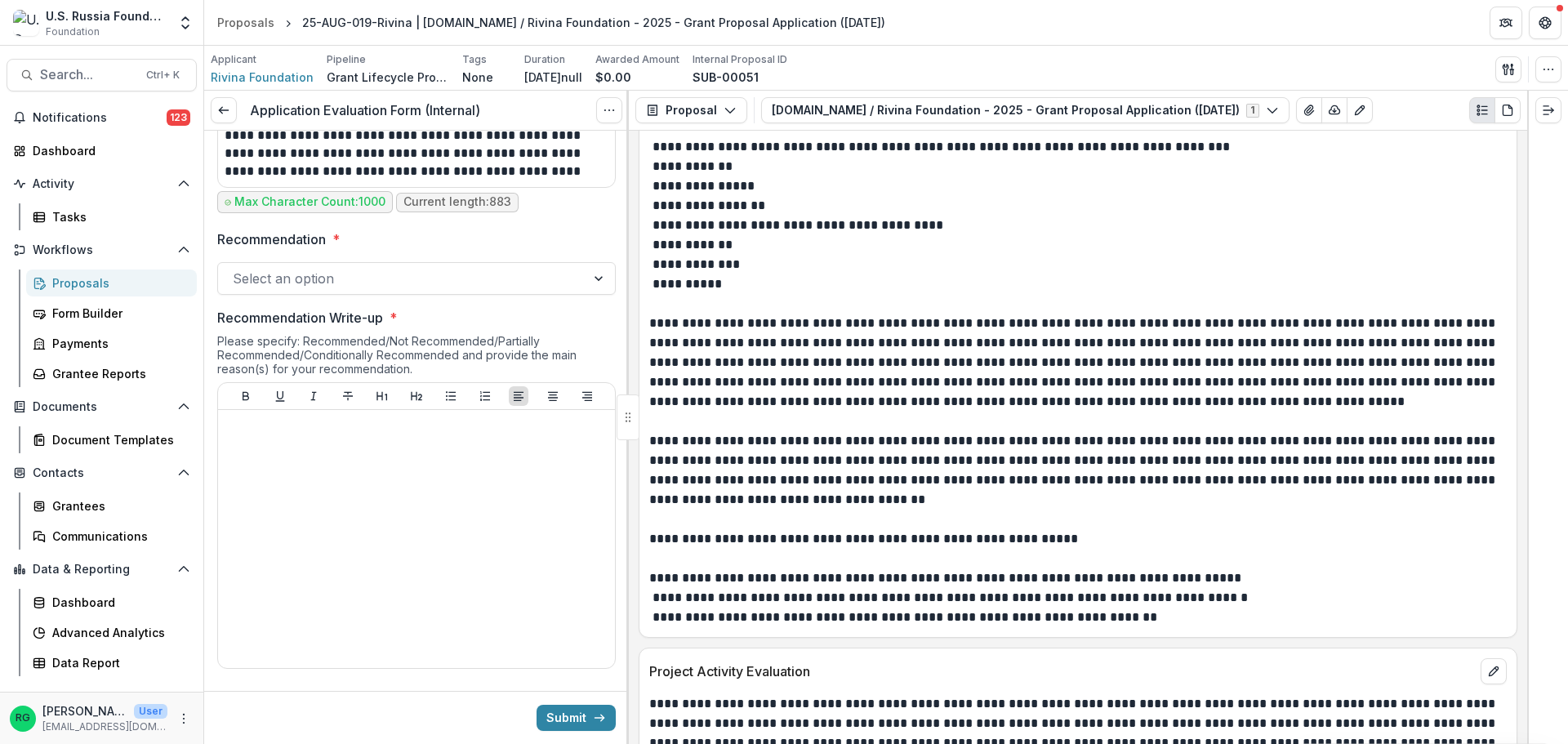
scroll to position [4911, 0]
drag, startPoint x: 1024, startPoint y: 618, endPoint x: 987, endPoint y: 617, distance: 37.0
click at [987, 617] on p "**********" at bounding box center [1075, 596] width 853 height 59
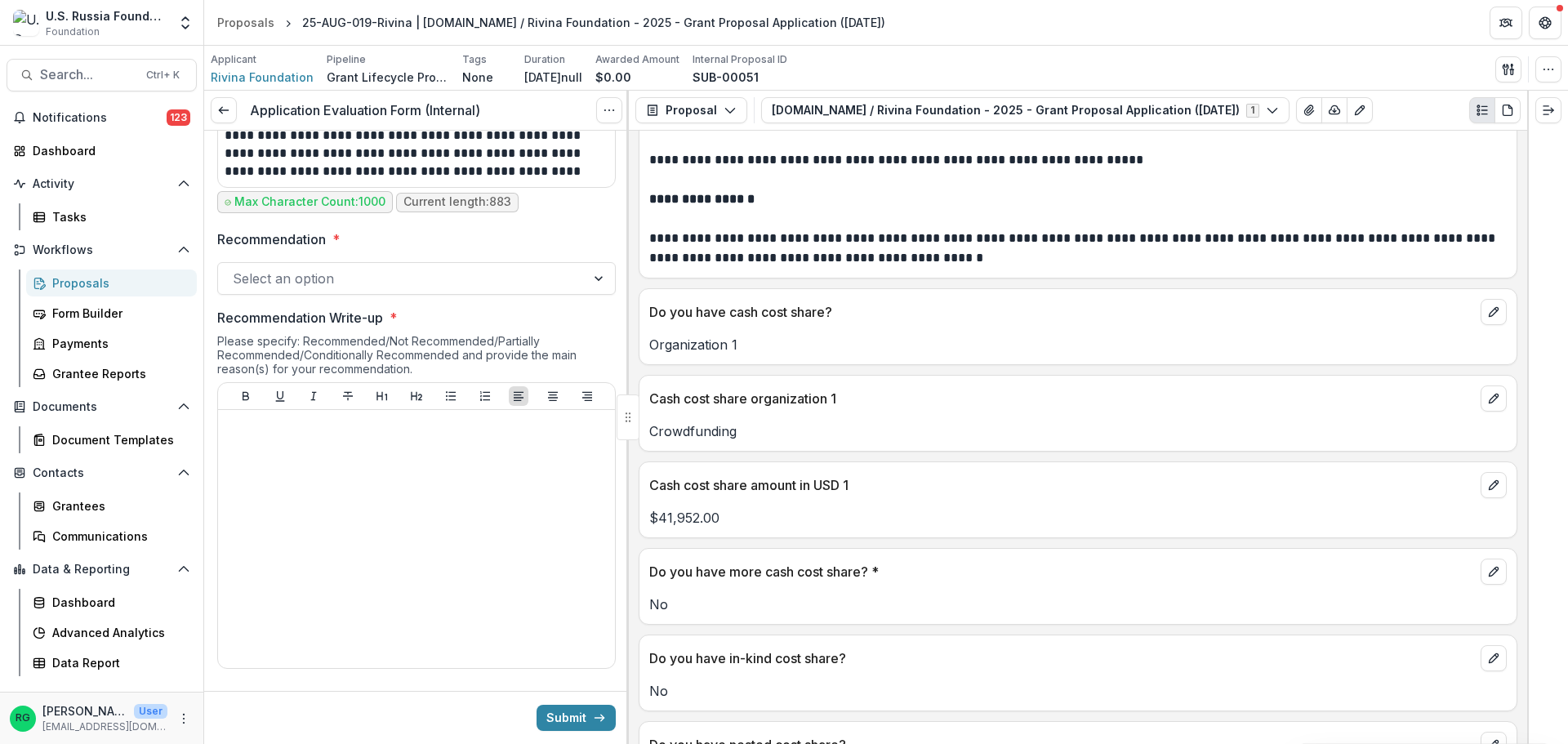
scroll to position [10383, 0]
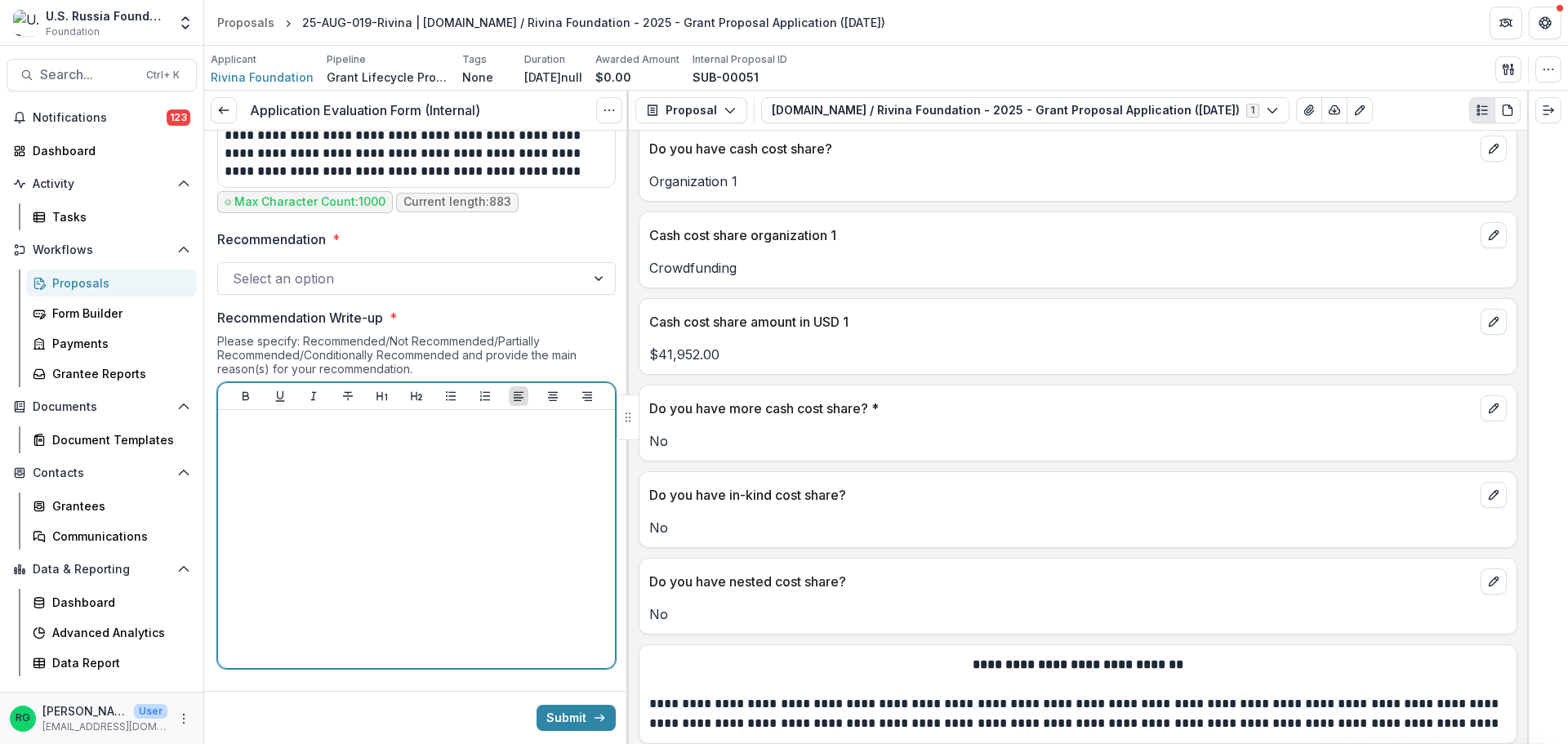
click at [281, 432] on p at bounding box center [416, 425] width 384 height 18
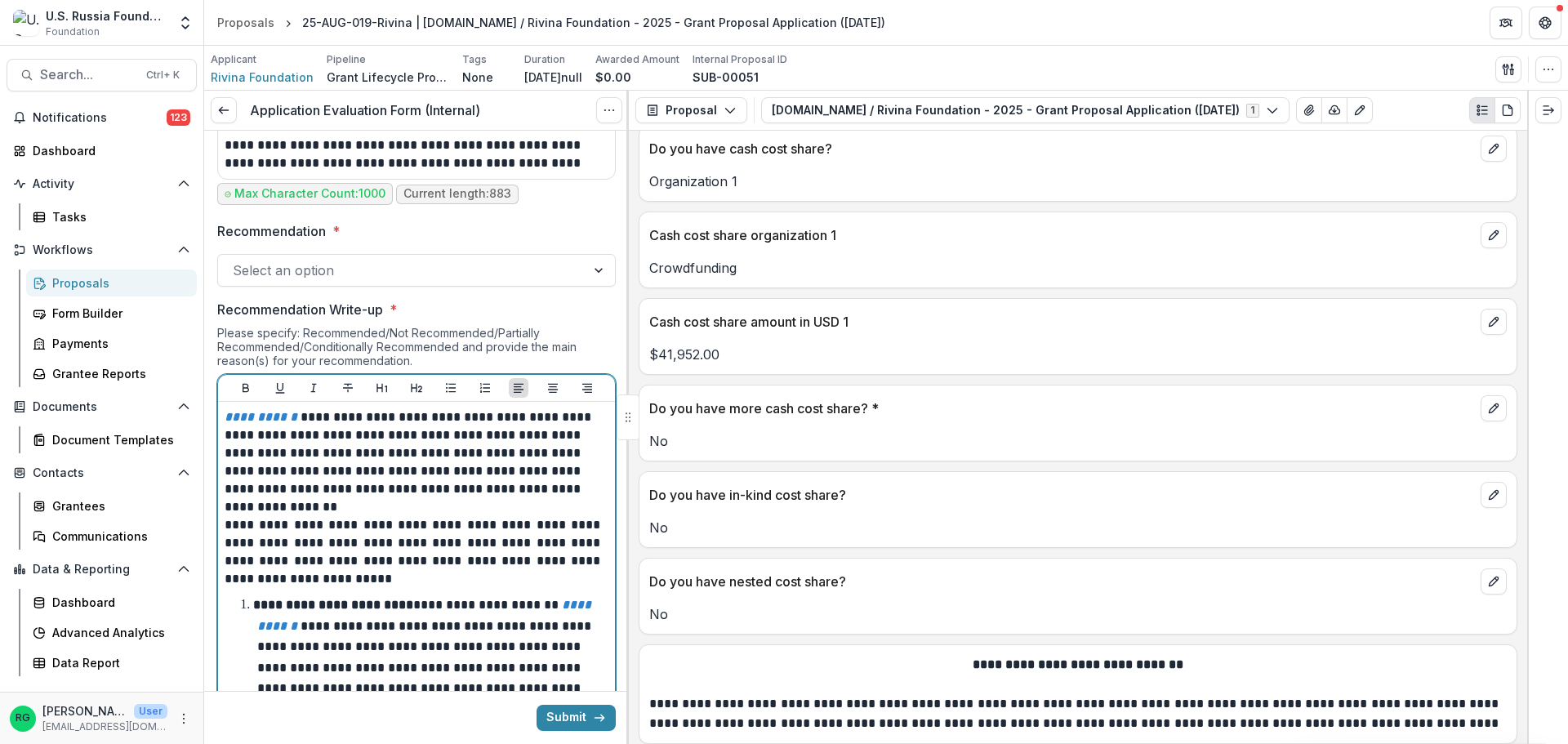
scroll to position [939, 0]
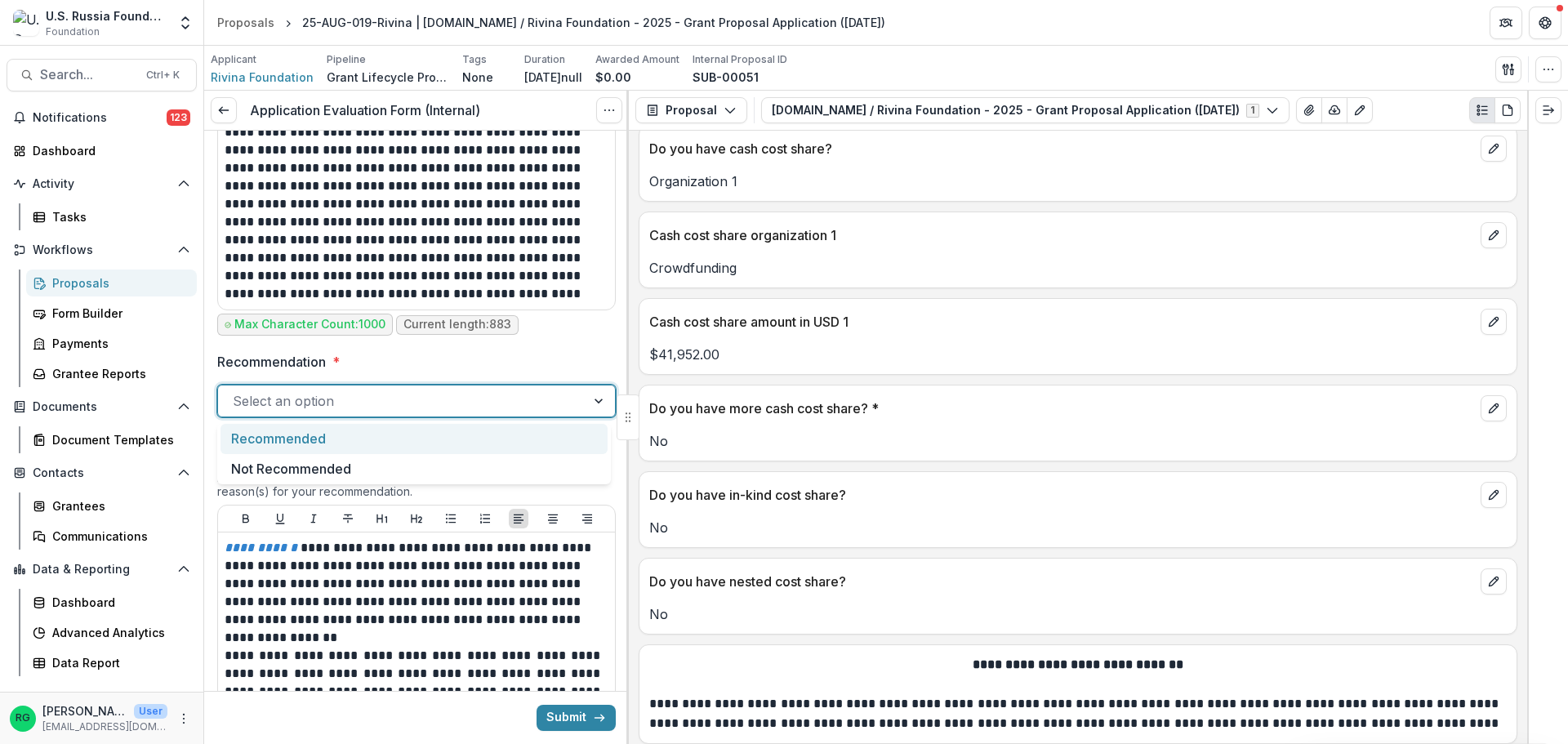
click at [595, 398] on div at bounding box center [600, 401] width 30 height 31
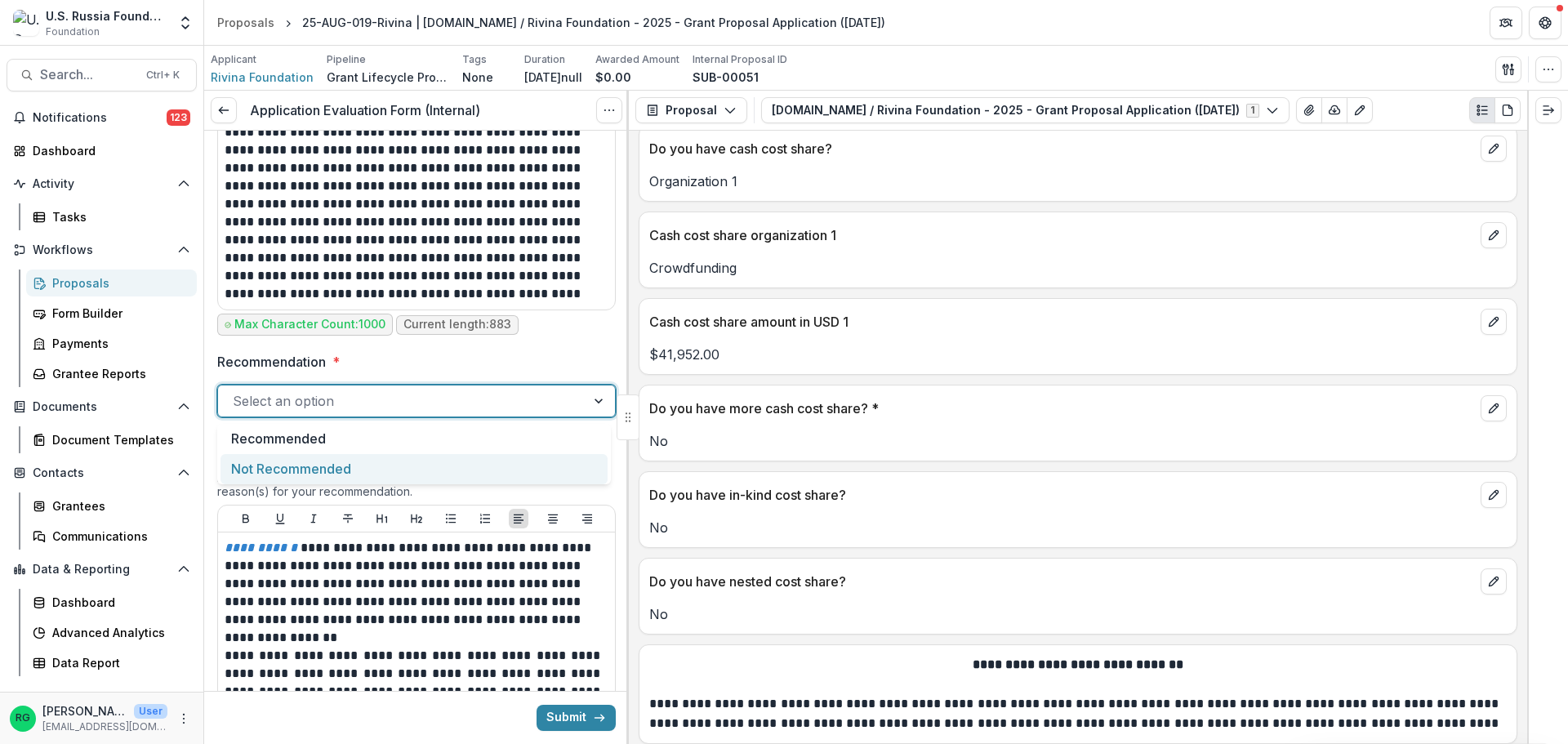
click at [366, 465] on div "Not Recommended" at bounding box center [415, 470] width 387 height 31
click at [459, 366] on label "Recommendation *" at bounding box center [412, 361] width 389 height 20
click at [237, 392] on input "Recommendation *" at bounding box center [234, 401] width 4 height 20
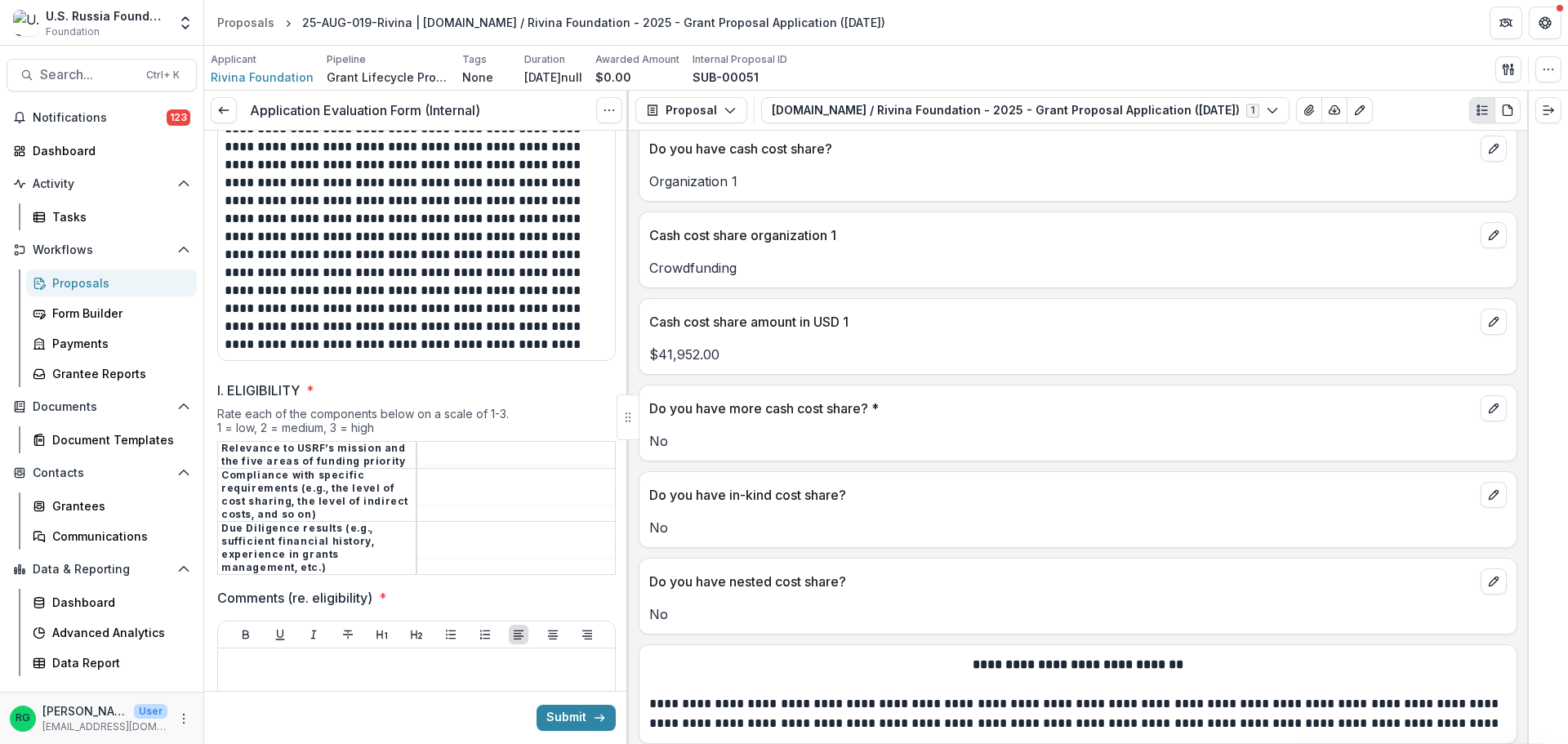
scroll to position [2328, 0]
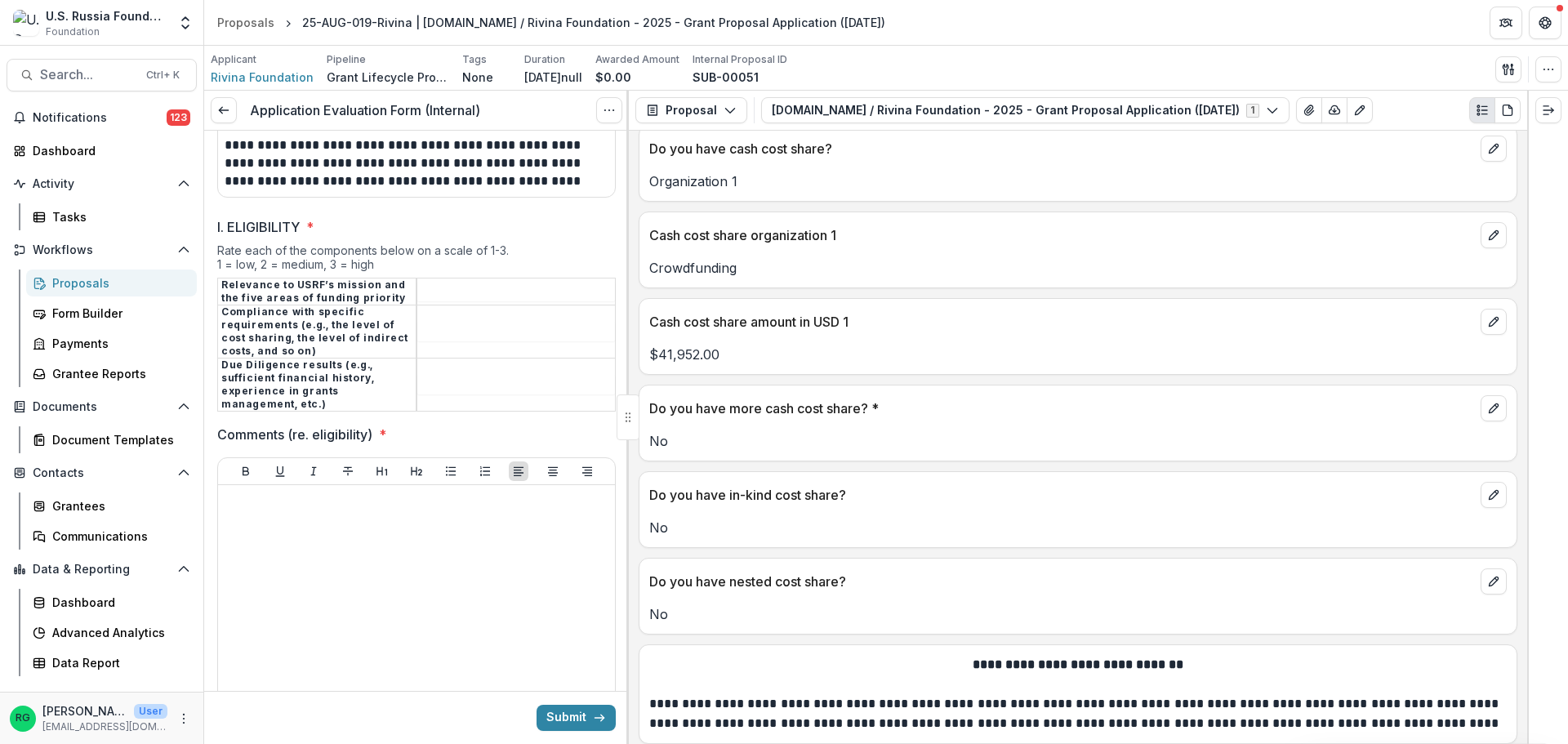
click at [471, 282] on input "I. ELIGIBILITY *" at bounding box center [516, 291] width 198 height 20
type input "*"
click at [467, 322] on input "I. ELIGIBILITY *" at bounding box center [516, 331] width 198 height 20
type input "*"
click at [459, 358] on td at bounding box center [516, 384] width 200 height 54
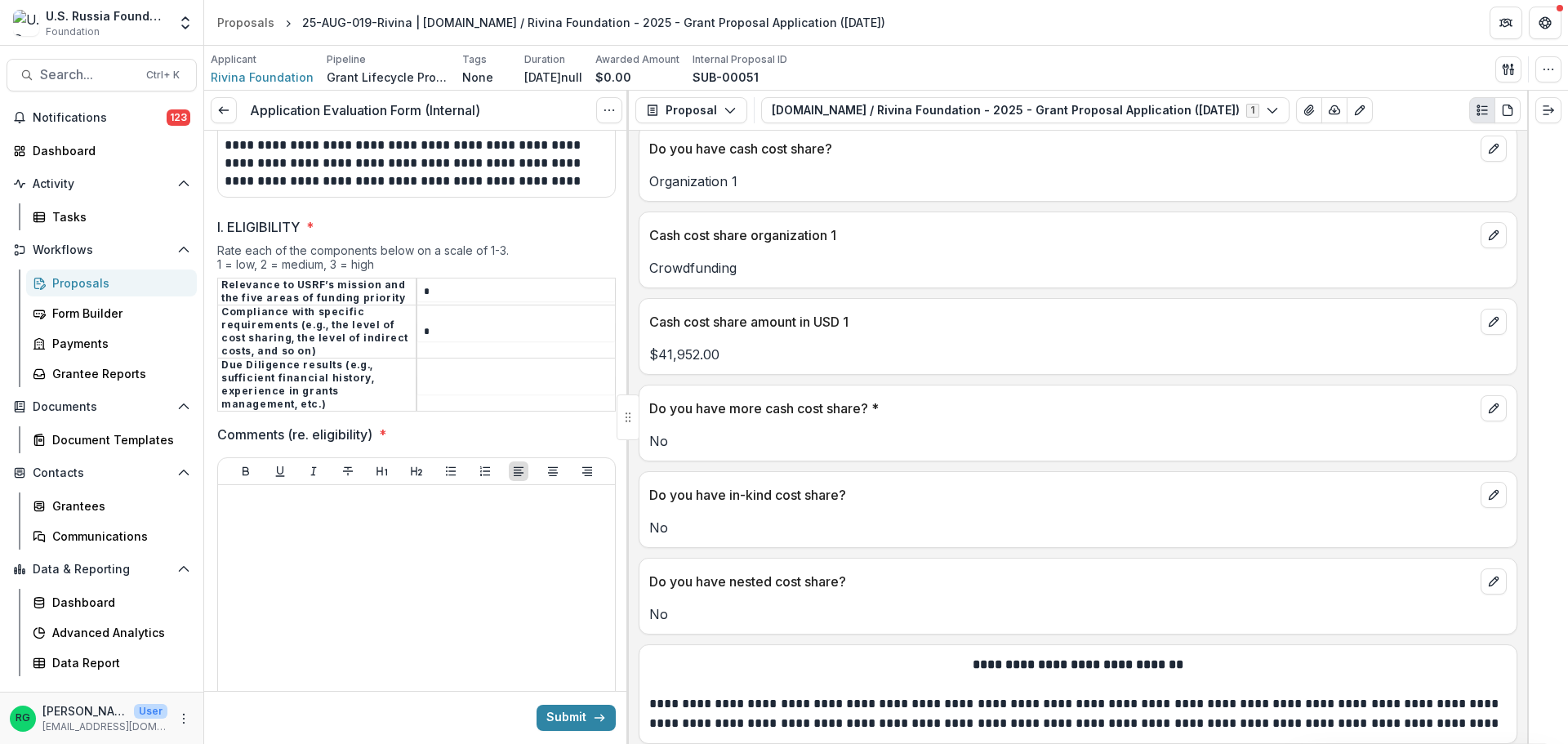
click at [443, 375] on input "I. ELIGIBILITY *" at bounding box center [516, 384] width 198 height 20
type input "*"
click at [289, 501] on div at bounding box center [416, 614] width 384 height 245
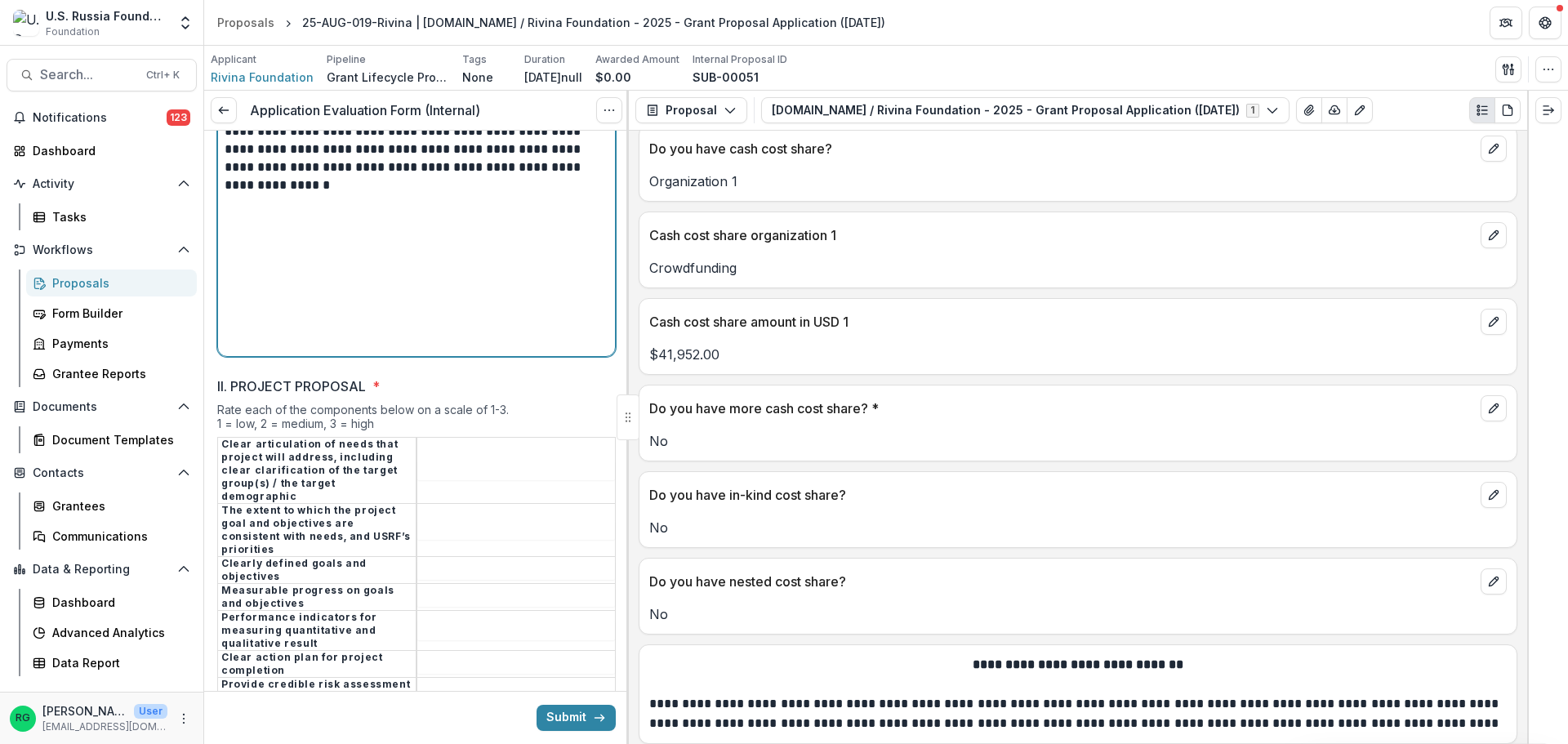
scroll to position [2736, 0]
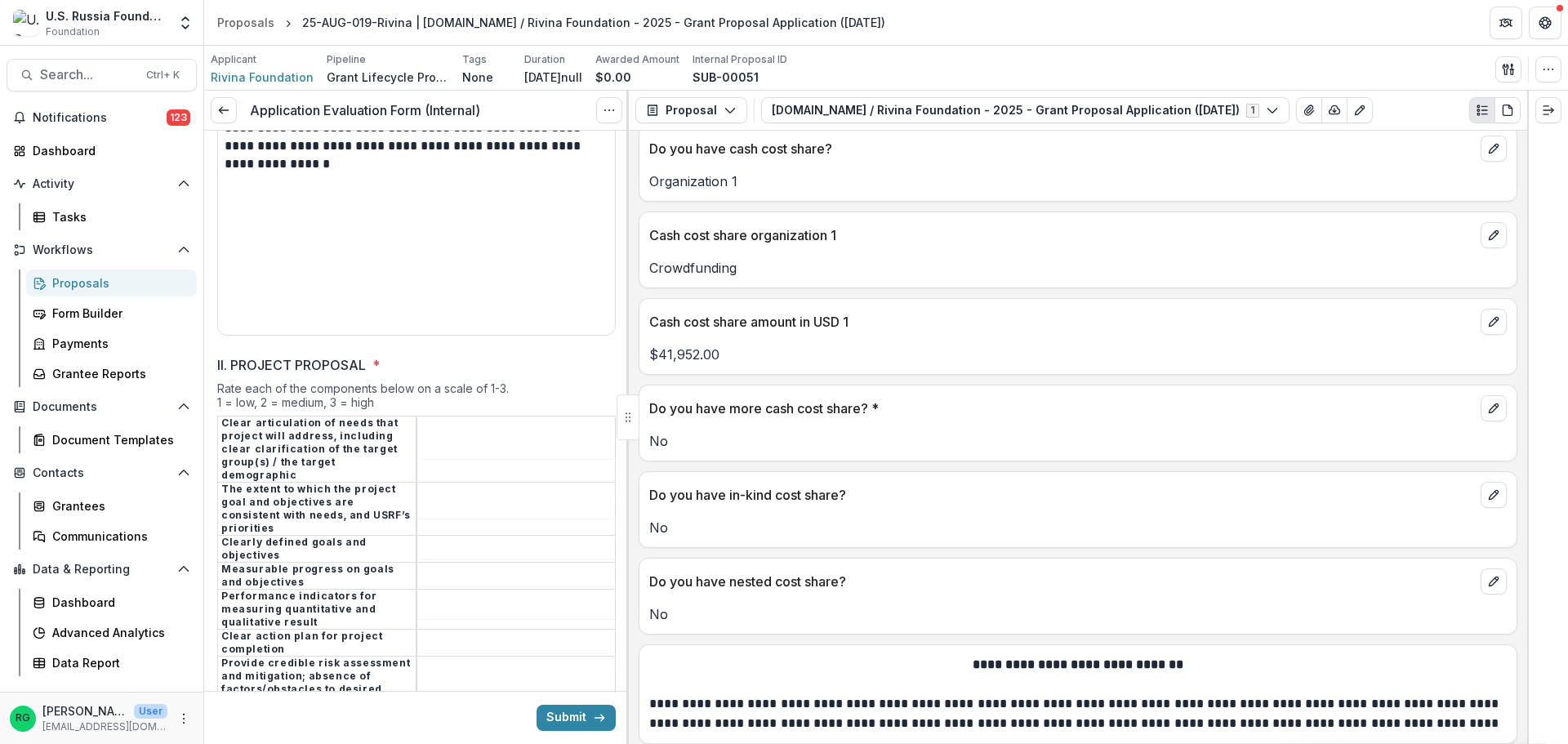
click at [467, 439] on input "II. PROJECT PROPOSAL *" at bounding box center [516, 448] width 198 height 20
type input "*"
click at [453, 499] on input "II. PROJECT PROPOSAL *" at bounding box center [516, 509] width 198 height 20
type input "*"
click at [444, 633] on input "II. PROJECT PROPOSAL *" at bounding box center [516, 642] width 198 height 20
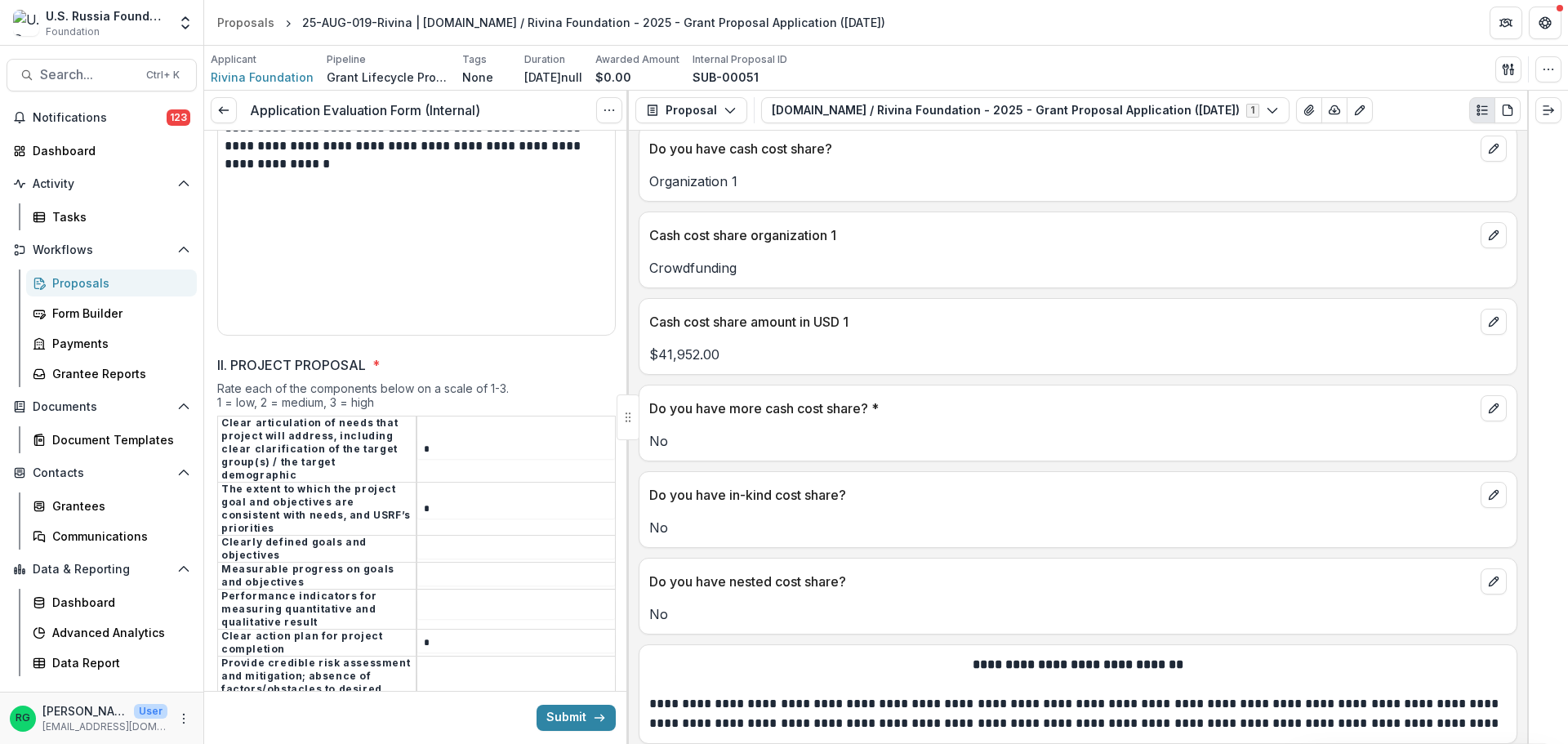
type input "*"
click at [448, 673] on input "II. PROJECT PROPOSAL *" at bounding box center [516, 682] width 198 height 20
type input "*"
click at [458, 539] on input "II. PROJECT PROPOSAL *" at bounding box center [516, 549] width 198 height 20
type input "*"
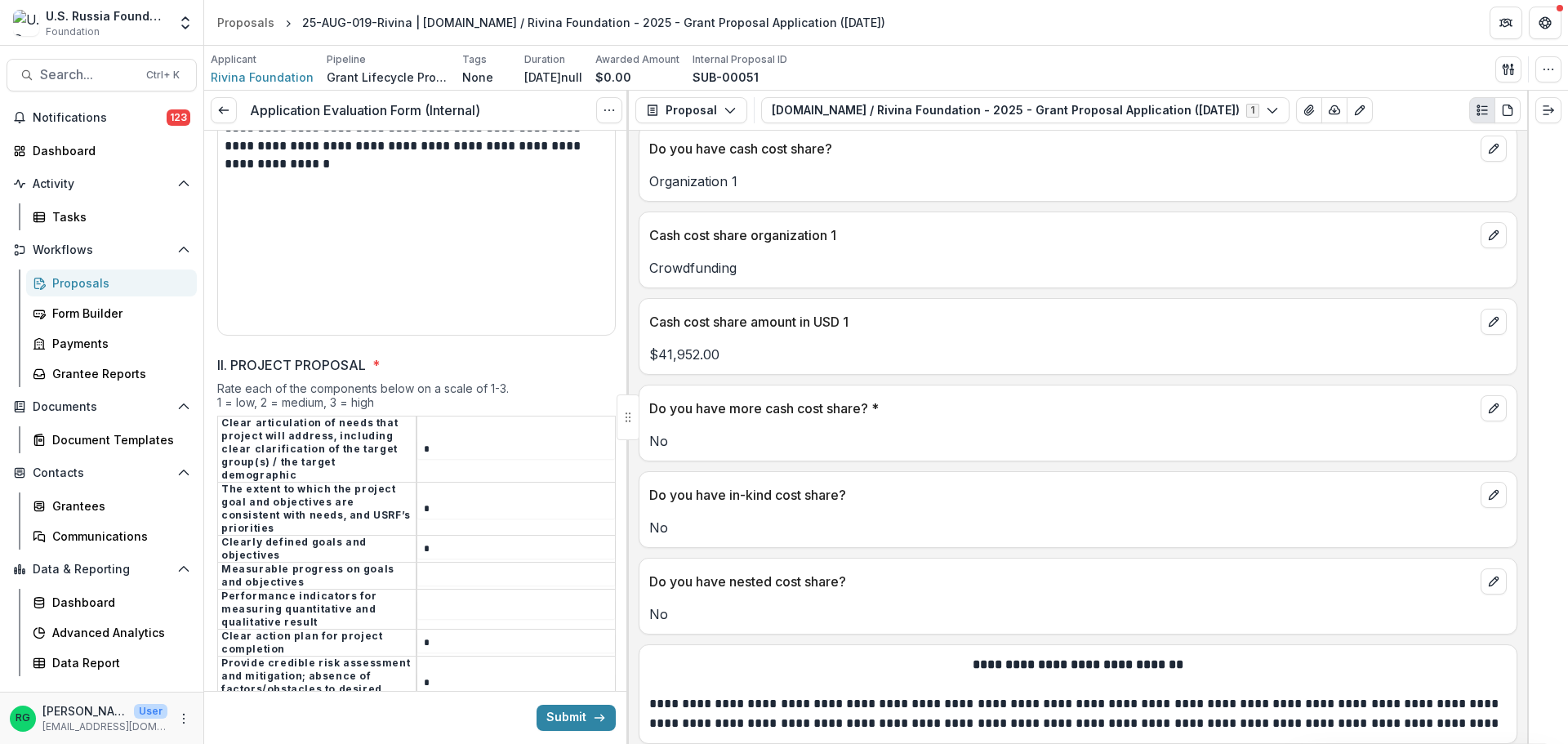
click at [458, 589] on td at bounding box center [516, 608] width 200 height 40
click at [455, 600] on input "II. PROJECT PROPOSAL *" at bounding box center [516, 609] width 198 height 20
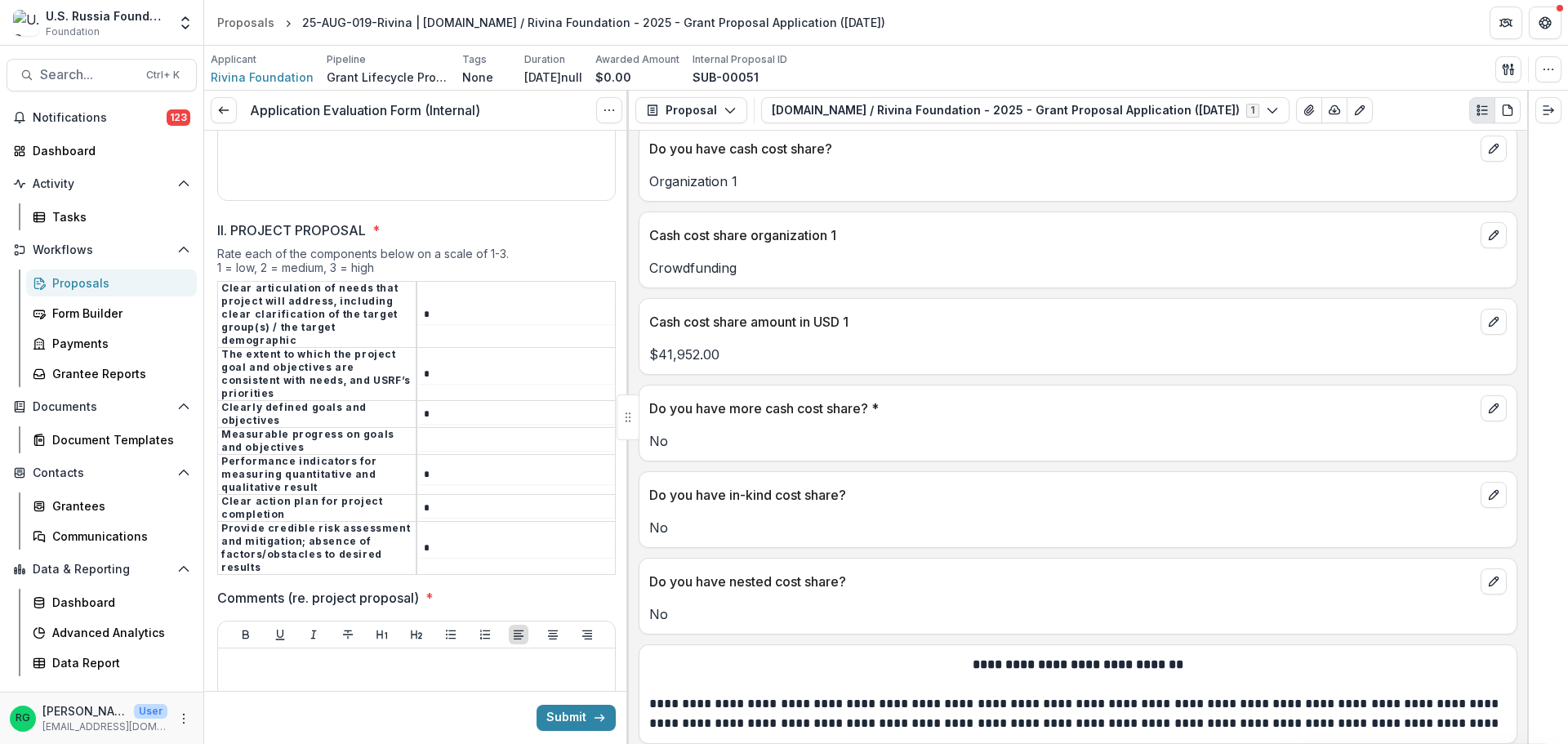
scroll to position [2900, 0]
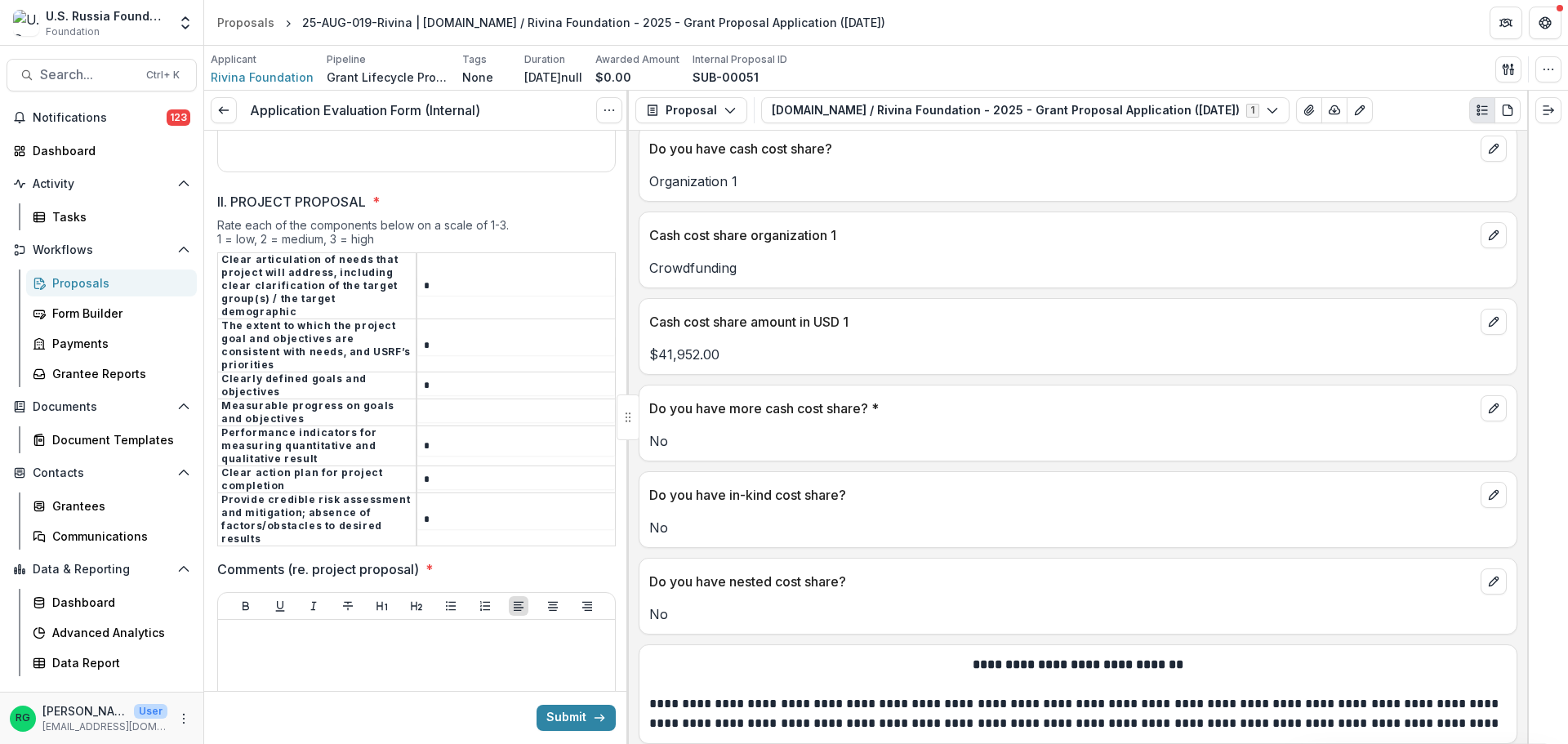
type input "*"
click at [432, 403] on input "II. PROJECT PROPOSAL *" at bounding box center [516, 412] width 198 height 20
type input "*"
click at [309, 627] on div at bounding box center [416, 749] width 384 height 245
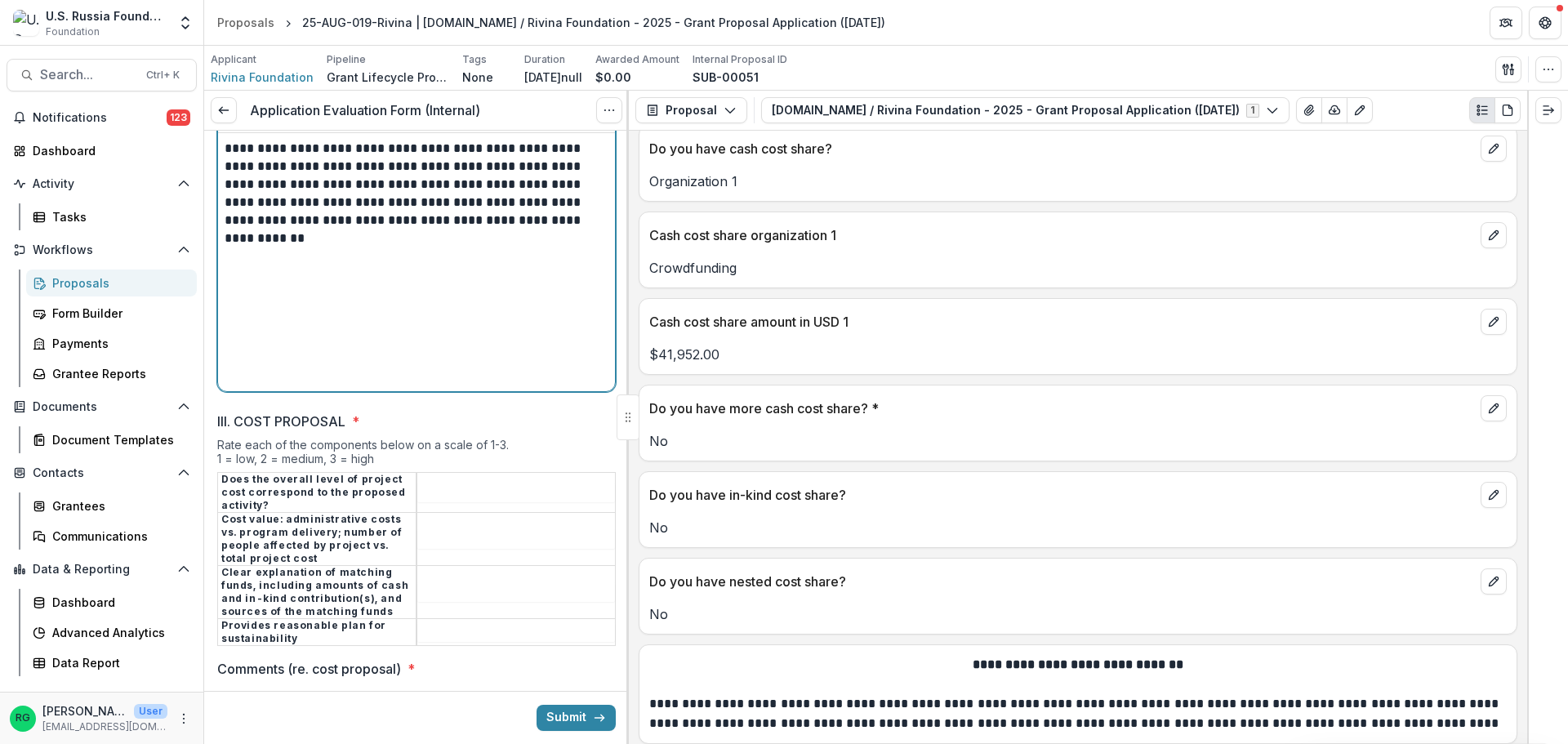
scroll to position [3390, 0]
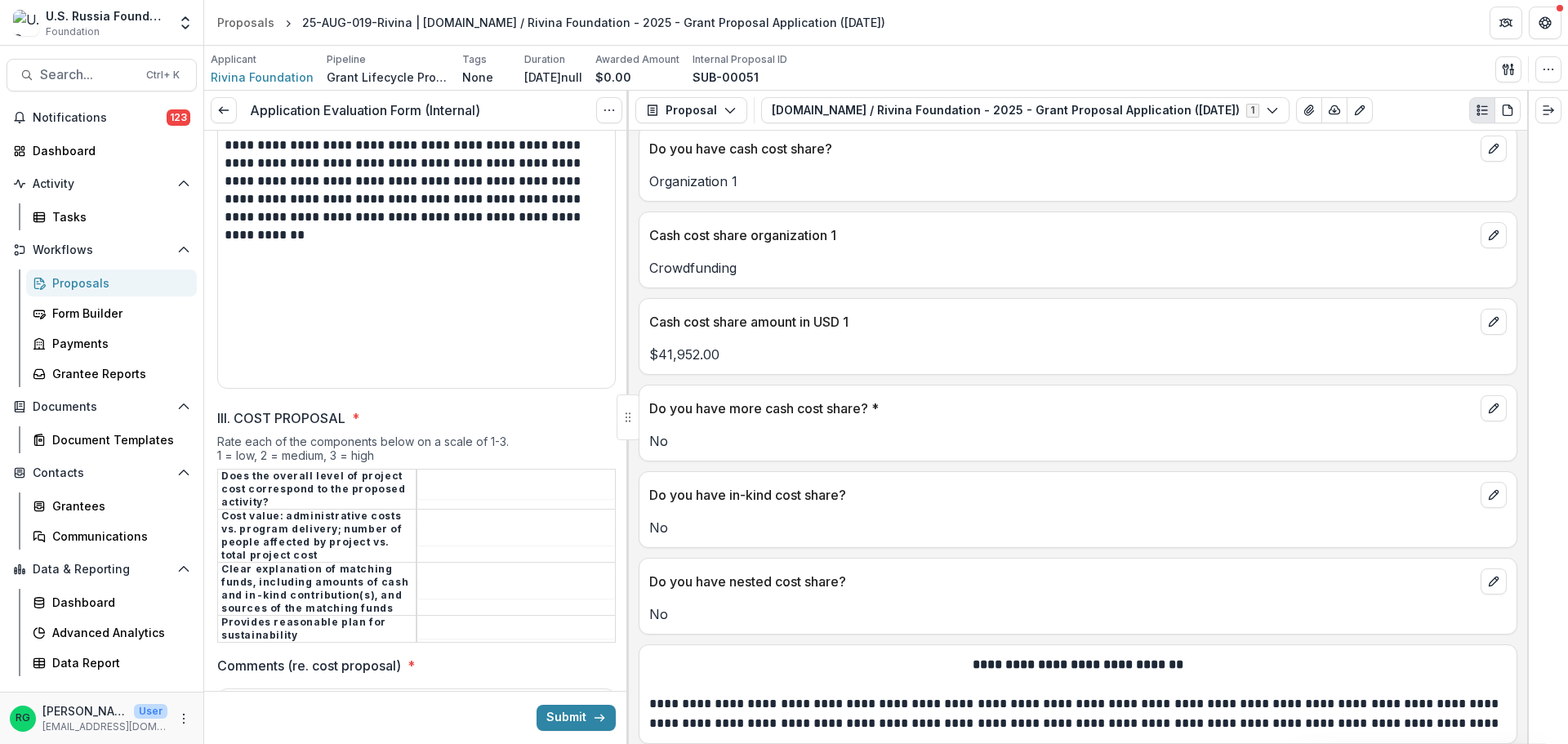
click at [460, 479] on input "III. COST PROPOSAL *" at bounding box center [516, 488] width 198 height 20
type input "*"
click at [448, 509] on td at bounding box center [516, 535] width 200 height 54
click at [441, 526] on input "III. COST PROPOSAL *" at bounding box center [516, 535] width 198 height 20
type input "*"
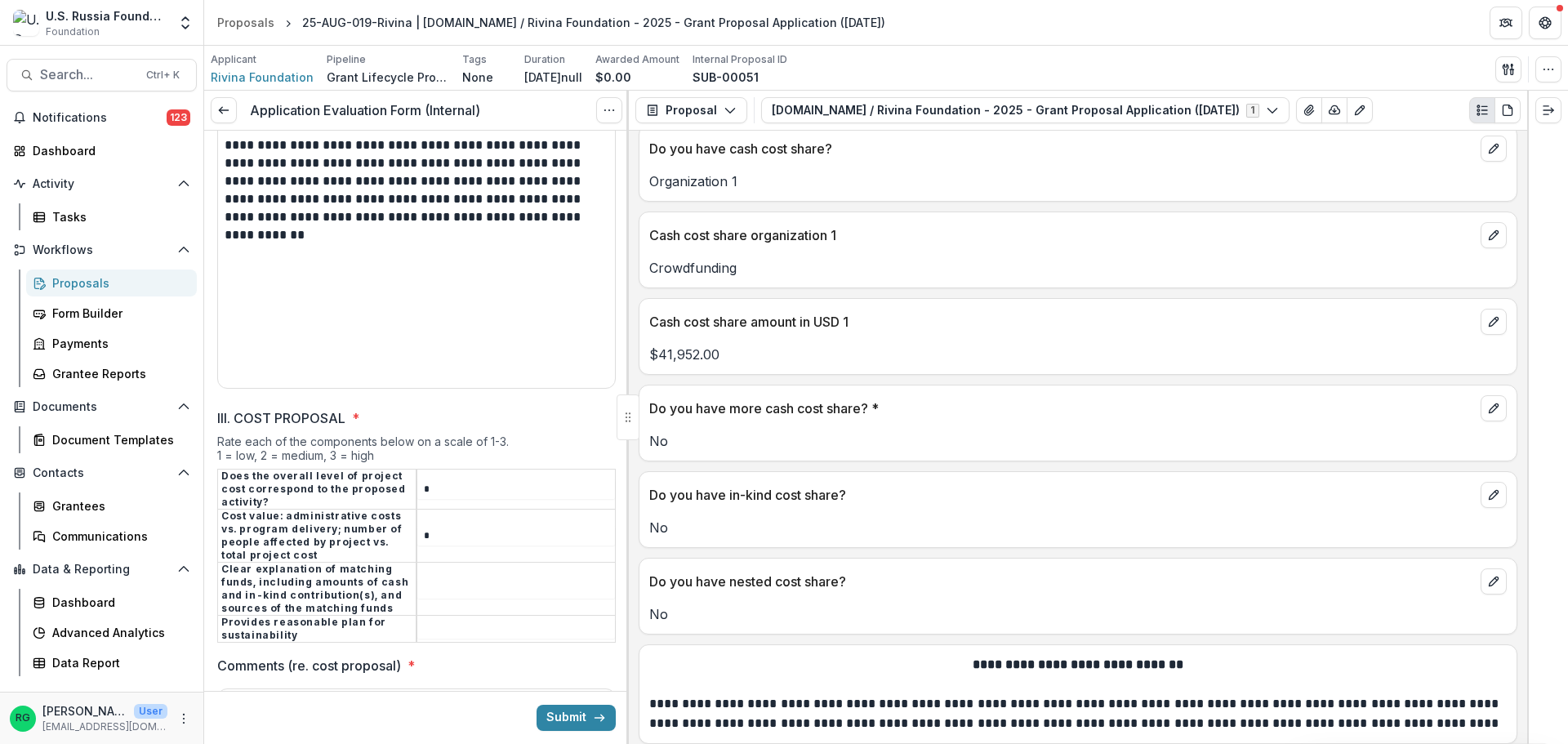
click at [437, 562] on td at bounding box center [516, 589] width 200 height 54
click at [437, 579] on input "III. COST PROPOSAL *" at bounding box center [516, 589] width 198 height 20
type input "*"
click at [437, 619] on input "III. COST PROPOSAL *" at bounding box center [516, 628] width 198 height 20
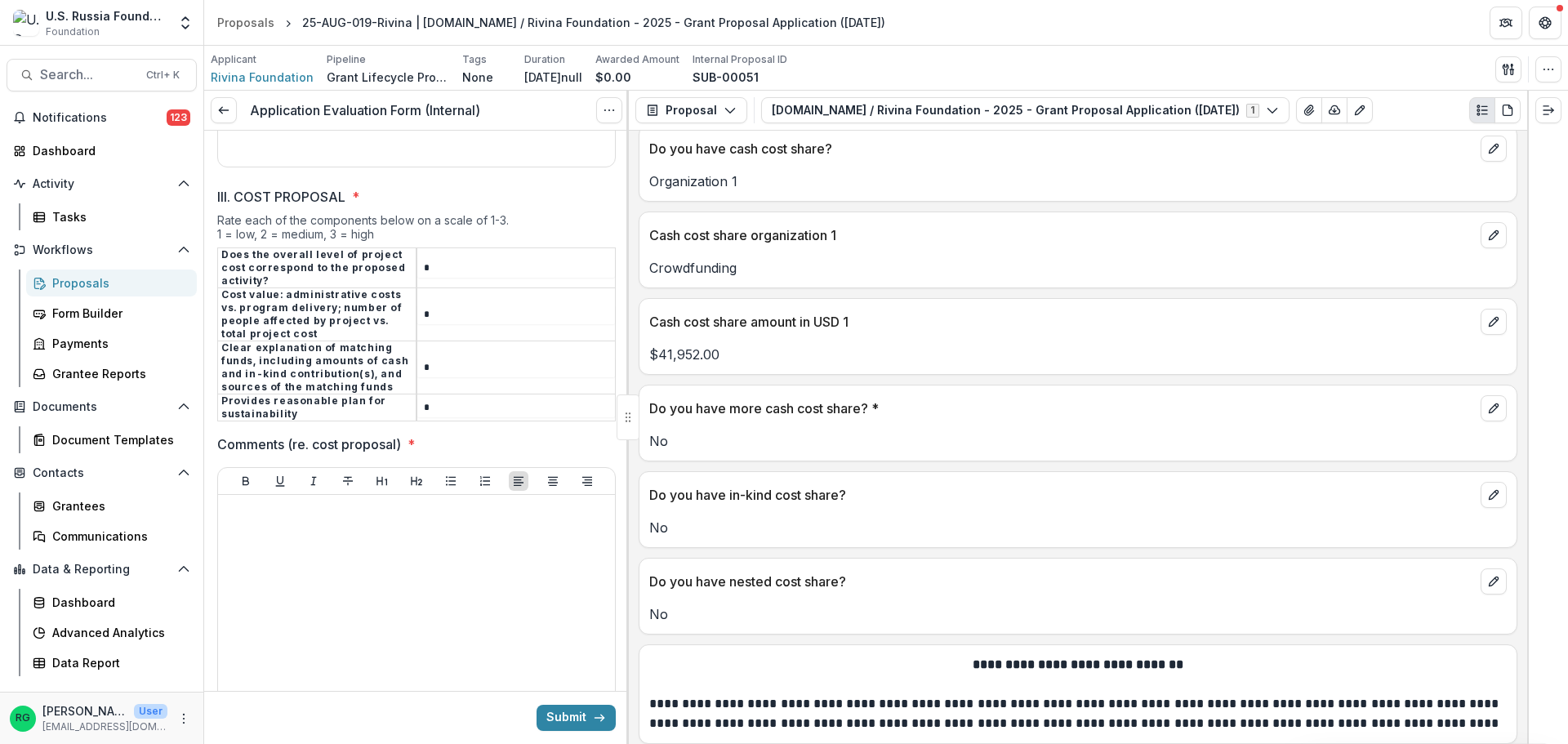
scroll to position [3634, 0]
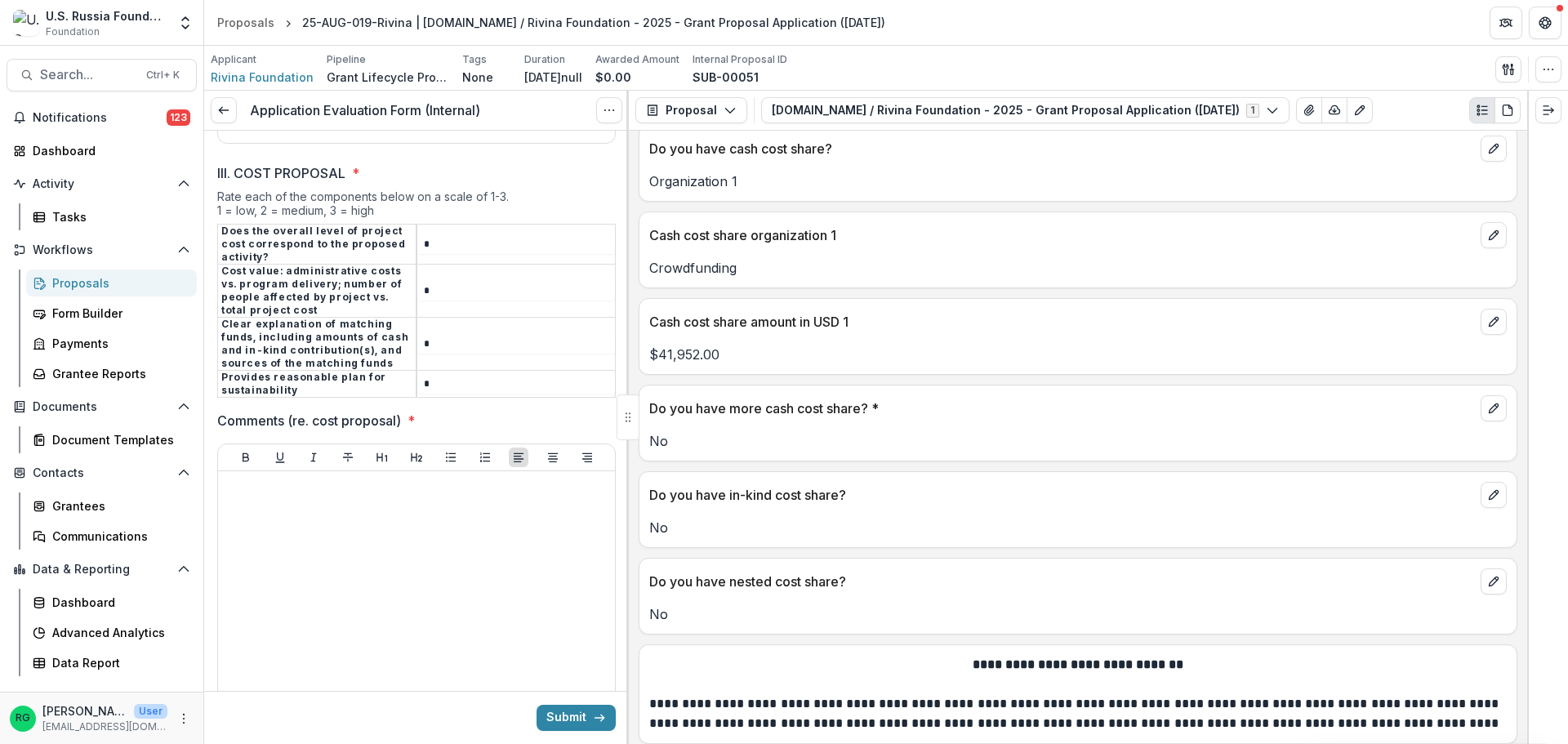
type input "*"
click at [277, 478] on div at bounding box center [416, 600] width 384 height 245
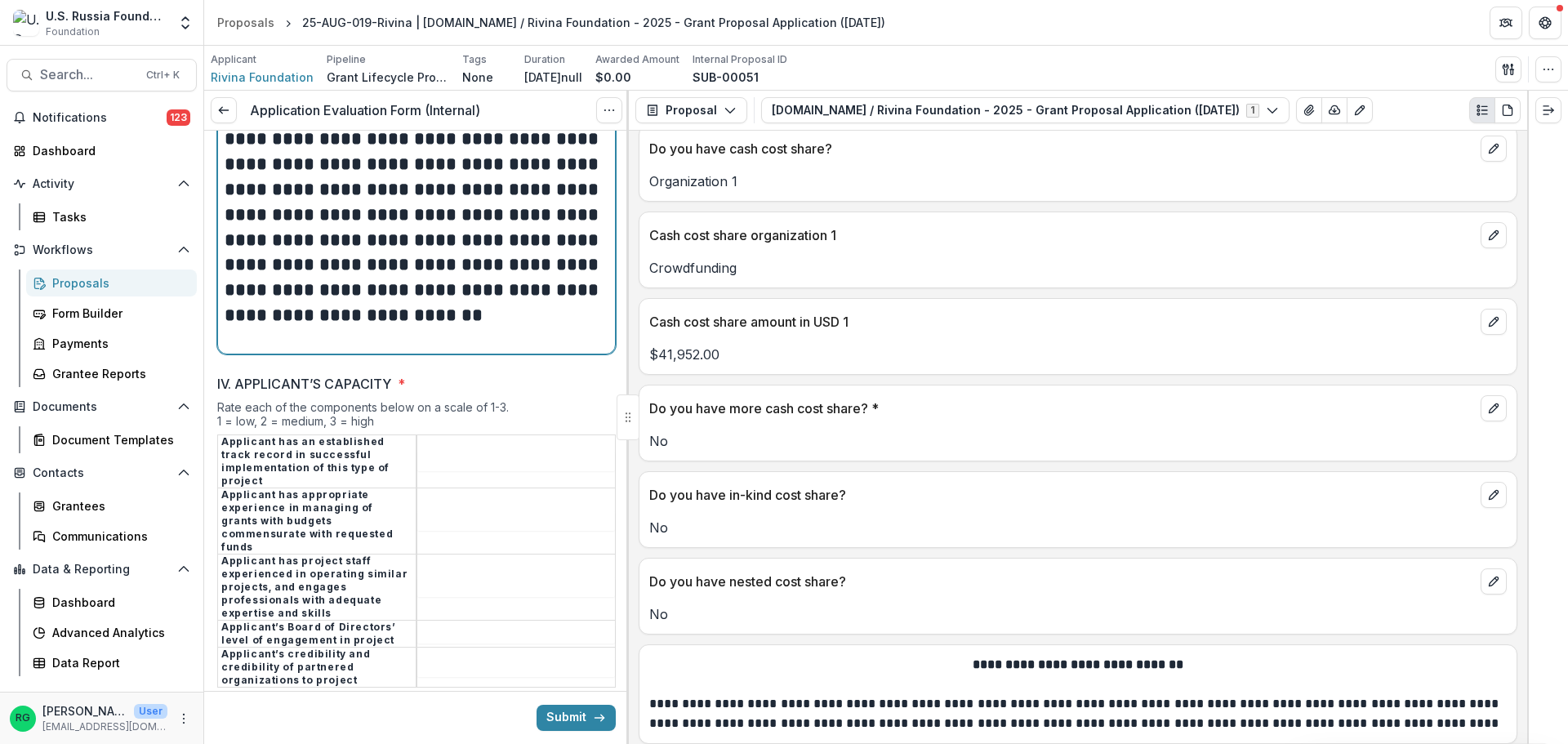
scroll to position [4206, 0]
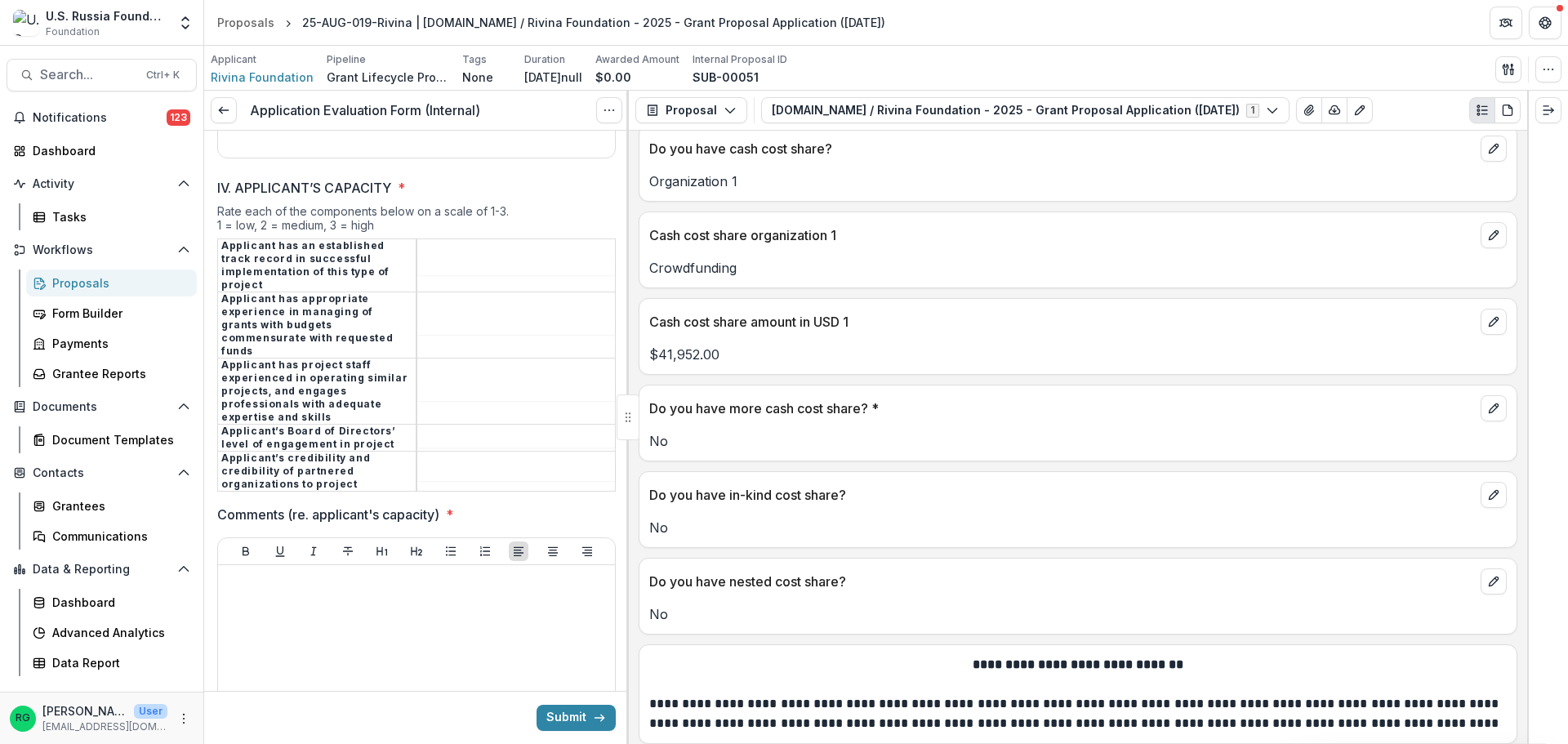
click at [458, 256] on input "IV. APPLICANT’S CAPACITY *" at bounding box center [516, 265] width 198 height 20
type input "*"
click at [449, 315] on input "IV. APPLICANT’S CAPACITY *" at bounding box center [516, 324] width 198 height 20
type input "*"
click at [428, 358] on td at bounding box center [516, 391] width 200 height 66
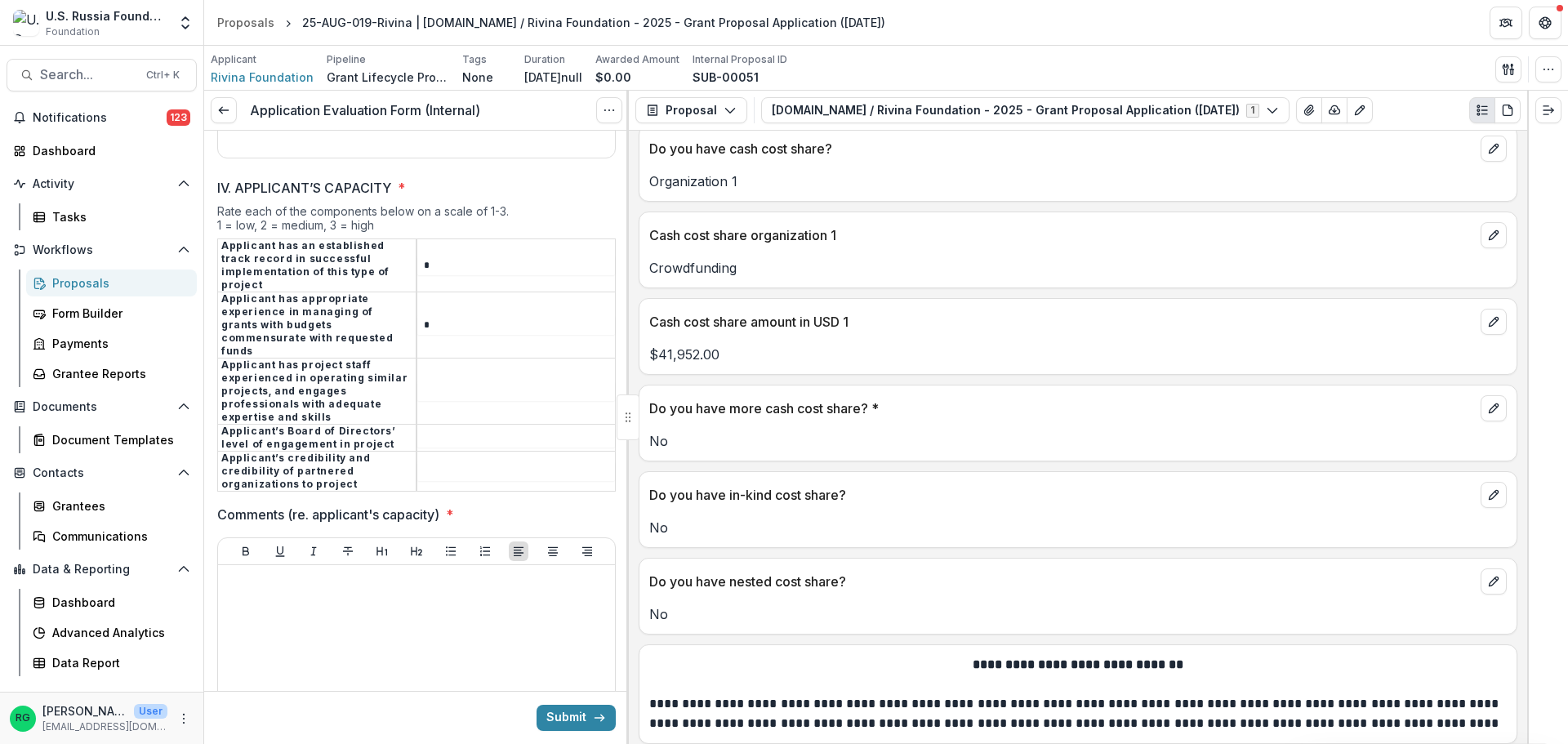
click at [423, 381] on input "IV. APPLICANT’S CAPACITY *" at bounding box center [516, 391] width 198 height 20
type input "*"
click at [444, 428] on input "IV. APPLICANT’S CAPACITY *" at bounding box center [516, 437] width 198 height 20
type input "*"
click at [441, 461] on input "IV. APPLICANT’S CAPACITY *" at bounding box center [516, 471] width 198 height 20
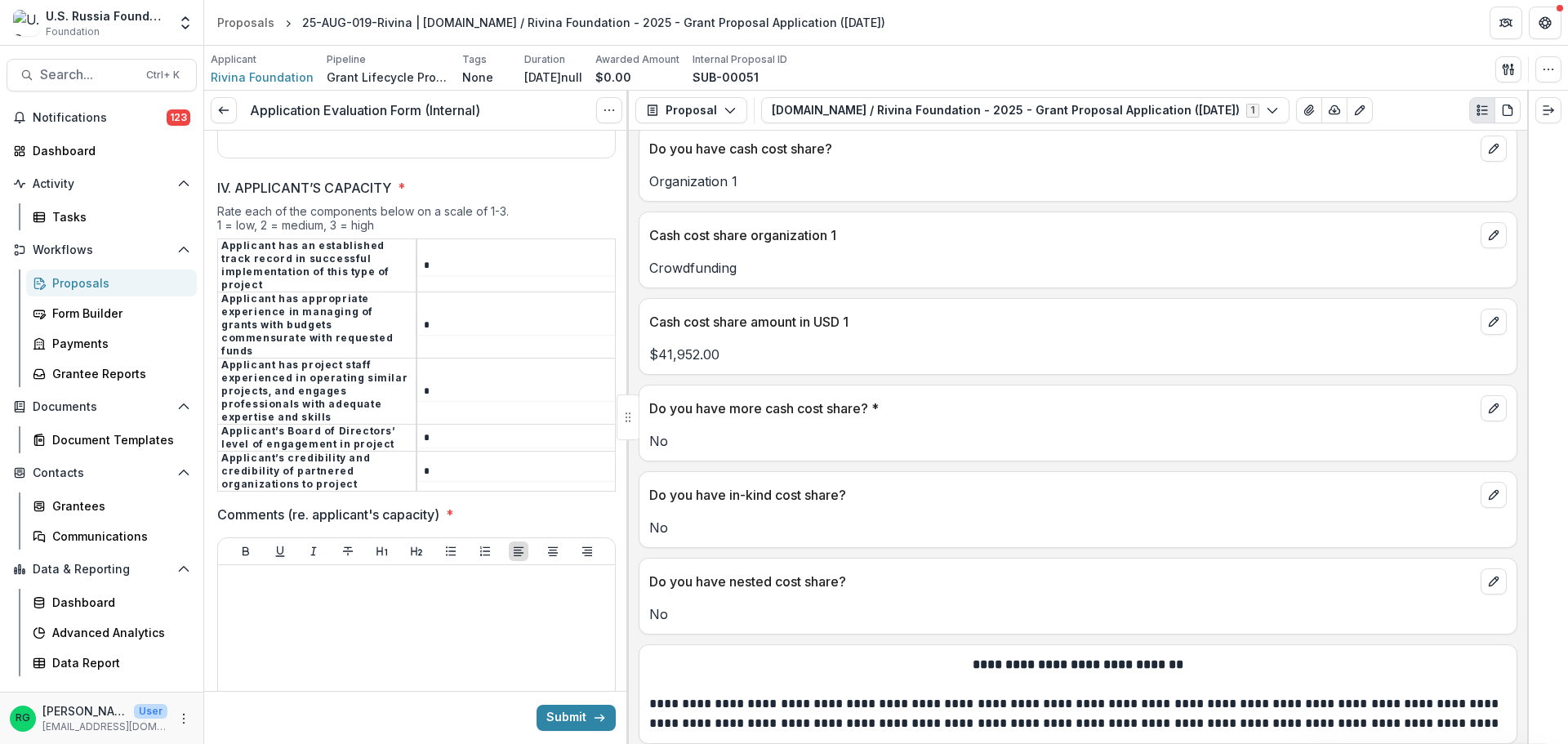
type input "*"
click at [299, 572] on div at bounding box center [416, 694] width 384 height 245
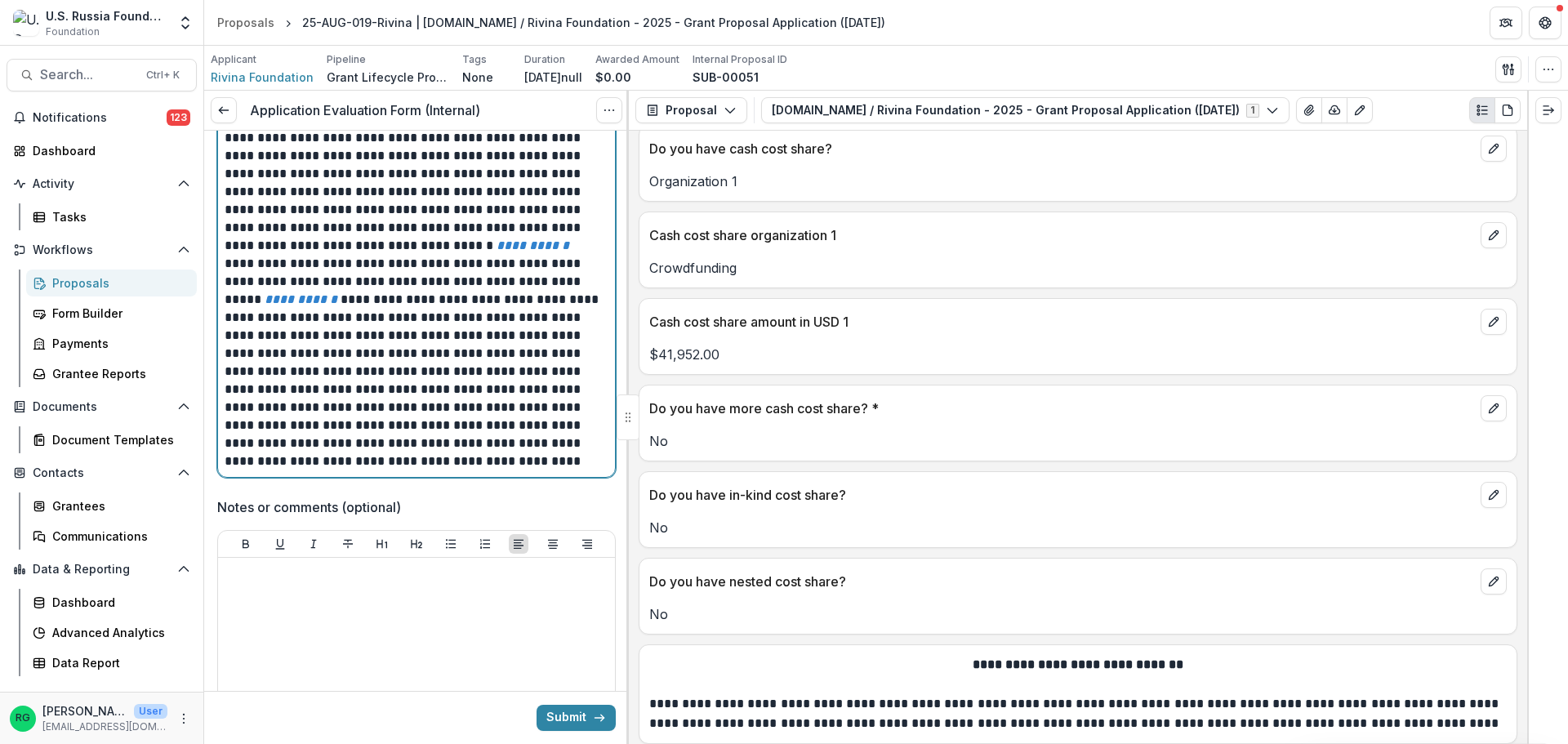
scroll to position [4796, 0]
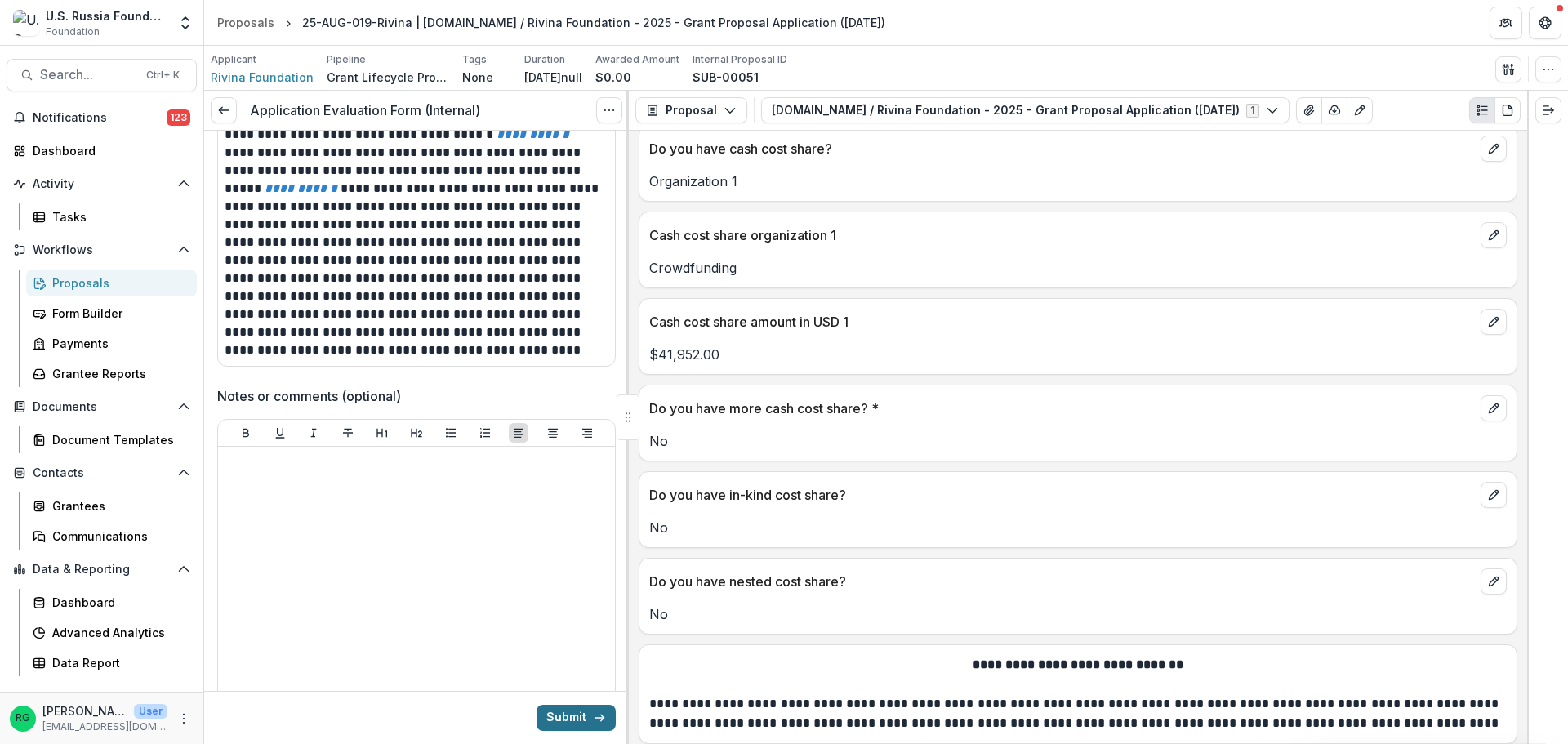
click at [566, 718] on button "Submit" at bounding box center [576, 718] width 79 height 26
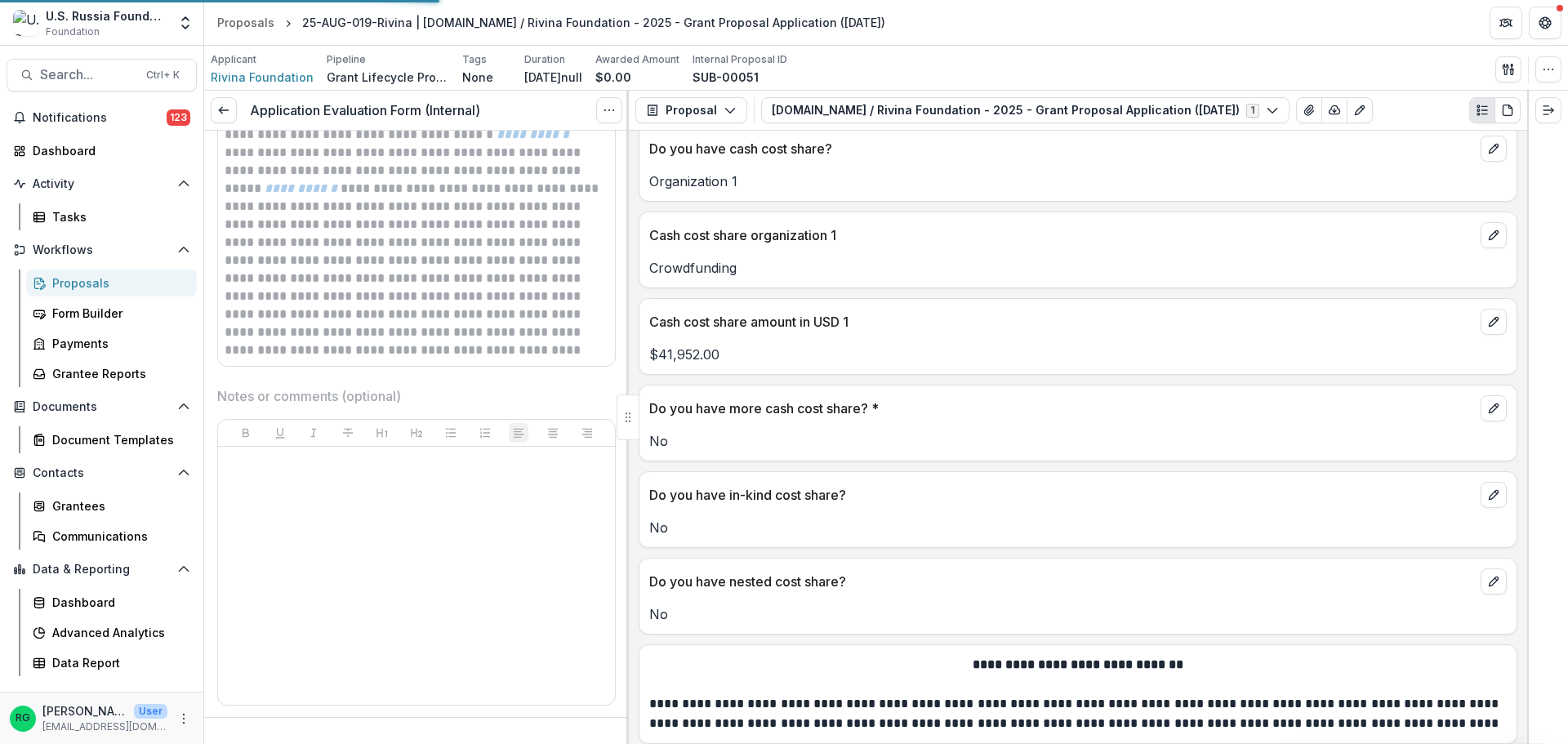
scroll to position [4770, 0]
